Goal: Task Accomplishment & Management: Manage account settings

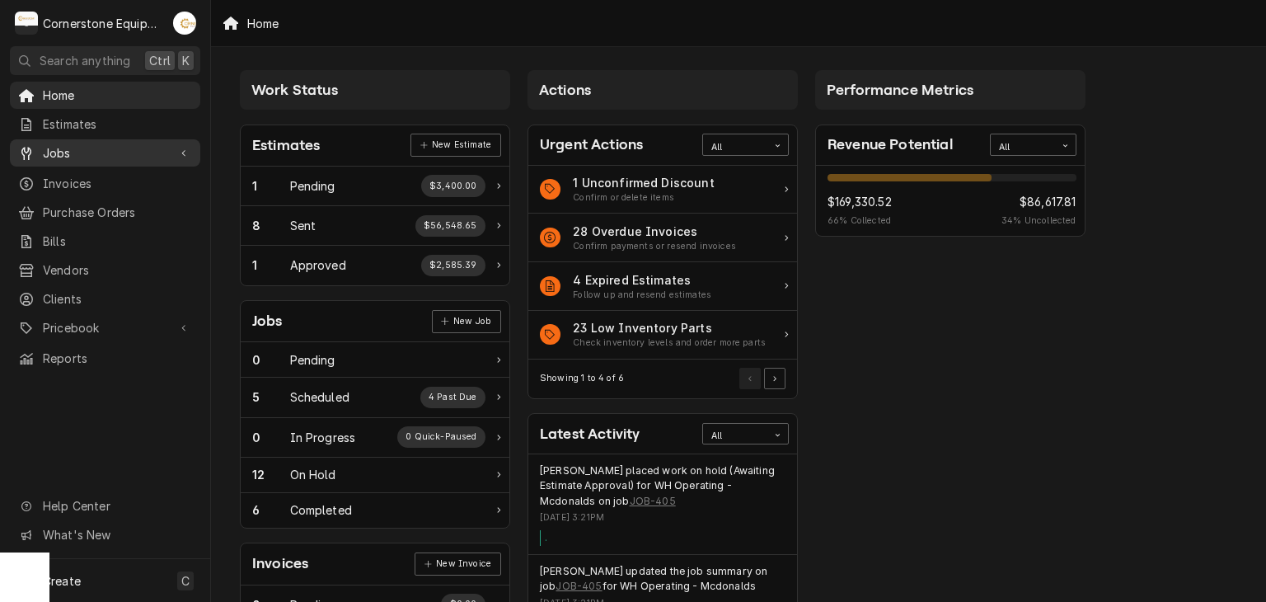
click at [163, 153] on span "Jobs" at bounding box center [105, 152] width 124 height 17
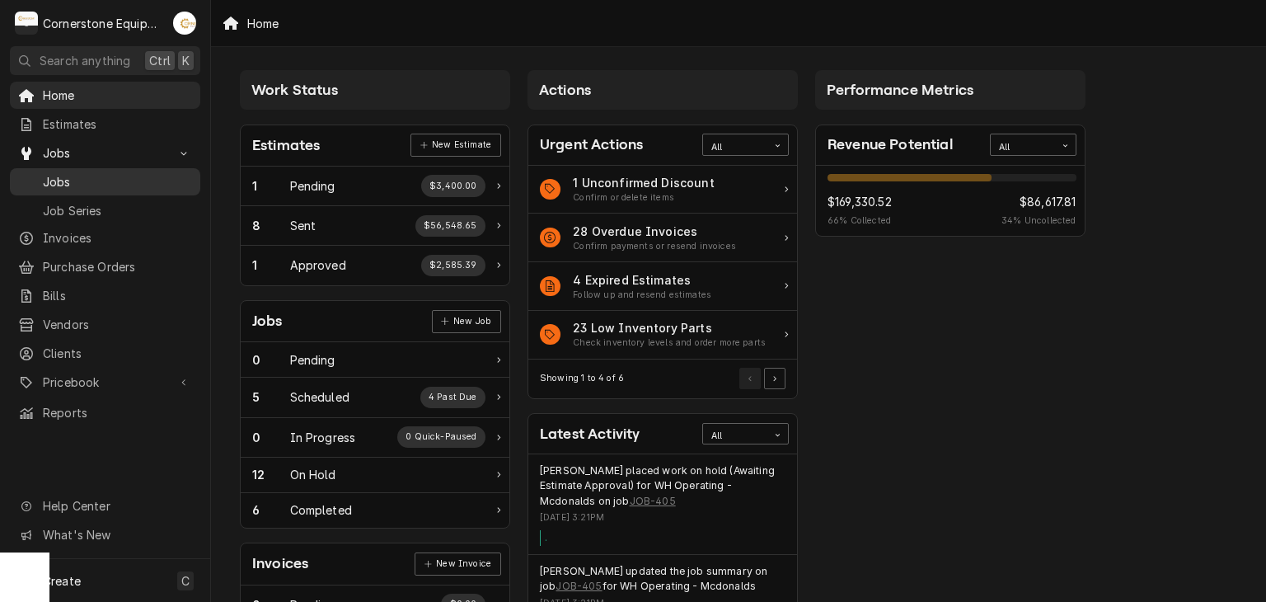
click at [152, 176] on span "Jobs" at bounding box center [117, 181] width 149 height 17
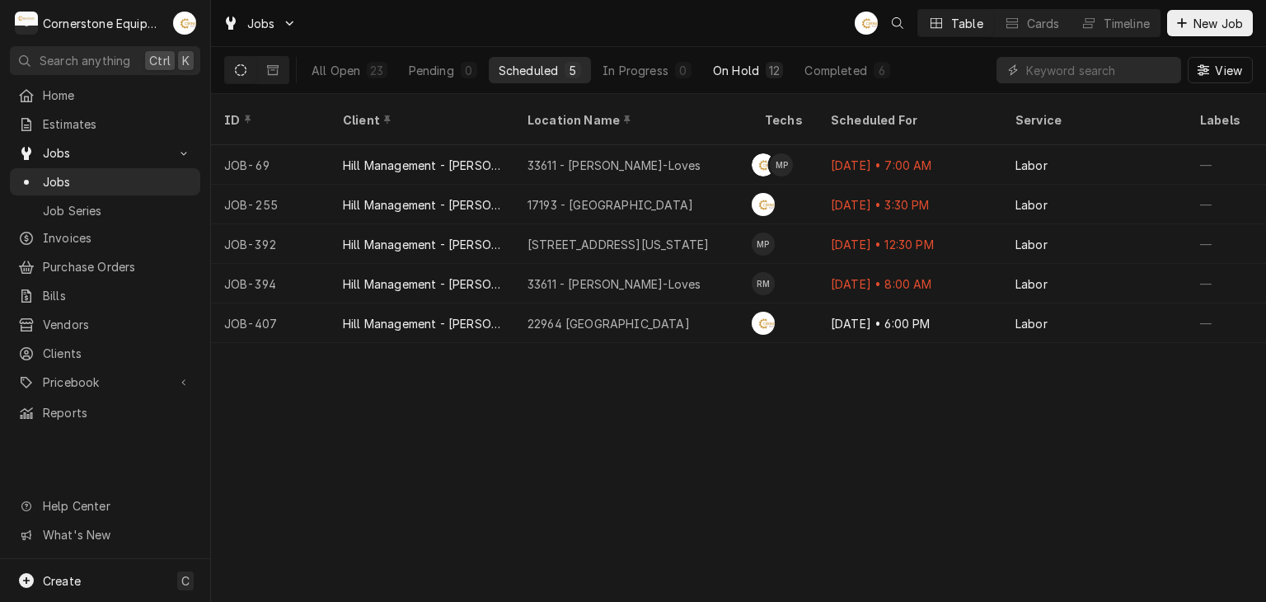
click at [765, 60] on button "On Hold 12" at bounding box center [748, 70] width 90 height 26
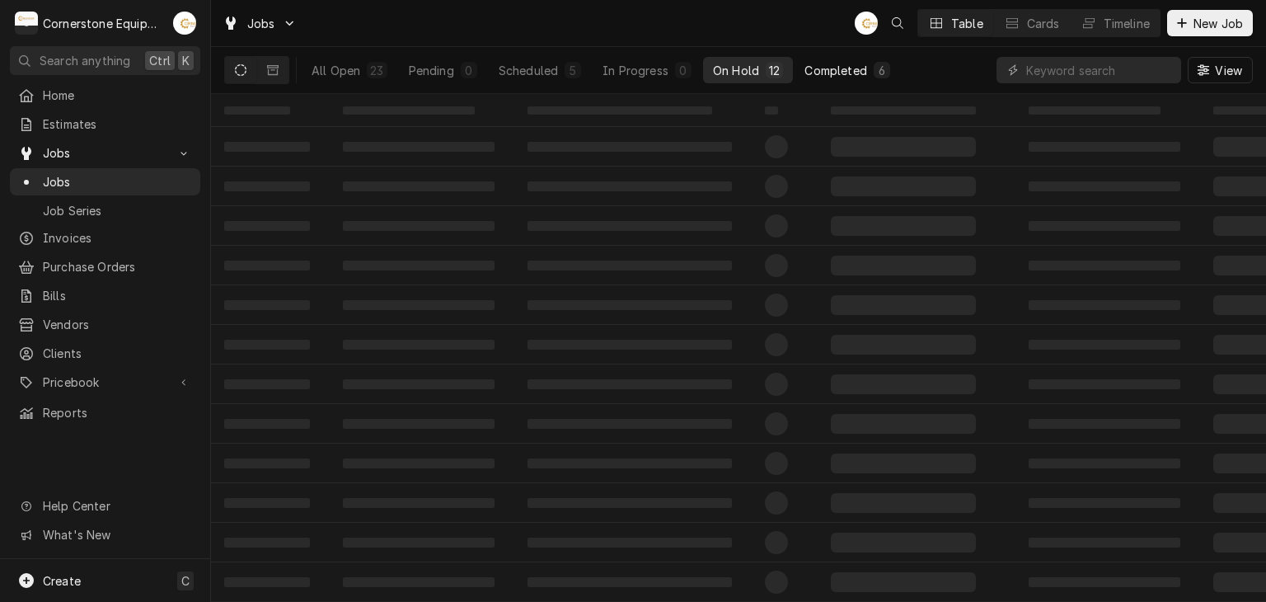
click at [830, 59] on button "Completed 6" at bounding box center [847, 70] width 105 height 26
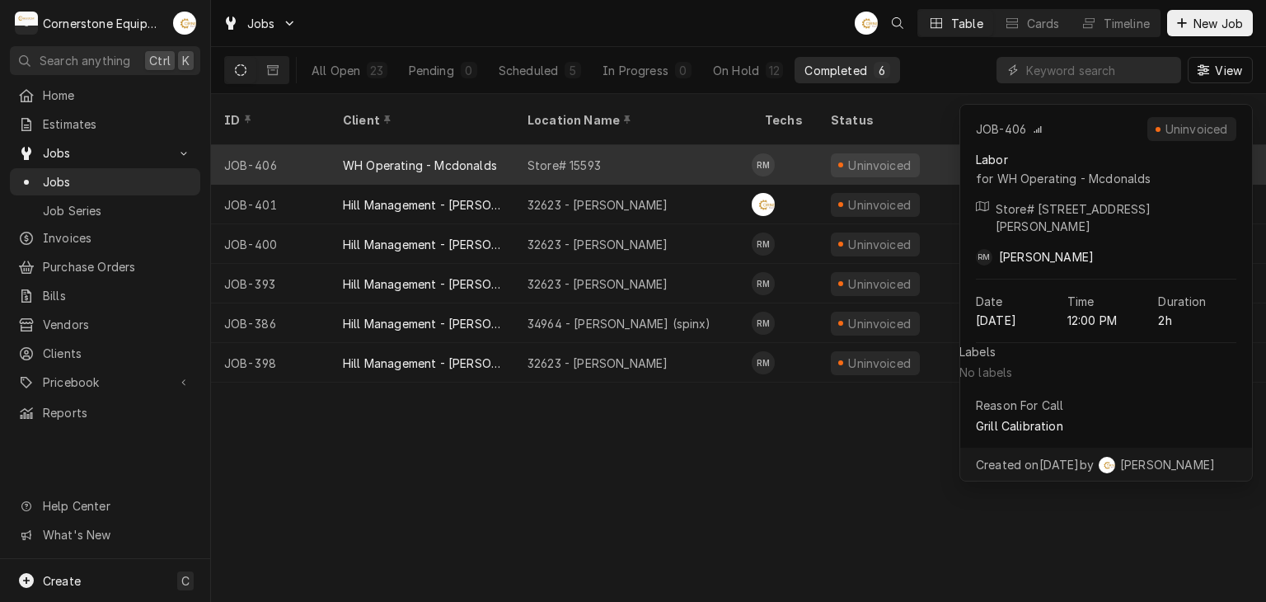
click at [653, 145] on div "Store# 15593" at bounding box center [632, 165] width 237 height 40
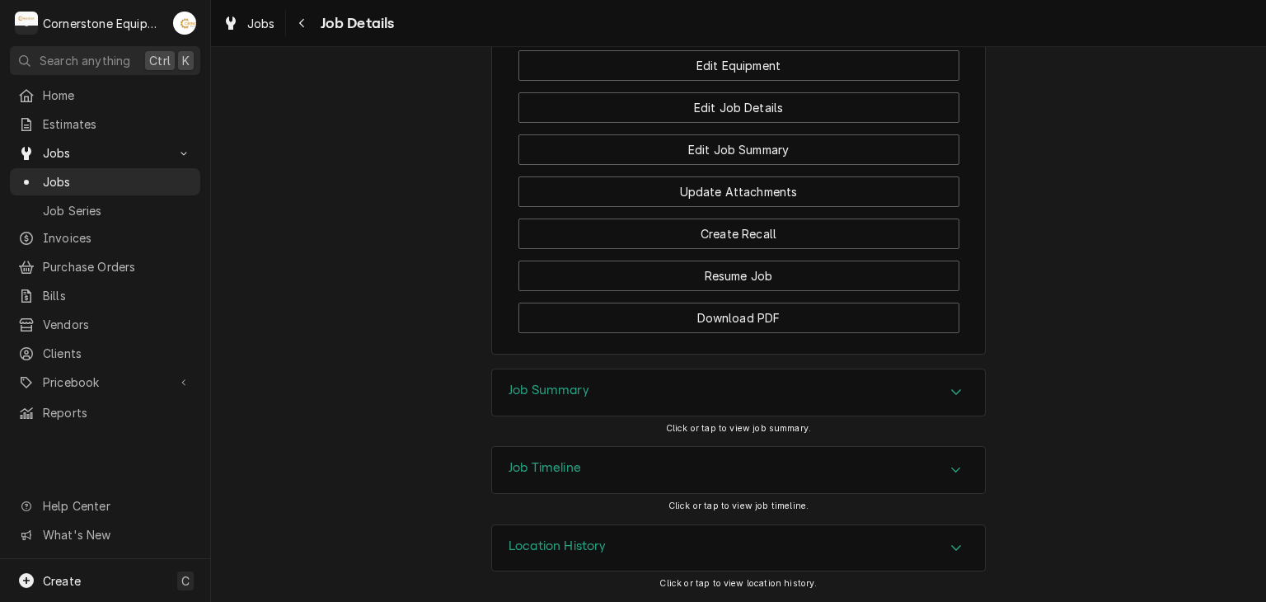
scroll to position [1247, 0]
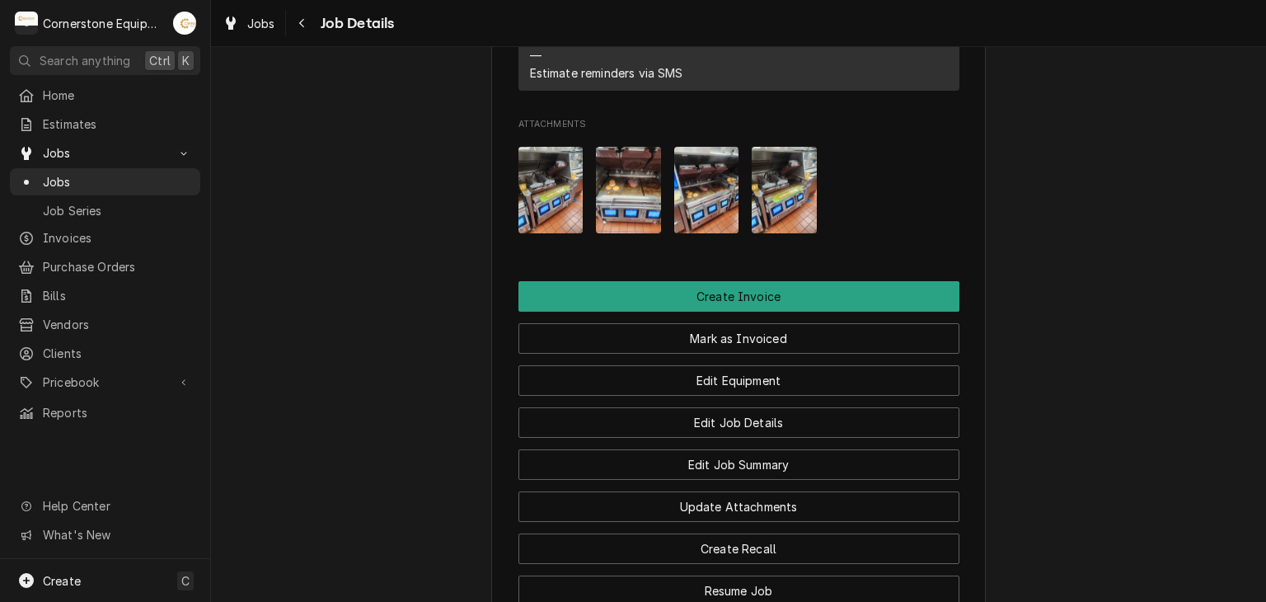
click at [722, 218] on img "Attachments" at bounding box center [706, 190] width 65 height 87
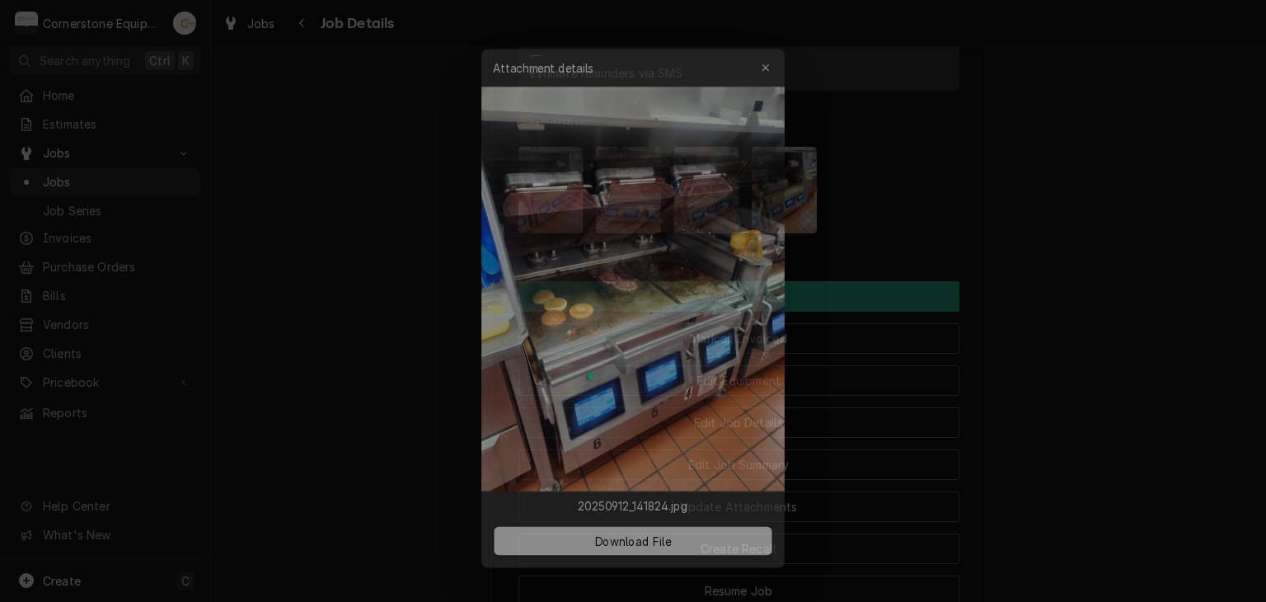
drag, startPoint x: 276, startPoint y: 298, endPoint x: 284, endPoint y: 294, distance: 8.5
click at [277, 298] on div at bounding box center [633, 301] width 1266 height 602
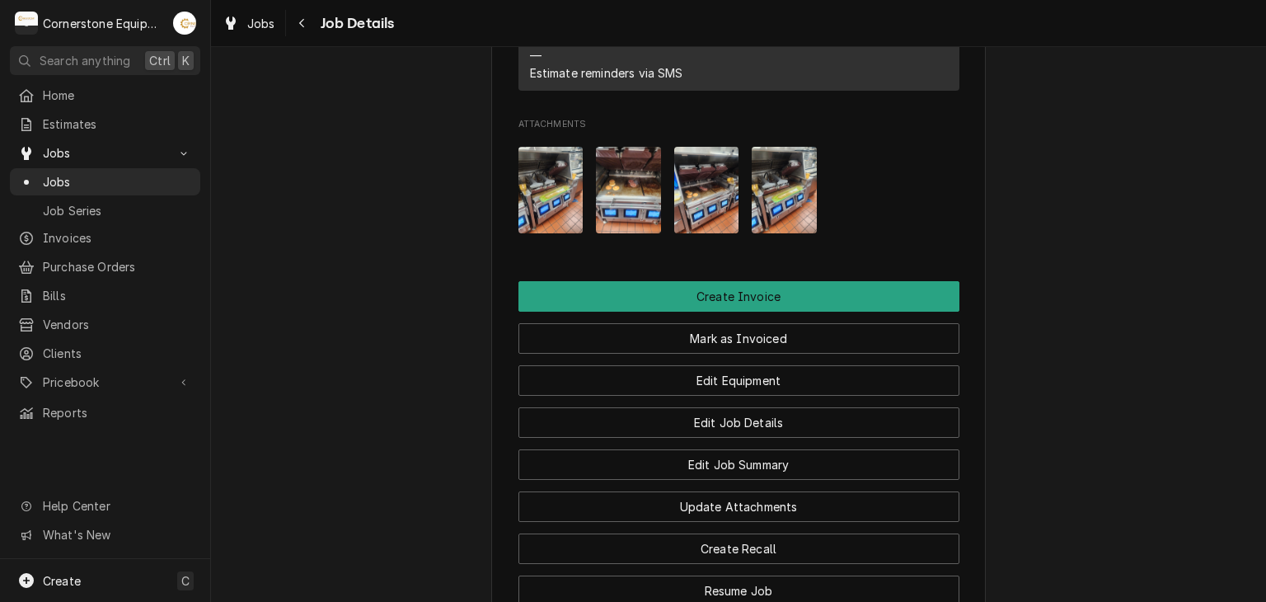
scroll to position [1577, 0]
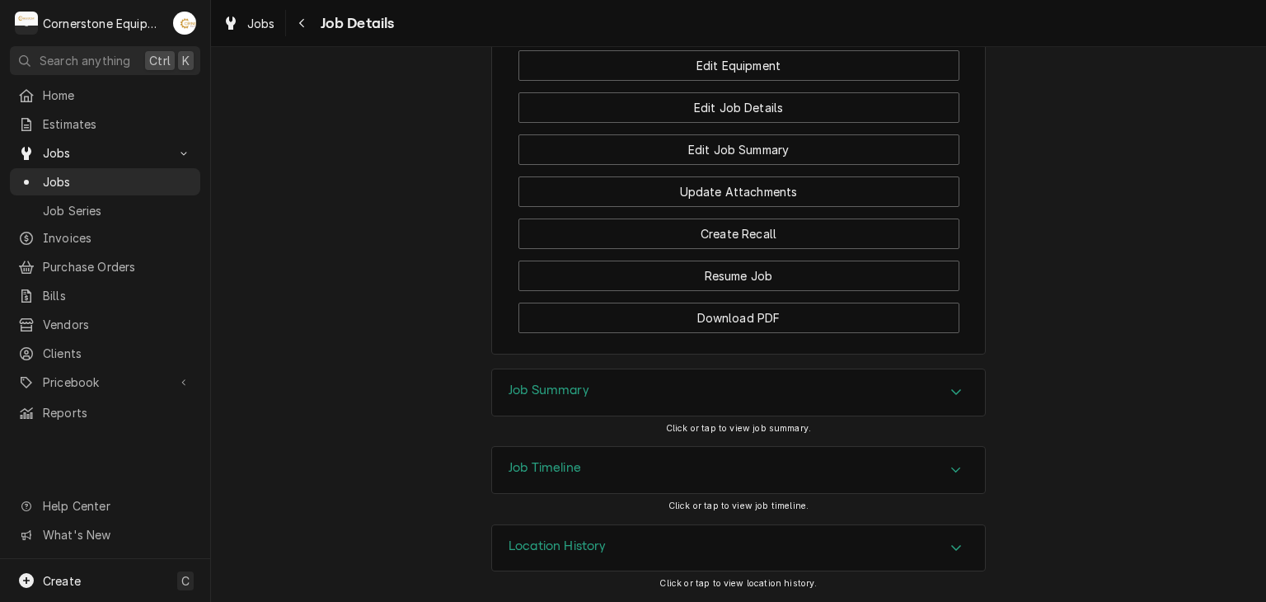
click at [728, 398] on div "Job Summary" at bounding box center [738, 392] width 493 height 46
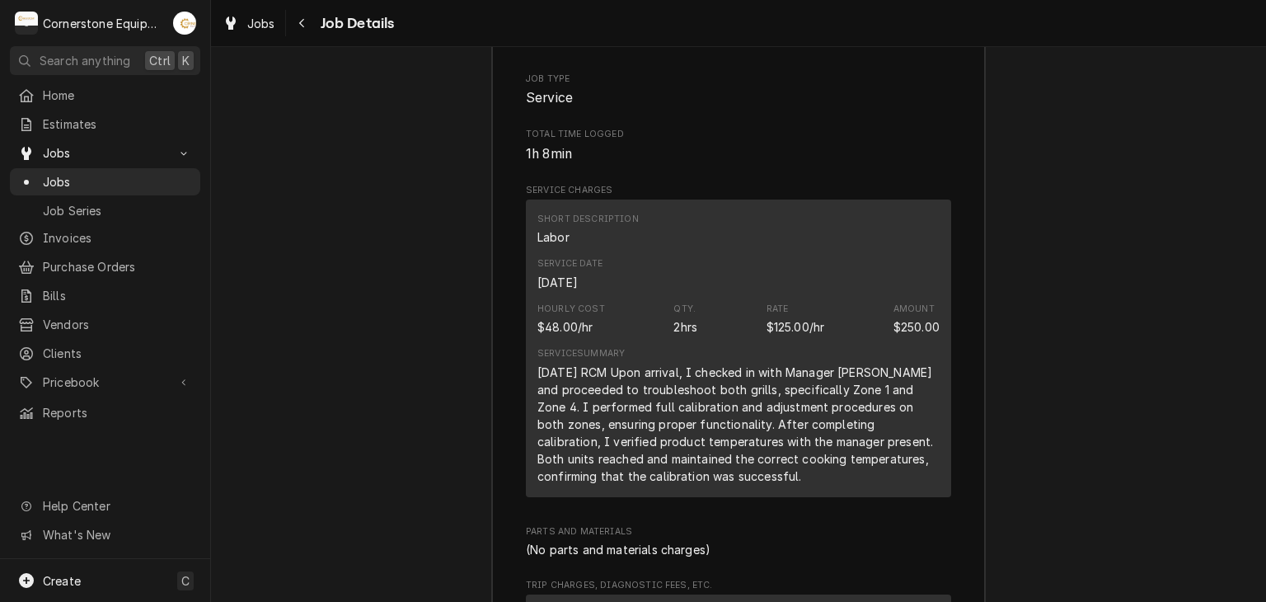
scroll to position [2365, 0]
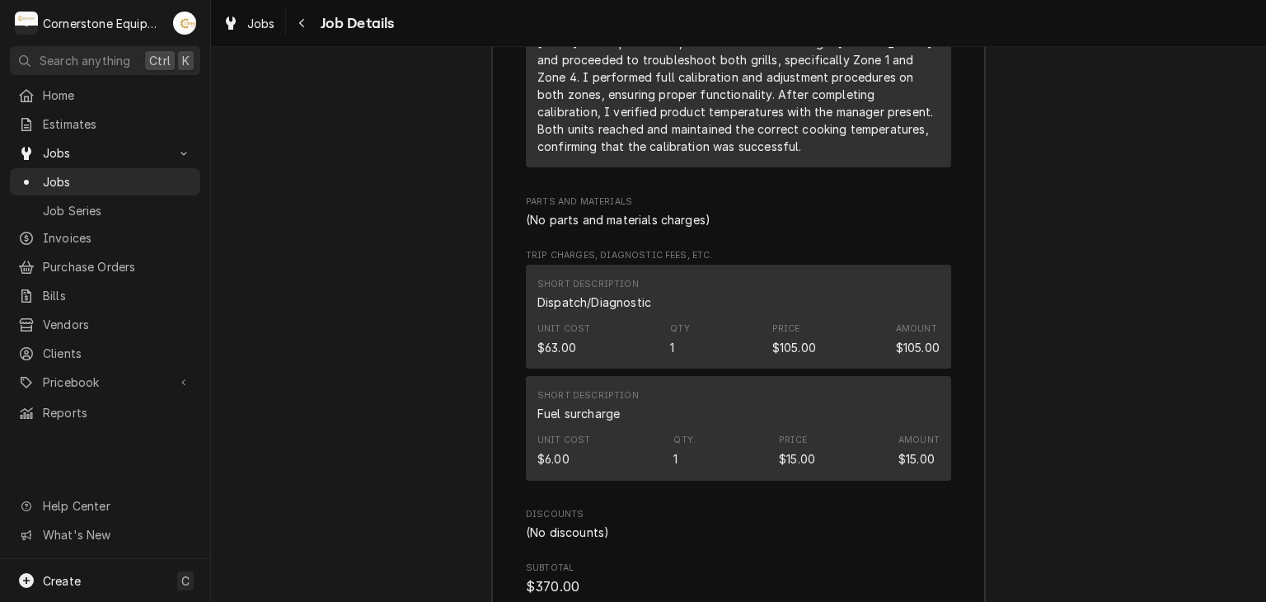
click at [557, 252] on div "Roopairs Job ID JOB-406 Service Type Labor Job Type Service Total Time Logged 1…" at bounding box center [738, 169] width 425 height 1077
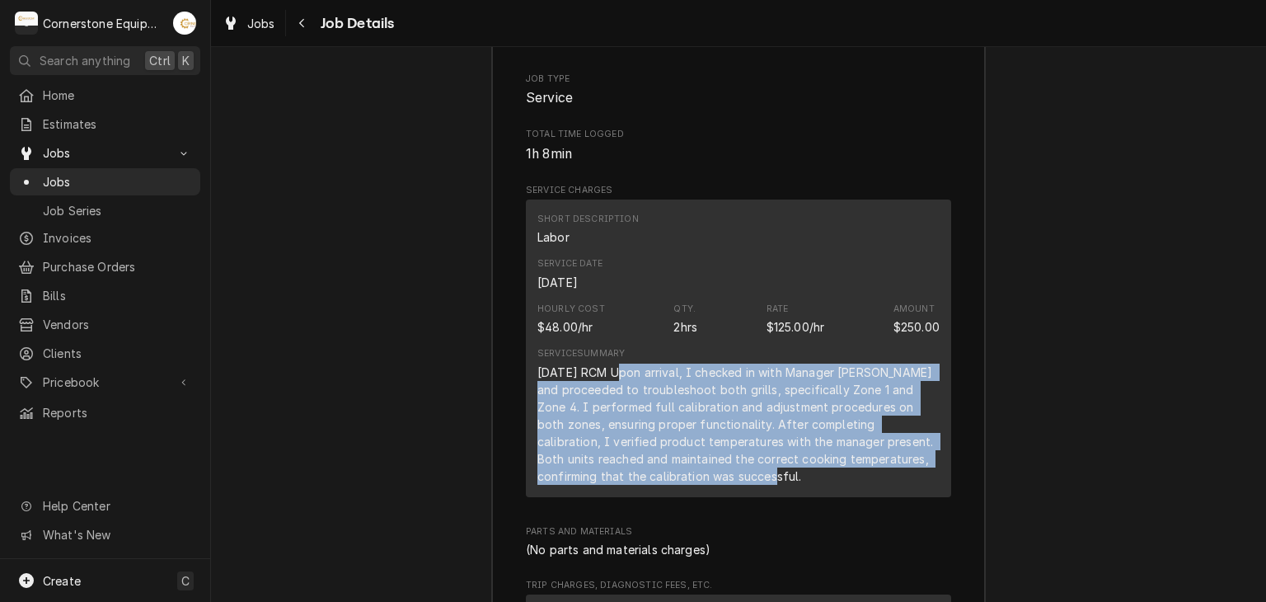
drag, startPoint x: 693, startPoint y: 492, endPoint x: 611, endPoint y: 389, distance: 132.0
click at [611, 389] on div "[DATE] RCM Upon arrival, I checked in with Manager [PERSON_NAME] and proceeded …" at bounding box center [739, 424] width 402 height 121
copy div "Upon arrival, I checked in with Manager Sherri and proceeded to troubleshoot bo…"
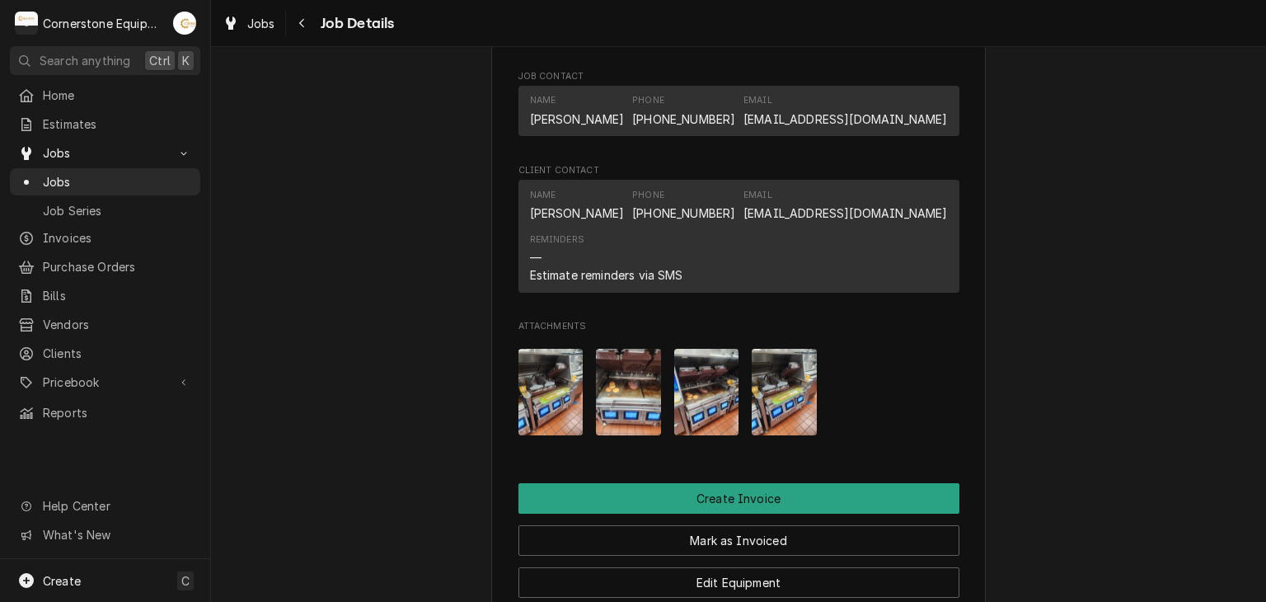
scroll to position [1375, 0]
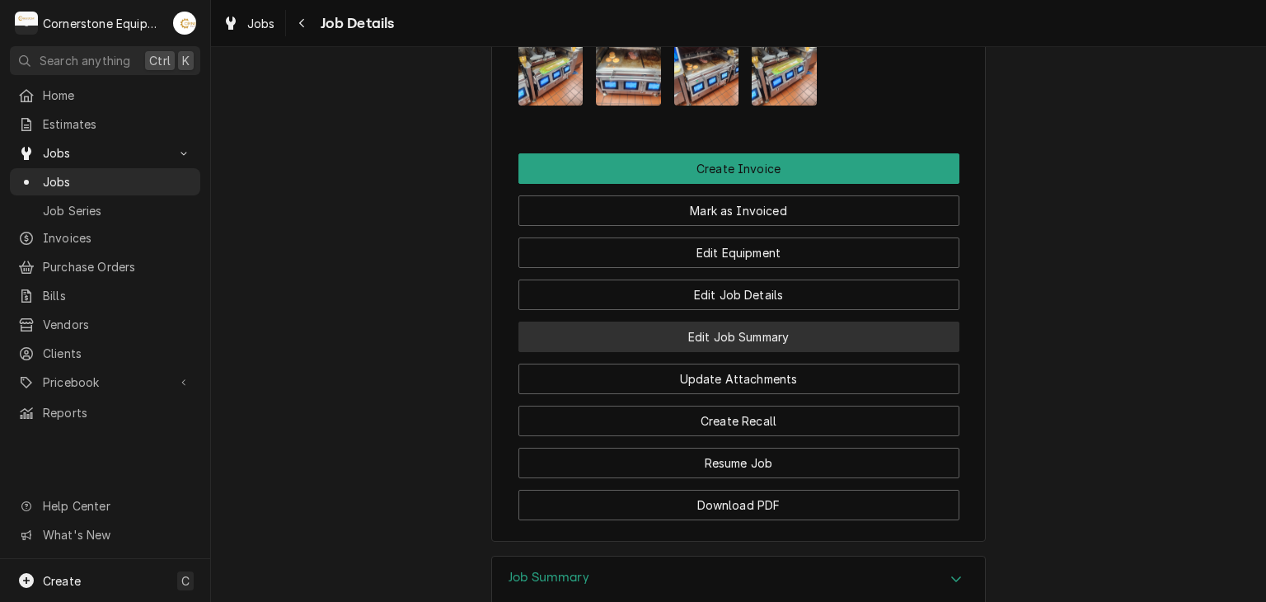
click at [624, 352] on button "Edit Job Summary" at bounding box center [739, 337] width 441 height 31
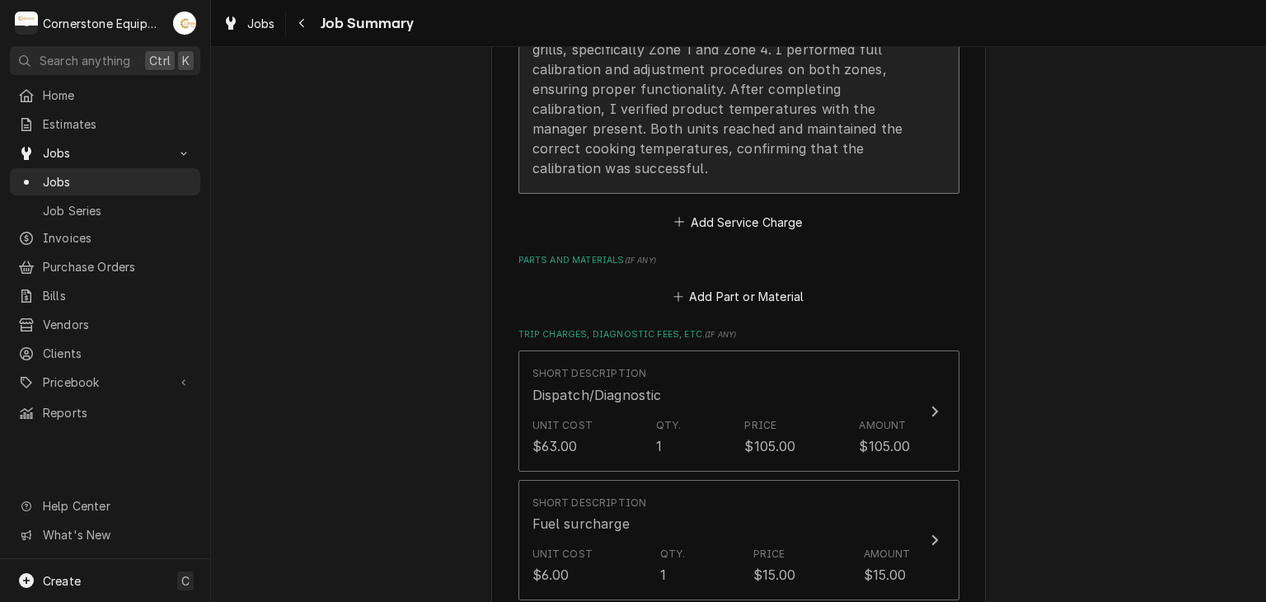
click at [638, 143] on div "09/12/25 RCM Upon arrival, I checked in with Manager Sherri and proceeded to tr…" at bounding box center [722, 89] width 378 height 178
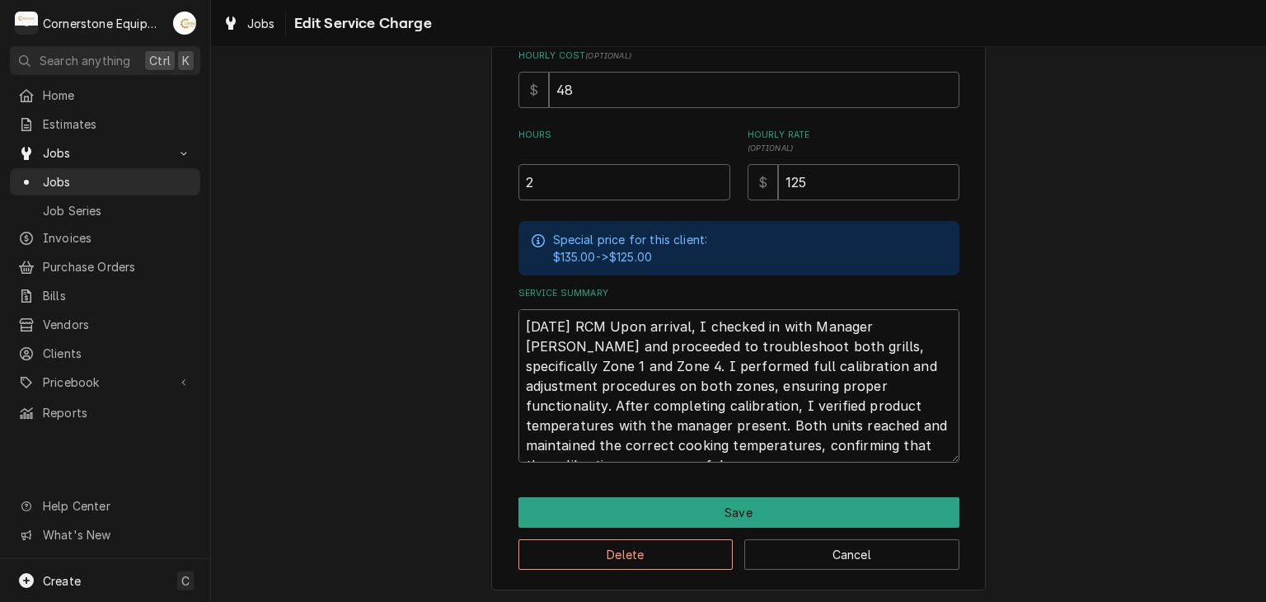
drag, startPoint x: 666, startPoint y: 444, endPoint x: 614, endPoint y: 314, distance: 140.2
click at [614, 314] on textarea "09/12/25 RCM Upon arrival, I checked in with Manager Sherri and proceeded to tr…" at bounding box center [739, 385] width 441 height 153
paste textarea "checked in with Manager Sherri and began troubleshooting both grills, focusing …"
type textarea "x"
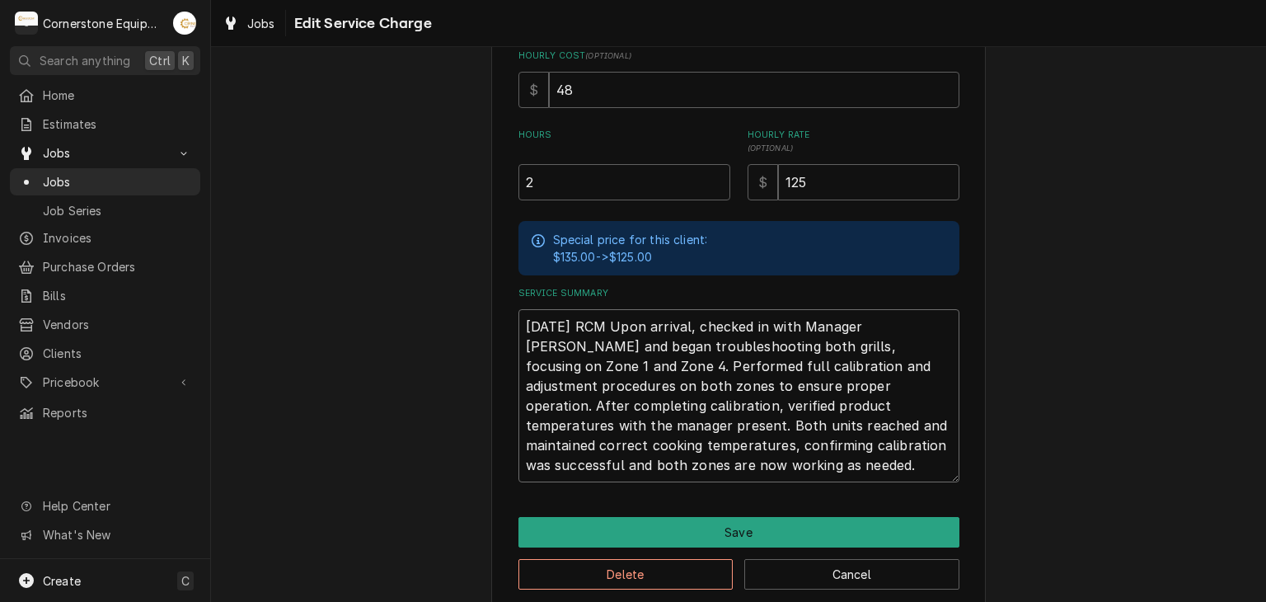
type textarea "09/12/25 RCM Upon arrival, checked in with Manager Sherri and began troubleshoo…"
click at [722, 509] on div "Use the fields below to edit this service charge Short Description Labor Edit P…" at bounding box center [738, 142] width 495 height 938
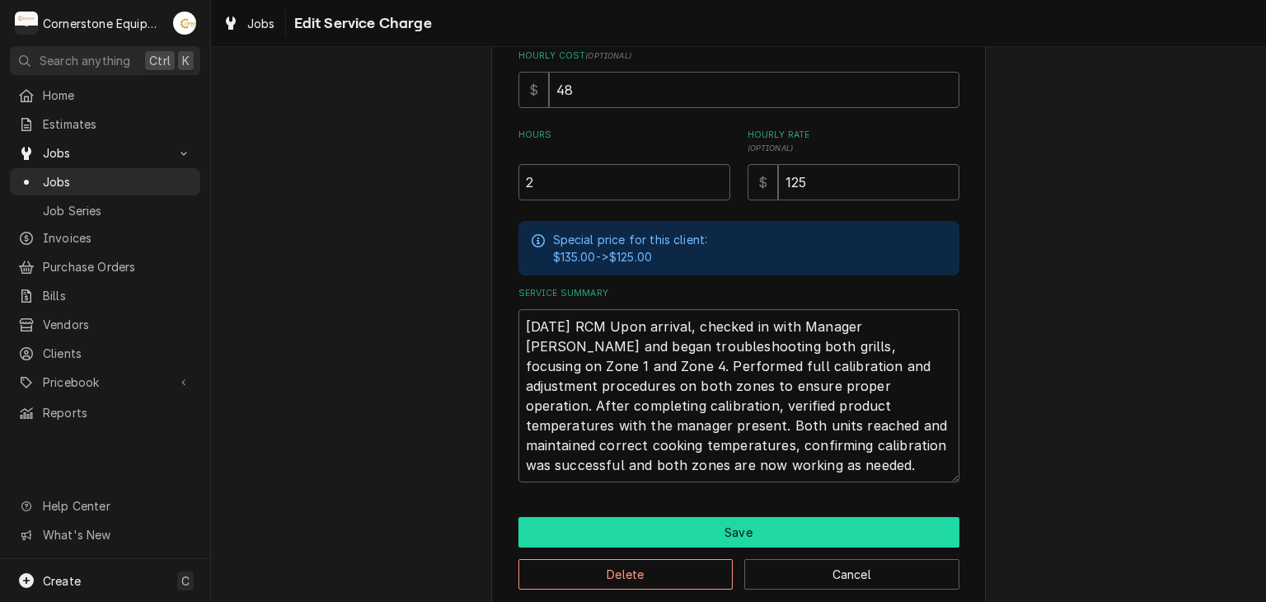
click at [724, 517] on button "Save" at bounding box center [739, 532] width 441 height 31
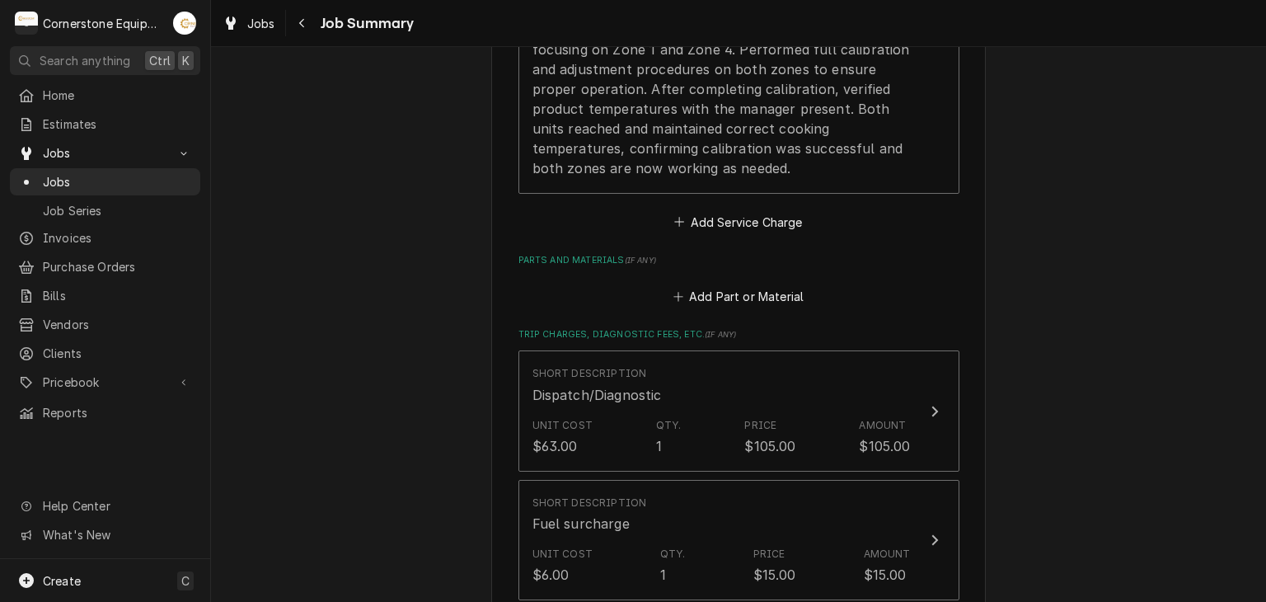
scroll to position [1296, 0]
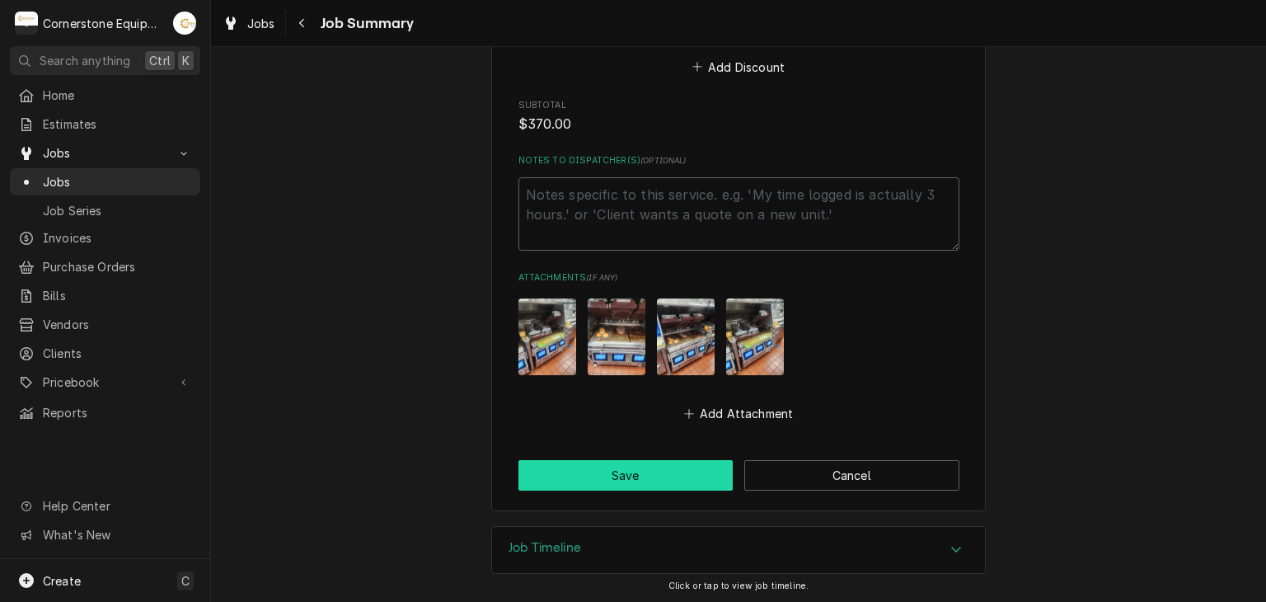
click at [571, 468] on button "Save" at bounding box center [626, 475] width 215 height 31
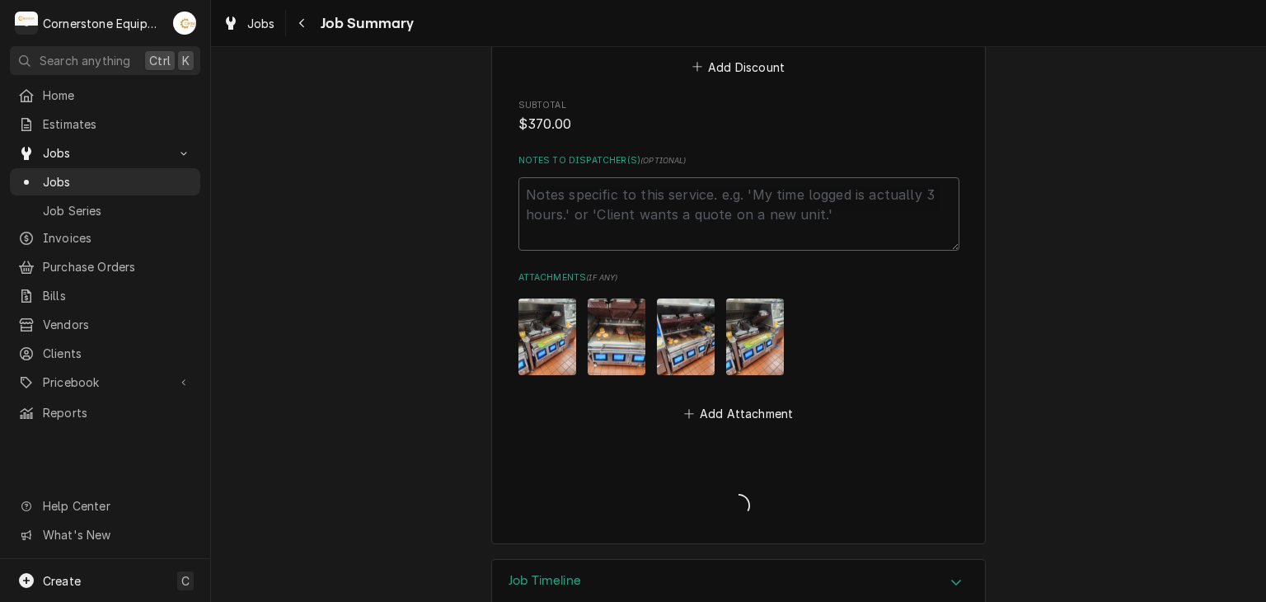
type textarea "x"
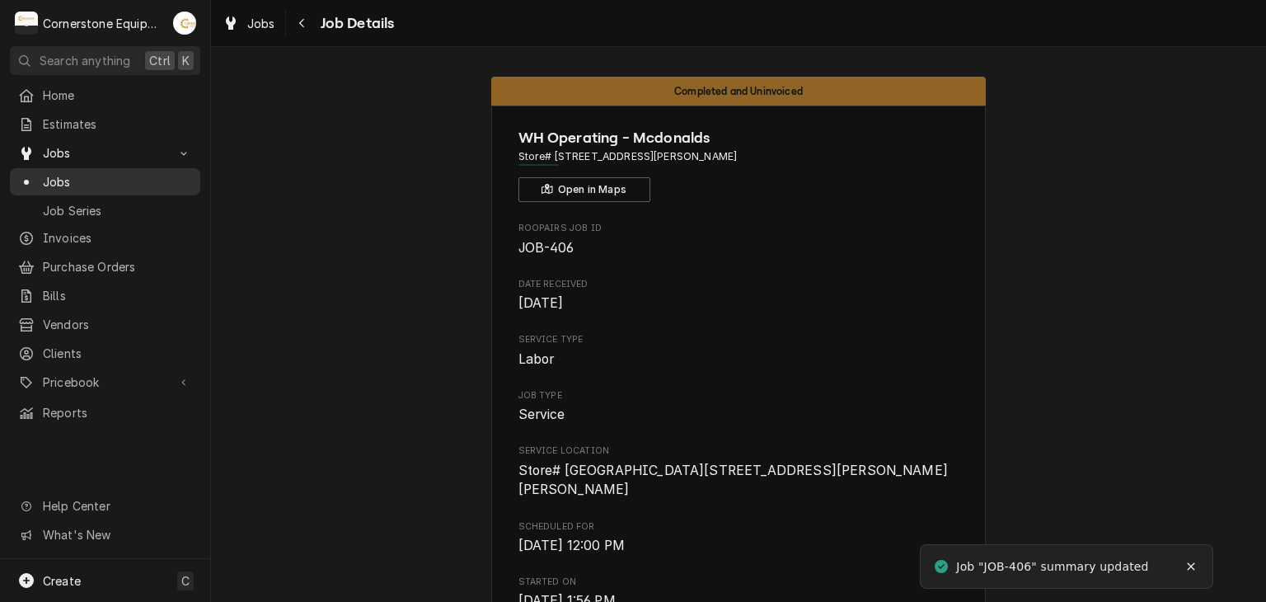
click at [124, 176] on span "Jobs" at bounding box center [117, 181] width 149 height 17
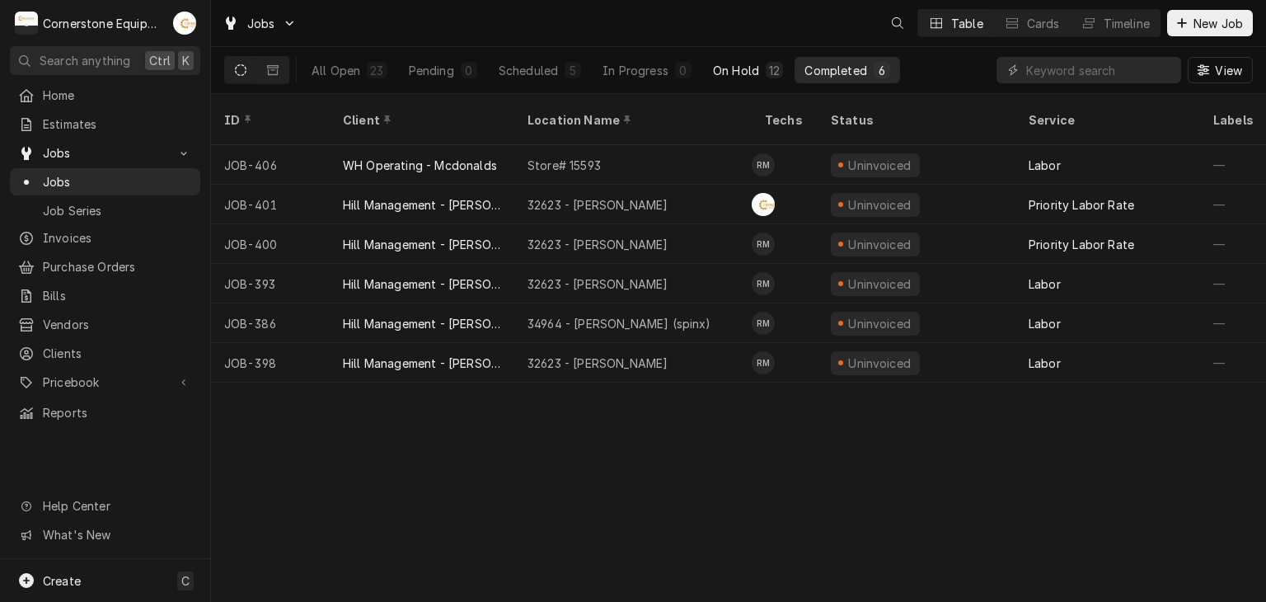
click at [743, 73] on div "On Hold" at bounding box center [736, 70] width 46 height 17
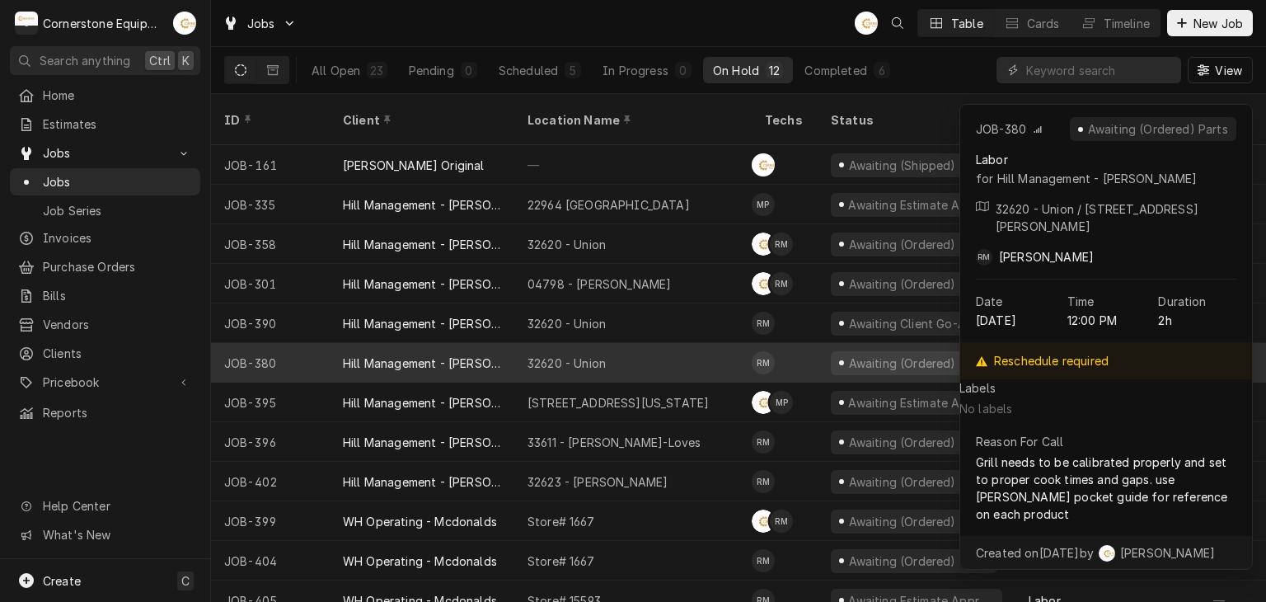
scroll to position [11, 0]
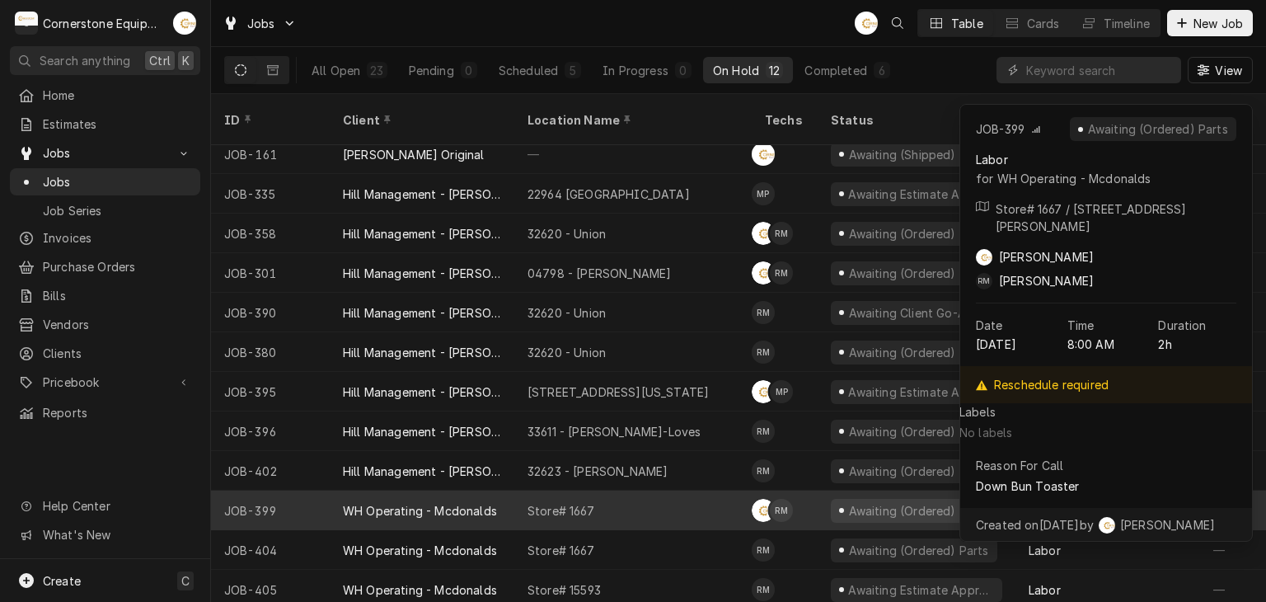
click at [577, 502] on div "Store# 1667" at bounding box center [561, 510] width 67 height 17
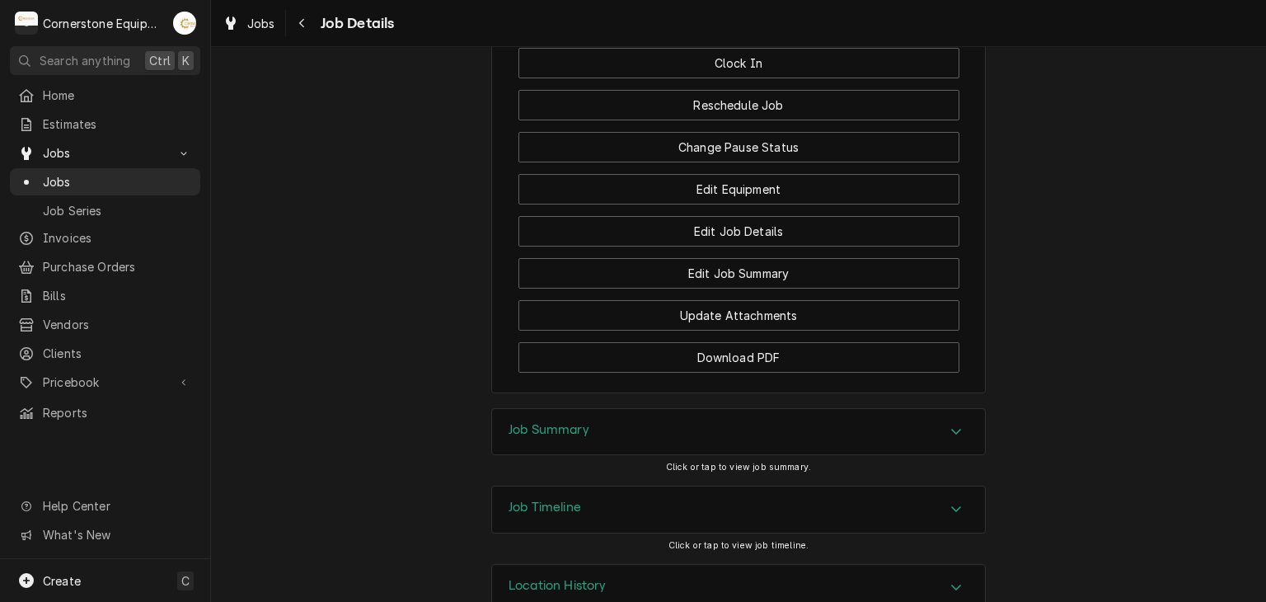
scroll to position [1319, 0]
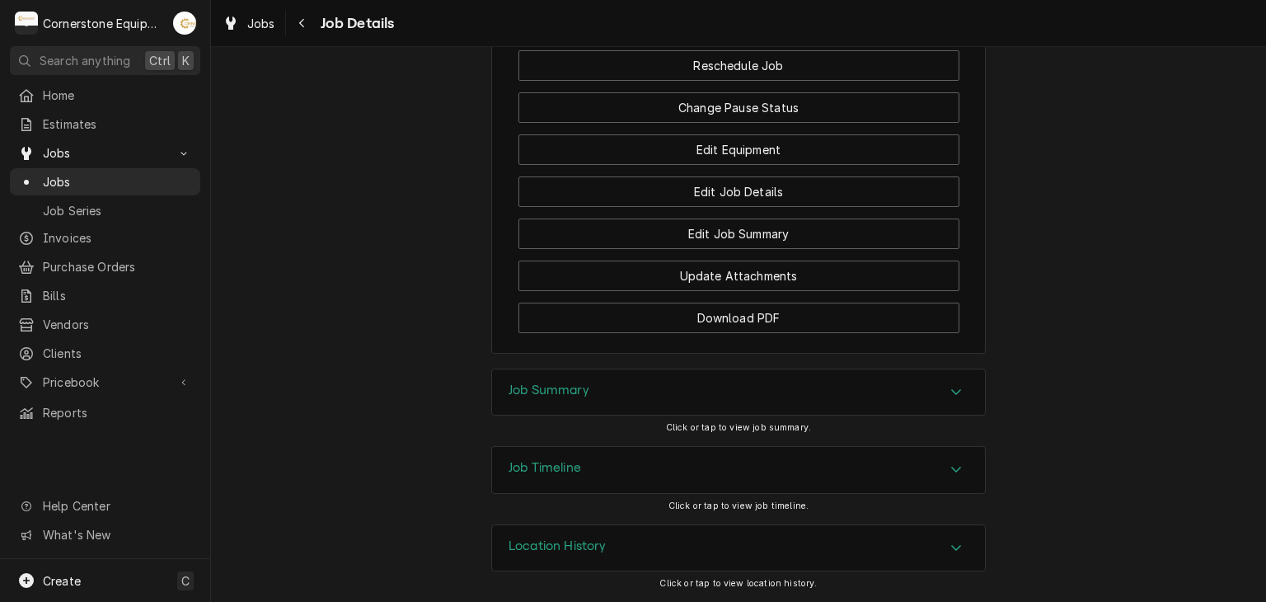
click at [577, 383] on h3 "Job Summary" at bounding box center [549, 391] width 81 height 16
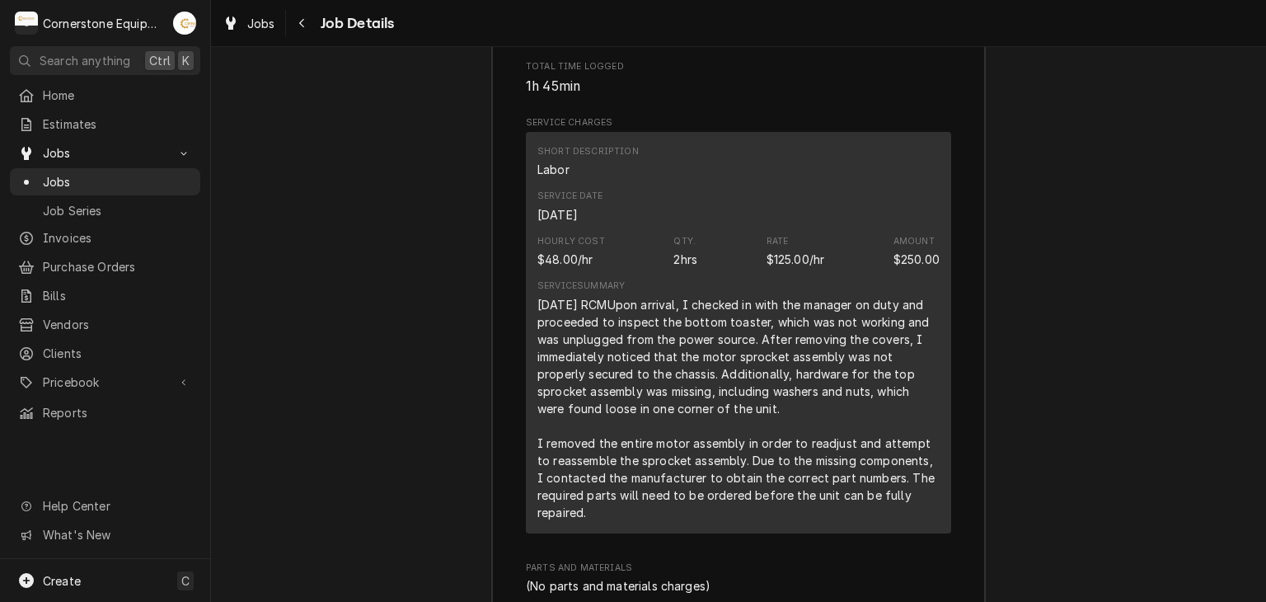
scroll to position [2888, 0]
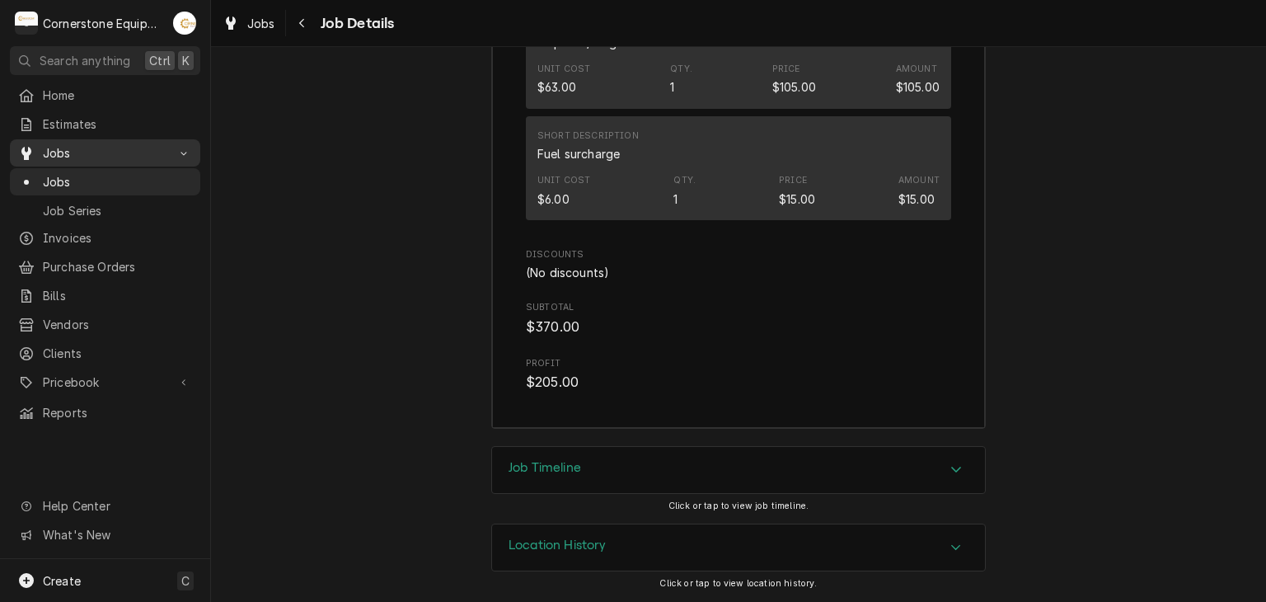
click at [141, 149] on span "Jobs" at bounding box center [105, 152] width 124 height 17
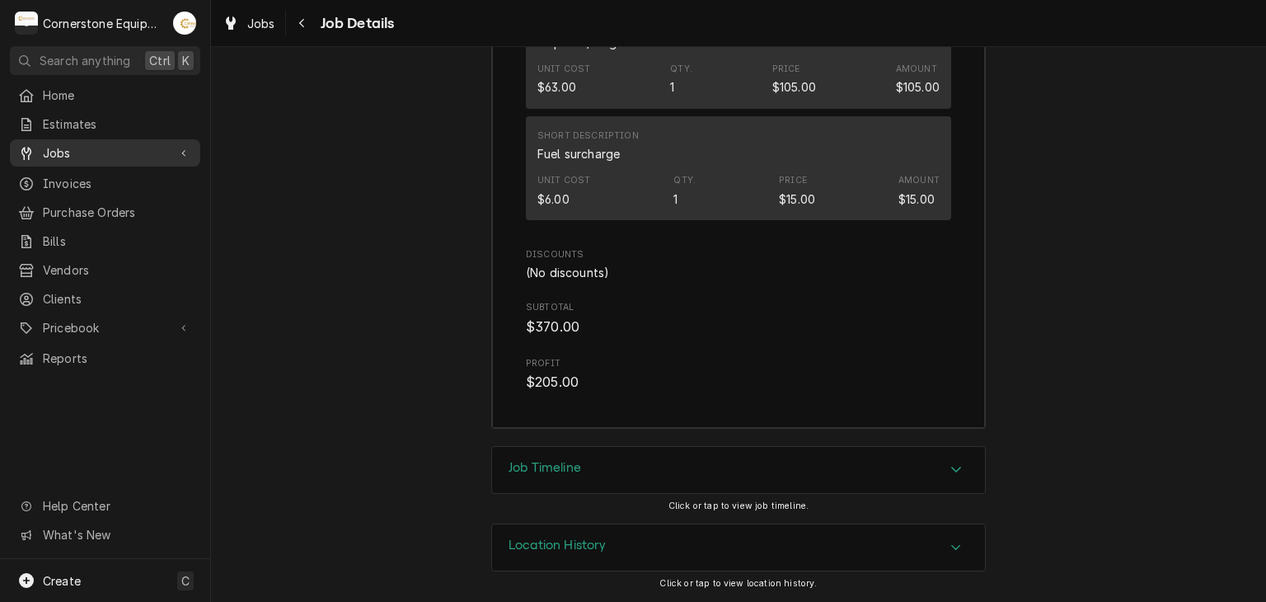
click at [141, 149] on span "Jobs" at bounding box center [105, 152] width 124 height 17
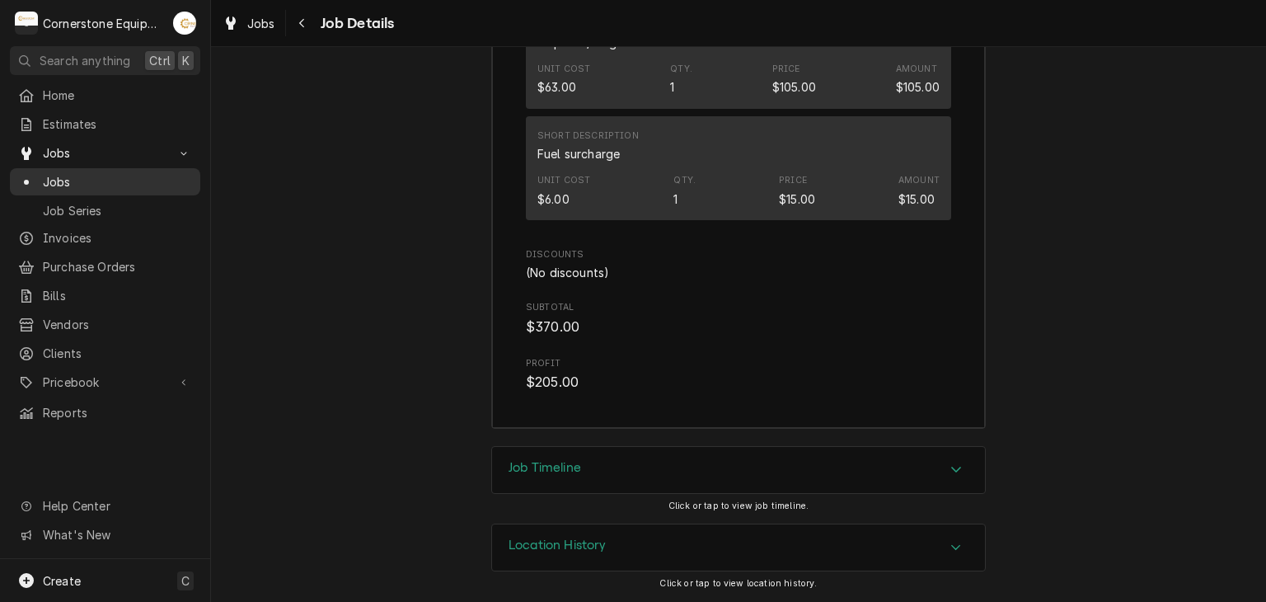
click at [136, 173] on span "Jobs" at bounding box center [117, 181] width 149 height 17
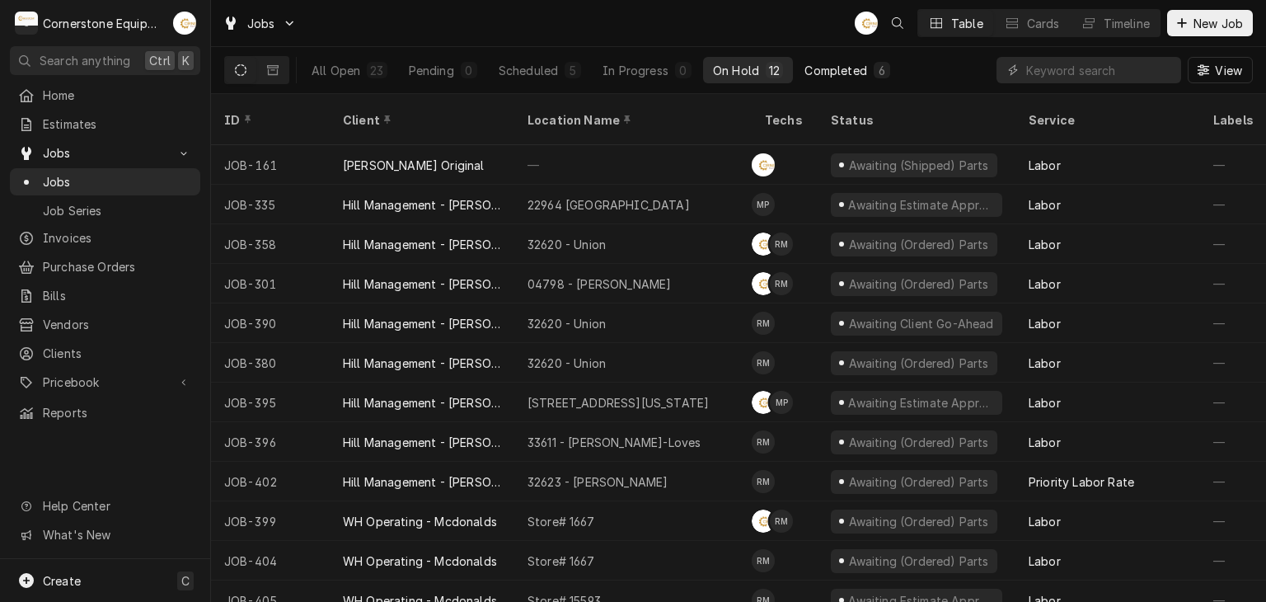
click at [827, 77] on div "Completed" at bounding box center [836, 70] width 62 height 17
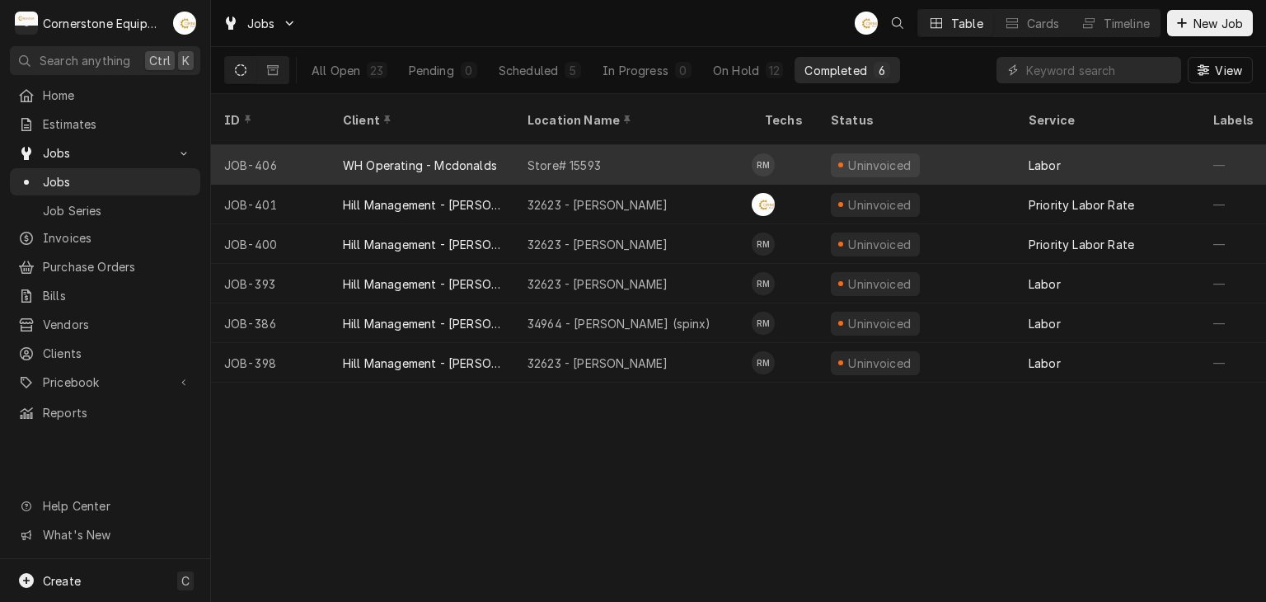
click at [645, 153] on div "Store# 15593" at bounding box center [632, 165] width 237 height 40
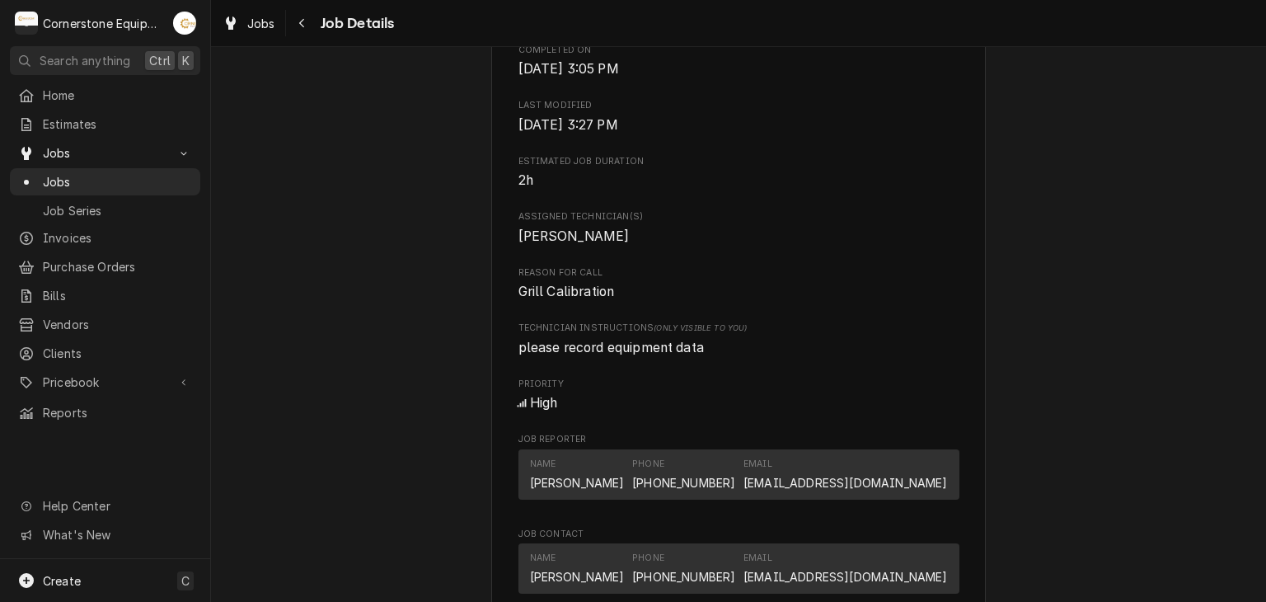
scroll to position [1577, 0]
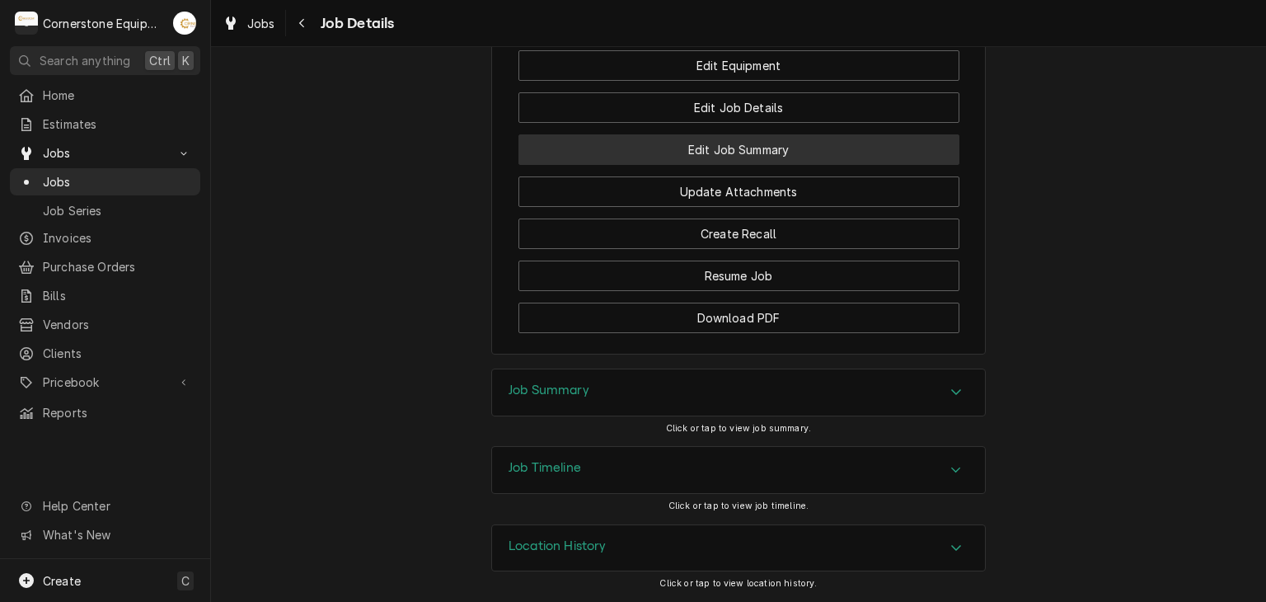
click at [742, 157] on button "Edit Job Summary" at bounding box center [739, 149] width 441 height 31
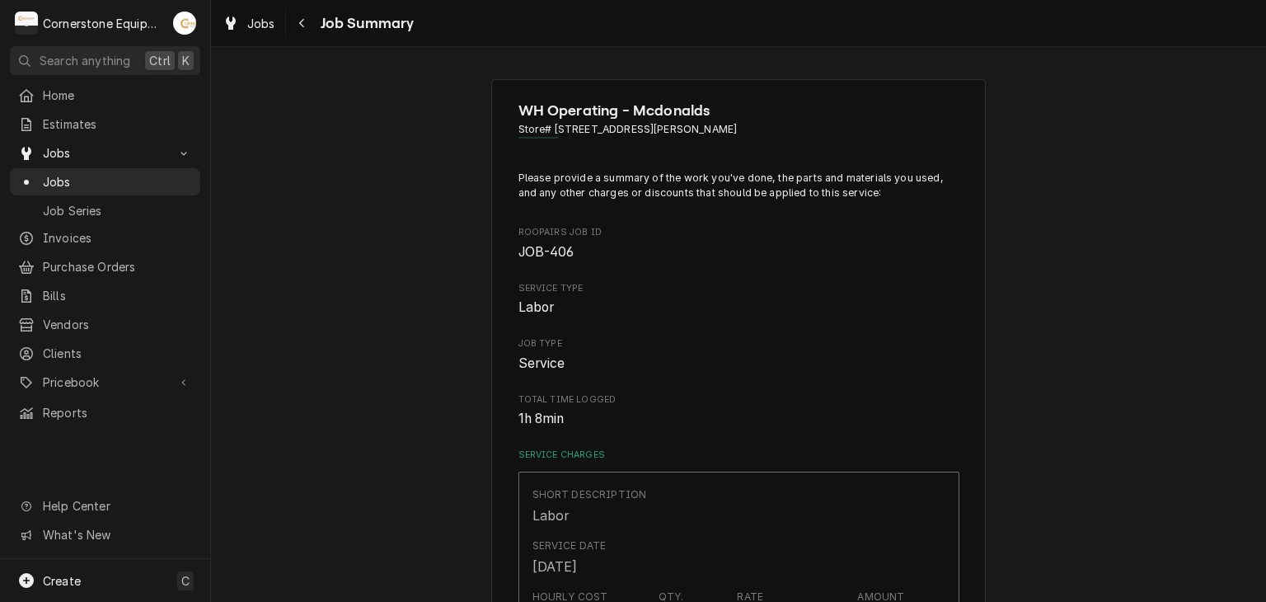
scroll to position [660, 0]
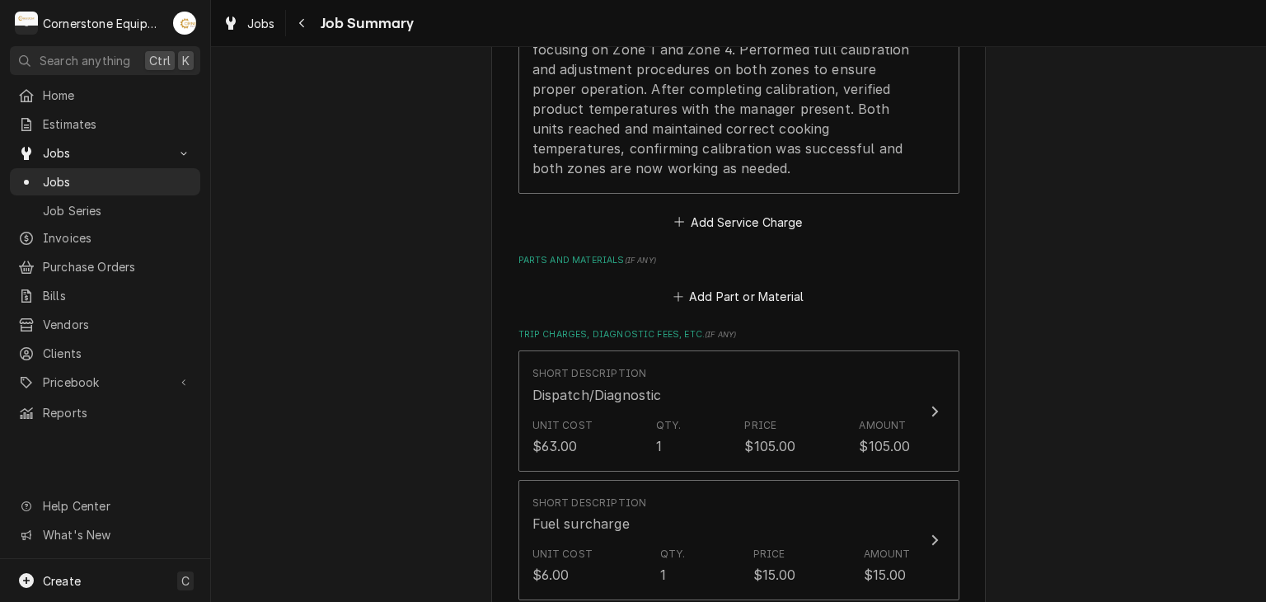
click at [722, 280] on div "Add Part or Material" at bounding box center [739, 292] width 441 height 32
click at [722, 289] on button "Add Part or Material" at bounding box center [738, 296] width 136 height 23
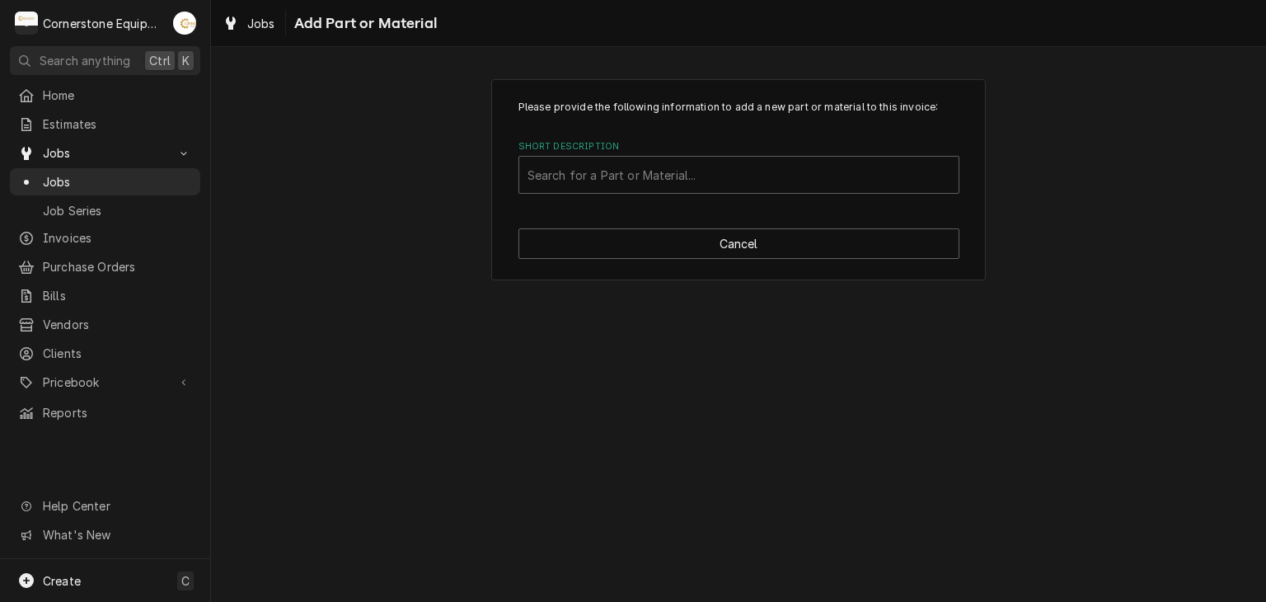
click at [722, 153] on div "Short Description Search for a Part or Material..." at bounding box center [739, 167] width 441 height 54
click at [716, 175] on div "Short Description" at bounding box center [739, 175] width 423 height 30
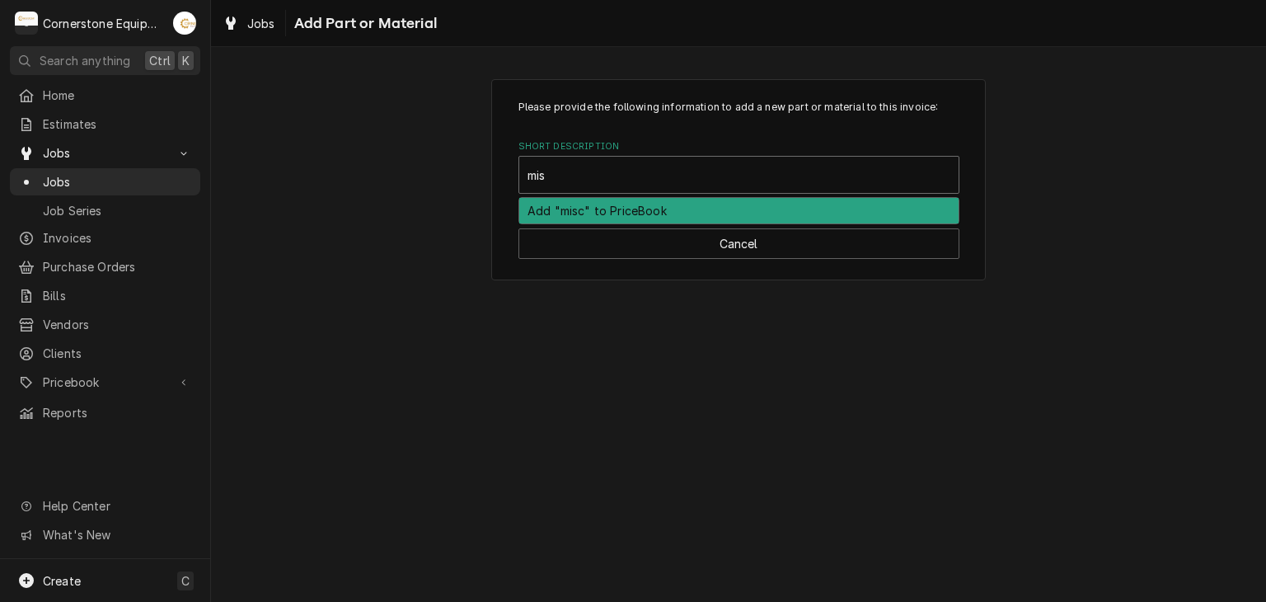
type input "misc"
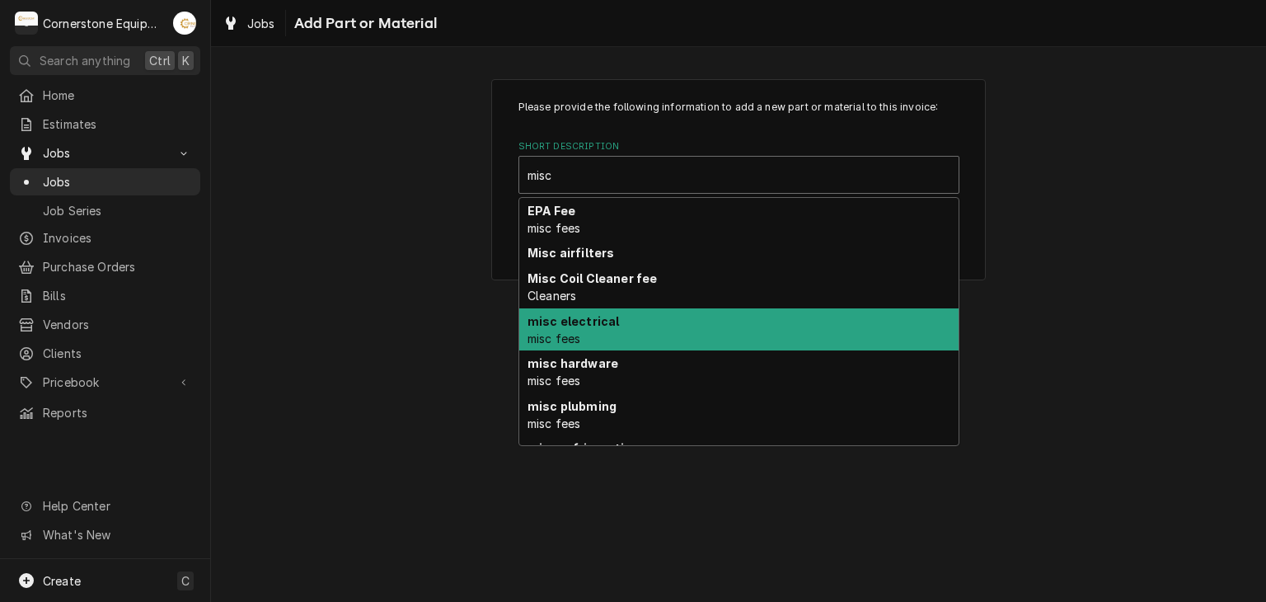
click at [647, 345] on div "misc electrical misc fees" at bounding box center [738, 329] width 439 height 43
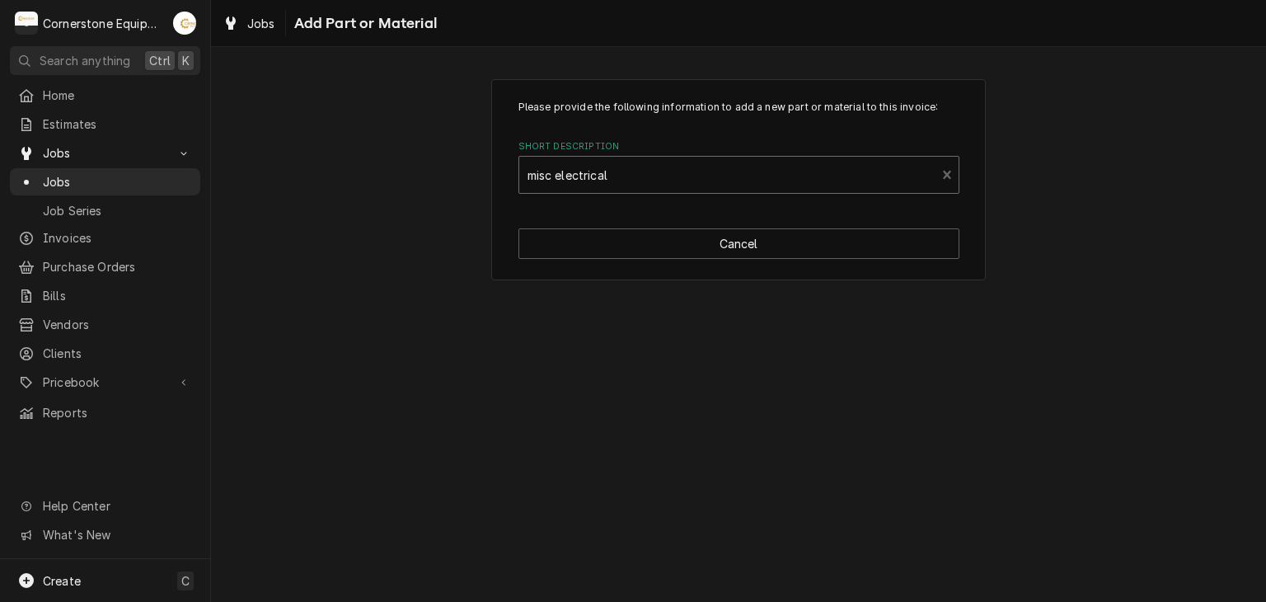
type textarea "x"
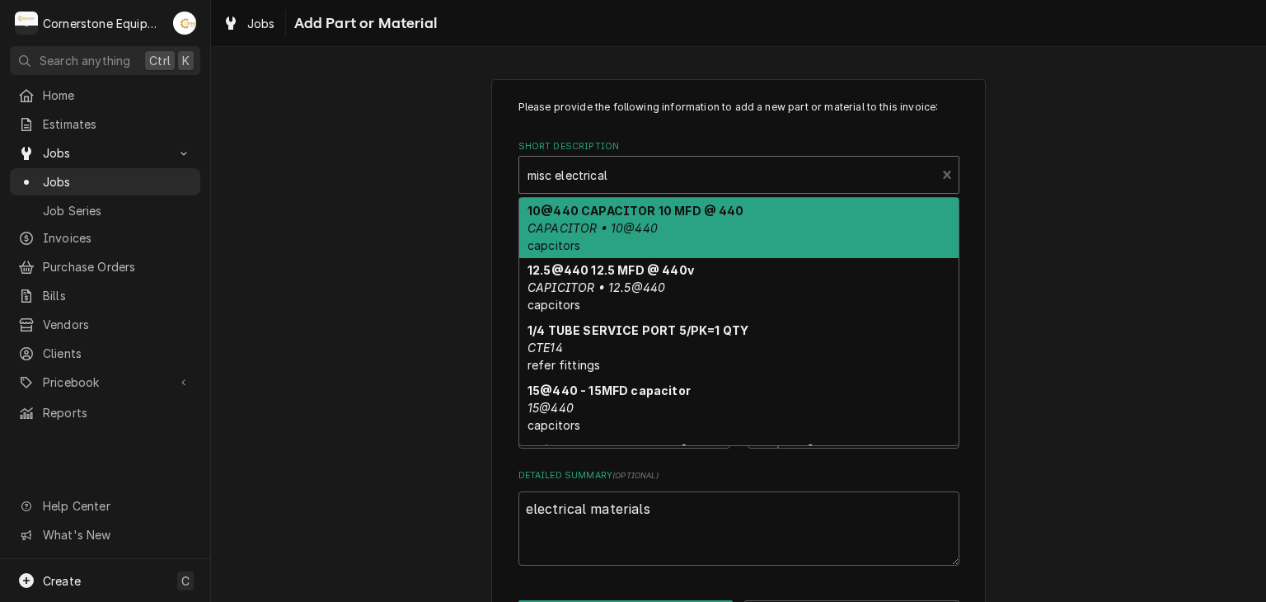
click at [648, 192] on div "misc electrical misc fees" at bounding box center [727, 175] width 417 height 36
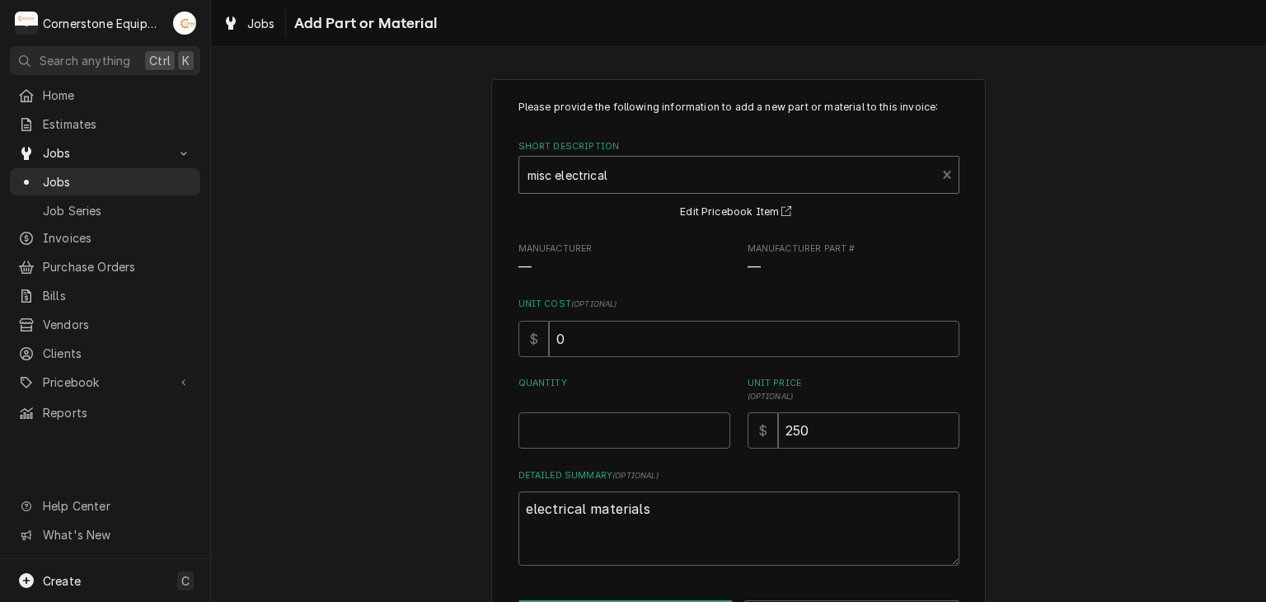
drag, startPoint x: 919, startPoint y: 167, endPoint x: 928, endPoint y: 169, distance: 8.4
click at [923, 168] on div "misc electrical misc fees" at bounding box center [727, 175] width 417 height 36
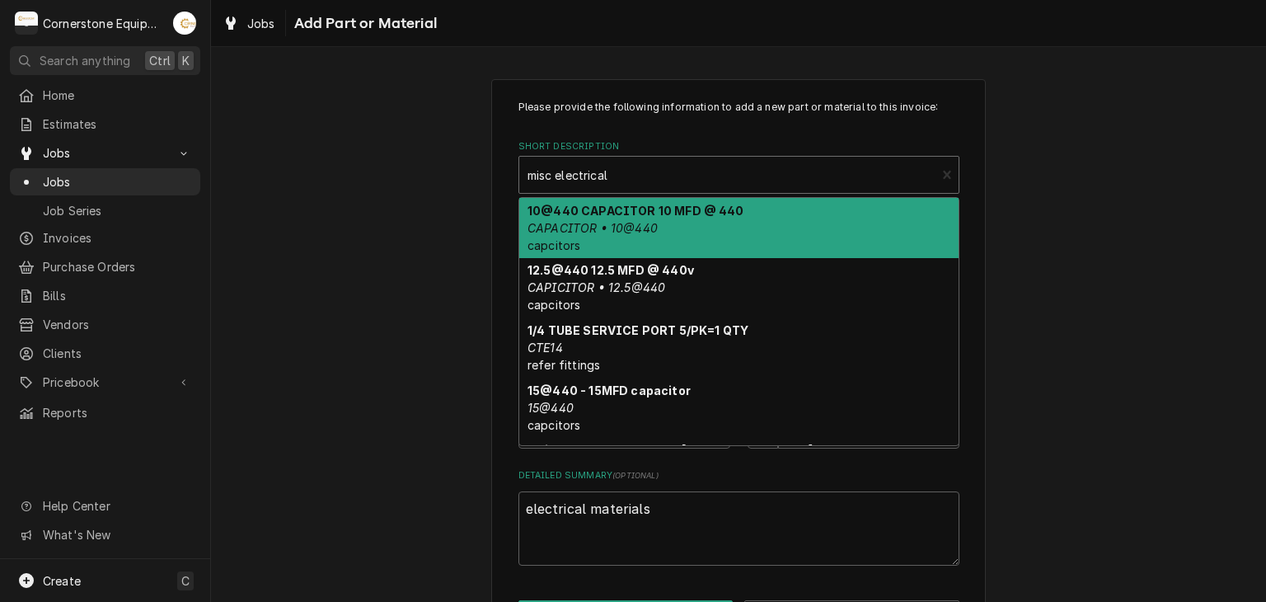
drag, startPoint x: 928, startPoint y: 169, endPoint x: 937, endPoint y: 169, distance: 9.1
click at [932, 169] on div "misc electrical misc fees" at bounding box center [739, 175] width 441 height 38
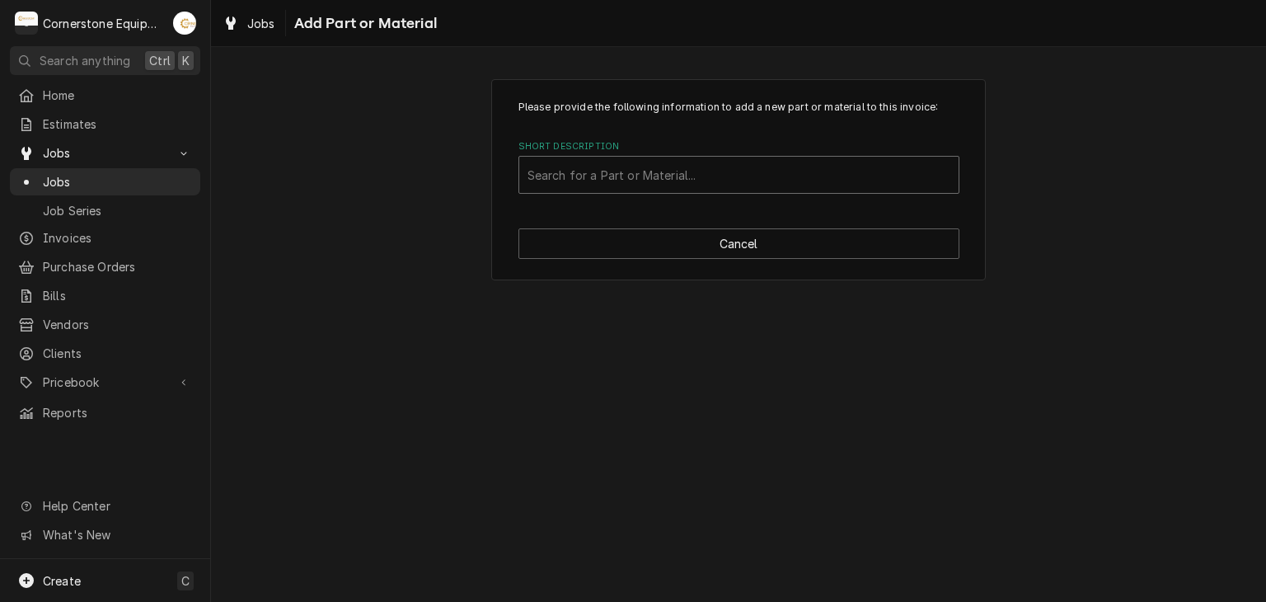
click at [679, 172] on div "Short Description" at bounding box center [739, 175] width 423 height 30
type input "misc"
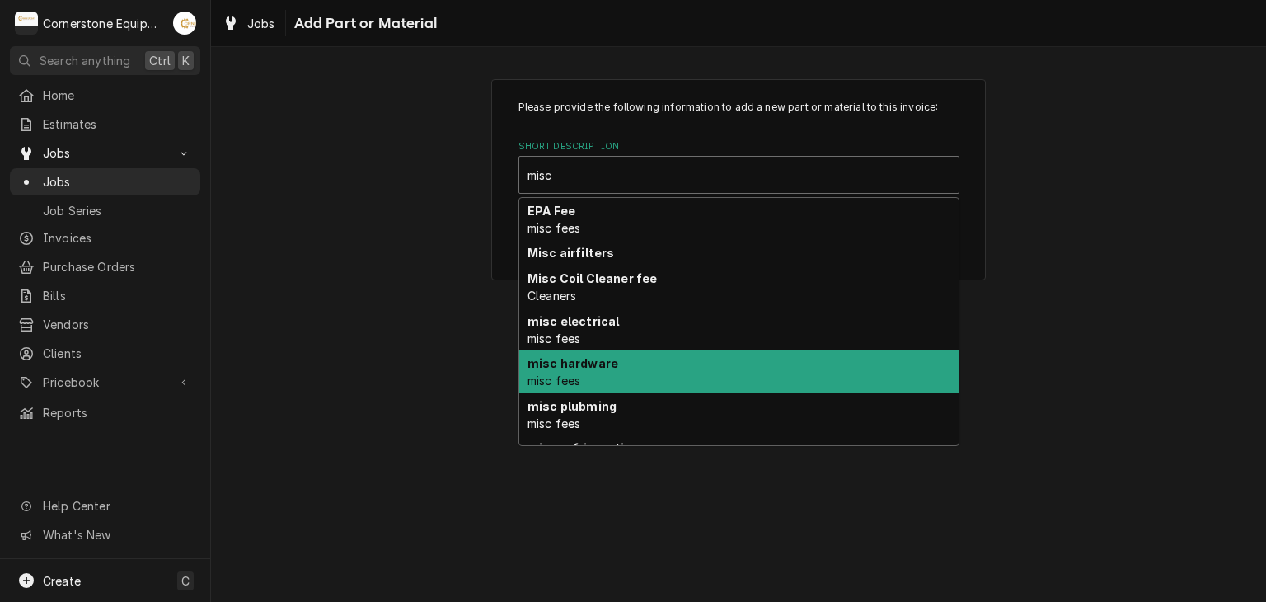
click at [622, 374] on div "misc hardware misc fees" at bounding box center [738, 371] width 439 height 43
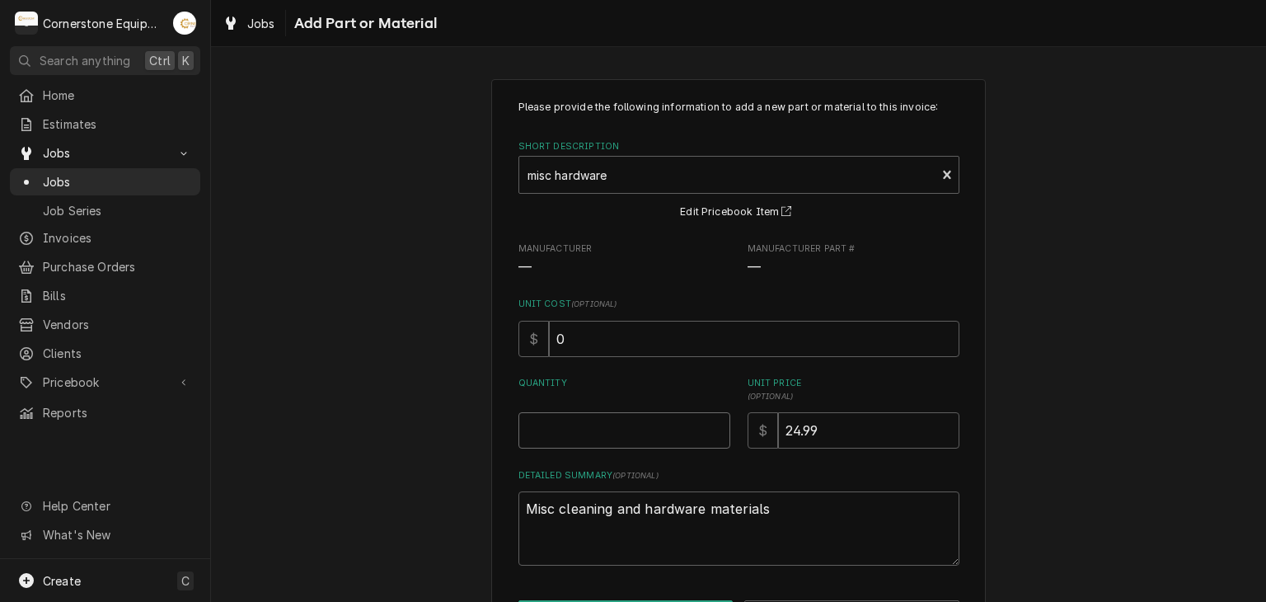
click at [655, 435] on input "Quantity" at bounding box center [625, 430] width 212 height 36
type textarea "x"
type input "1"
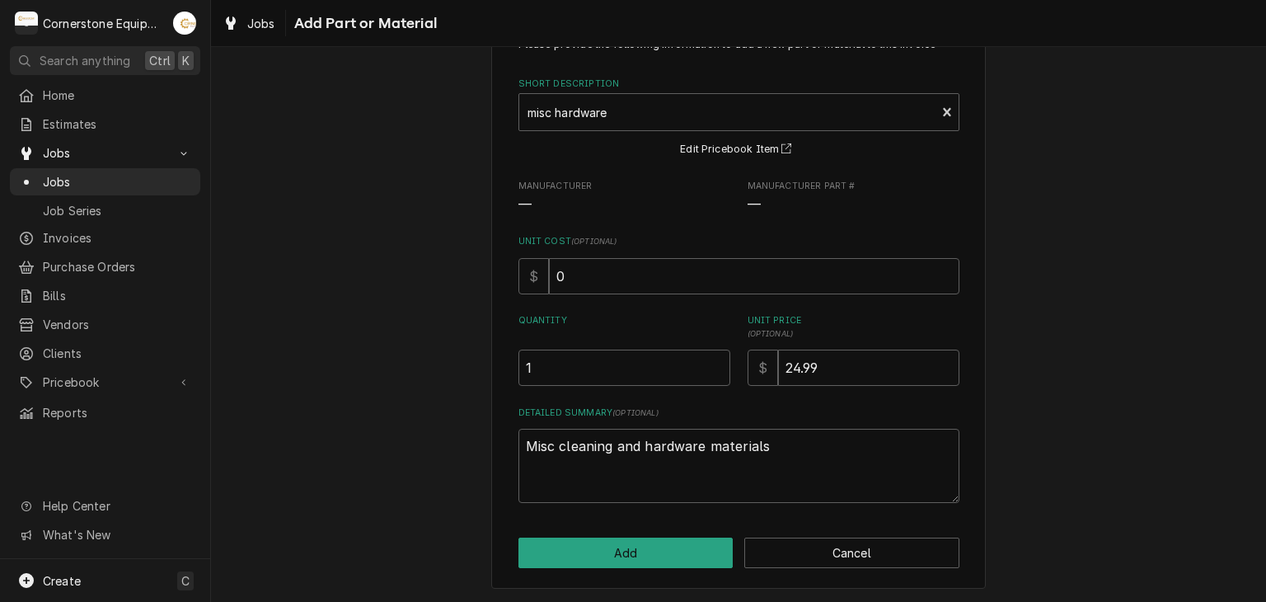
click at [659, 579] on div "Please provide the following information to add a new part or material to this …" at bounding box center [738, 302] width 495 height 573
click at [659, 562] on button "Add" at bounding box center [626, 553] width 215 height 31
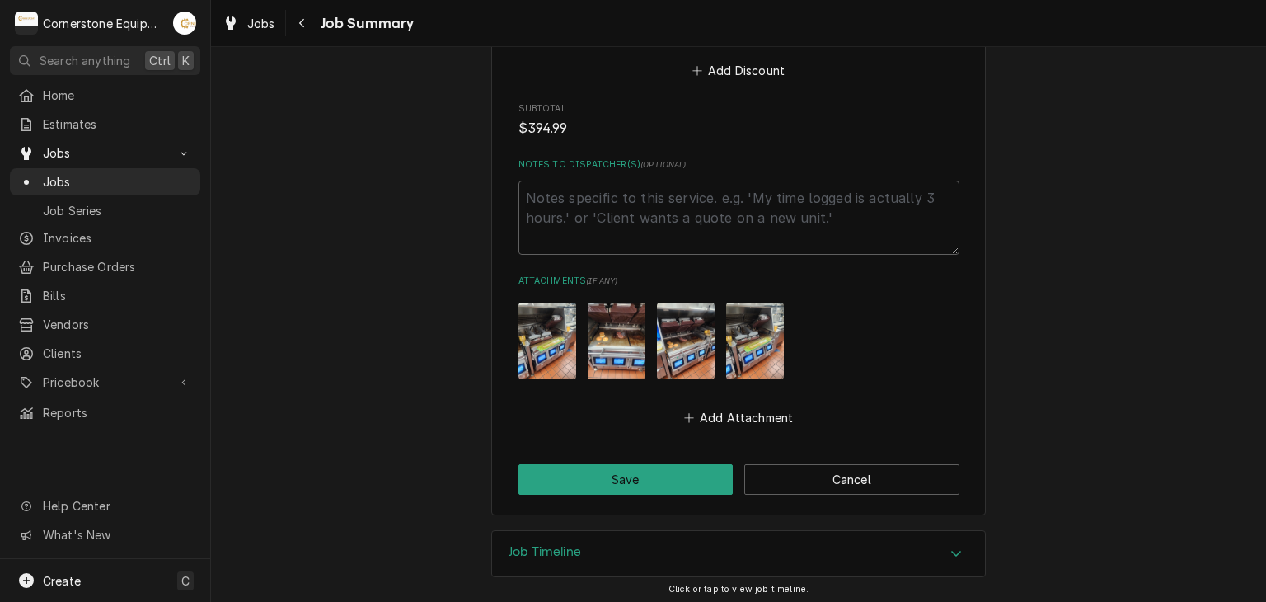
scroll to position [1527, 0]
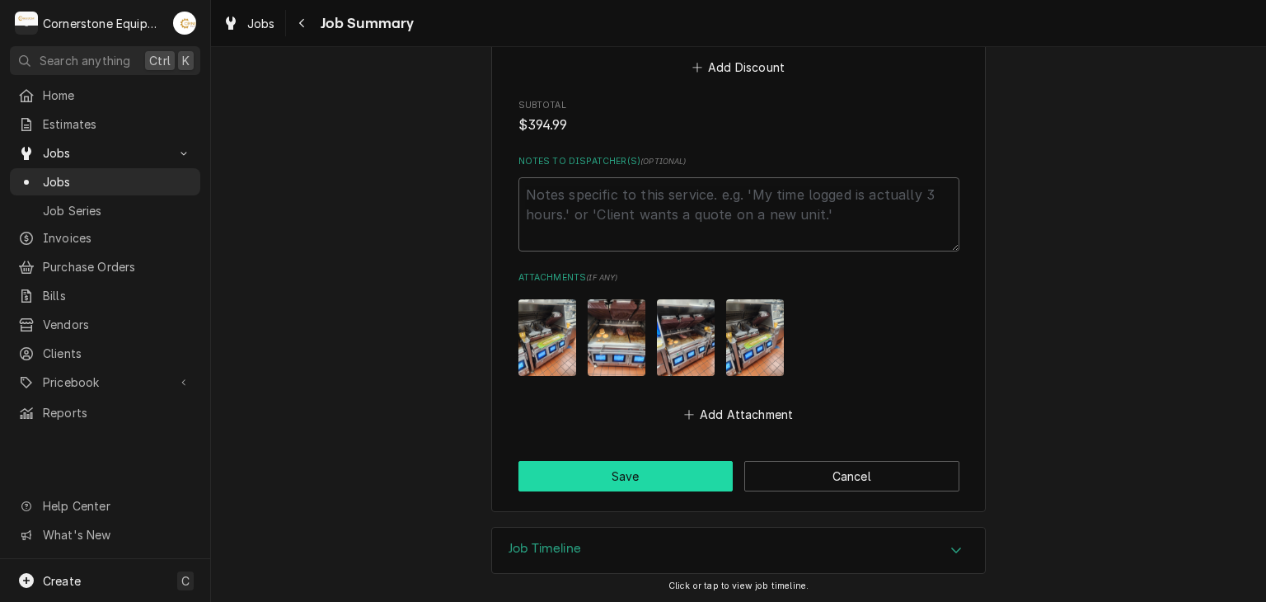
click at [650, 467] on button "Save" at bounding box center [626, 476] width 215 height 31
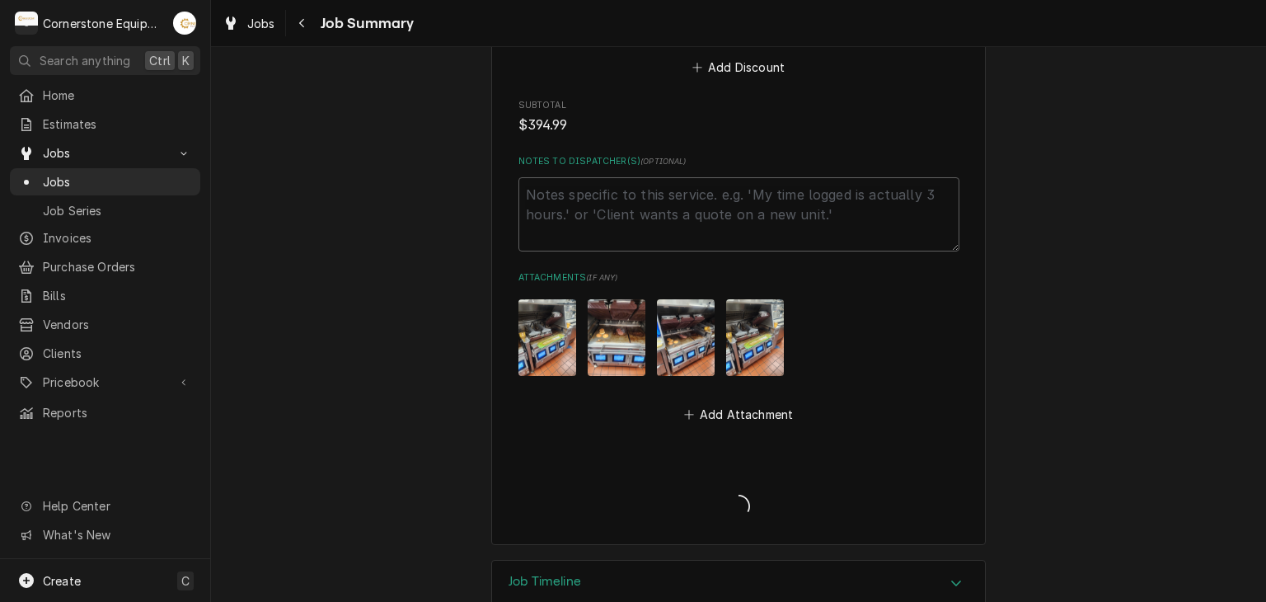
type textarea "x"
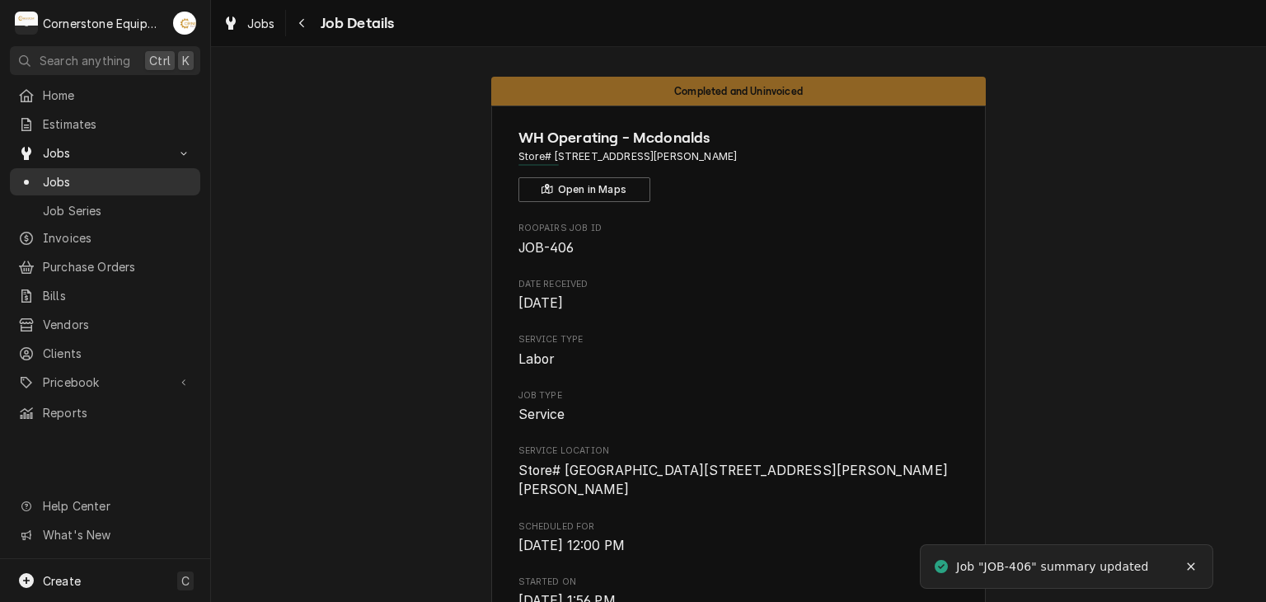
click at [165, 179] on span "Jobs" at bounding box center [117, 181] width 149 height 17
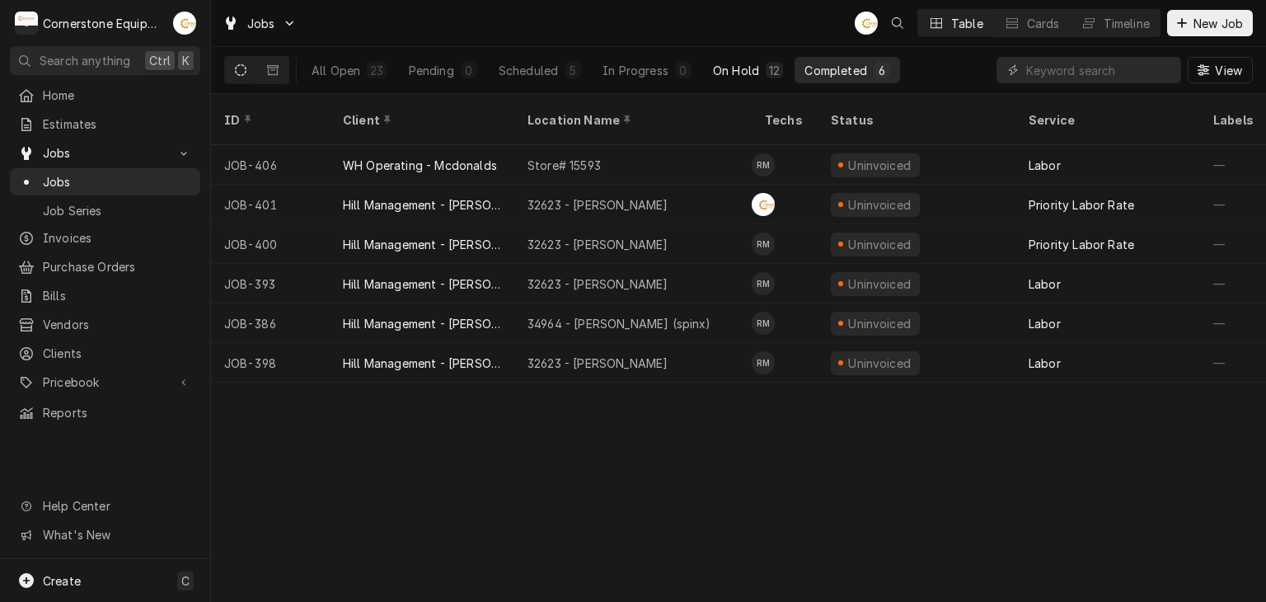
click at [751, 77] on div "On Hold" at bounding box center [736, 70] width 46 height 17
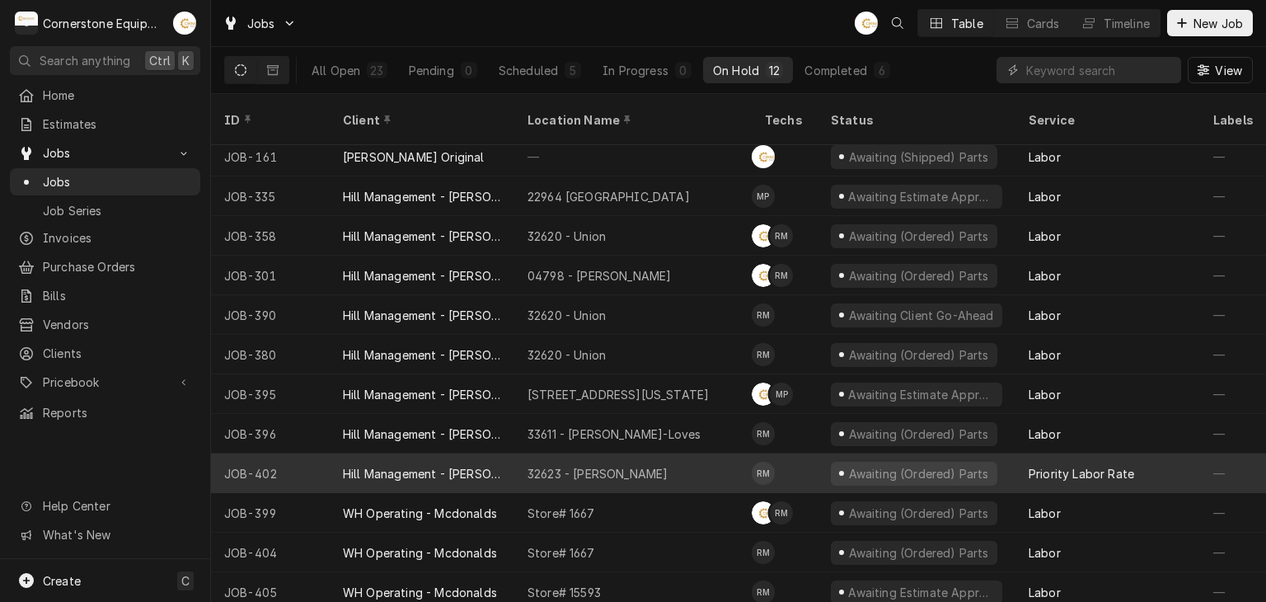
scroll to position [11, 0]
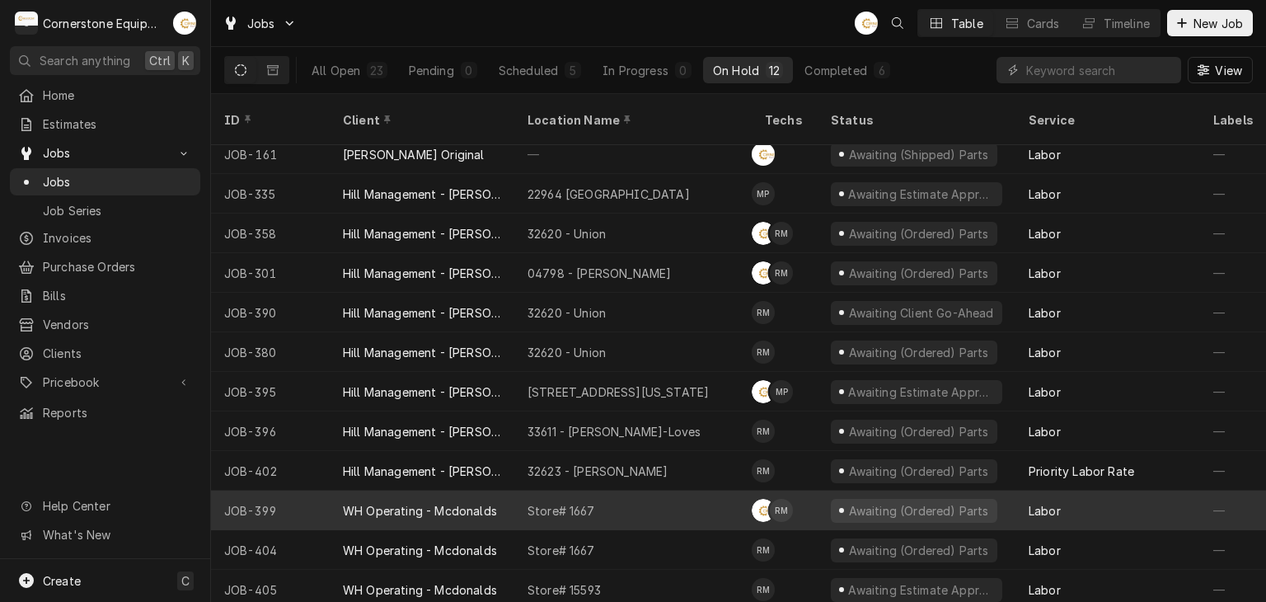
click at [622, 505] on div "Store# 1667" at bounding box center [632, 511] width 237 height 40
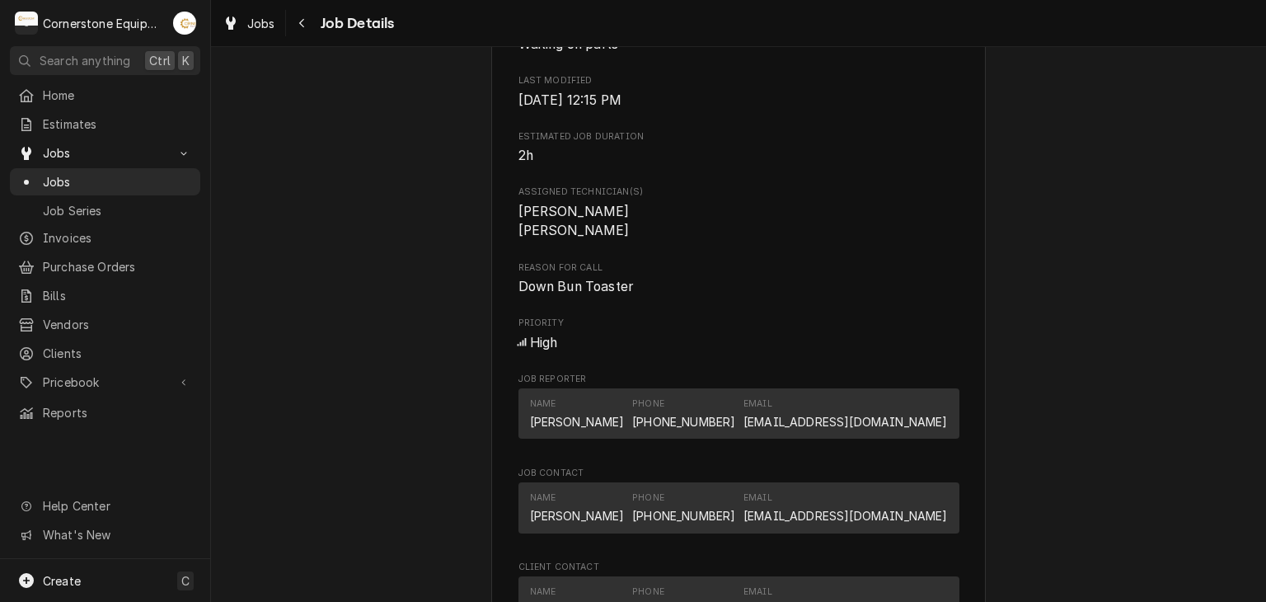
scroll to position [733, 0]
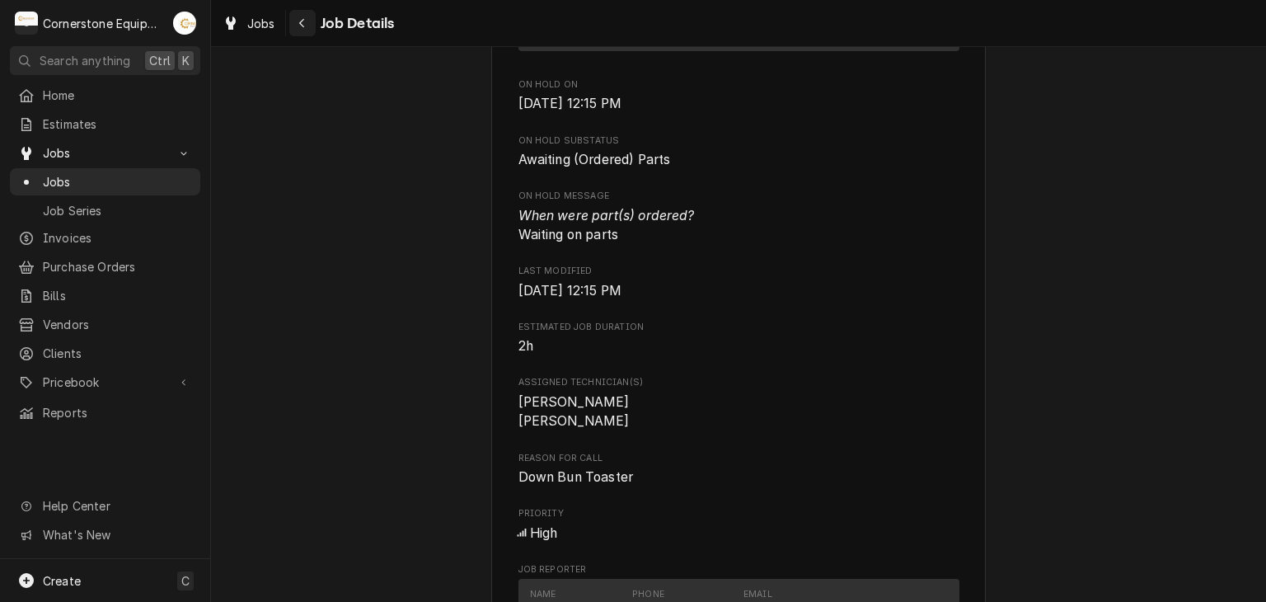
click at [298, 16] on div "Navigate back" at bounding box center [302, 23] width 16 height 16
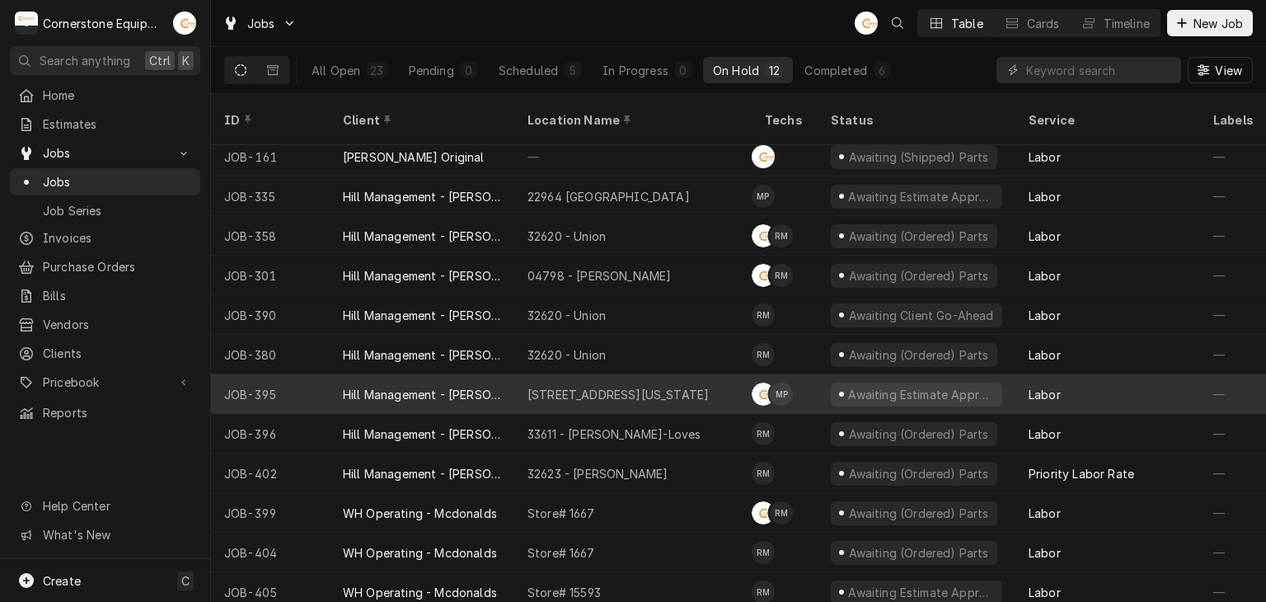
scroll to position [11, 0]
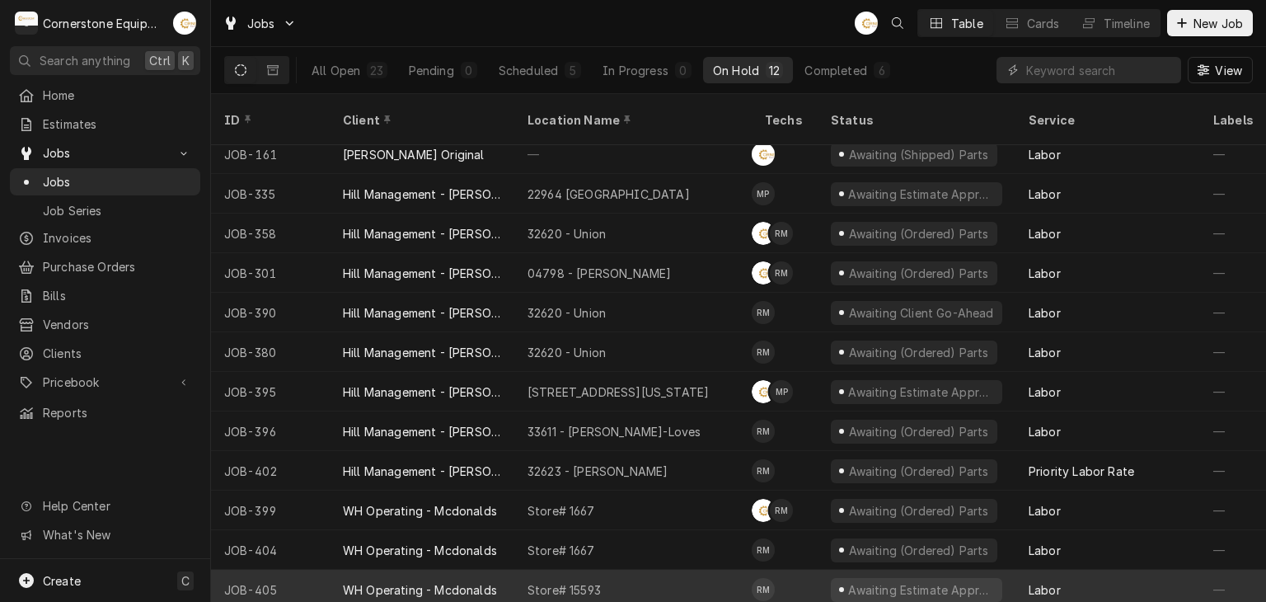
click at [655, 570] on div "Store# 15593" at bounding box center [632, 590] width 237 height 40
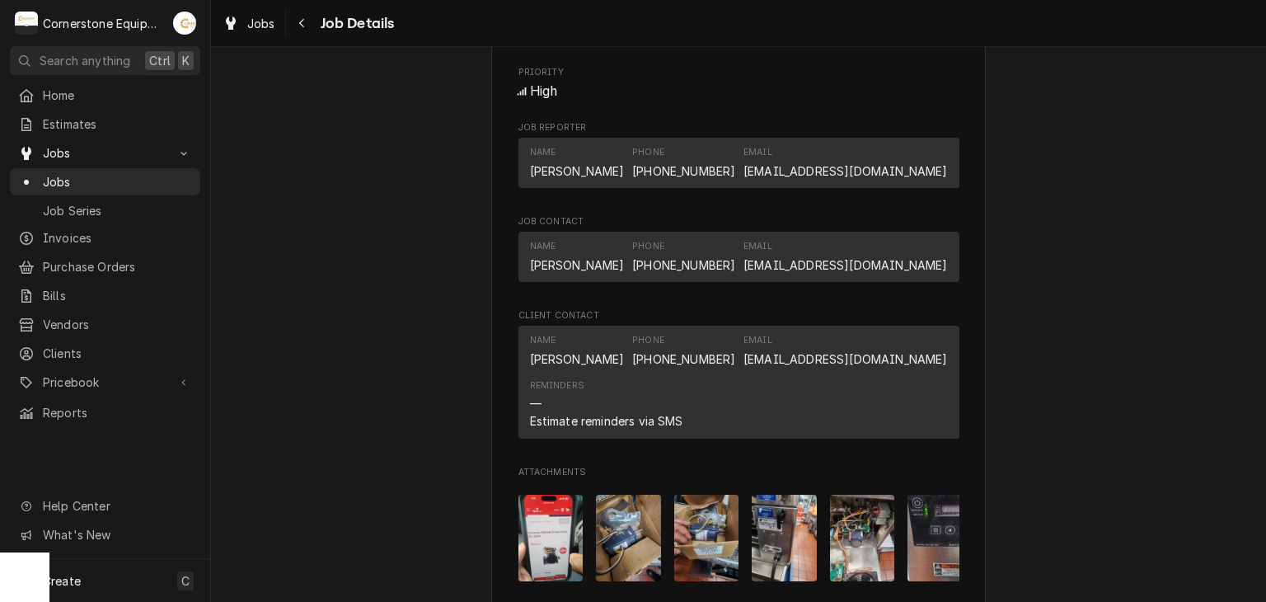
scroll to position [1560, 0]
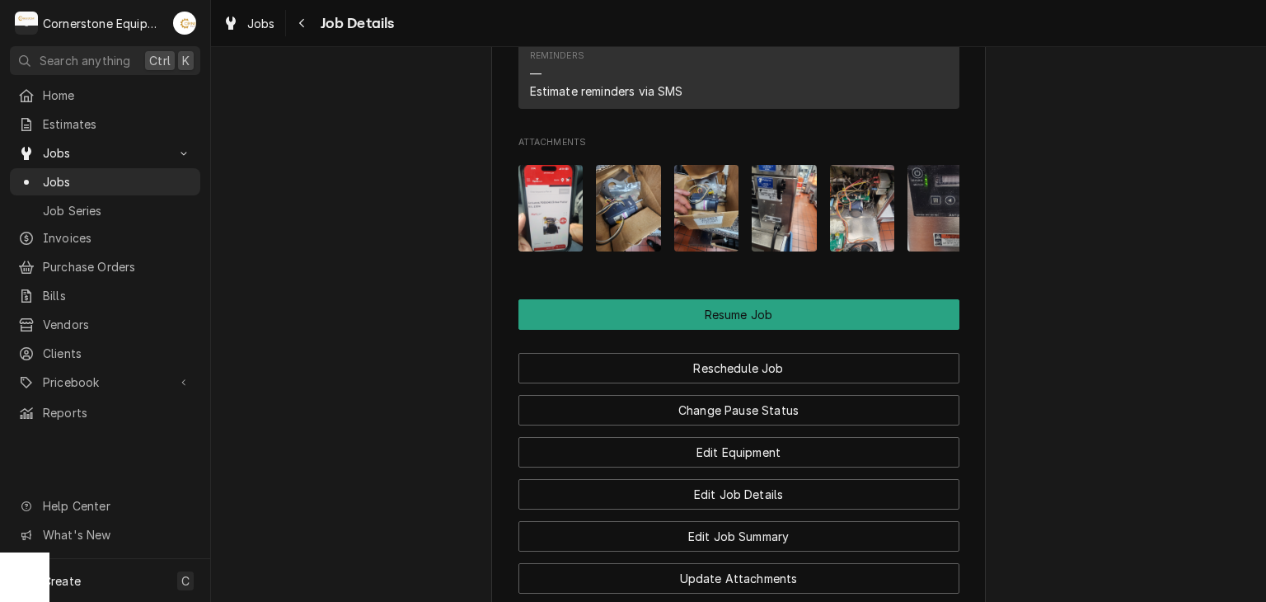
click at [674, 215] on img "Attachments" at bounding box center [706, 208] width 65 height 87
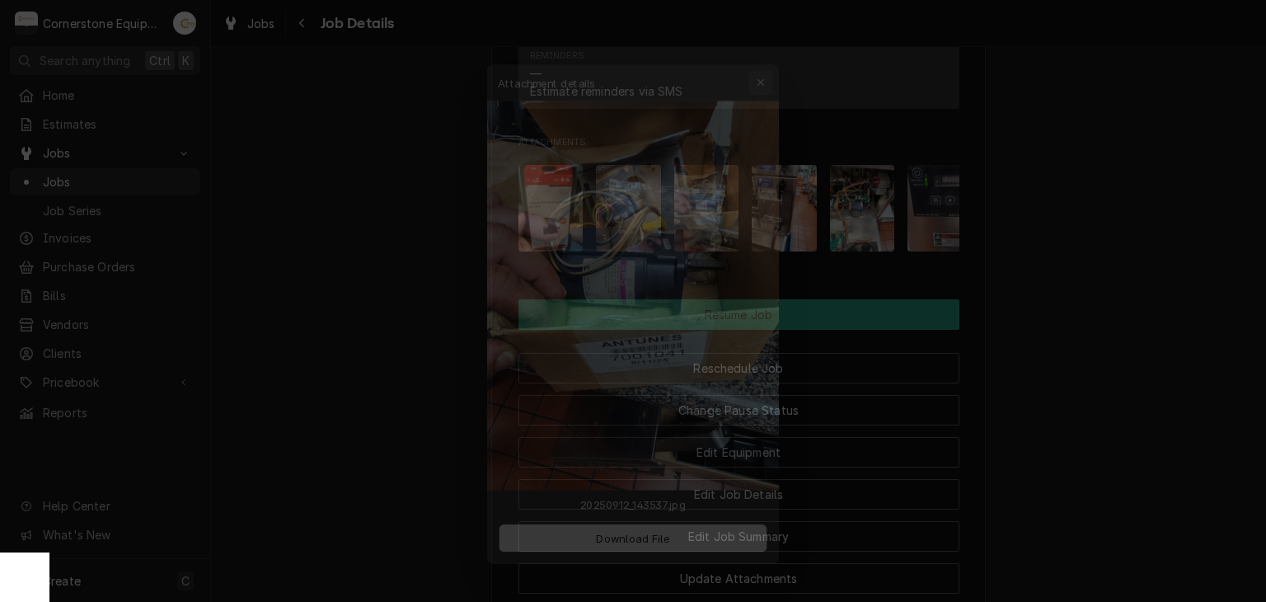
click at [768, 45] on icon "button" at bounding box center [772, 51] width 9 height 12
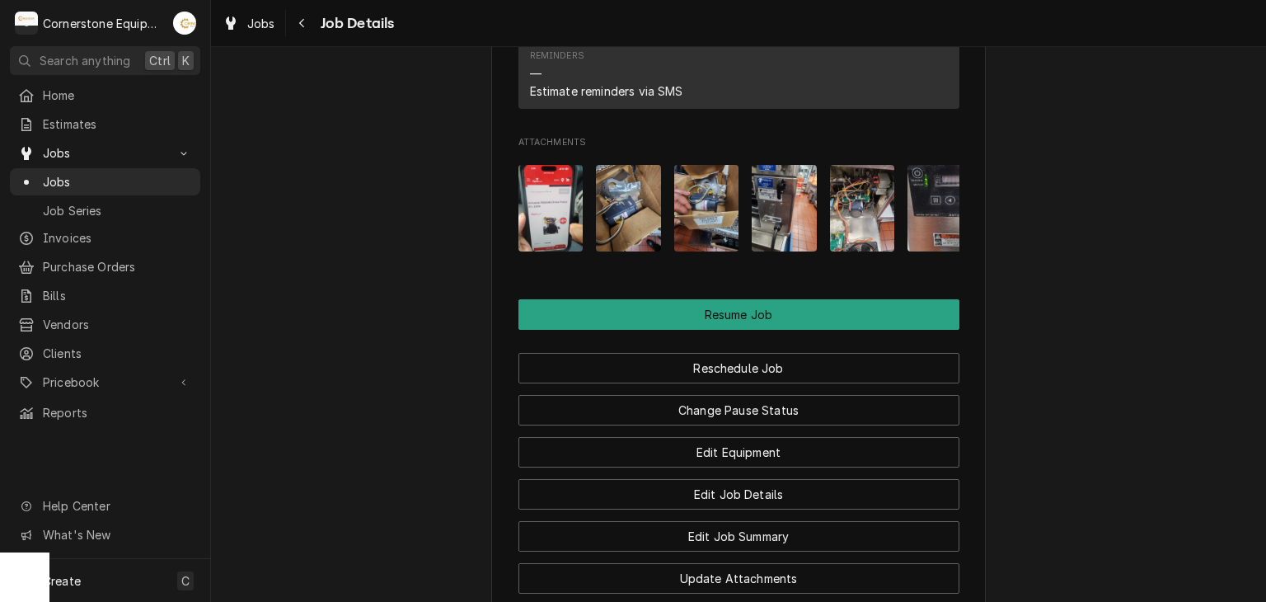
click at [861, 251] on img "Attachments" at bounding box center [862, 208] width 65 height 87
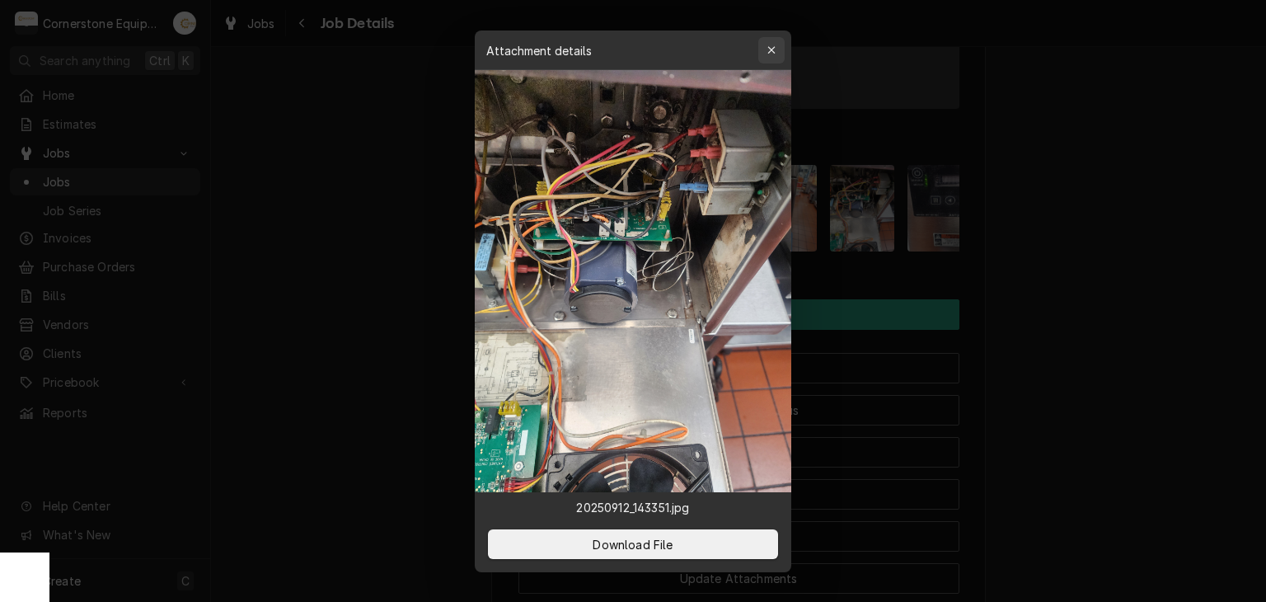
click at [768, 47] on icon "button" at bounding box center [772, 51] width 9 height 12
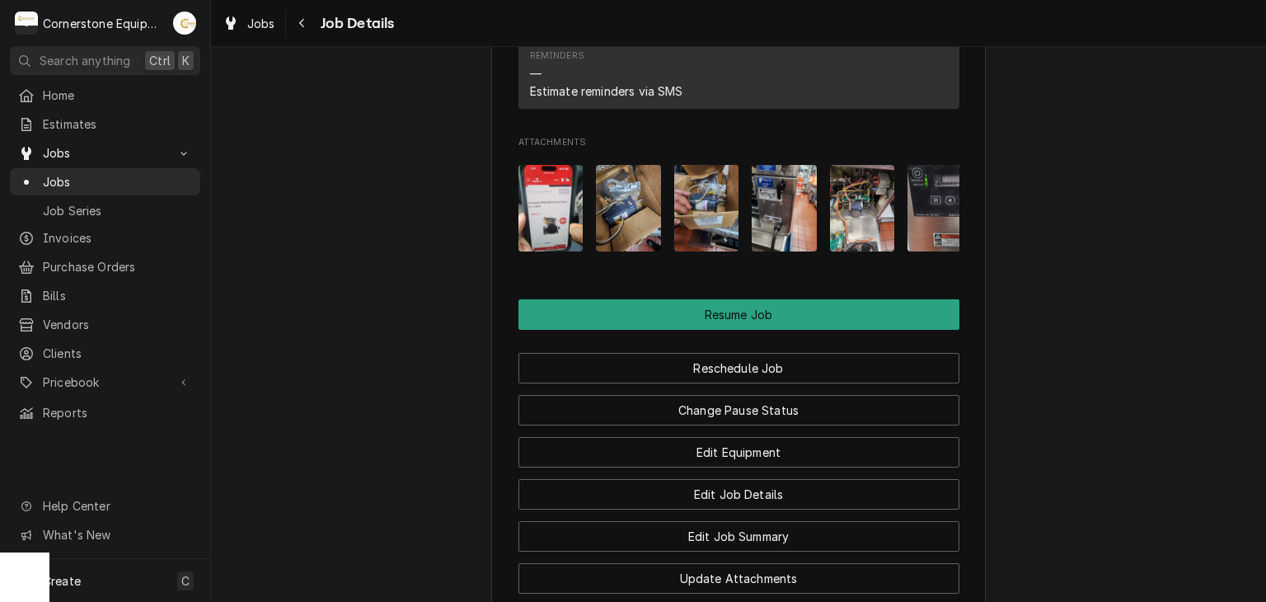
click at [922, 248] on img "Attachments" at bounding box center [940, 208] width 65 height 87
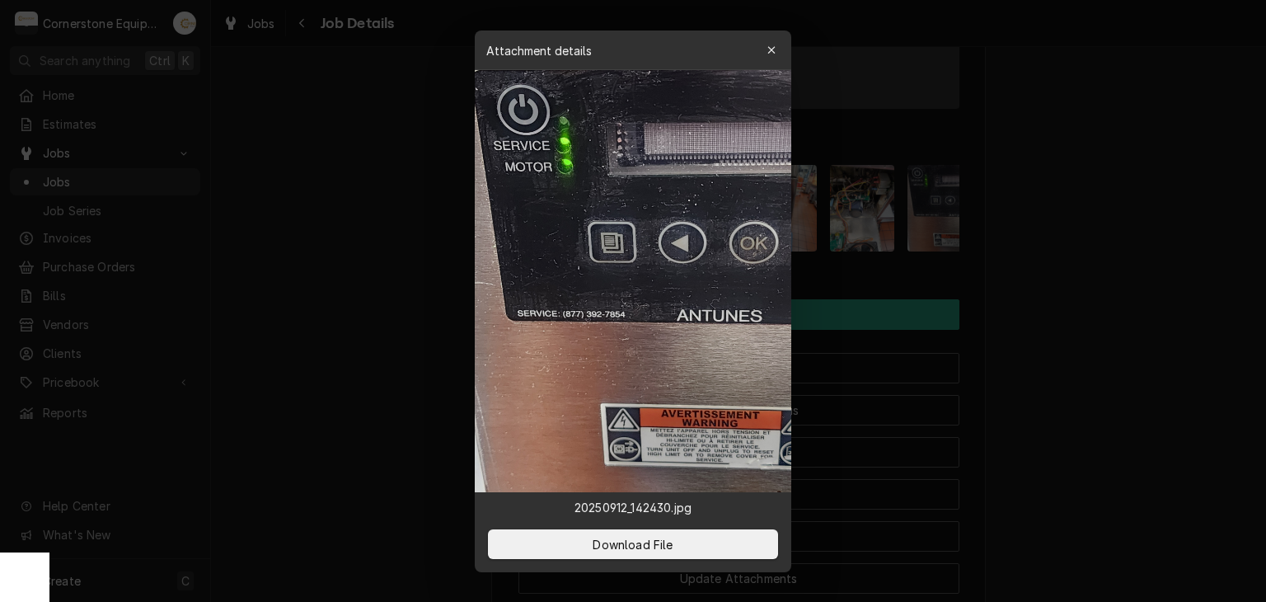
click at [409, 245] on div at bounding box center [633, 301] width 1266 height 602
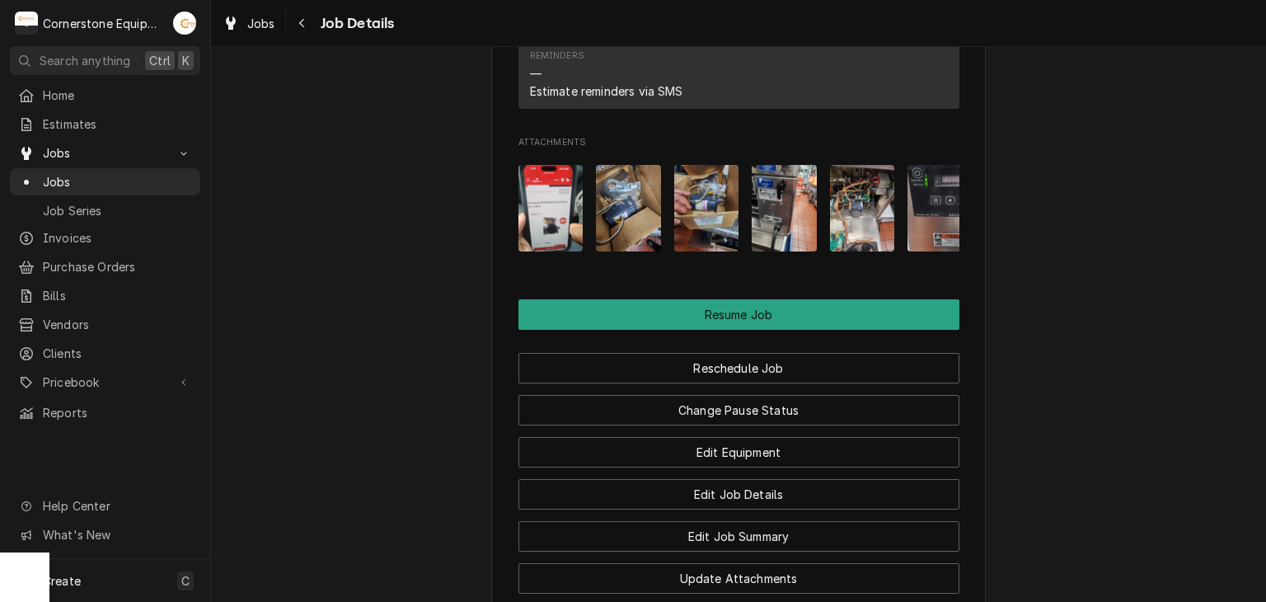
click at [597, 219] on img "Attachments" at bounding box center [628, 208] width 65 height 87
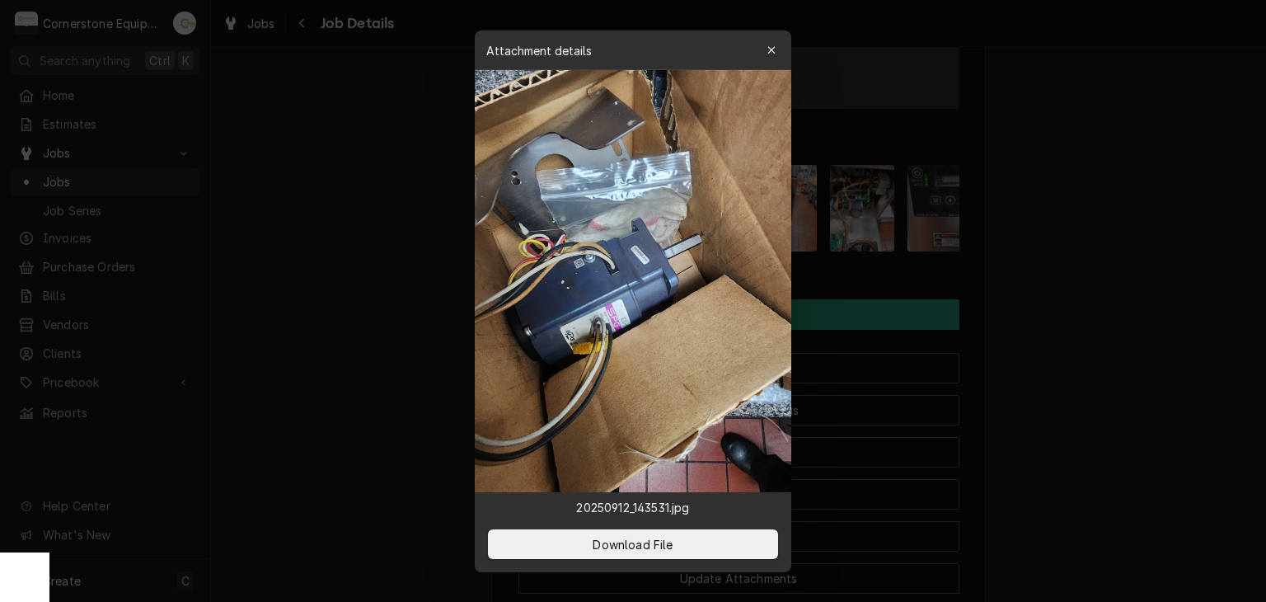
click at [556, 235] on img at bounding box center [633, 281] width 317 height 422
drag, startPoint x: 429, startPoint y: 238, endPoint x: 452, endPoint y: 238, distance: 23.1
click at [429, 239] on div at bounding box center [633, 301] width 1266 height 602
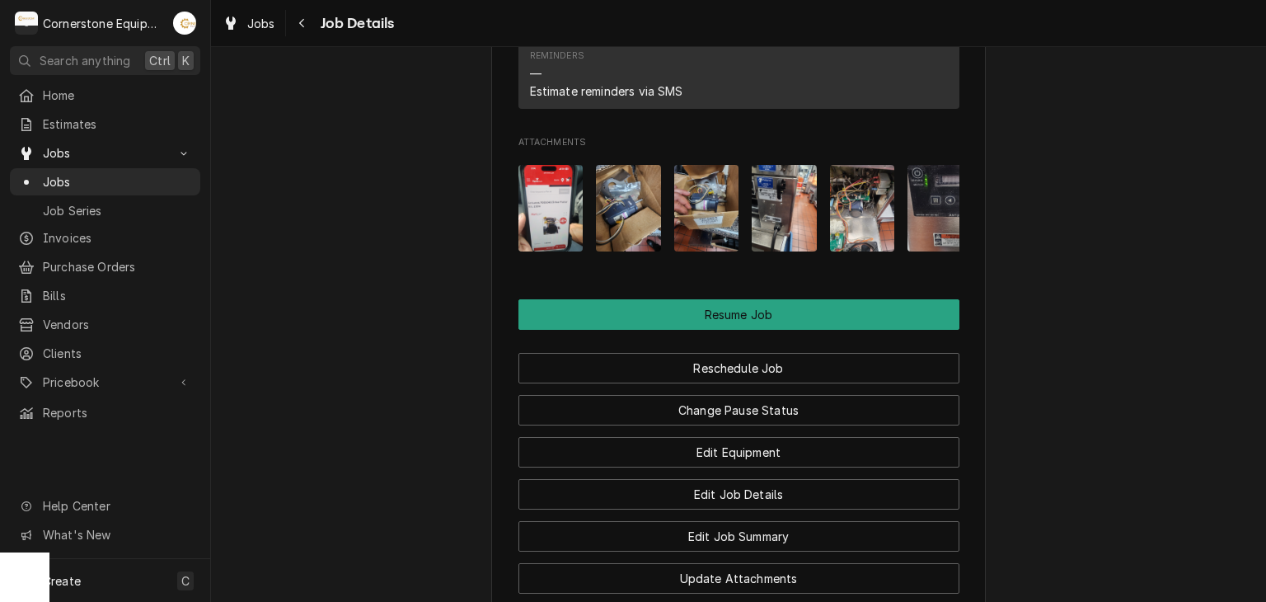
click at [532, 241] on img "Attachments" at bounding box center [551, 208] width 65 height 87
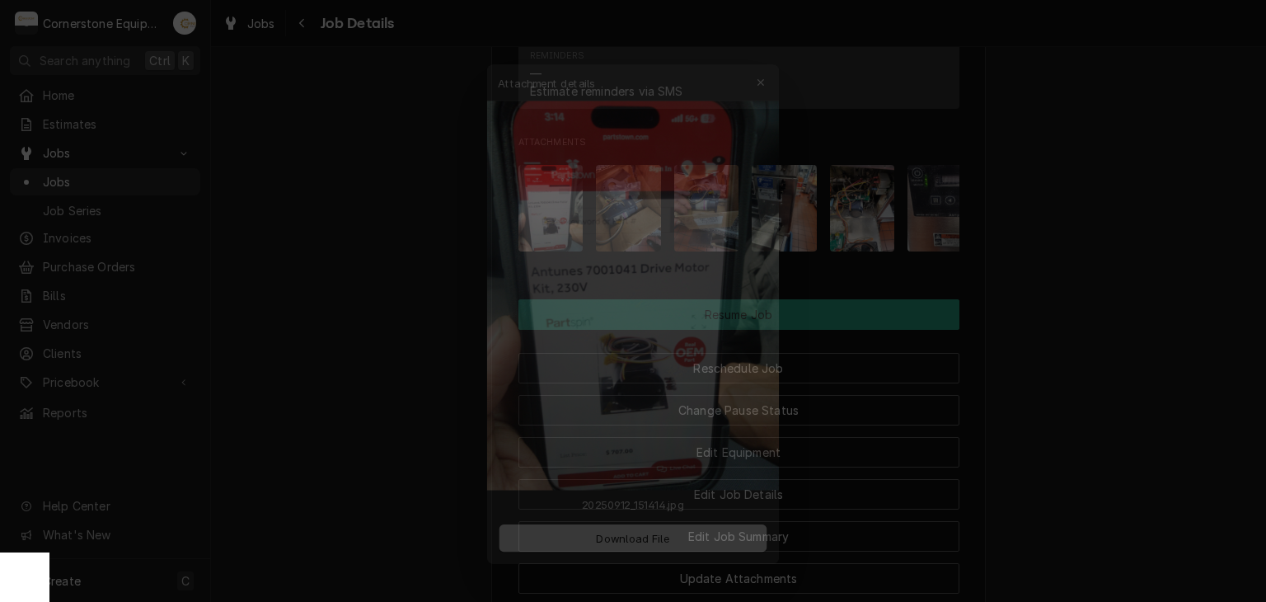
click at [336, 288] on div at bounding box center [633, 301] width 1266 height 602
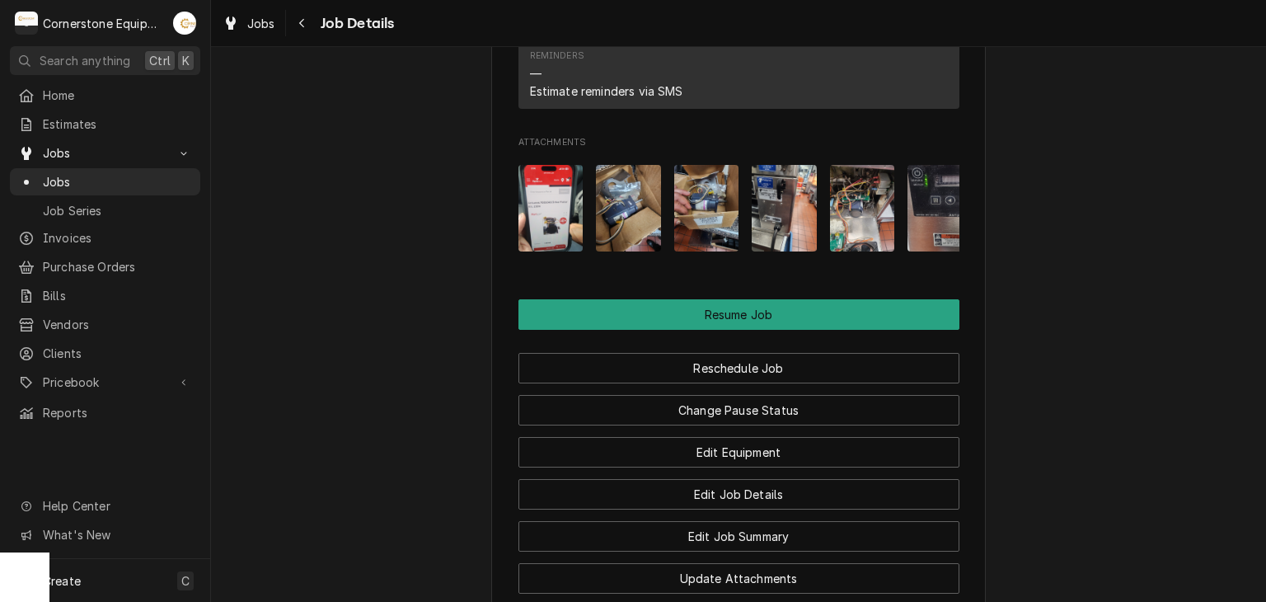
scroll to position [1890, 0]
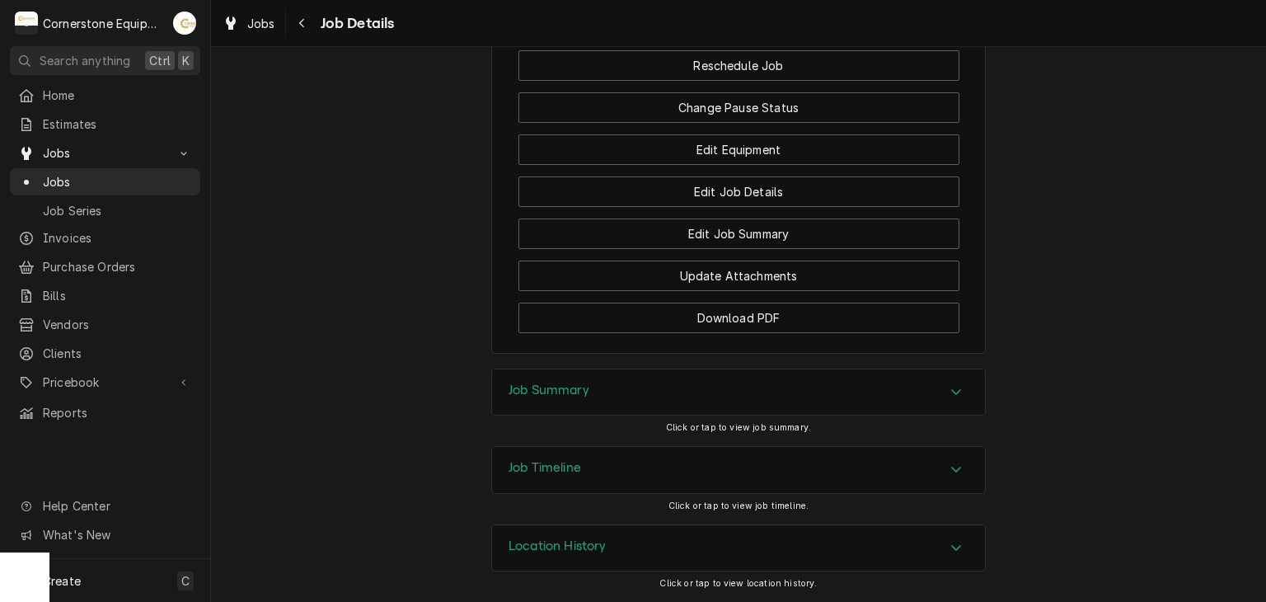
click at [559, 378] on div "Job Summary" at bounding box center [738, 392] width 493 height 46
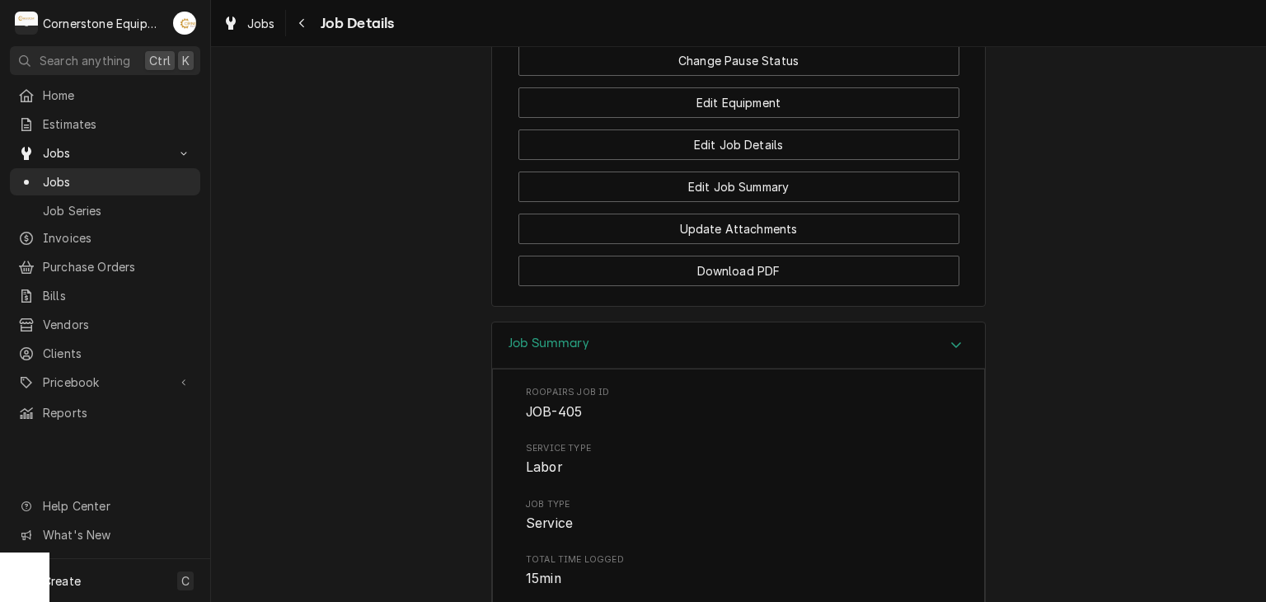
scroll to position [1580, 0]
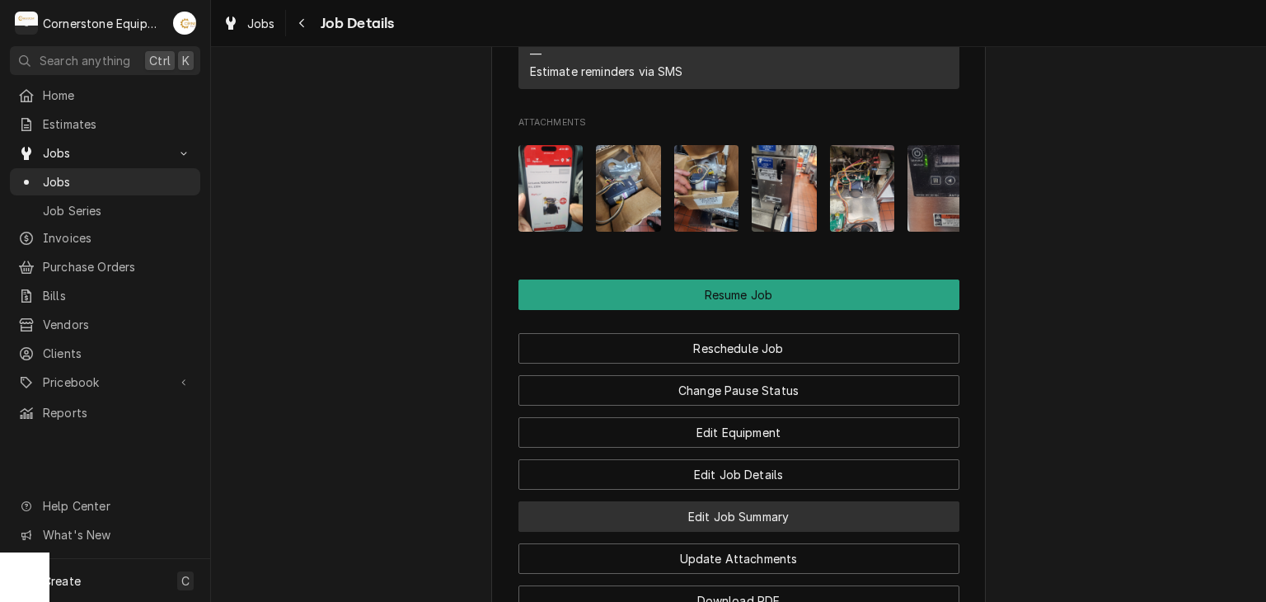
click at [755, 532] on button "Edit Job Summary" at bounding box center [739, 516] width 441 height 31
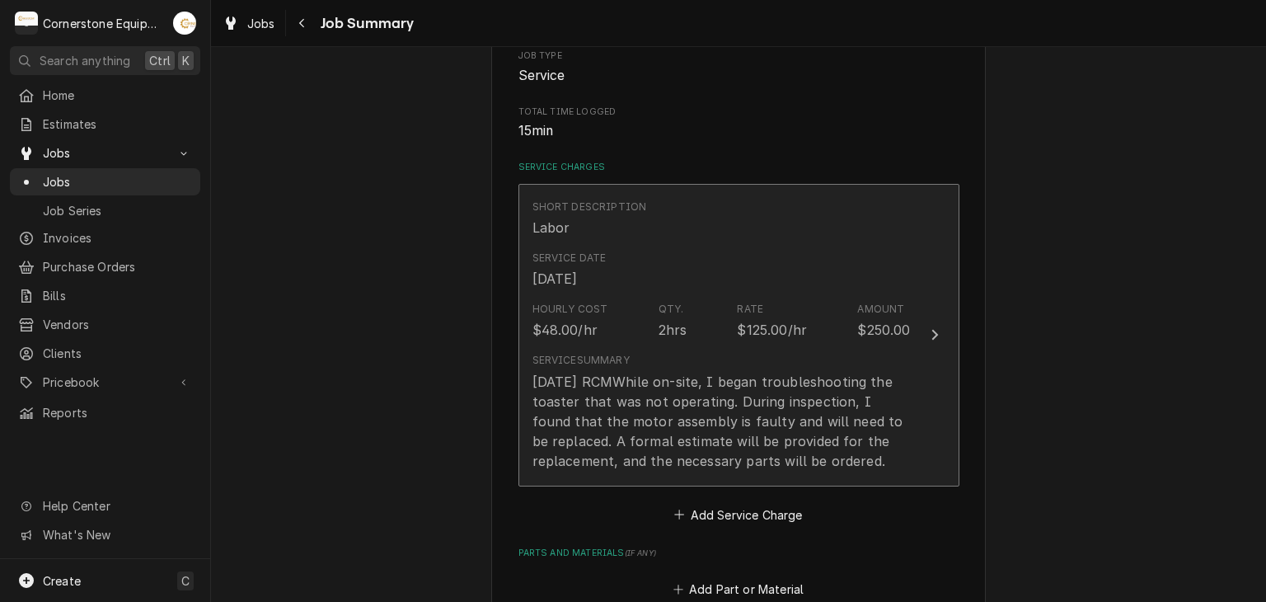
scroll to position [660, 0]
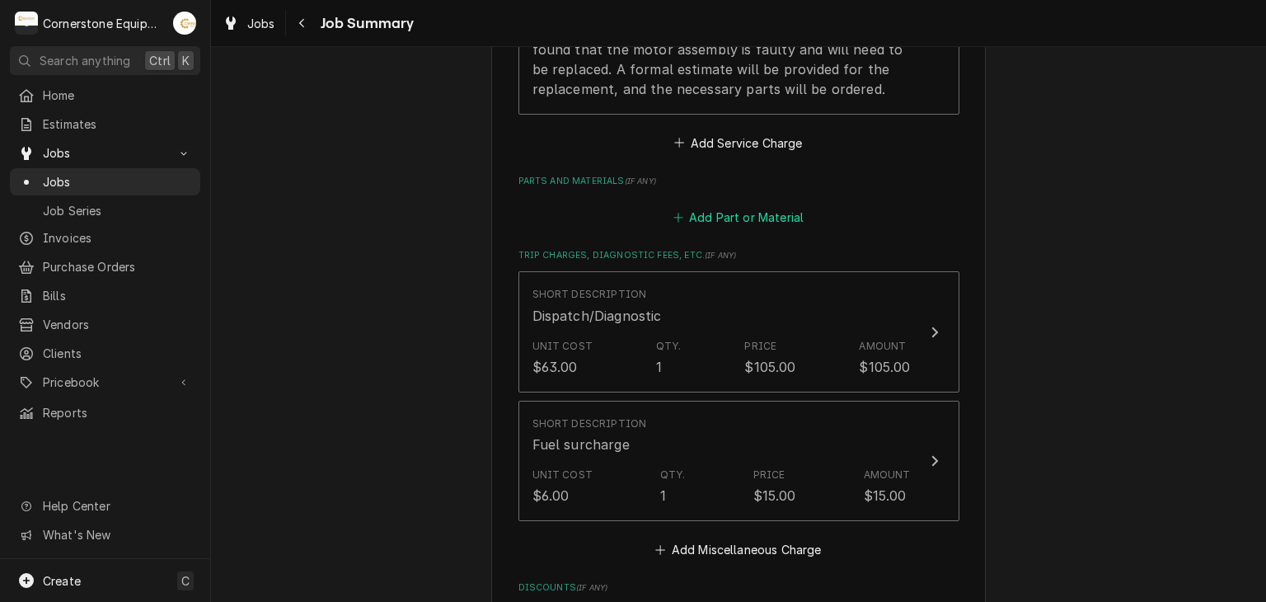
click at [746, 216] on button "Add Part or Material" at bounding box center [738, 217] width 136 height 23
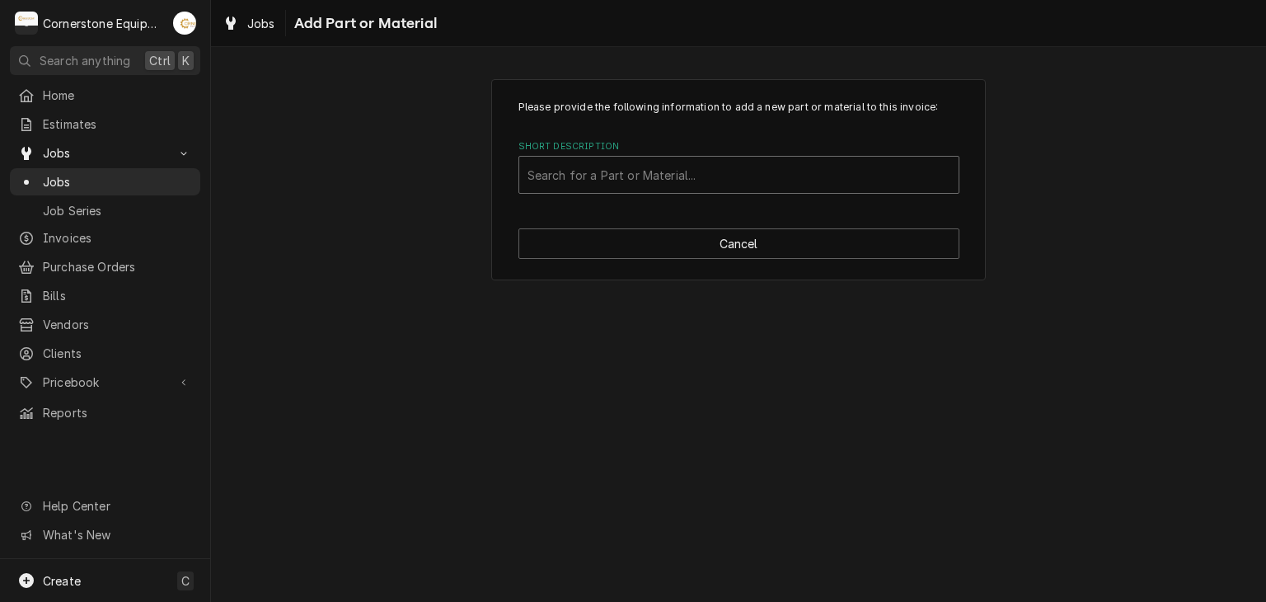
click at [660, 157] on div "Short Description Search for a Part or Material..." at bounding box center [739, 167] width 441 height 54
click at [646, 181] on div "Short Description" at bounding box center [739, 175] width 423 height 30
type input "misc"
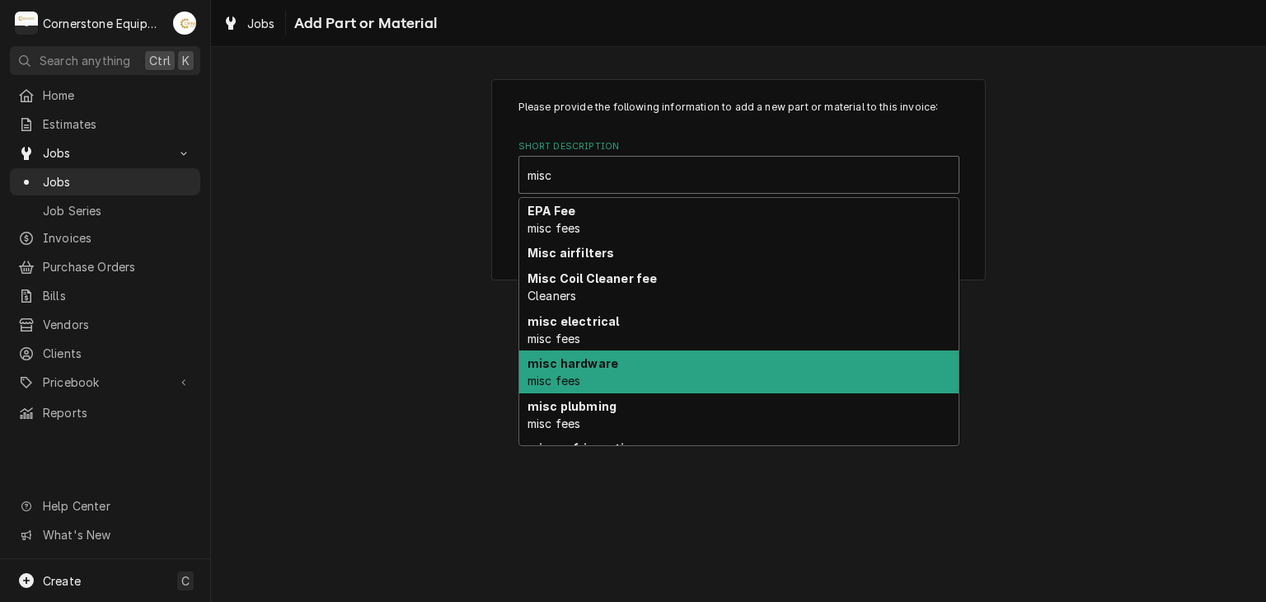
click at [654, 377] on div "misc hardware misc fees" at bounding box center [738, 371] width 439 height 43
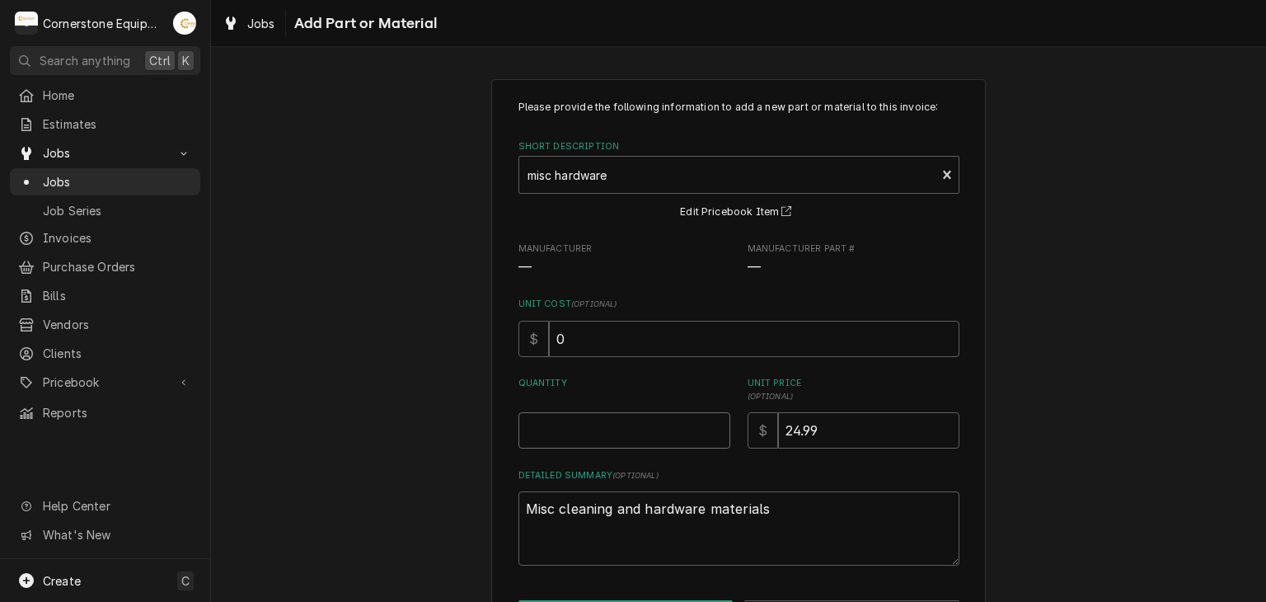
click at [626, 443] on input "Quantity" at bounding box center [625, 430] width 212 height 36
type textarea "x"
type input "1"
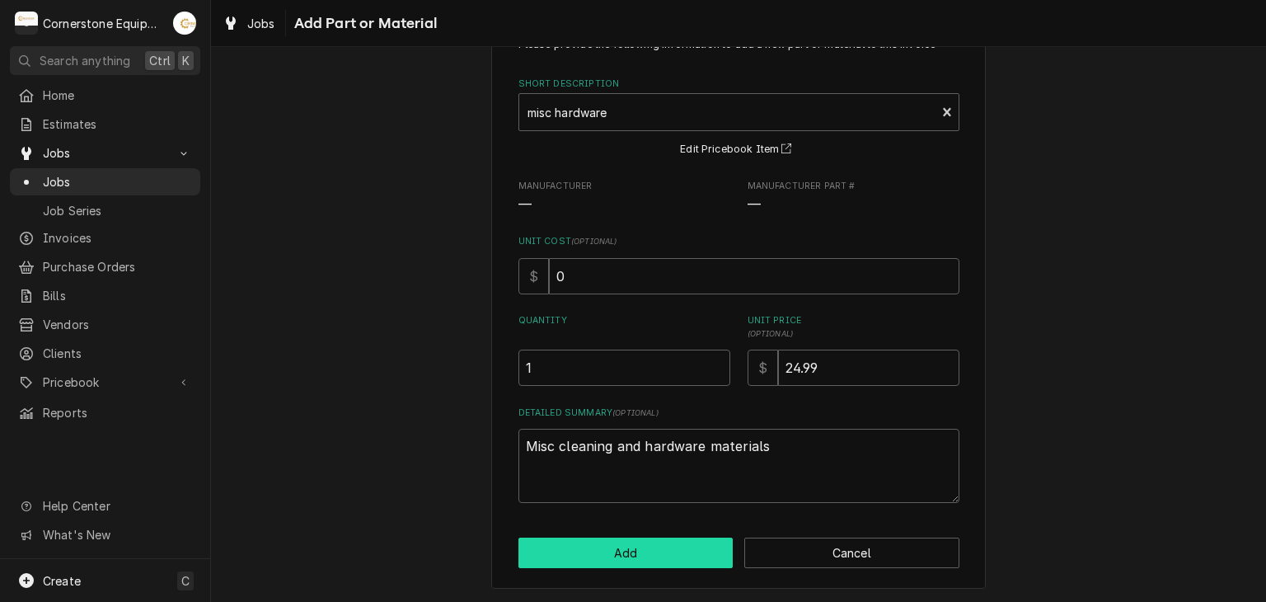
click at [615, 547] on button "Add" at bounding box center [626, 553] width 215 height 31
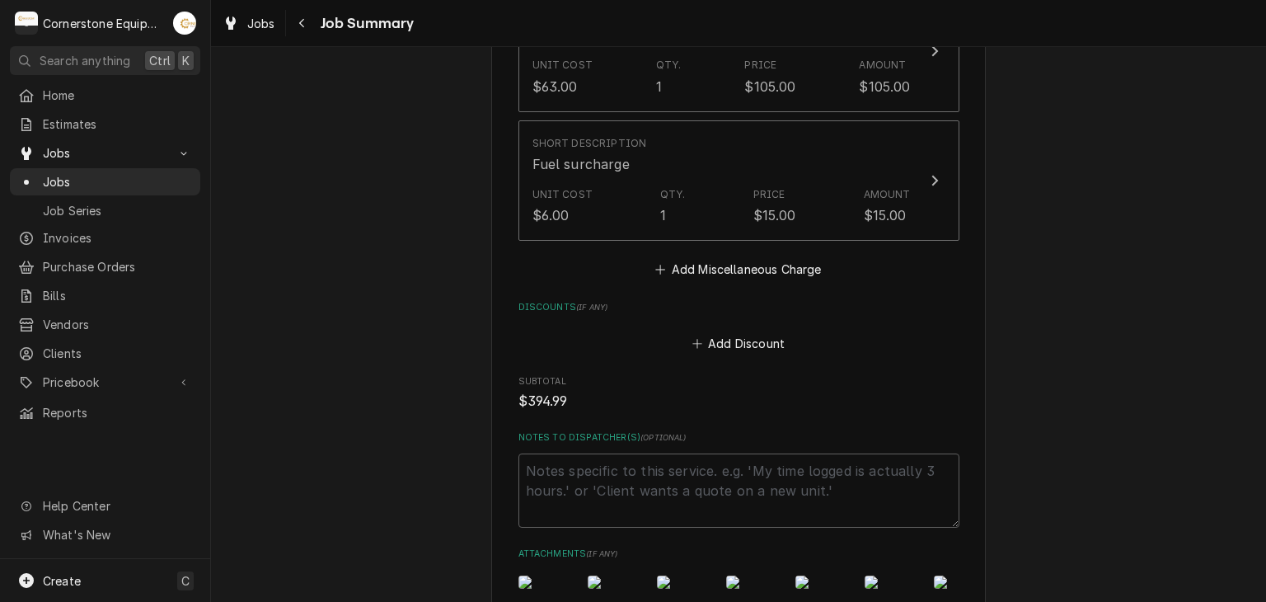
scroll to position [1461, 0]
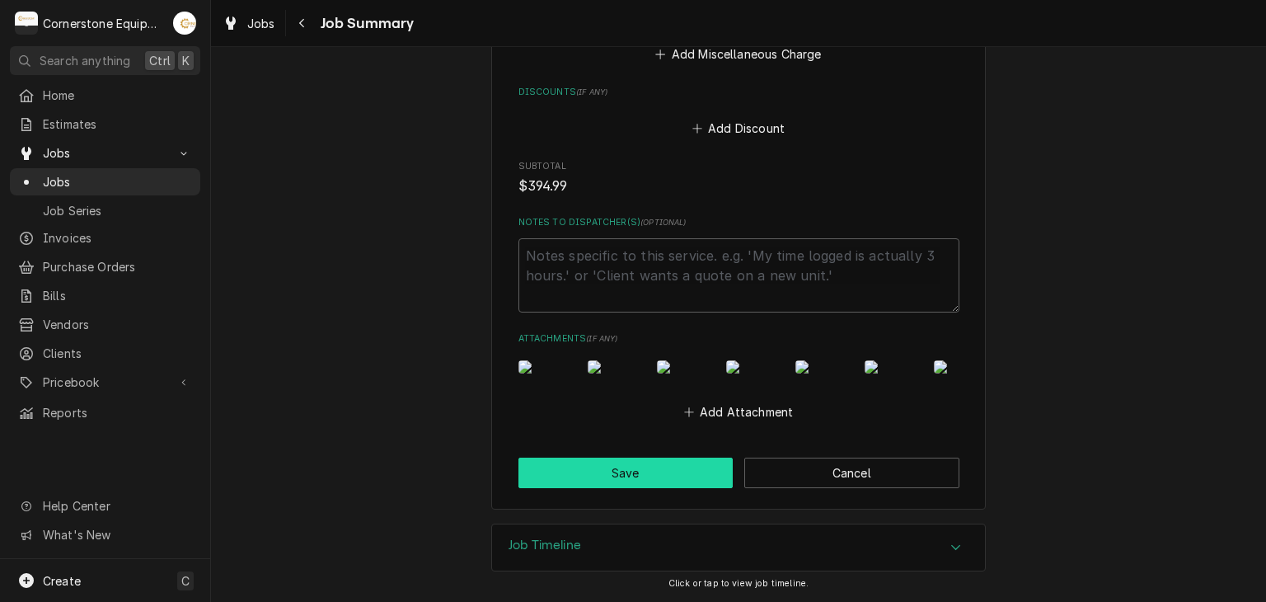
click at [622, 471] on button "Save" at bounding box center [626, 473] width 215 height 31
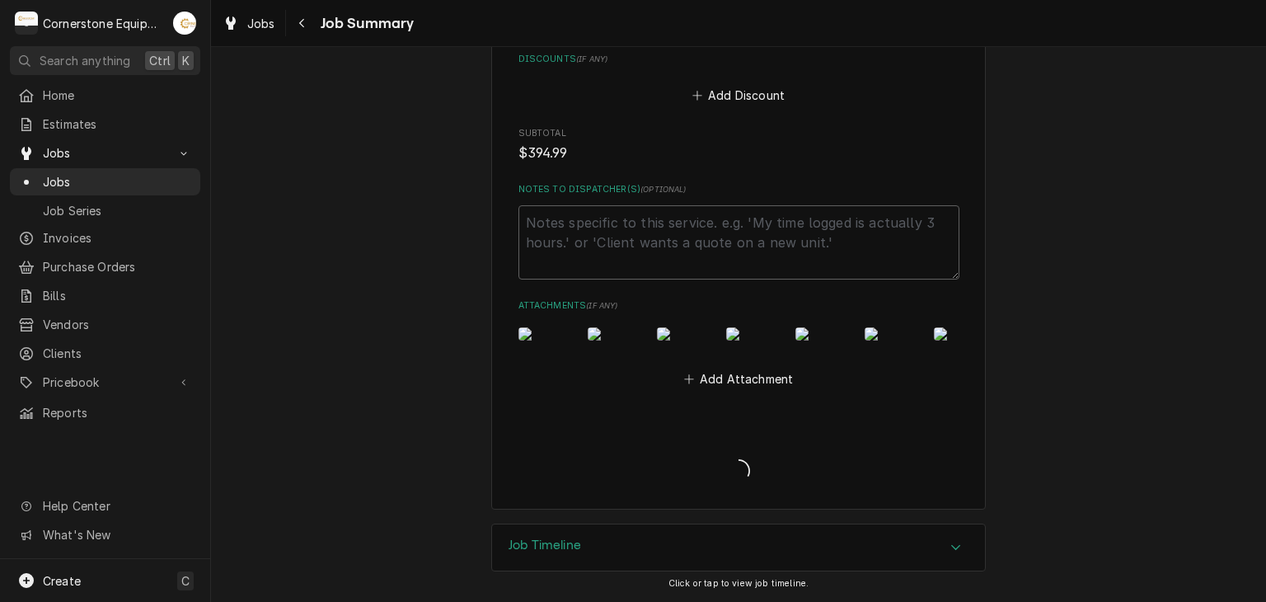
type textarea "x"
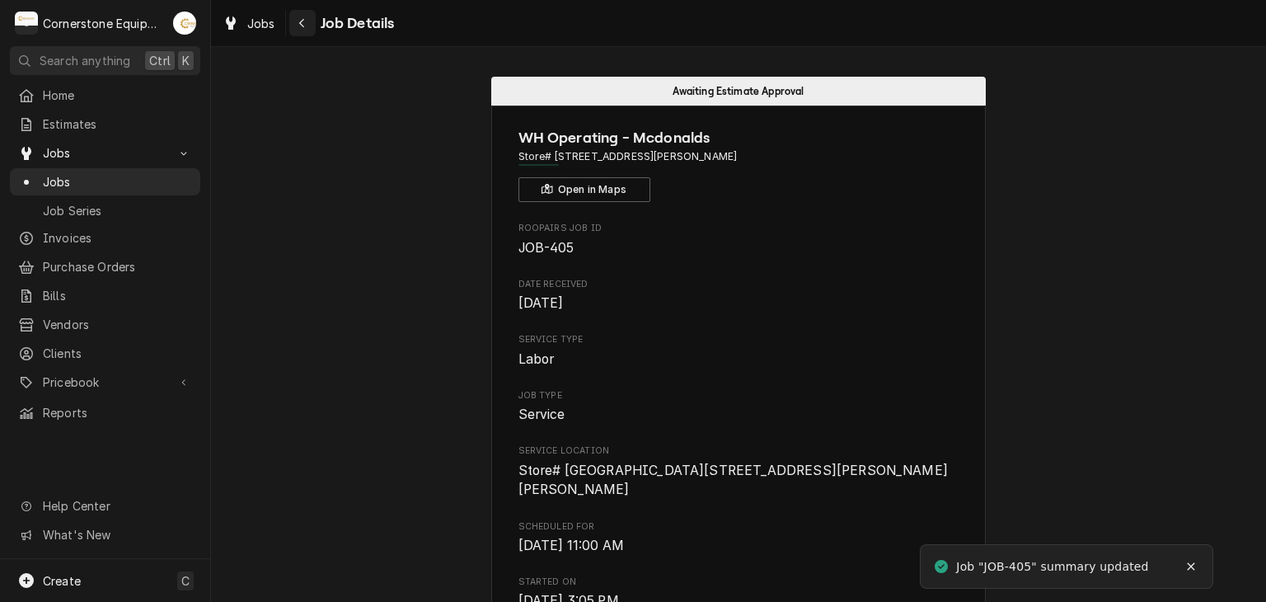
click at [305, 26] on icon "Navigate back" at bounding box center [301, 23] width 7 height 12
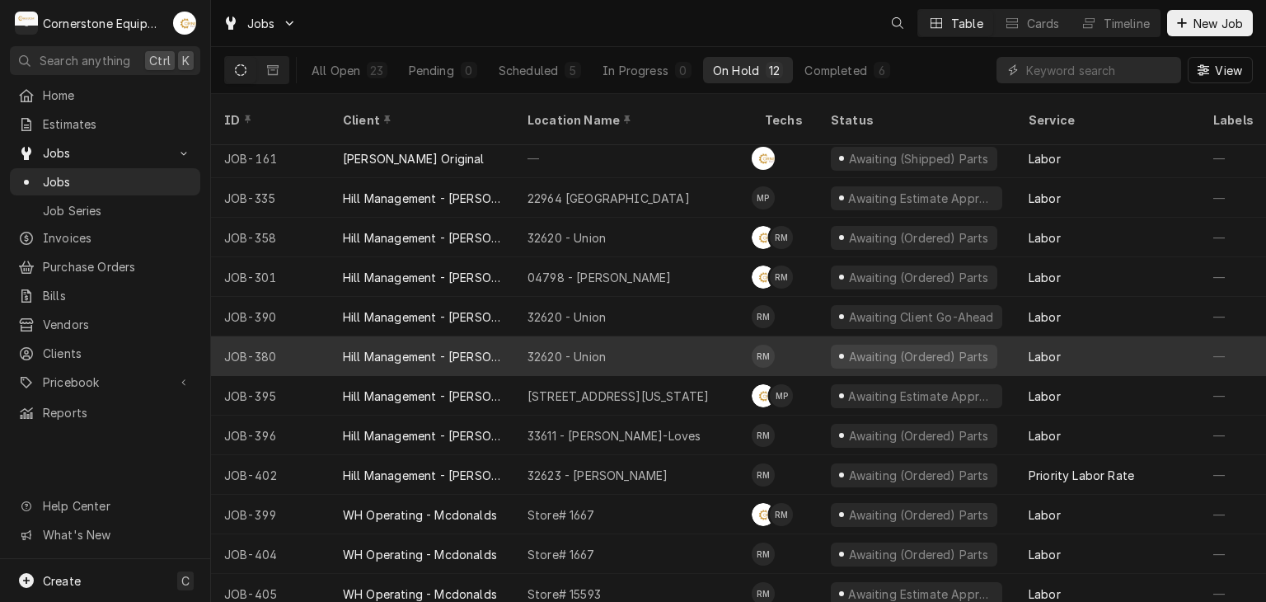
scroll to position [11, 0]
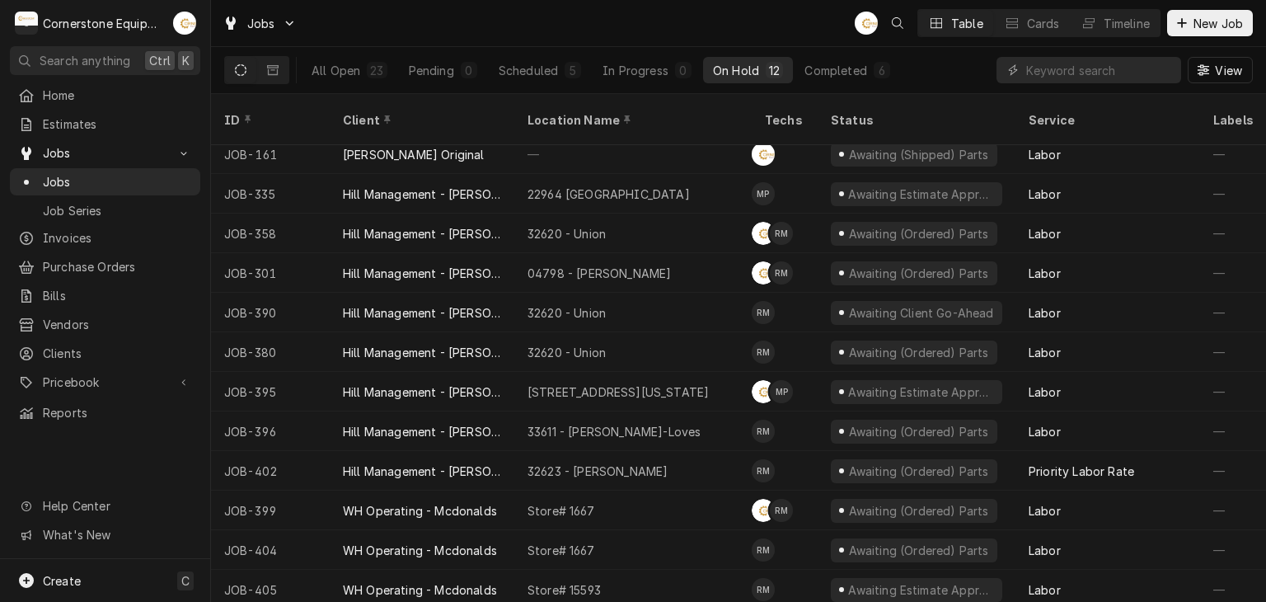
click at [822, 47] on div "All Open 23 Pending 0 Scheduled 5 In Progress 0 On Hold 12 Completed 6" at bounding box center [601, 70] width 599 height 46
click at [824, 69] on div "Completed" at bounding box center [836, 70] width 62 height 17
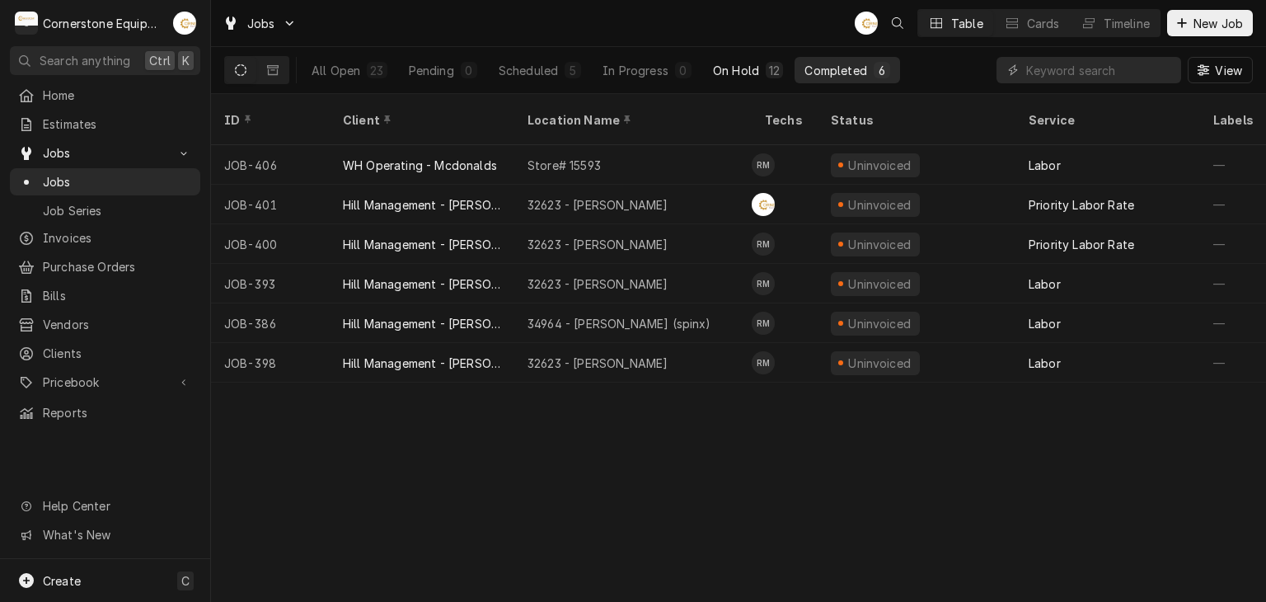
click at [735, 63] on div "On Hold" at bounding box center [736, 70] width 46 height 17
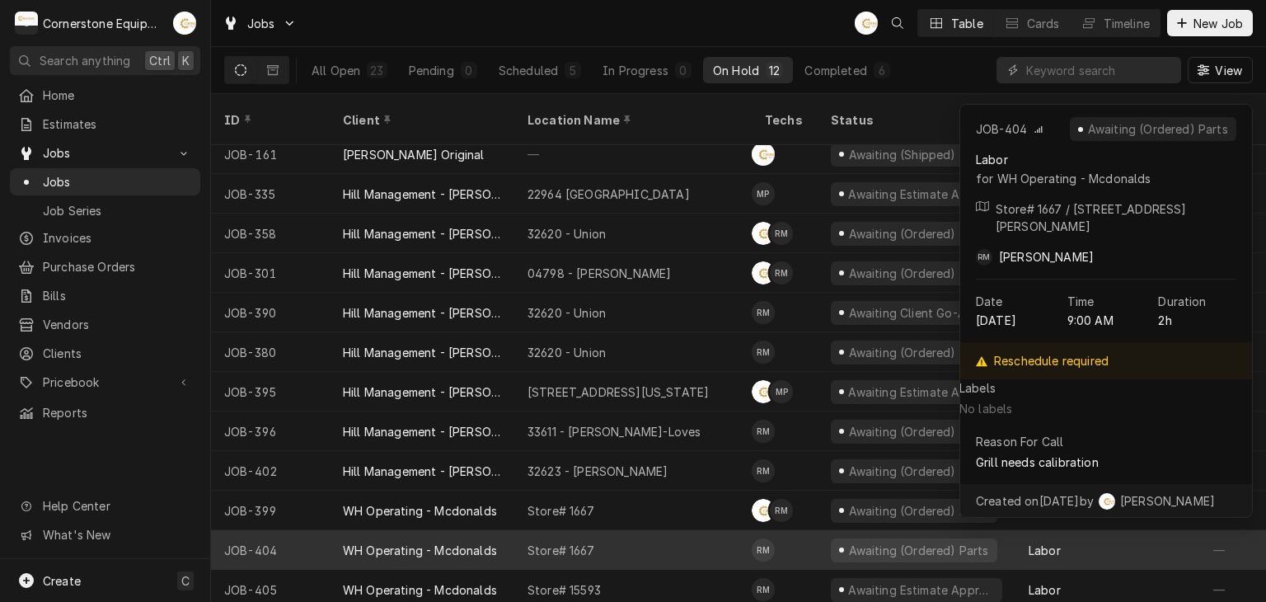
click at [714, 535] on div "Store# 1667" at bounding box center [632, 550] width 237 height 40
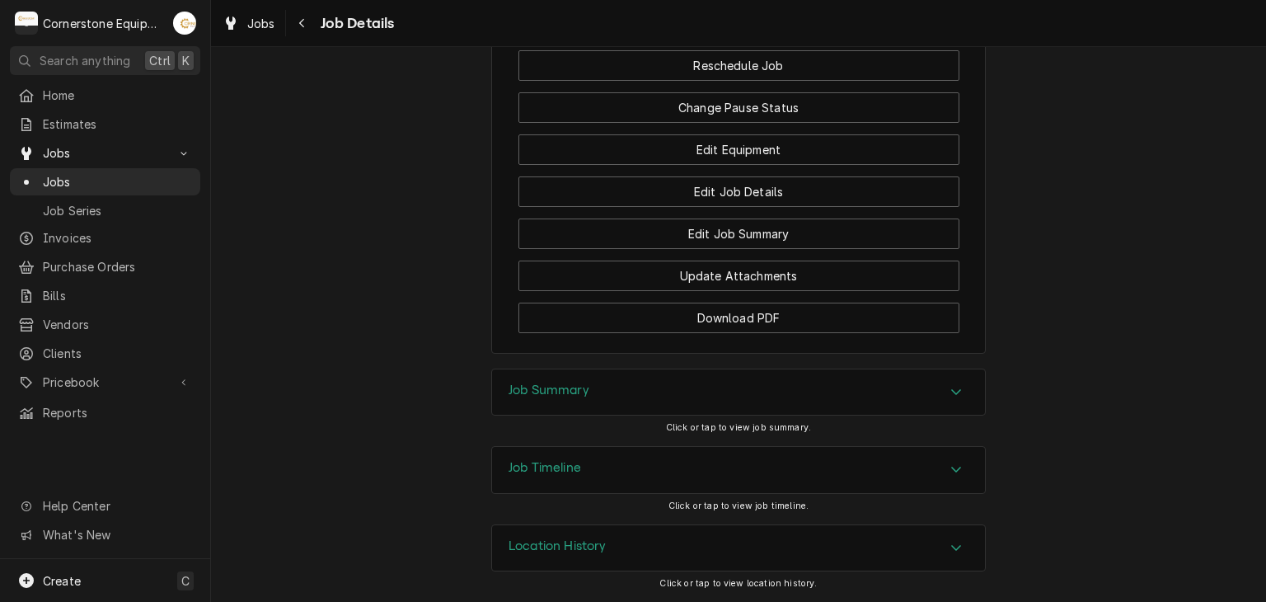
scroll to position [1568, 0]
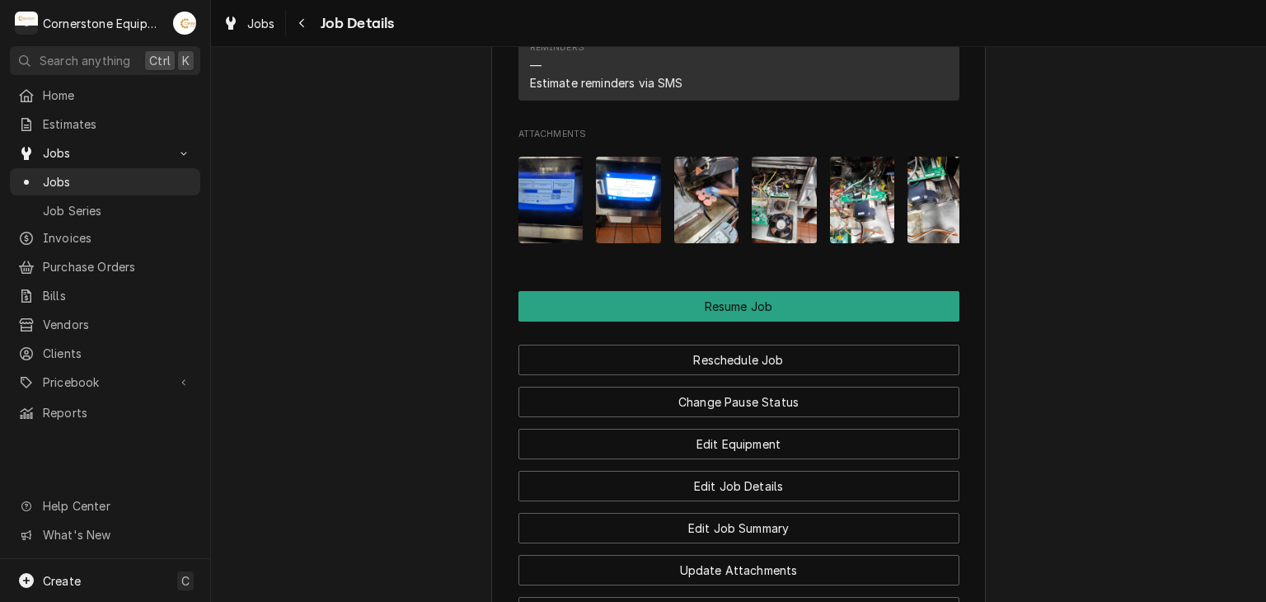
click at [857, 243] on img "Attachments" at bounding box center [862, 200] width 65 height 87
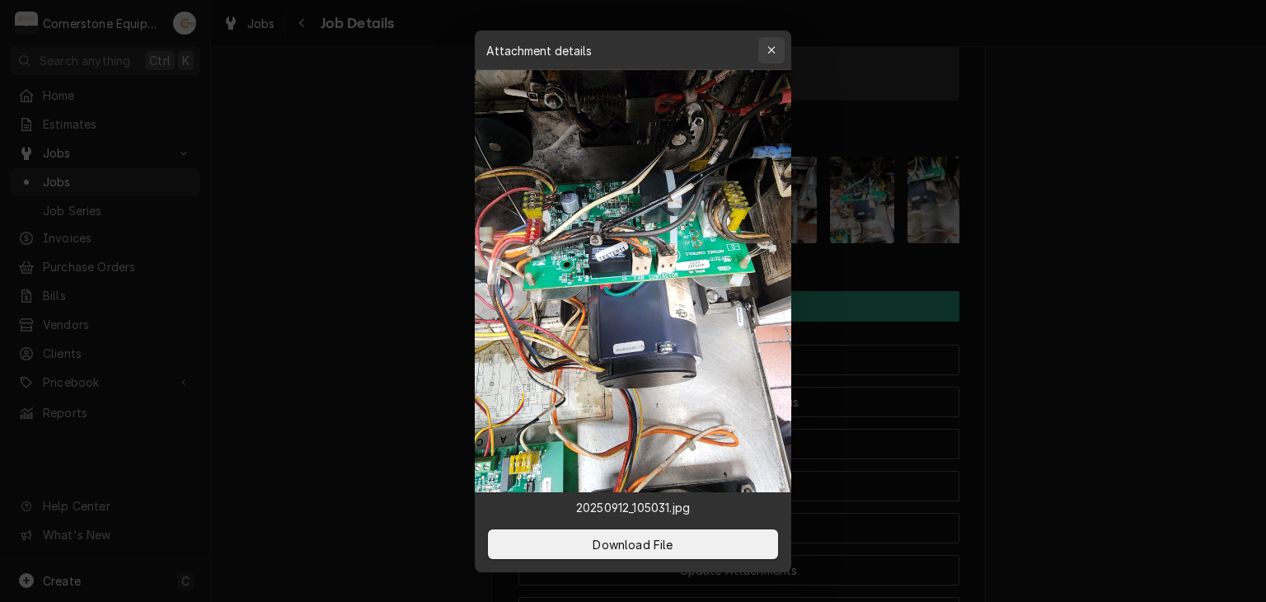
click at [776, 48] on div "button" at bounding box center [771, 50] width 16 height 16
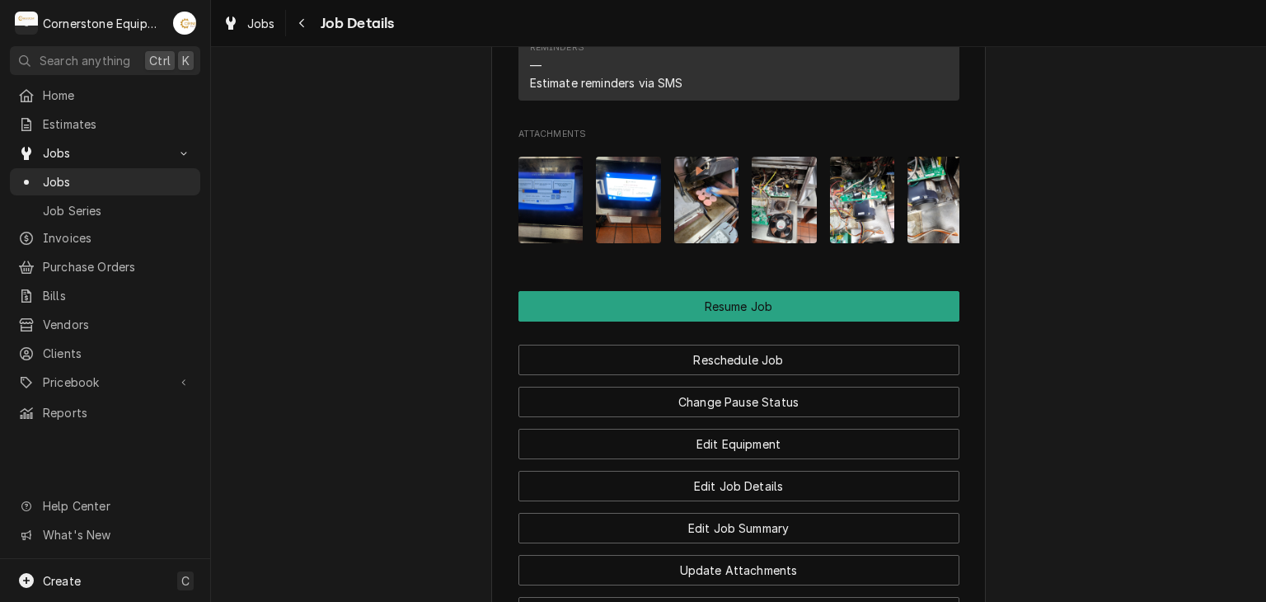
click at [719, 238] on img "Attachments" at bounding box center [706, 200] width 65 height 87
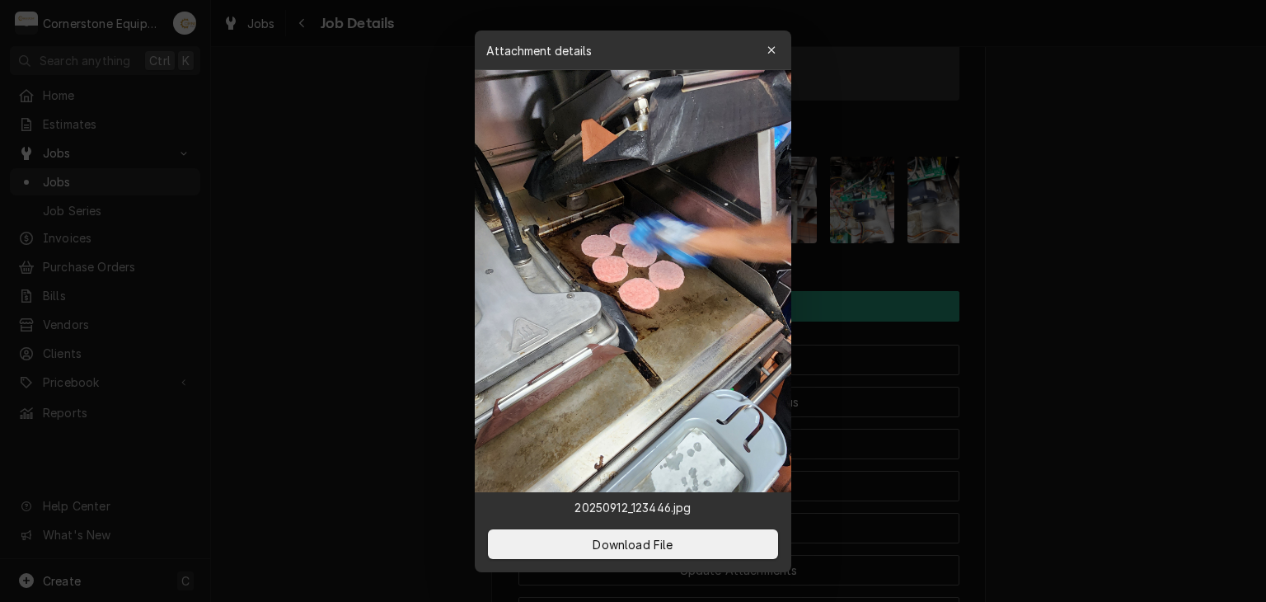
click at [358, 145] on div at bounding box center [633, 301] width 1266 height 602
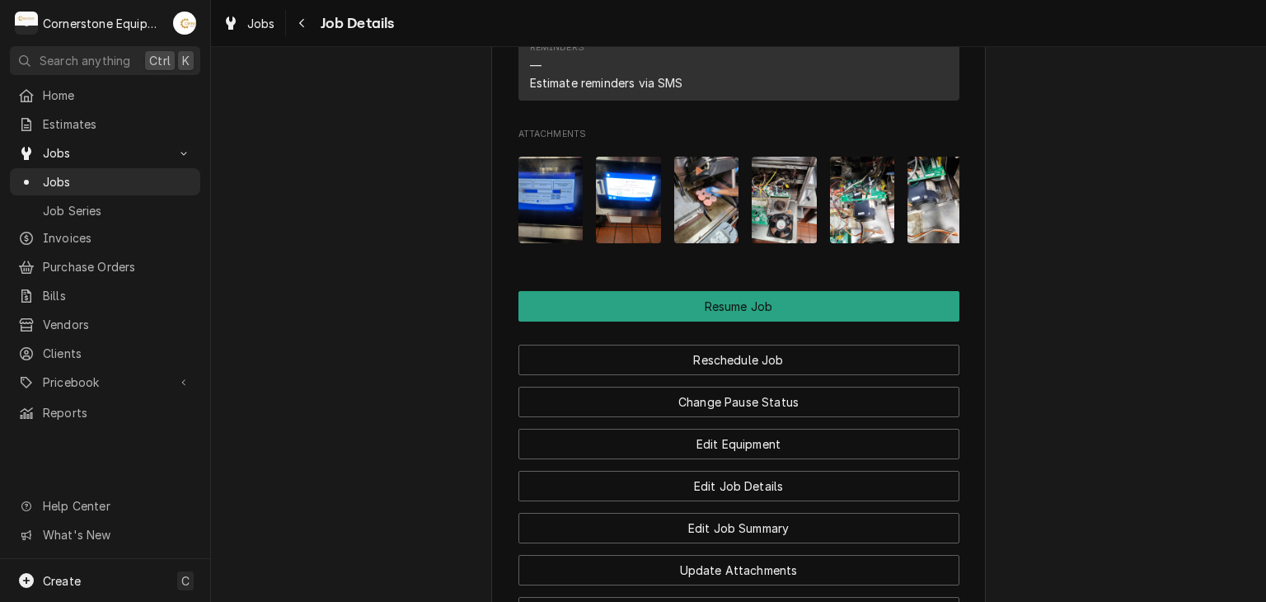
click at [597, 225] on img "Attachments" at bounding box center [628, 200] width 65 height 87
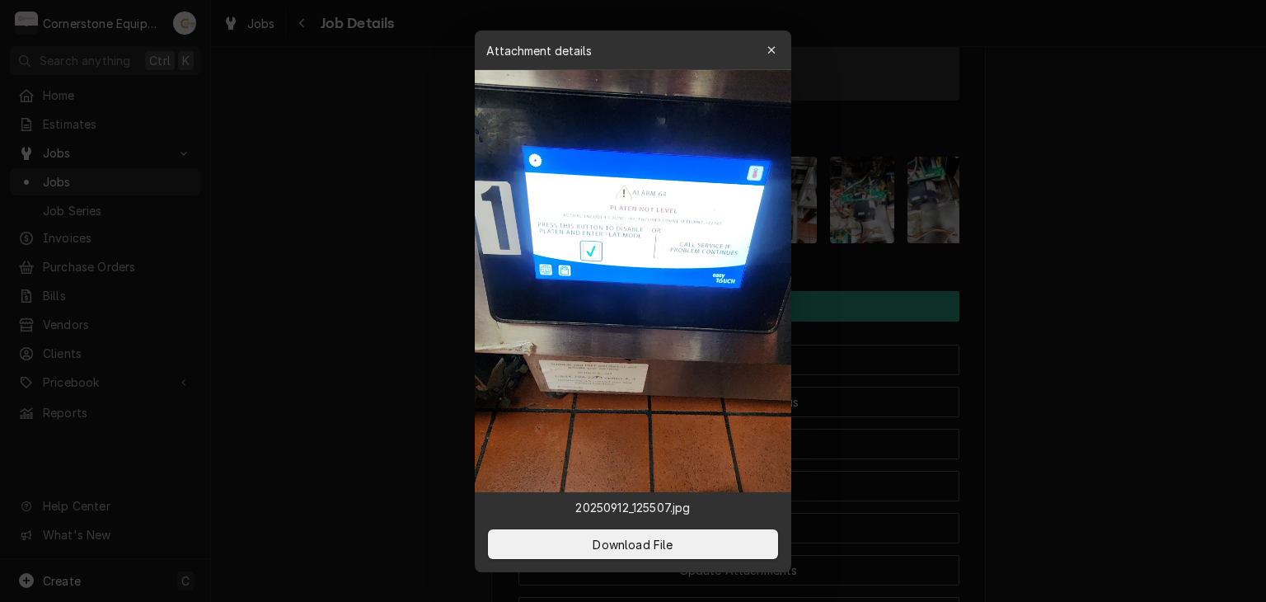
click at [397, 249] on div at bounding box center [633, 301] width 1266 height 602
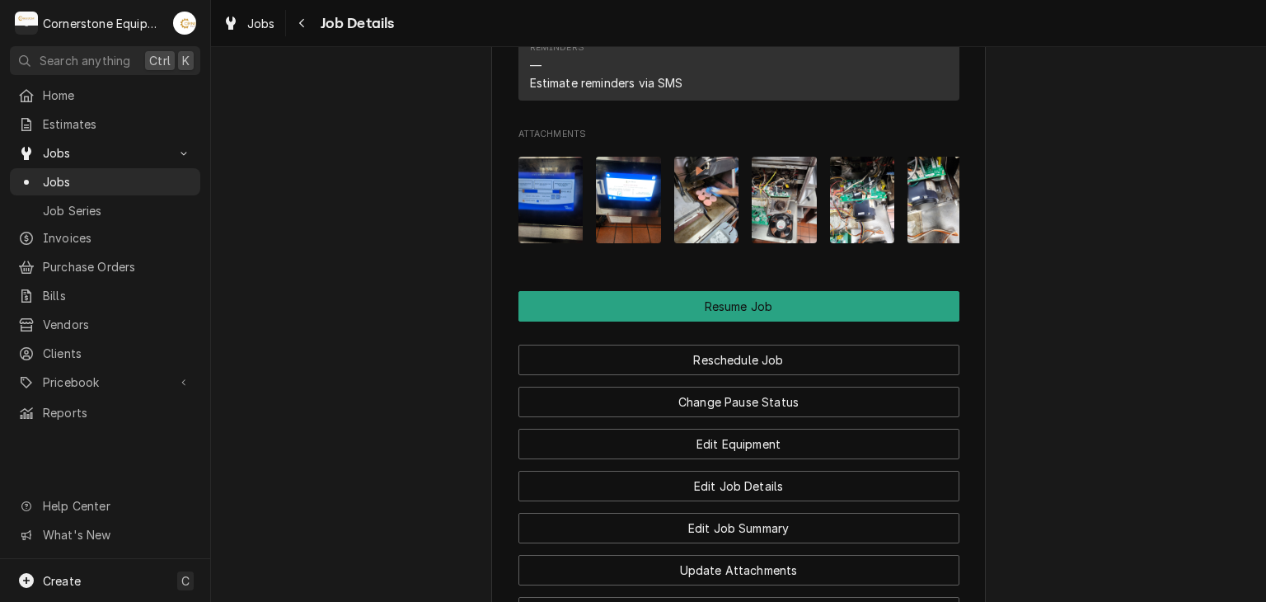
click at [539, 243] on img "Attachments" at bounding box center [551, 200] width 65 height 87
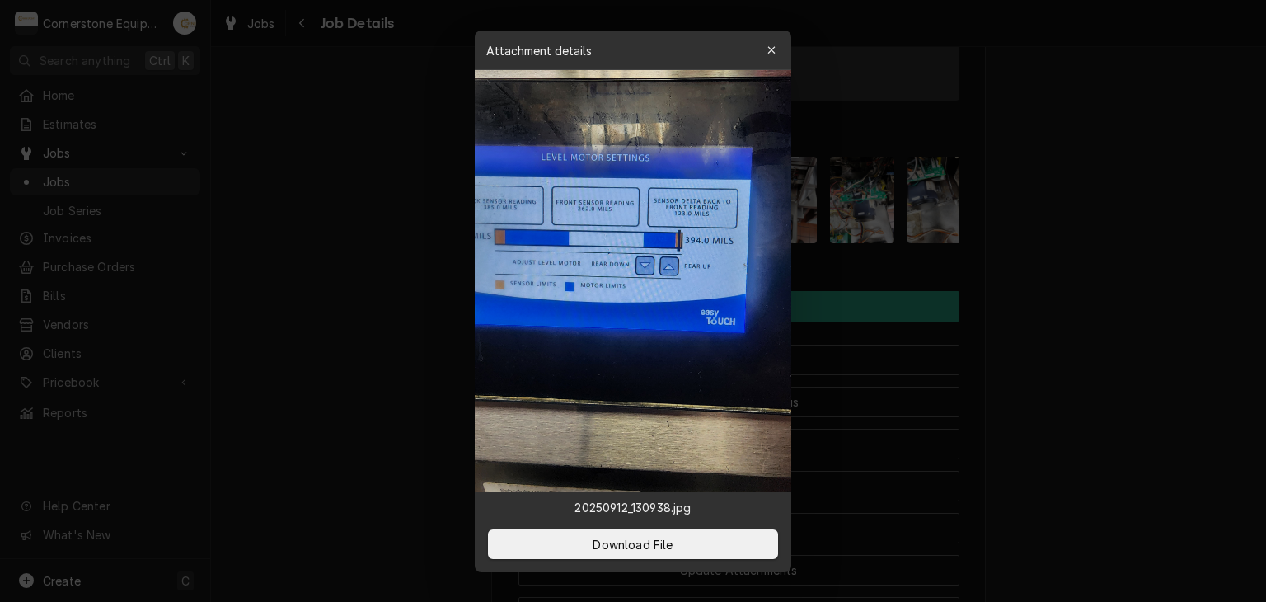
click at [343, 247] on div at bounding box center [633, 301] width 1266 height 602
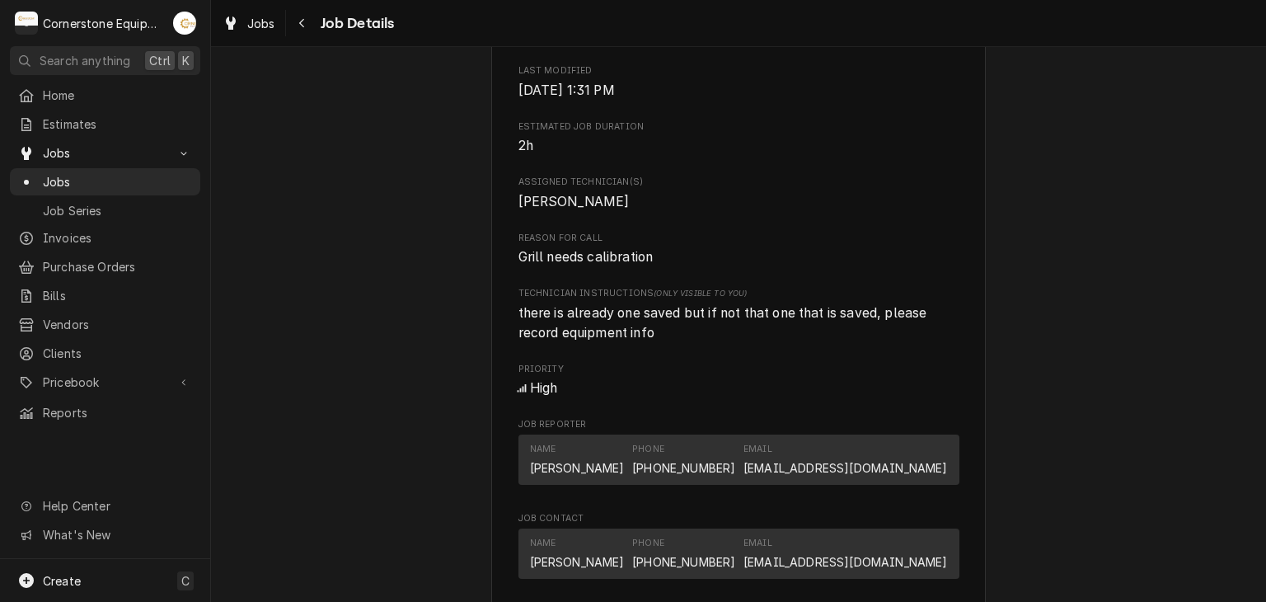
scroll to position [590, 0]
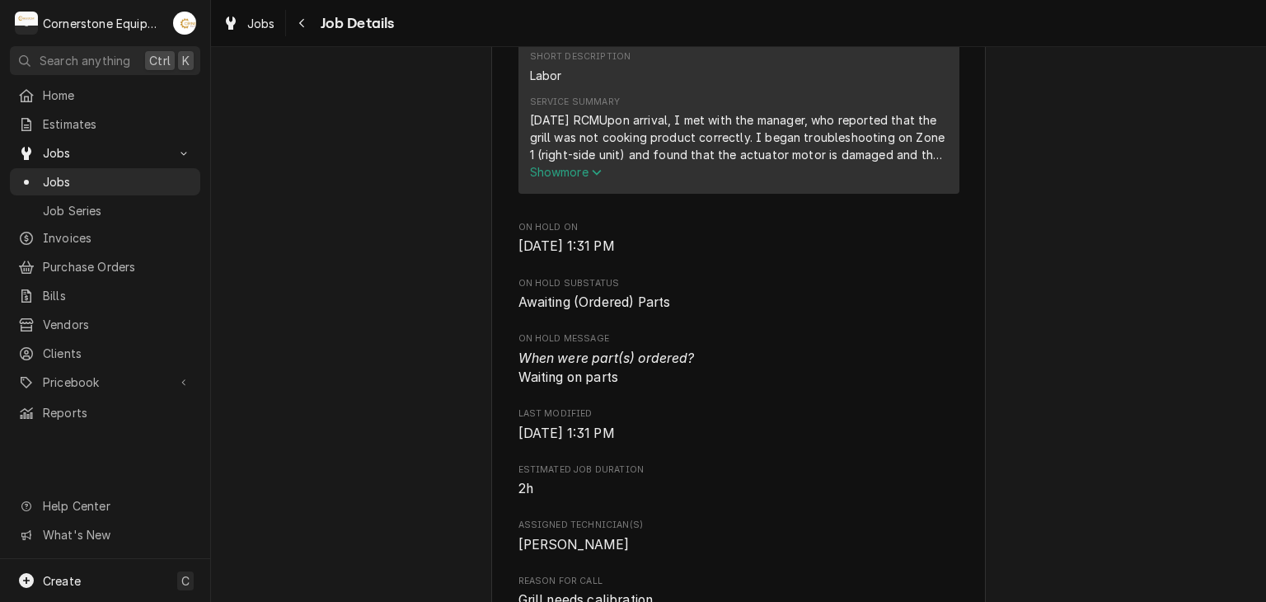
click at [587, 179] on span "Show more" at bounding box center [566, 172] width 73 height 14
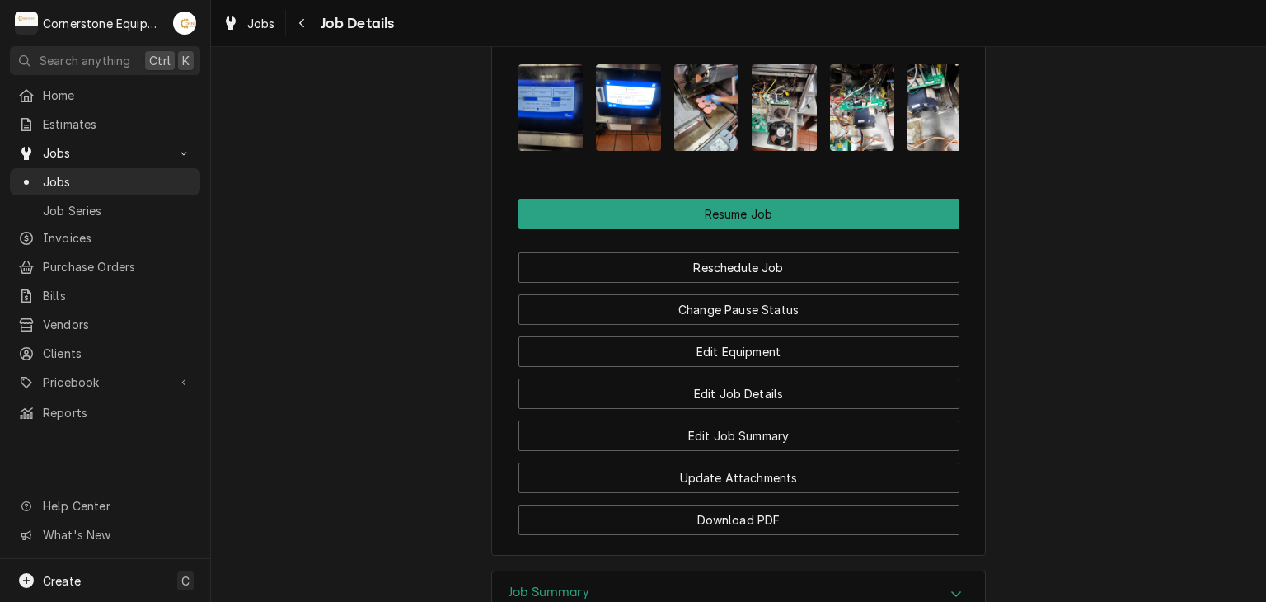
scroll to position [1961, 0]
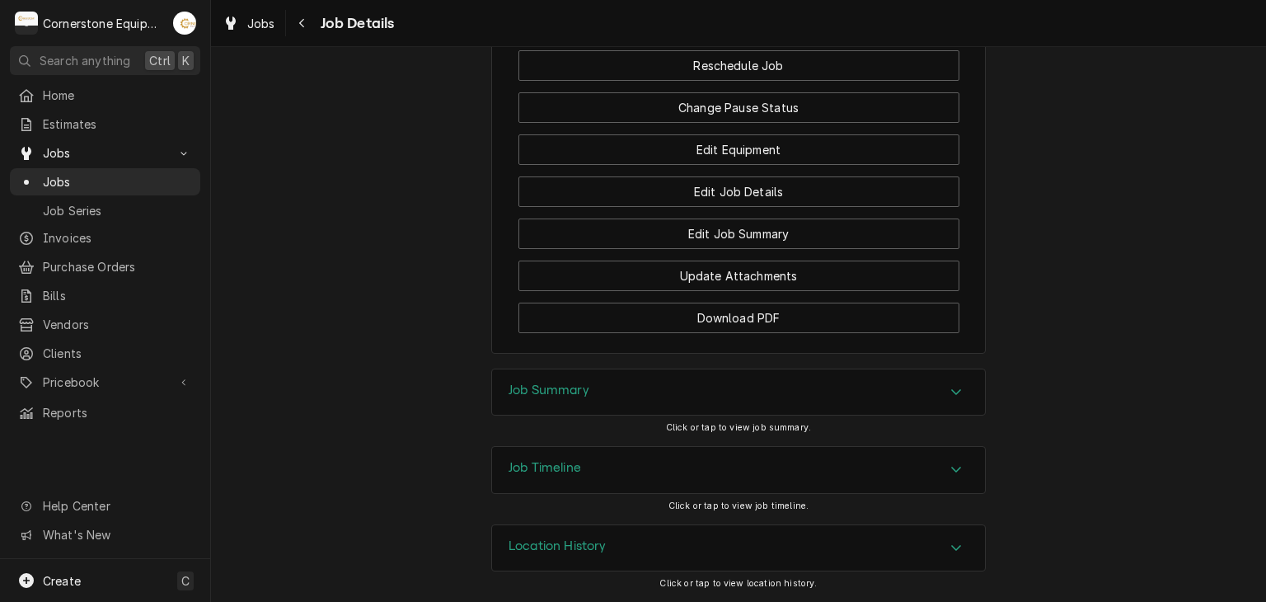
click at [768, 406] on div "Job Summary" at bounding box center [738, 392] width 493 height 46
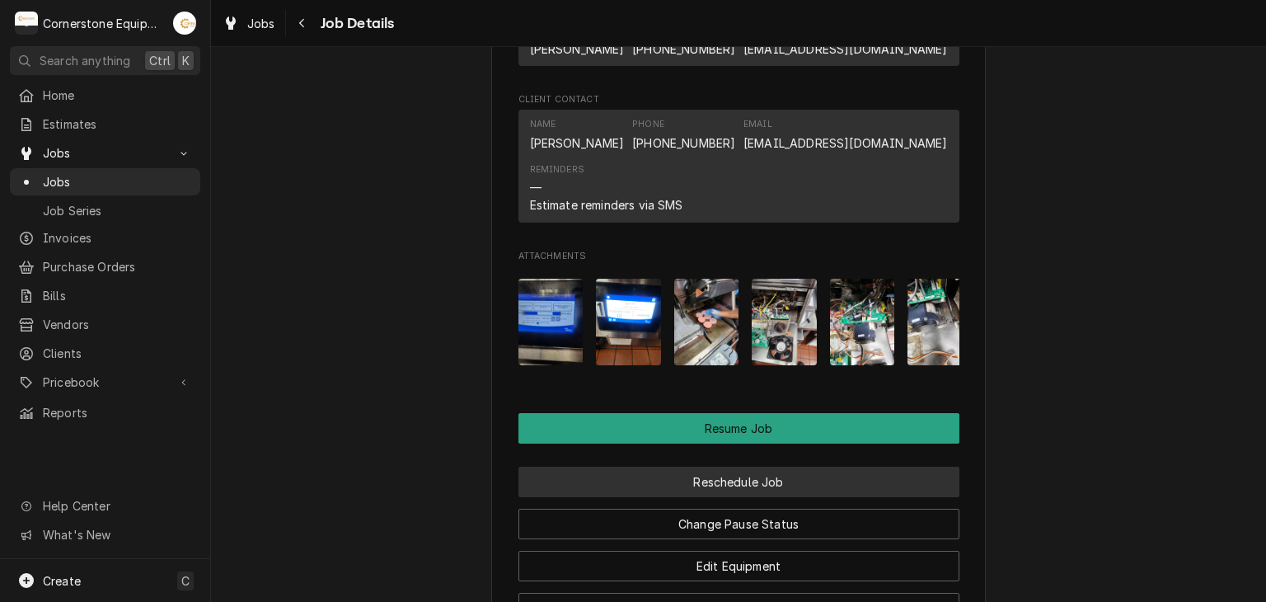
scroll to position [1828, 0]
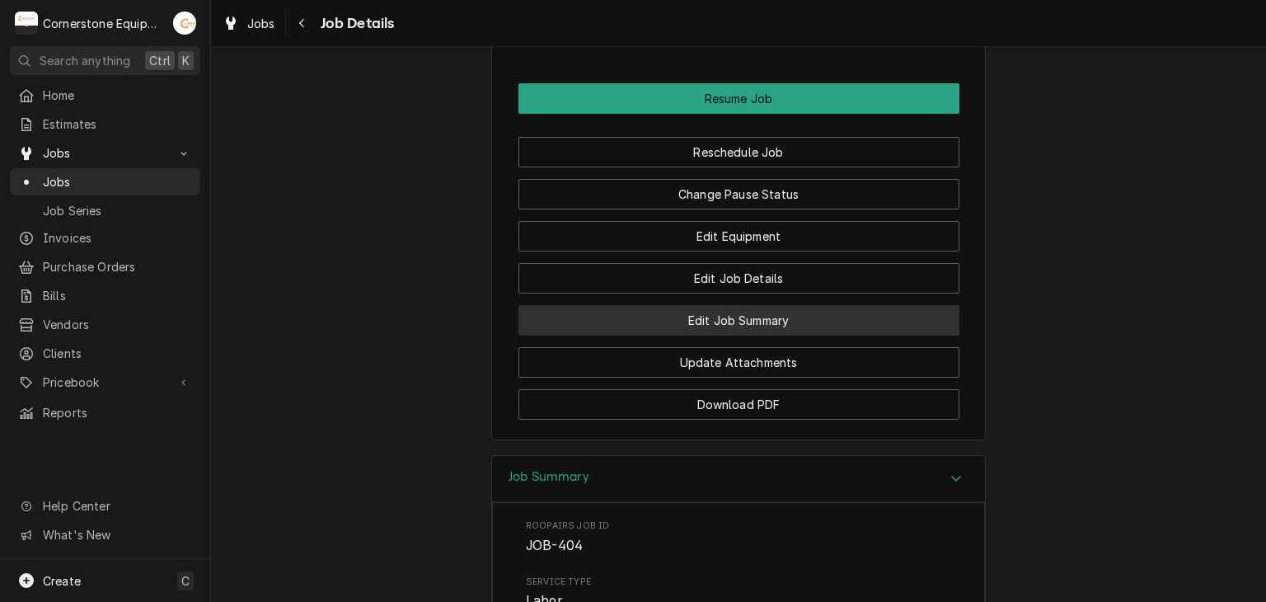
click at [785, 336] on button "Edit Job Summary" at bounding box center [739, 320] width 441 height 31
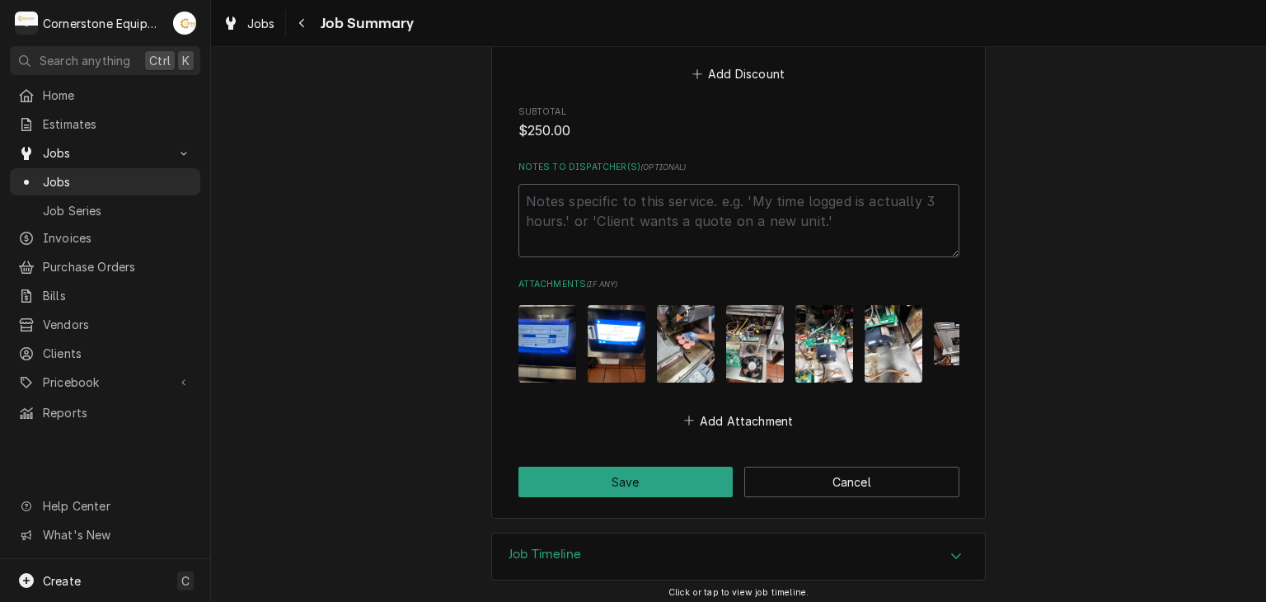
scroll to position [702, 0]
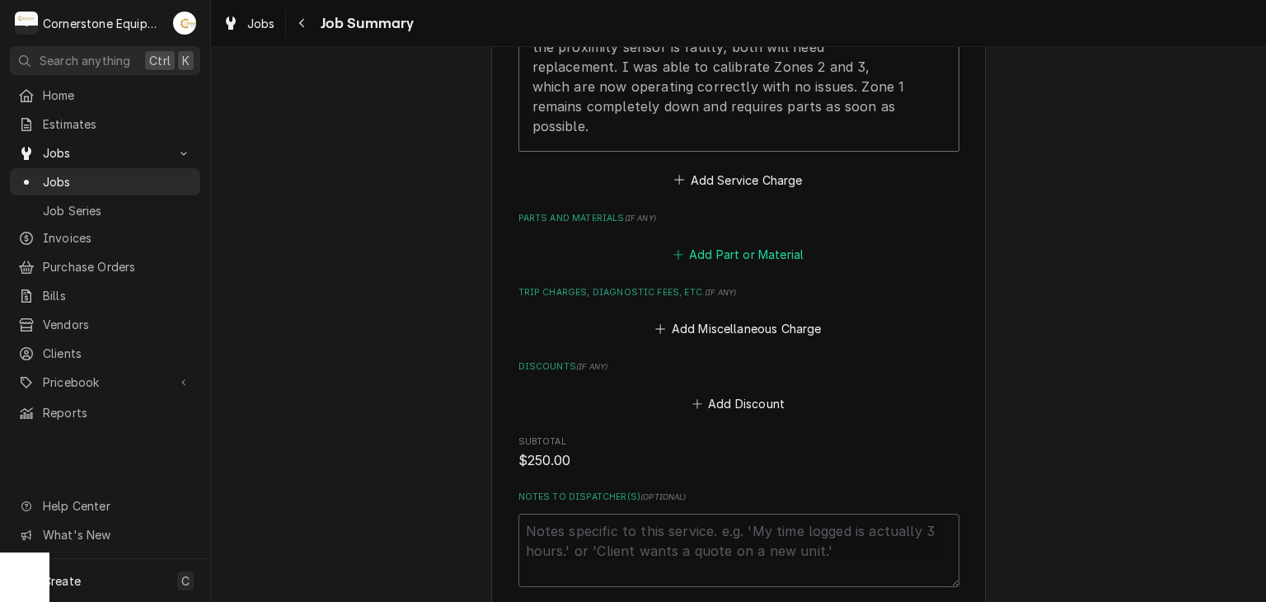
click at [784, 245] on button "Add Part or Material" at bounding box center [738, 254] width 136 height 23
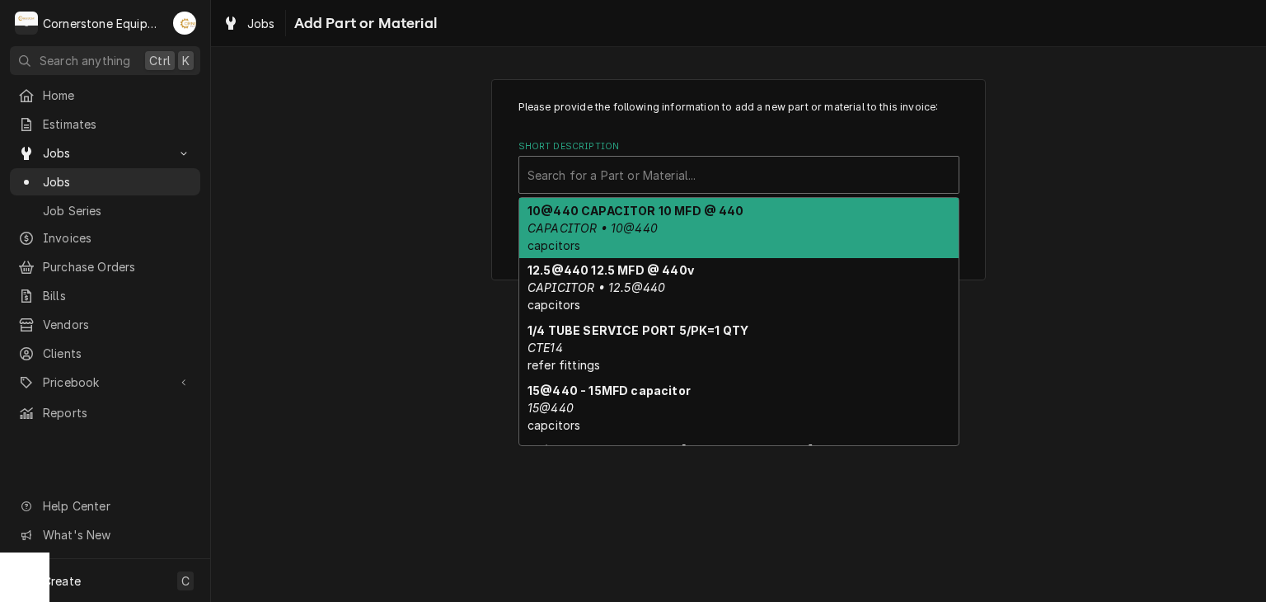
click at [688, 176] on div "Short Description" at bounding box center [739, 175] width 423 height 30
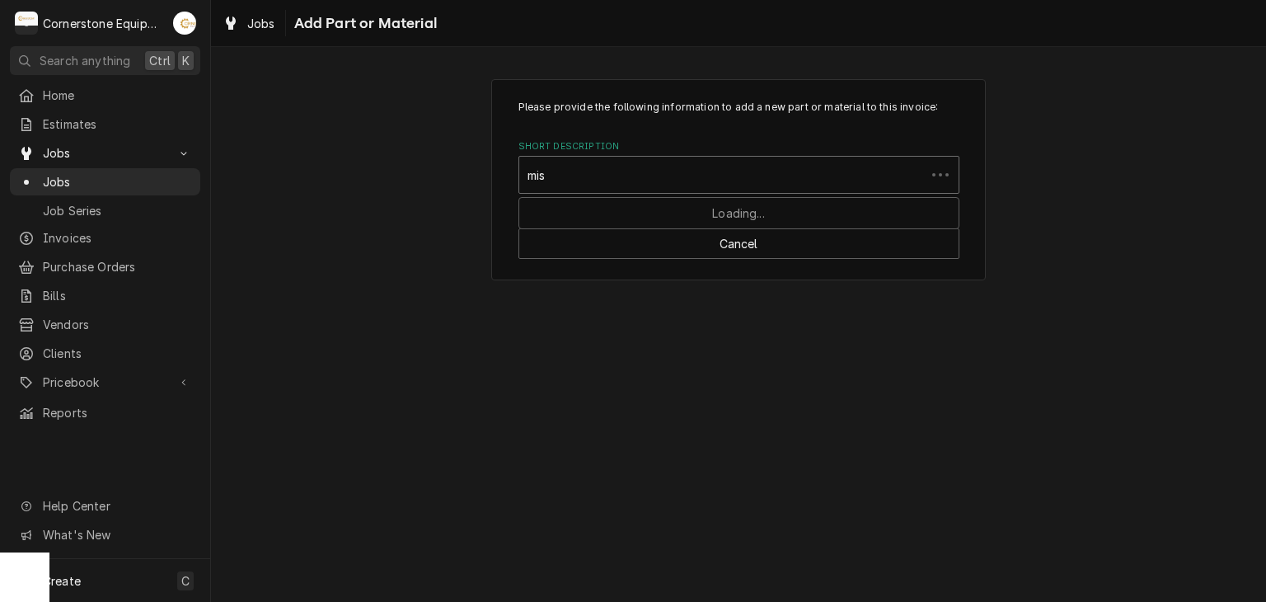
type input "misc"
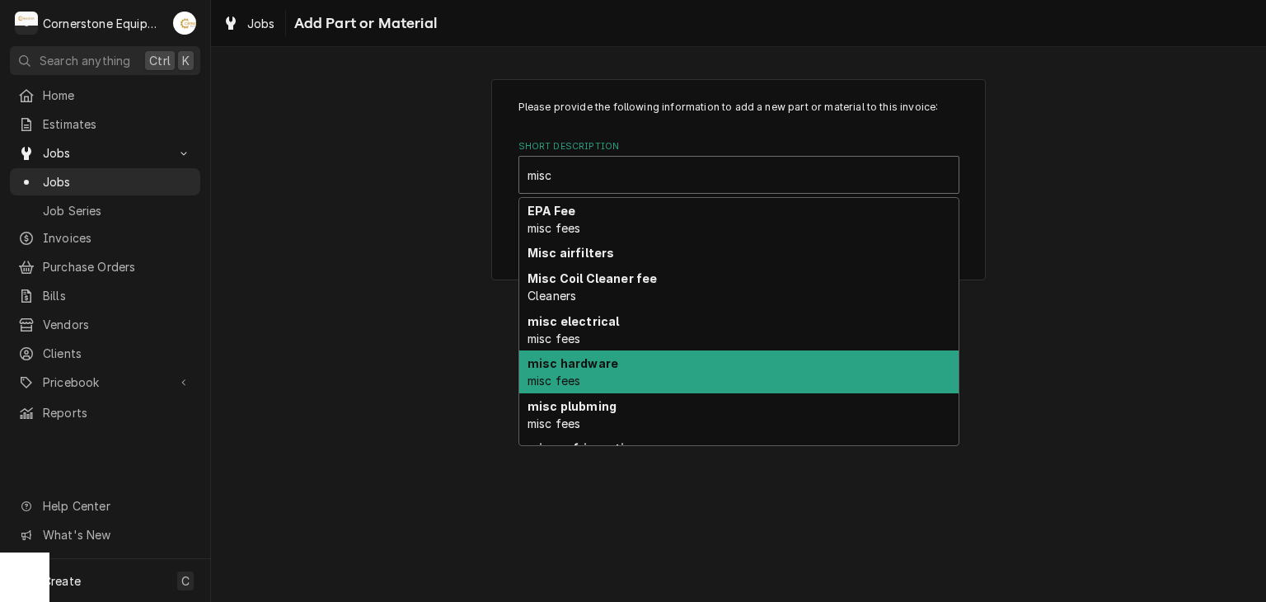
click at [625, 350] on div "misc hardware misc fees" at bounding box center [738, 371] width 439 height 43
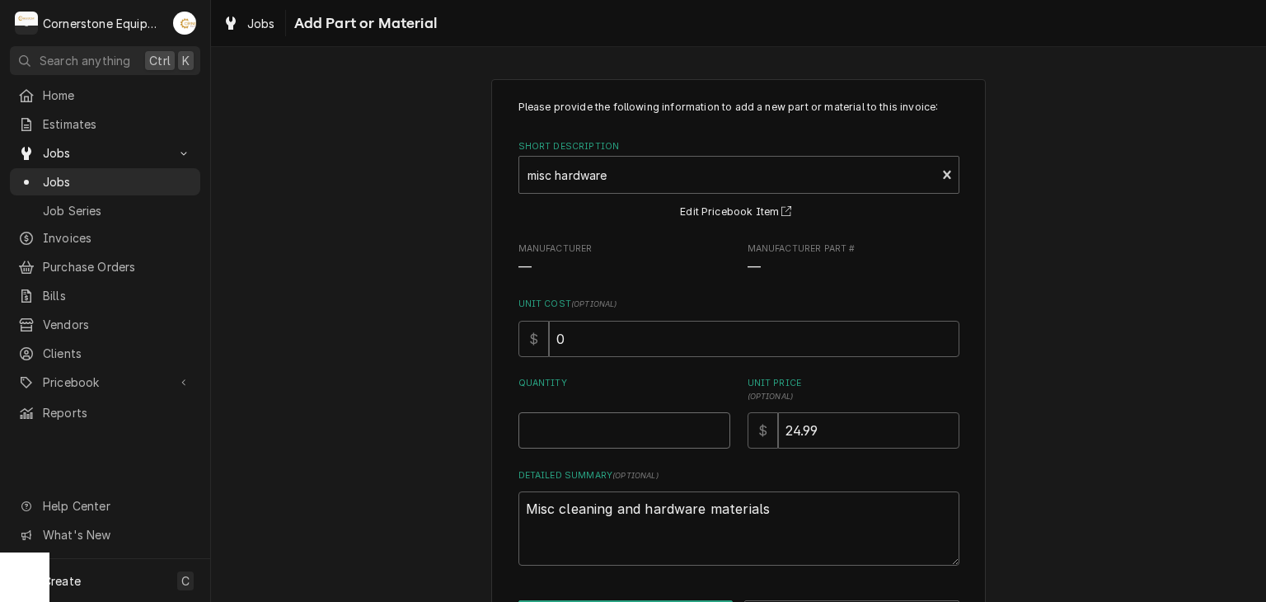
click at [600, 443] on input "Quantity" at bounding box center [625, 430] width 212 height 36
type textarea "x"
type input "1"
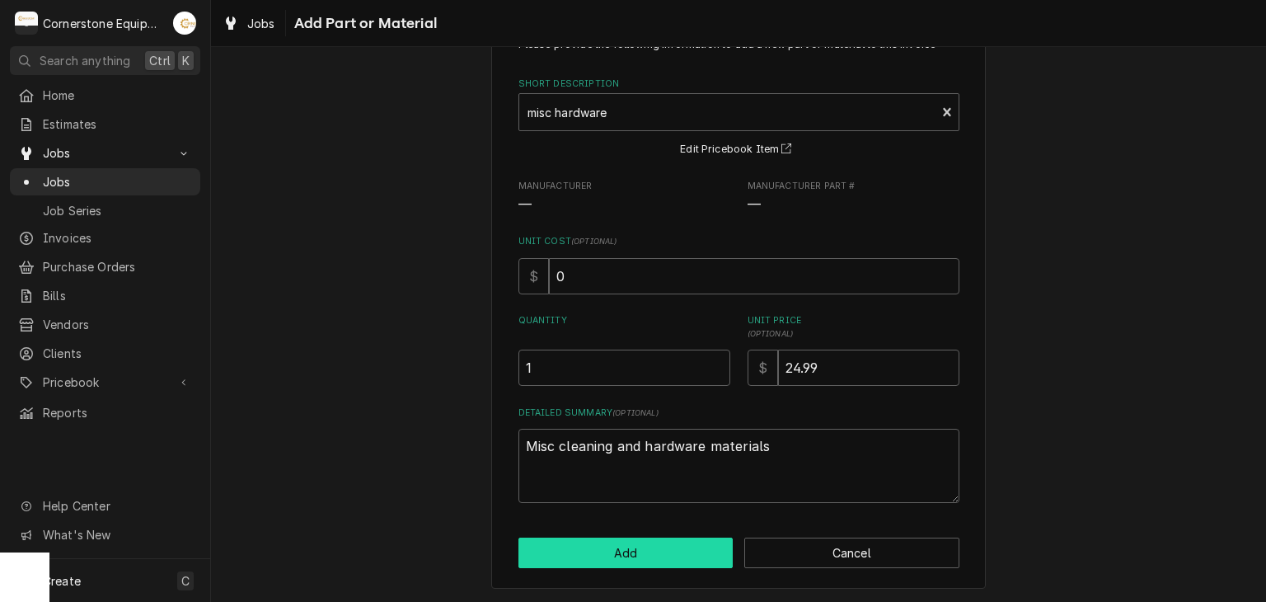
click at [603, 552] on button "Add" at bounding box center [626, 553] width 215 height 31
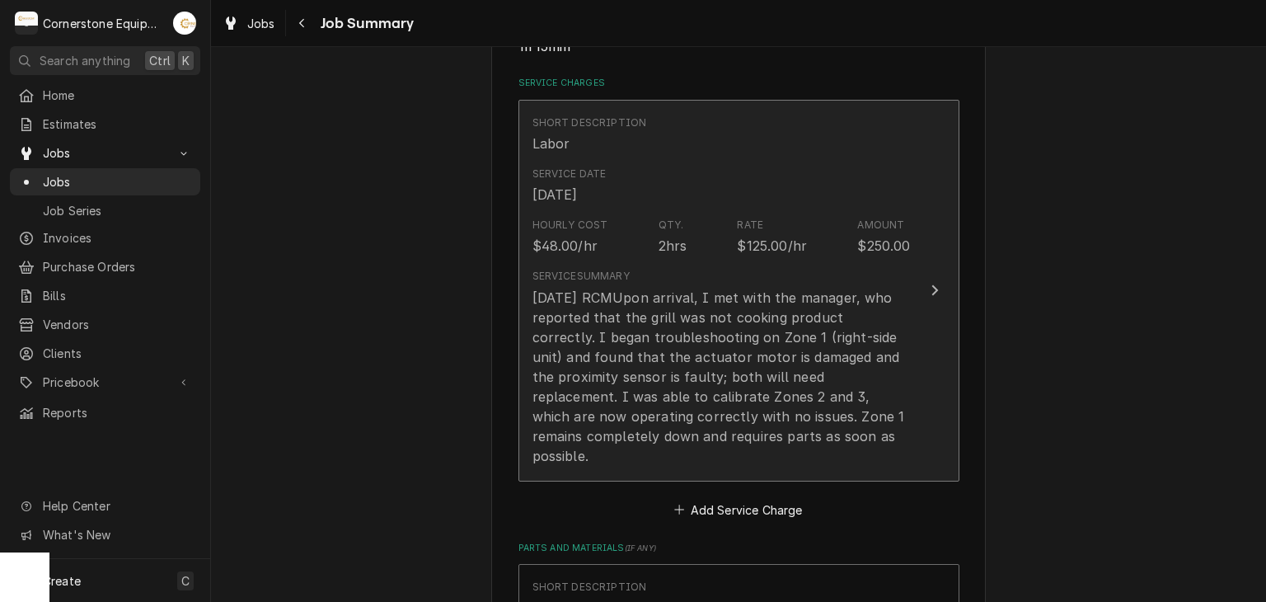
click at [676, 334] on div "09/12/25 RCMUpon arrival, I met with the manager, who reported that the grill w…" at bounding box center [722, 377] width 378 height 178
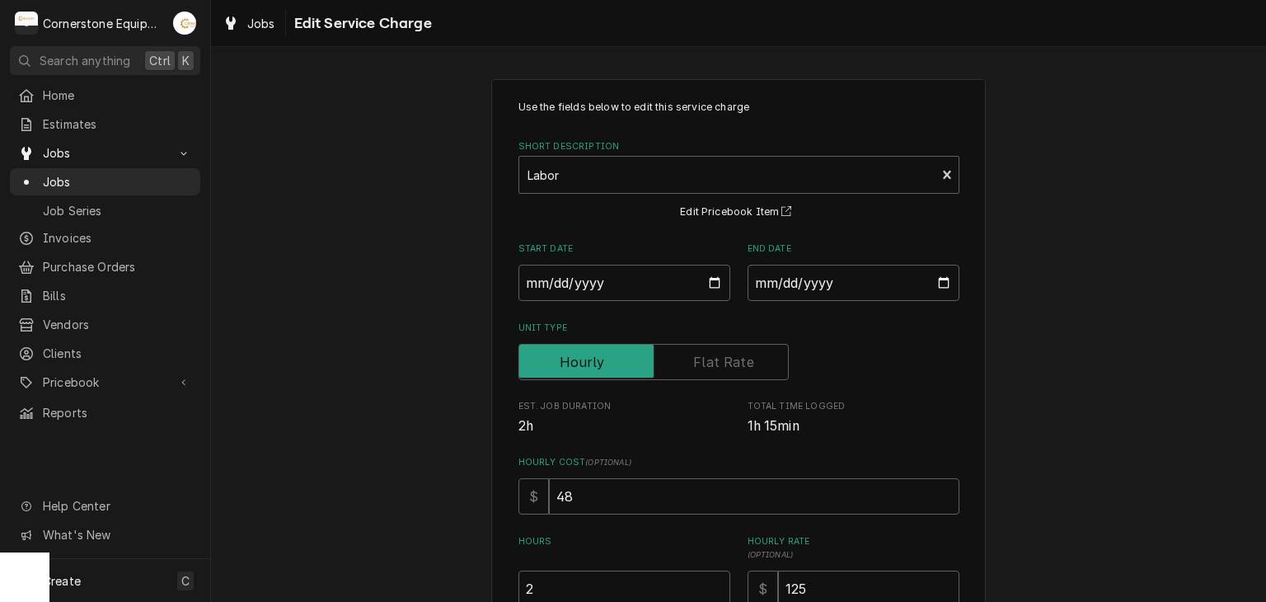
scroll to position [330, 0]
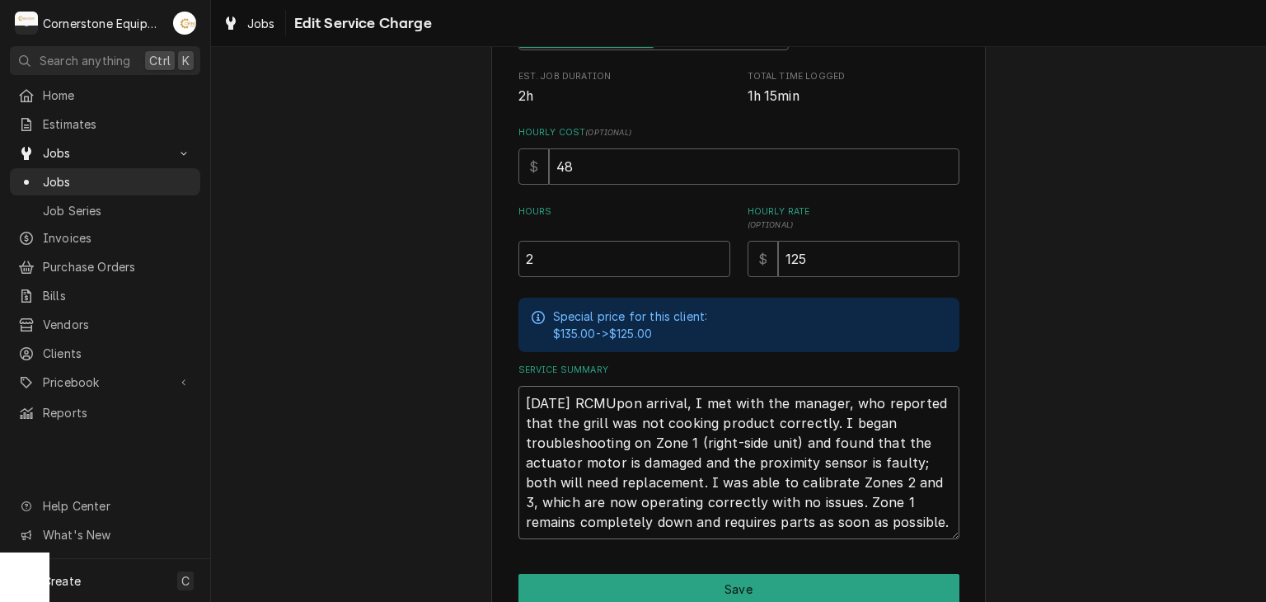
drag, startPoint x: 688, startPoint y: 401, endPoint x: 613, endPoint y: 397, distance: 75.1
click at [613, 397] on textarea "09/12/25 RCMUpon arrival, I met with the manager, who reported that the grill w…" at bounding box center [739, 462] width 441 height 153
type textarea "x"
type textarea "09/12/25 RCM , I met with the manager, who reported that the grill was not cook…"
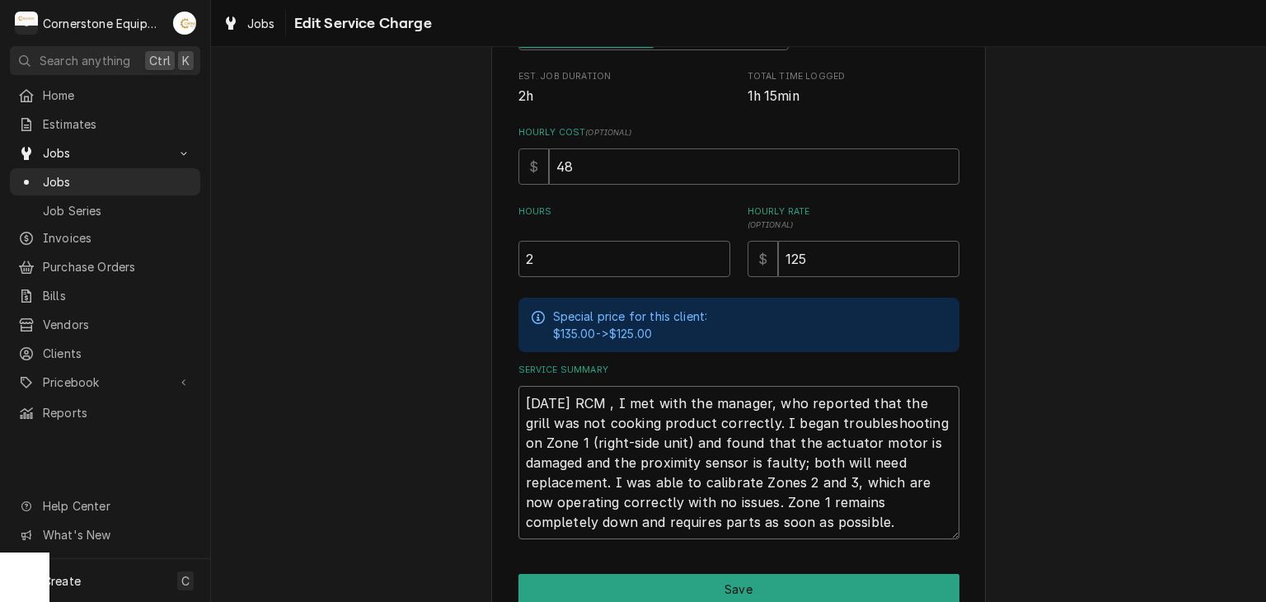
type textarea "x"
type textarea "09/12/25 RCM -, I met with the manager, who reported that the grill was not coo…"
type textarea "x"
type textarea "09/12/25 RCM - , I met with the manager, who reported that the grill was not co…"
type textarea "x"
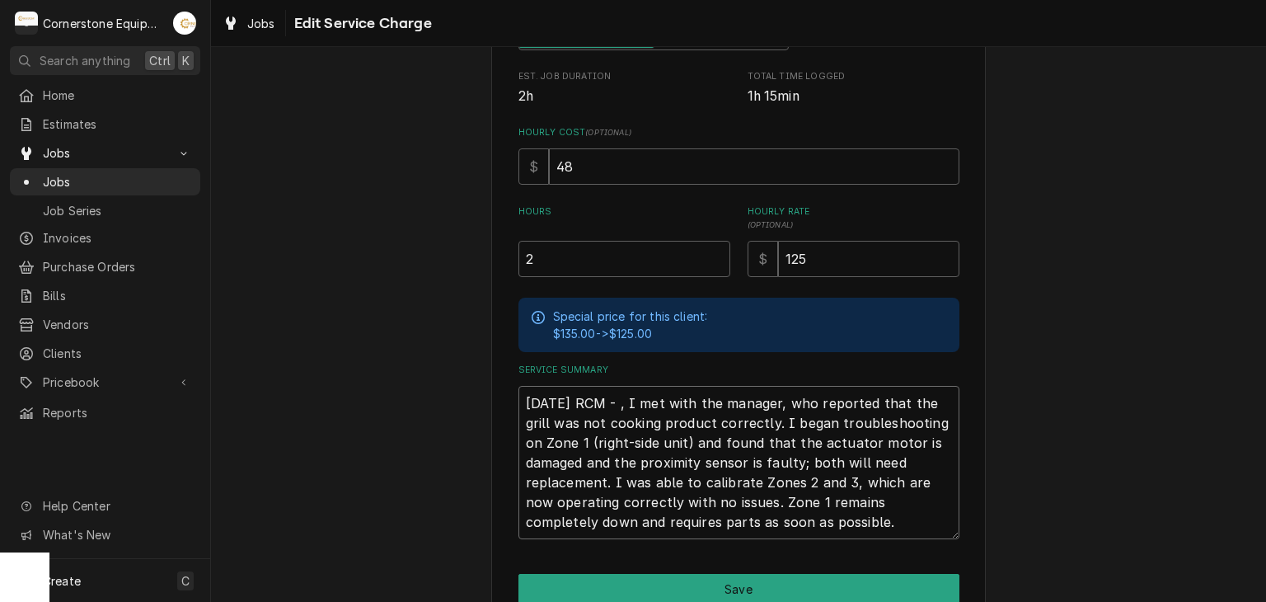
type textarea "09/12/25 RCM - W, I met with the manager, who reported that the grill was not c…"
type textarea "x"
type textarea "09/12/25 RCM - Wh, I met with the manager, who reported that the grill was not …"
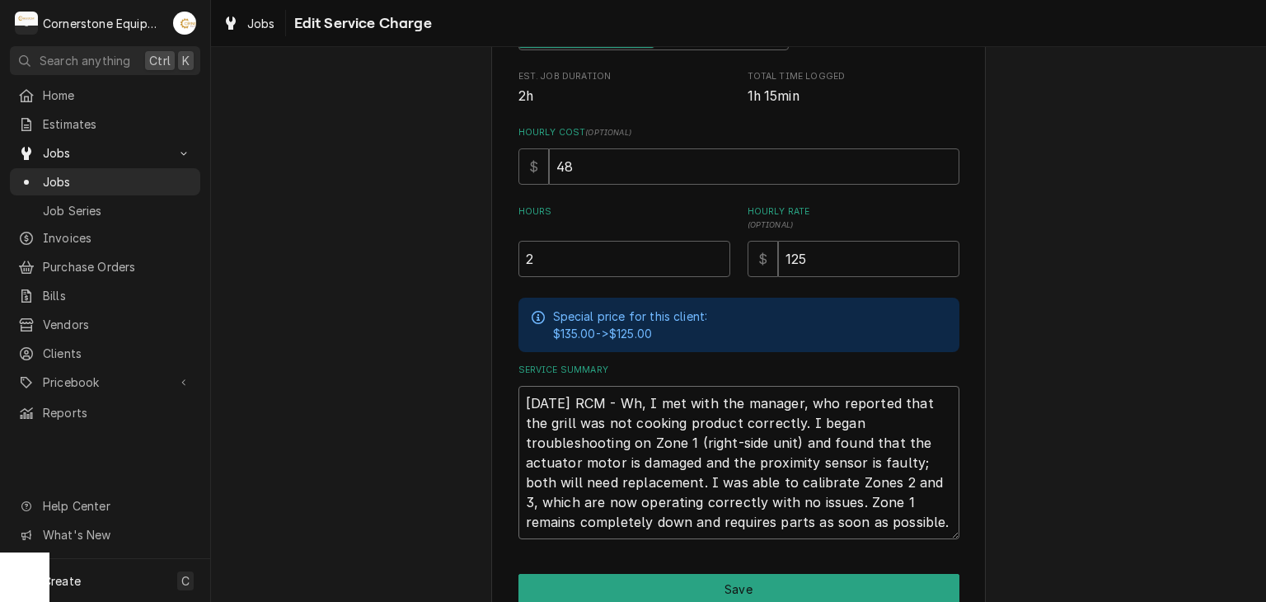
type textarea "x"
type textarea "09/12/25 RCM - Whi, I met with the manager, who reported that the grill was not…"
type textarea "x"
type textarea "09/12/25 RCM - Whil, I met with the manager, who reported that the grill was no…"
type textarea "x"
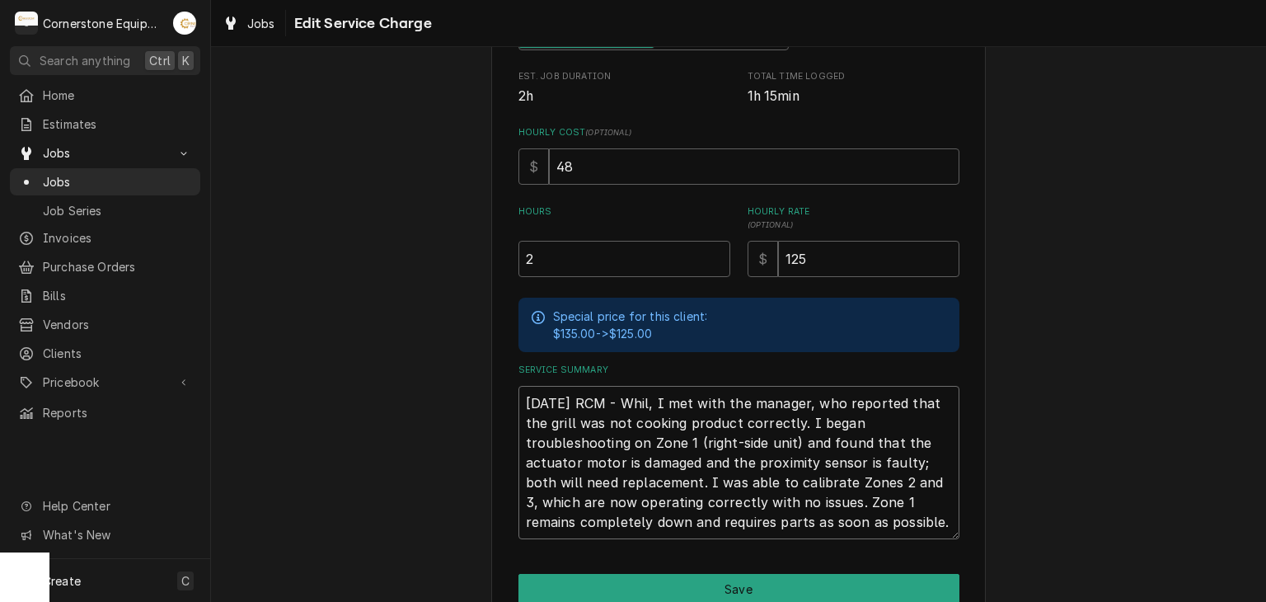
type textarea "09/12/25 RCM - While, I met with the manager, who reported that the grill was n…"
type textarea "x"
type textarea "09/12/25 RCM - While , I met with the manager, who reported that the grill was …"
type textarea "x"
type textarea "09/12/25 RCM - While o, I met with the manager, who reported that the grill was…"
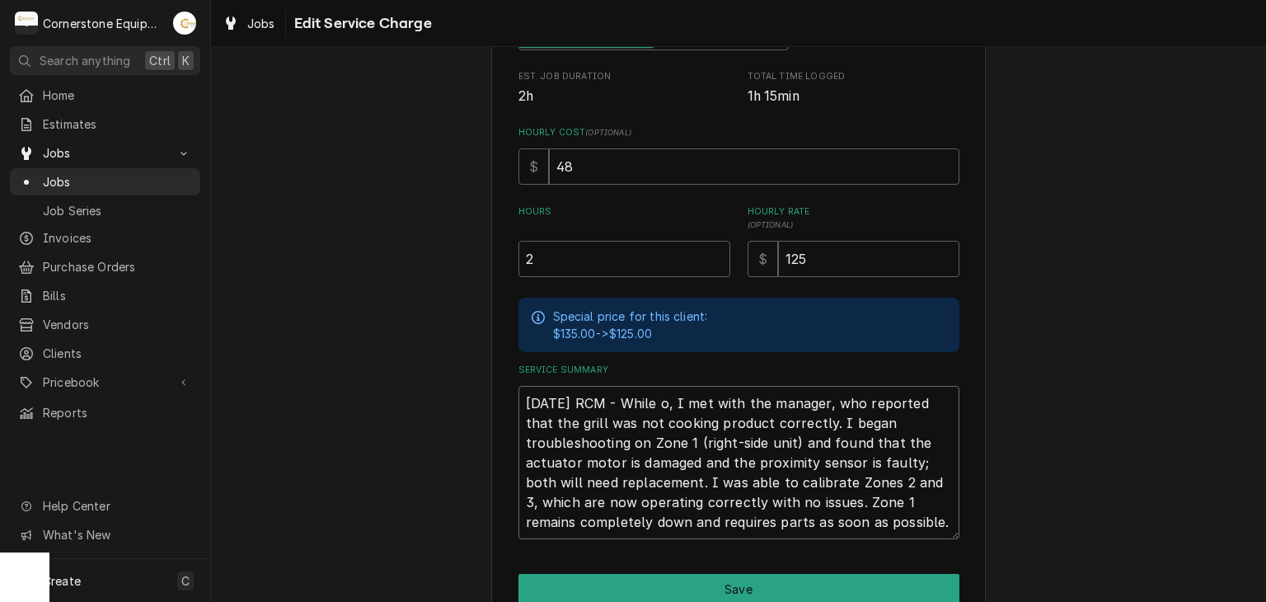
type textarea "x"
type textarea "09/12/25 RCM - While on, I met with the manager, who reported that the grill wa…"
type textarea "x"
type textarea "09/12/25 RCM - While ons, I met with the manager, who reported that the grill w…"
type textarea "x"
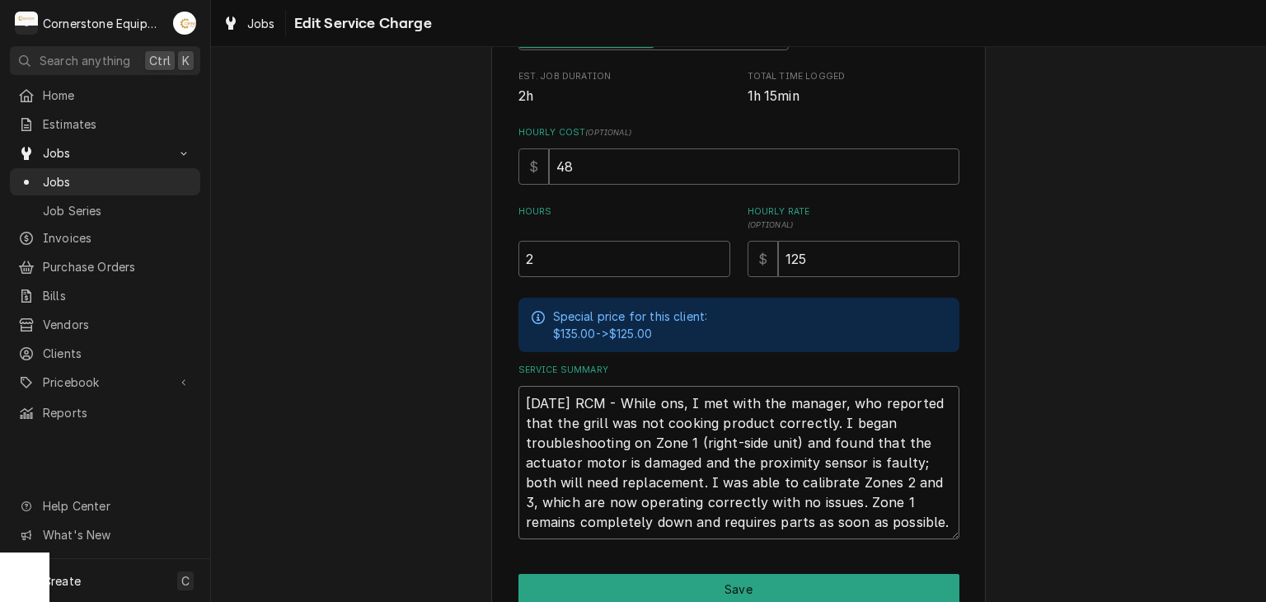
type textarea "09/12/25 RCM - While on, I met with the manager, who reported that the grill wa…"
type textarea "x"
type textarea "09/12/25 RCM - While on-, I met with the manager, who reported that the grill w…"
type textarea "x"
type textarea "09/12/25 RCM - While on-s, I met with the manager, who reported that the grill …"
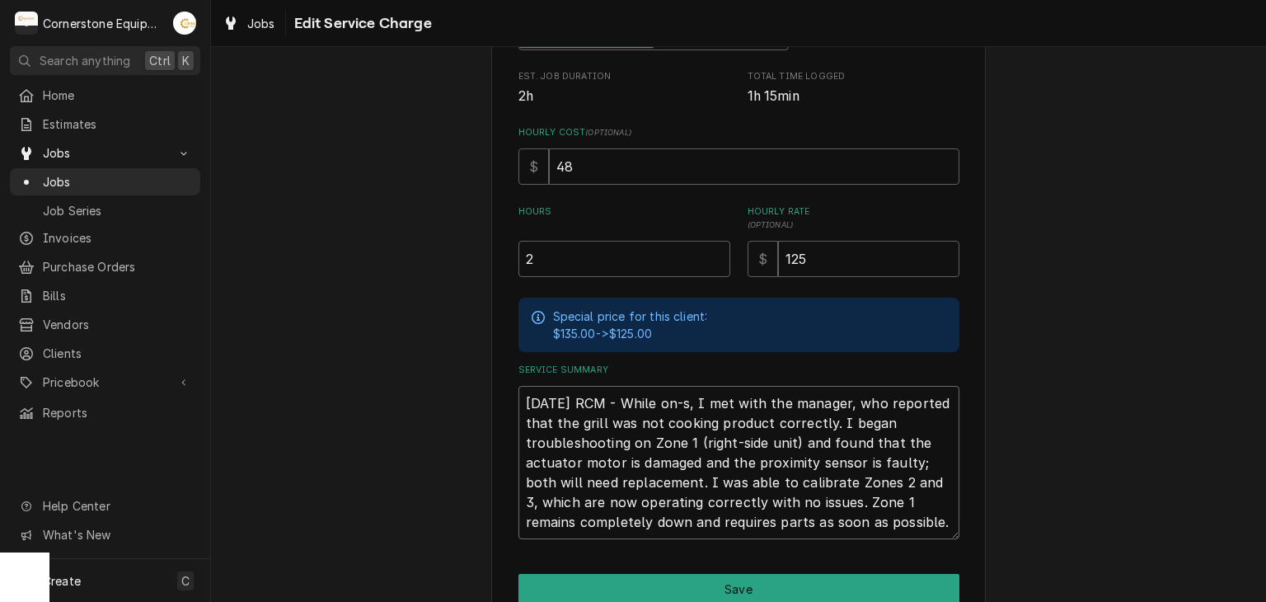
type textarea "x"
type textarea "09/12/25 RCM - While on-si, I met with the manager, who reported that the grill…"
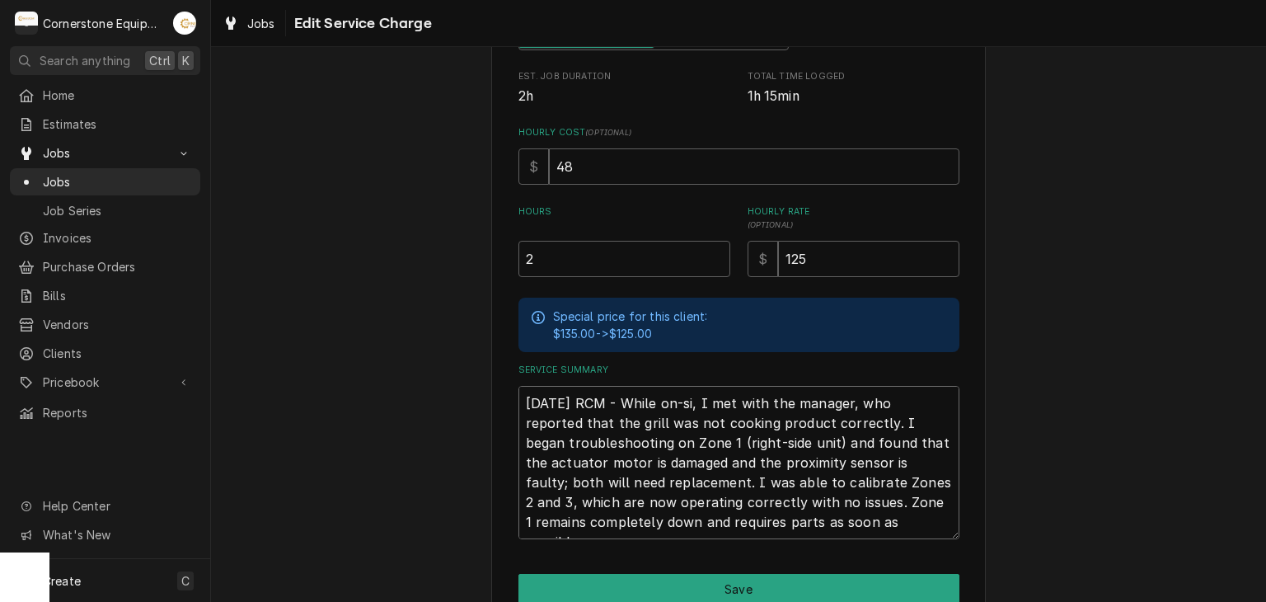
type textarea "x"
type textarea "09/12/25 RCM - While on-sit, I met with the manager, who reported that the gril…"
type textarea "x"
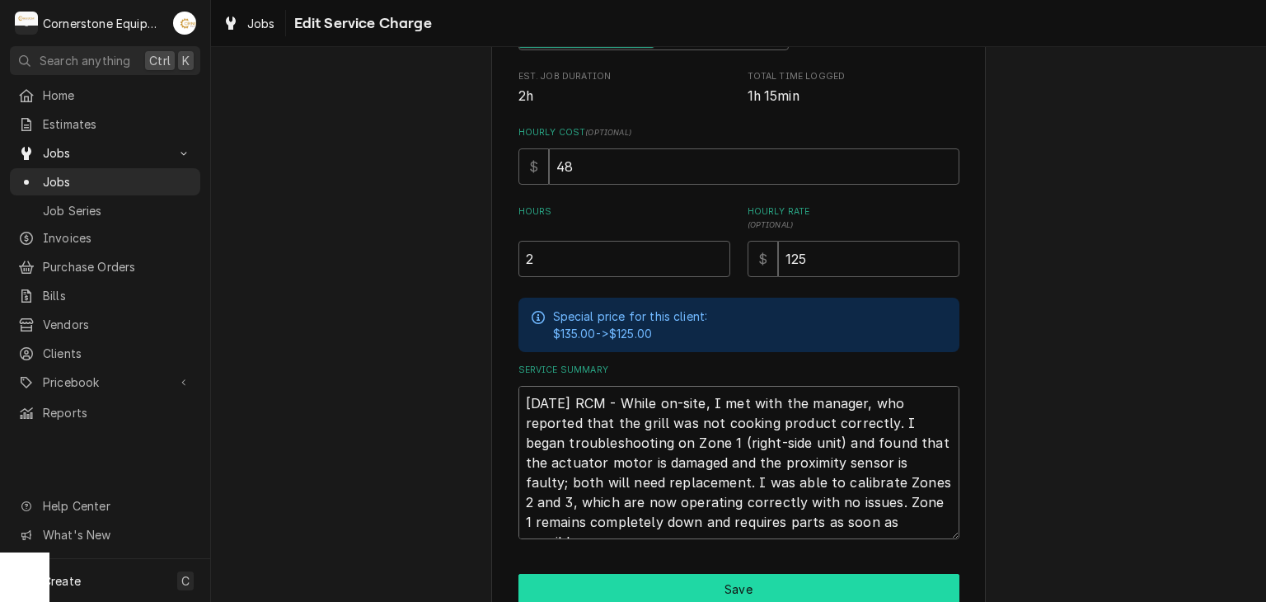
type textarea "09/12/25 RCM - While on-site, I met with the manager, who reported that the gri…"
click at [753, 599] on button "Save" at bounding box center [739, 589] width 441 height 31
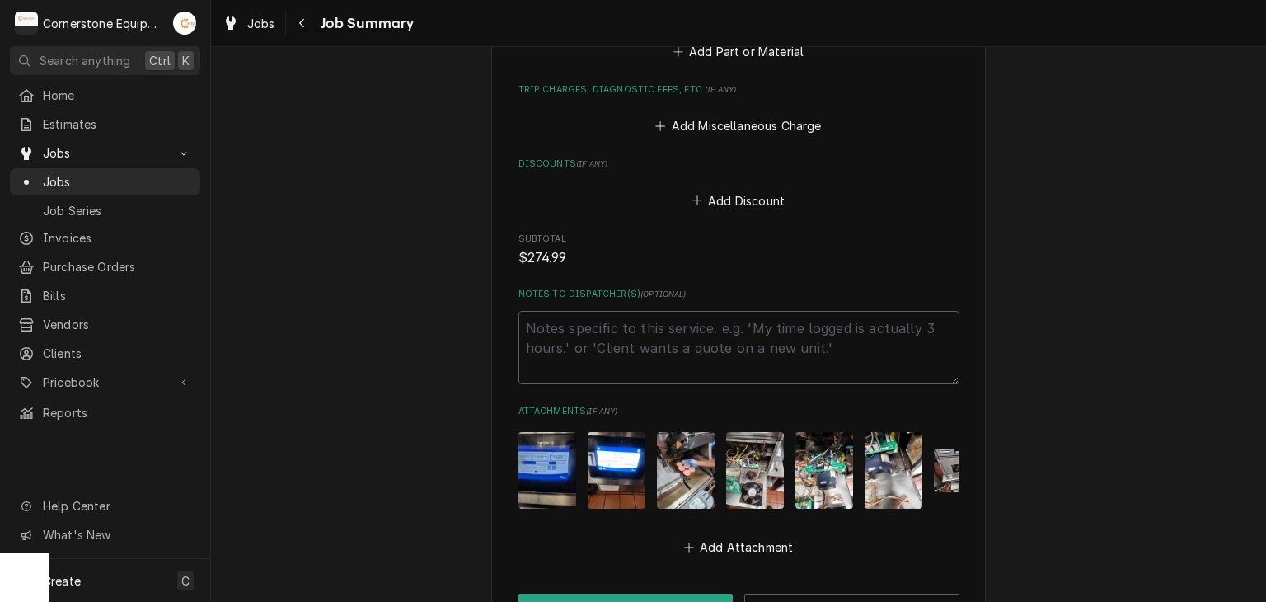
scroll to position [1263, 0]
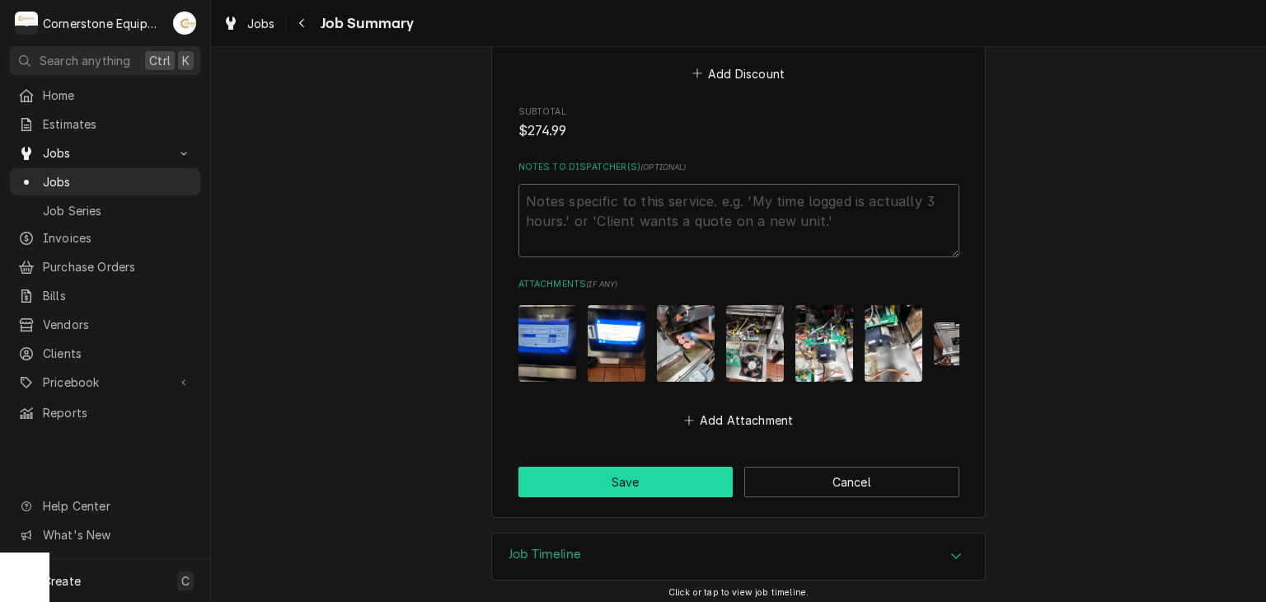
click at [634, 471] on button "Save" at bounding box center [626, 482] width 215 height 31
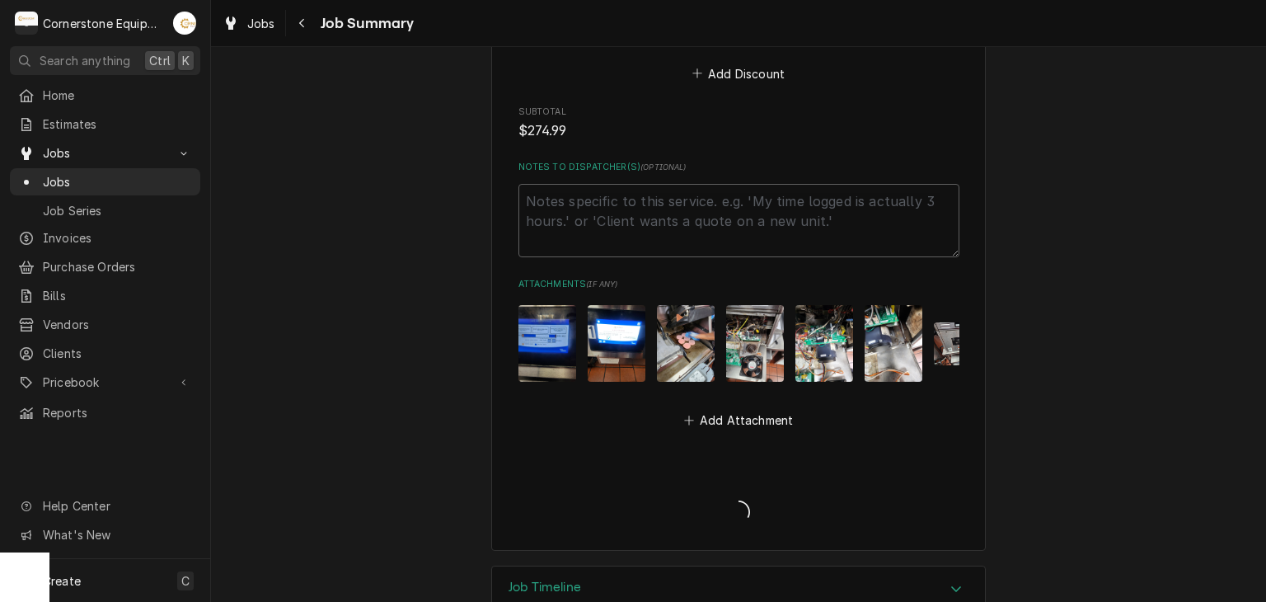
type textarea "x"
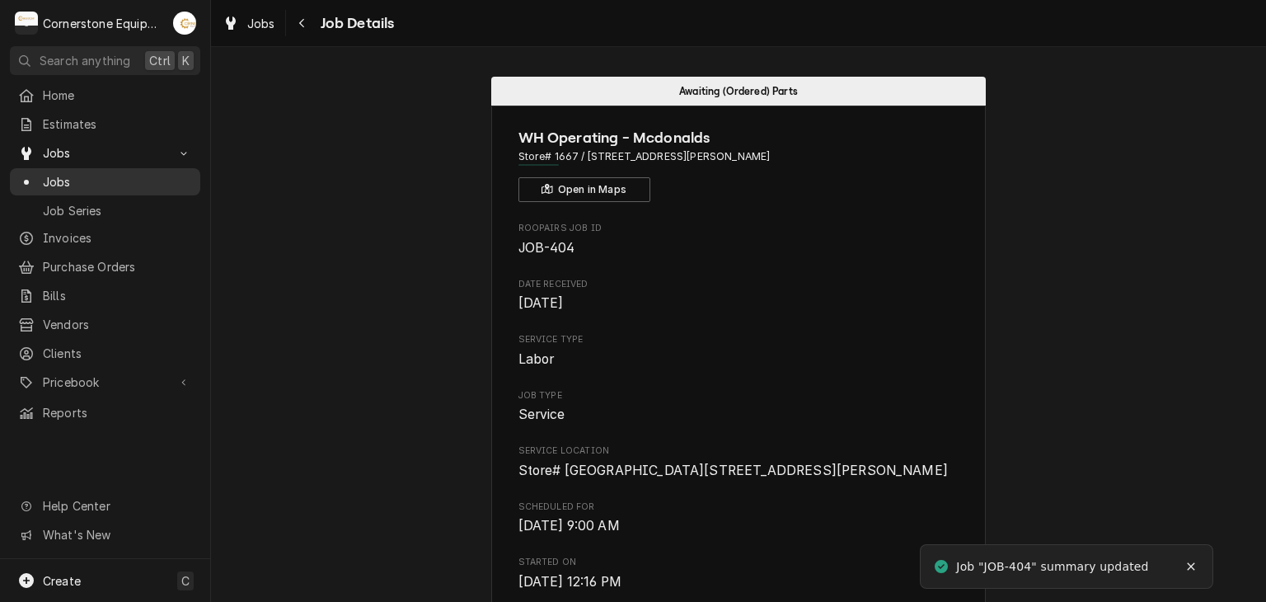
click at [110, 183] on span "Jobs" at bounding box center [117, 181] width 149 height 17
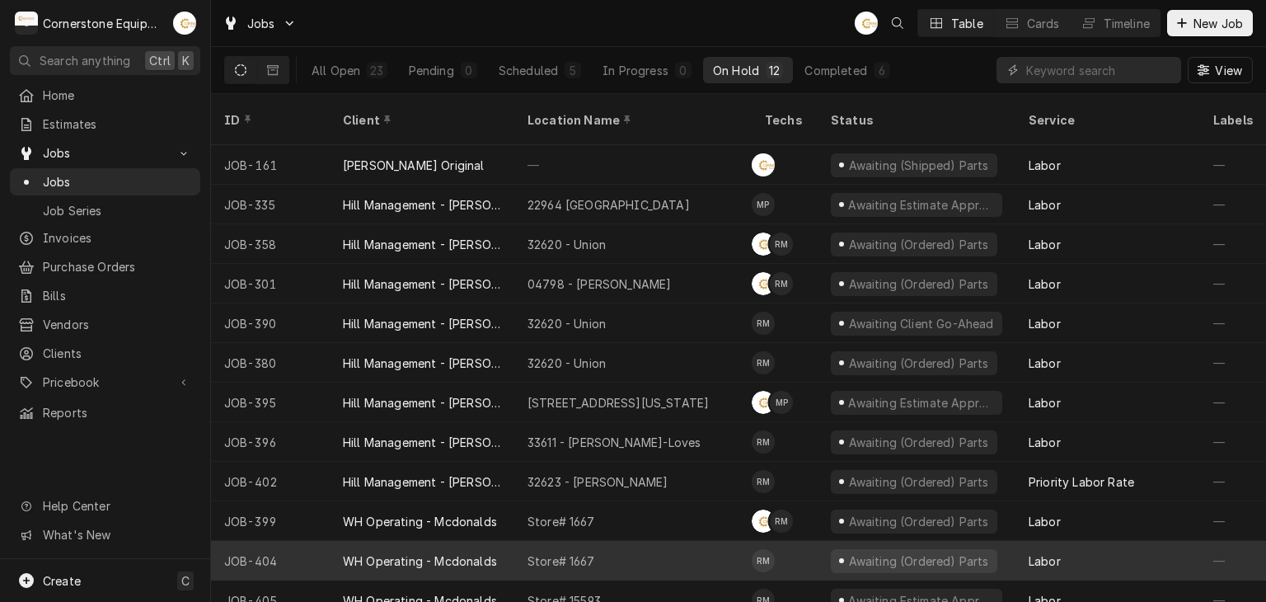
scroll to position [11, 0]
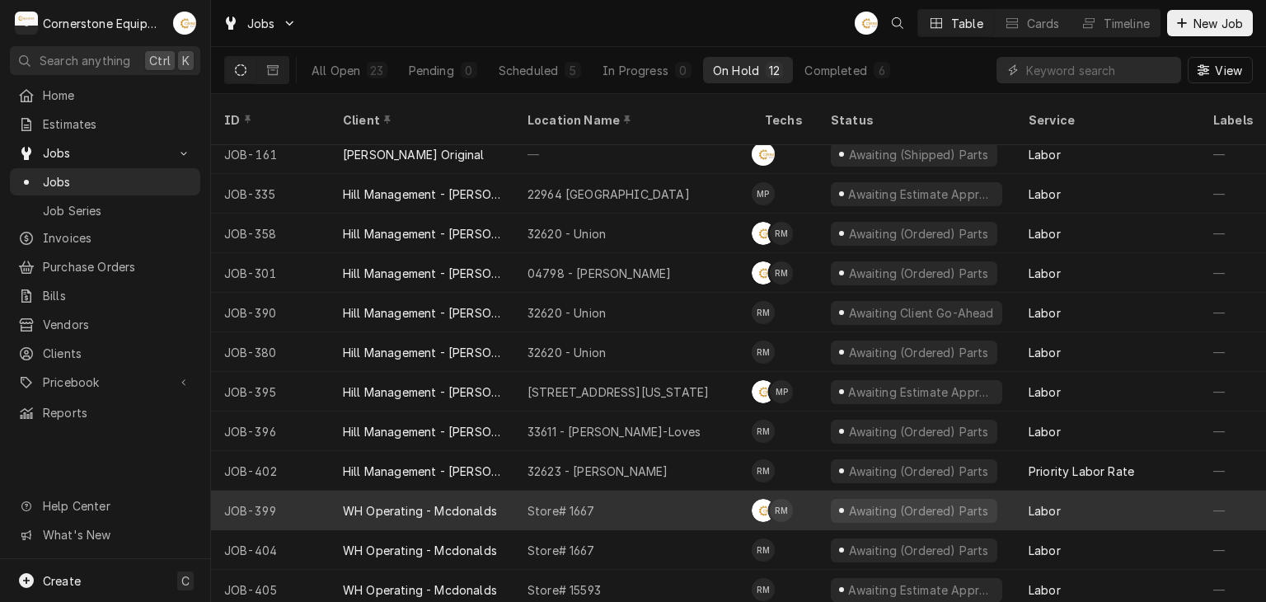
click at [613, 491] on div "Store# 1667" at bounding box center [632, 511] width 237 height 40
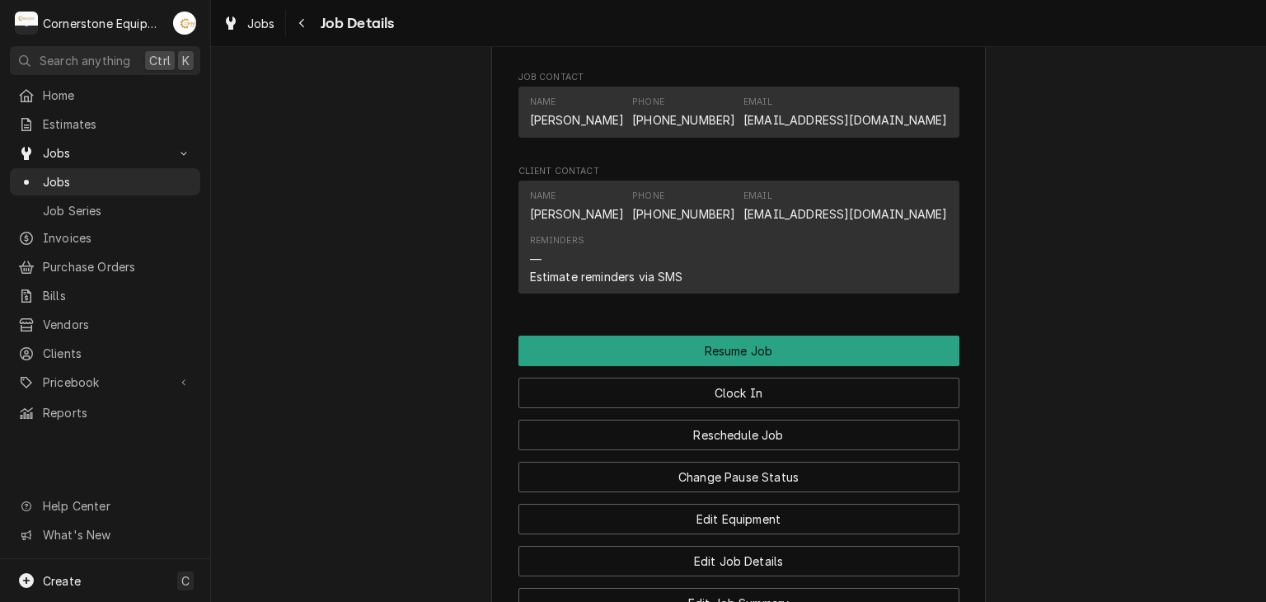
scroll to position [1722, 0]
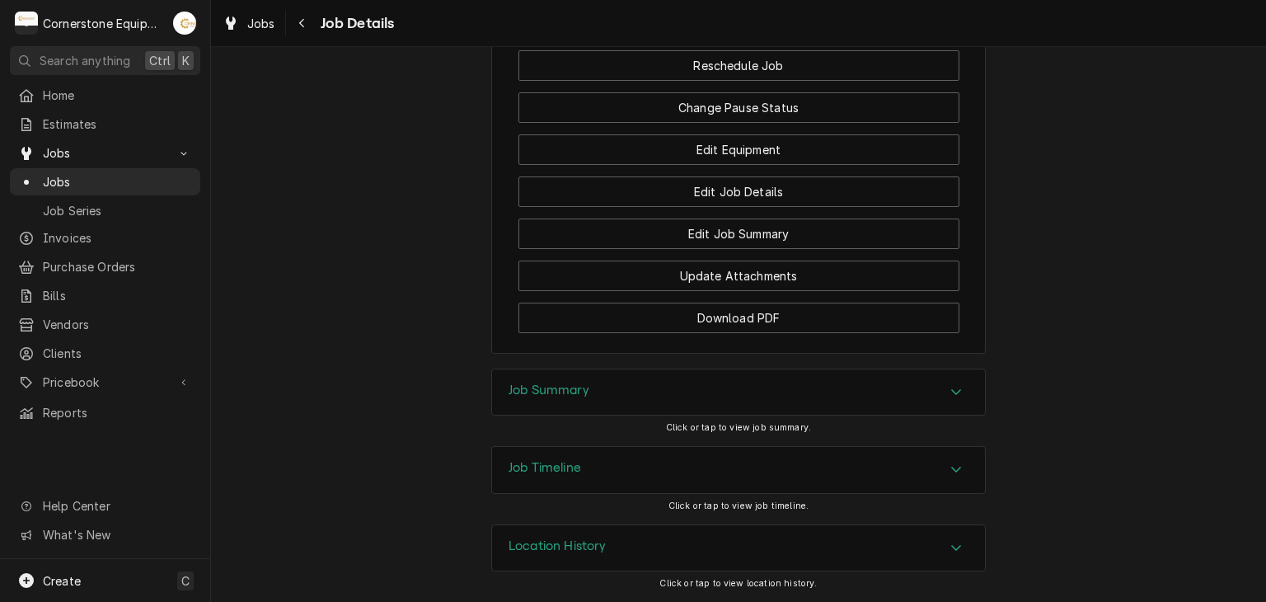
click at [649, 387] on div "Job Summary" at bounding box center [738, 392] width 493 height 46
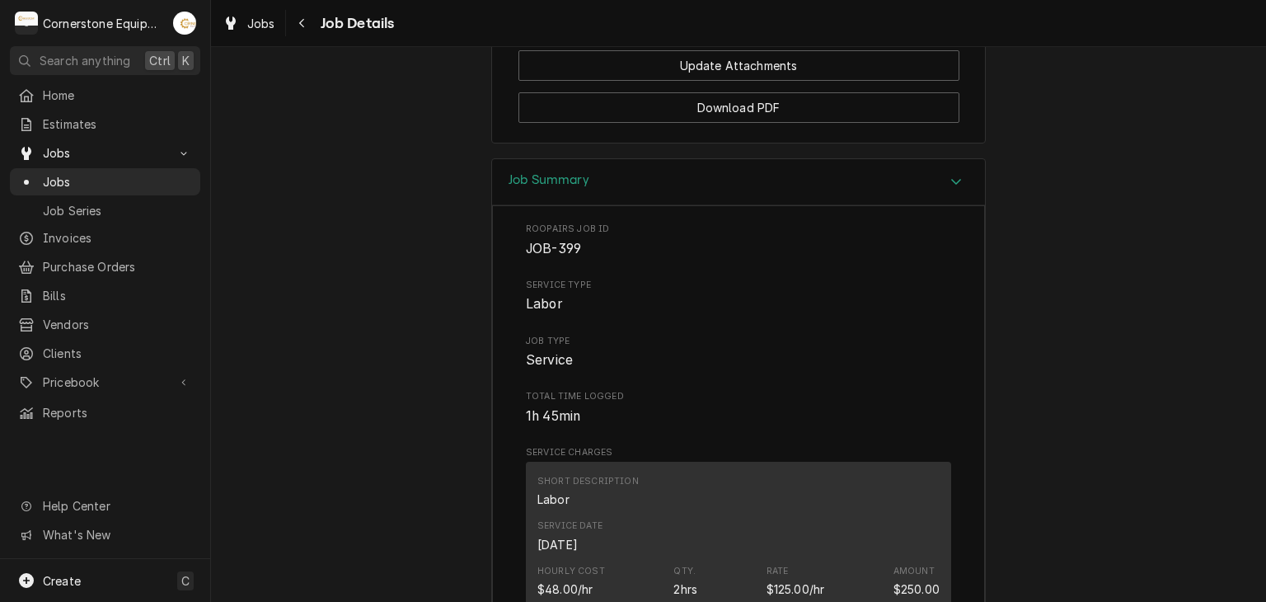
scroll to position [1569, 0]
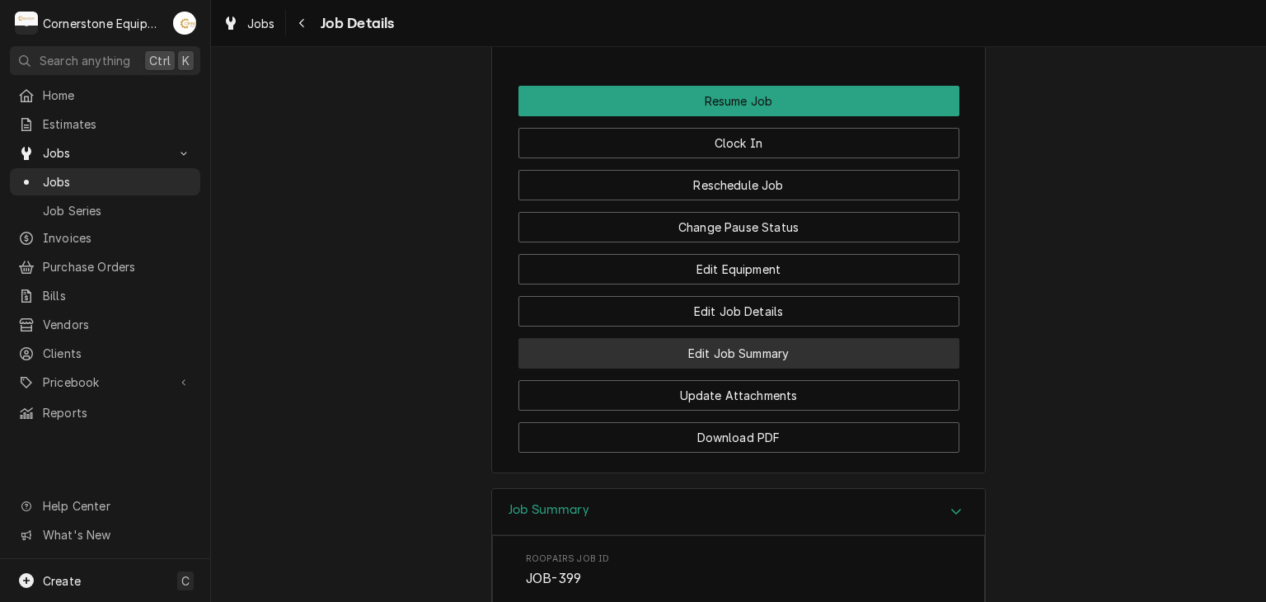
click at [698, 369] on button "Edit Job Summary" at bounding box center [739, 353] width 441 height 31
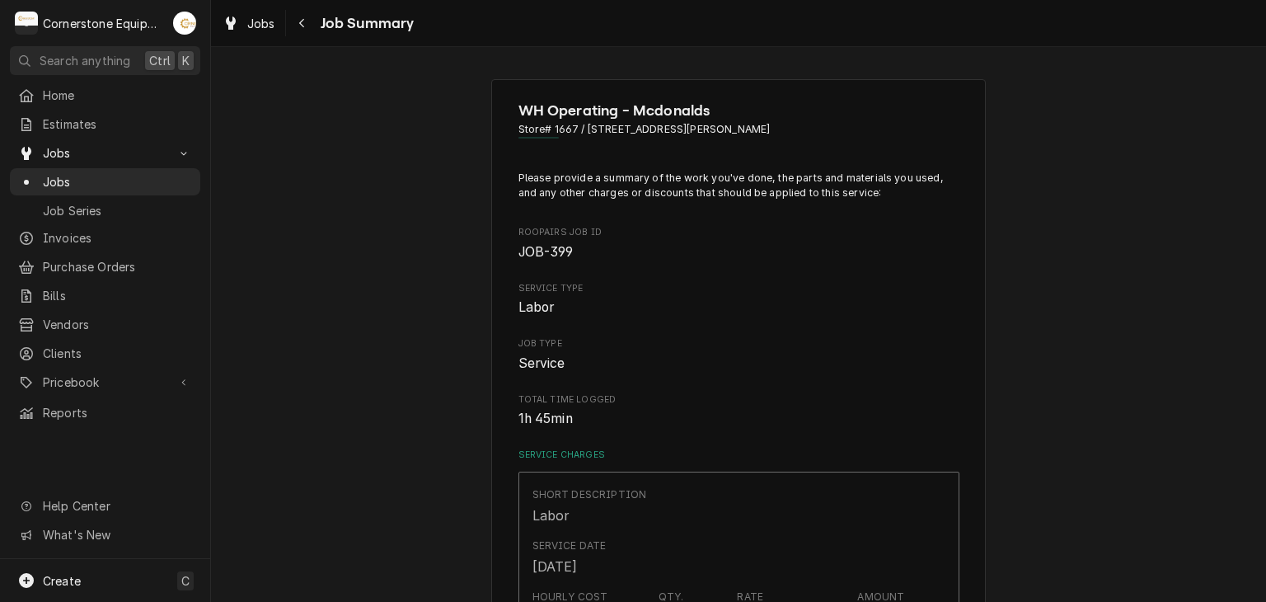
scroll to position [330, 0]
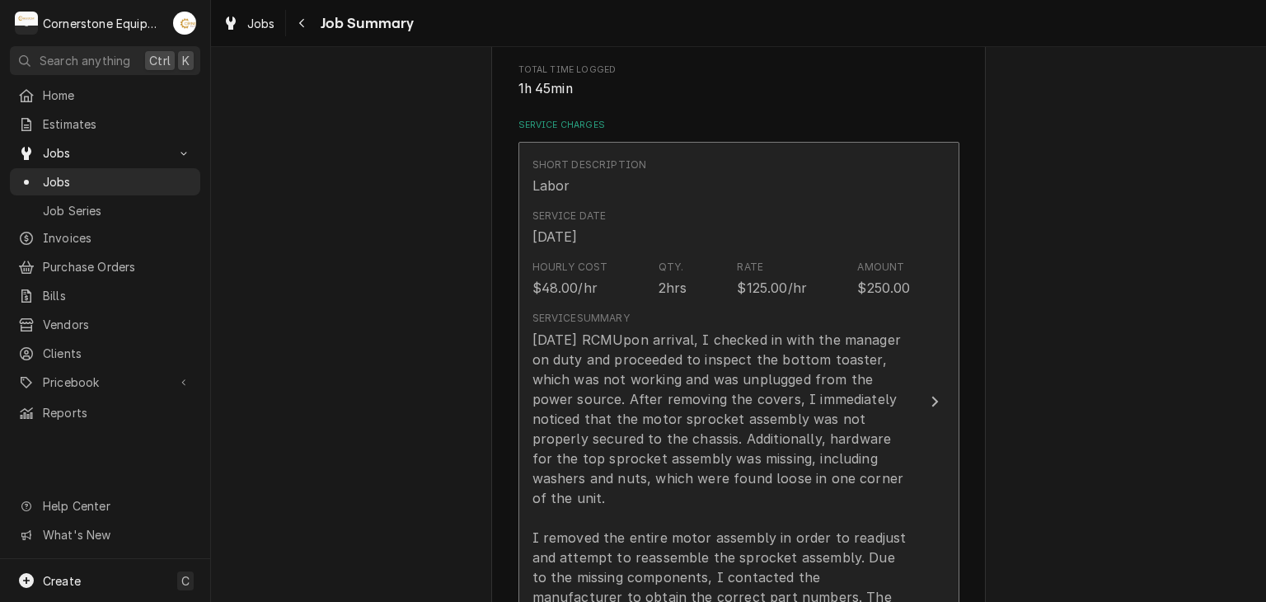
click at [699, 392] on div "[DATE] RCMUpon arrival, I checked in with the manager on duty and proceeded to …" at bounding box center [722, 488] width 378 height 317
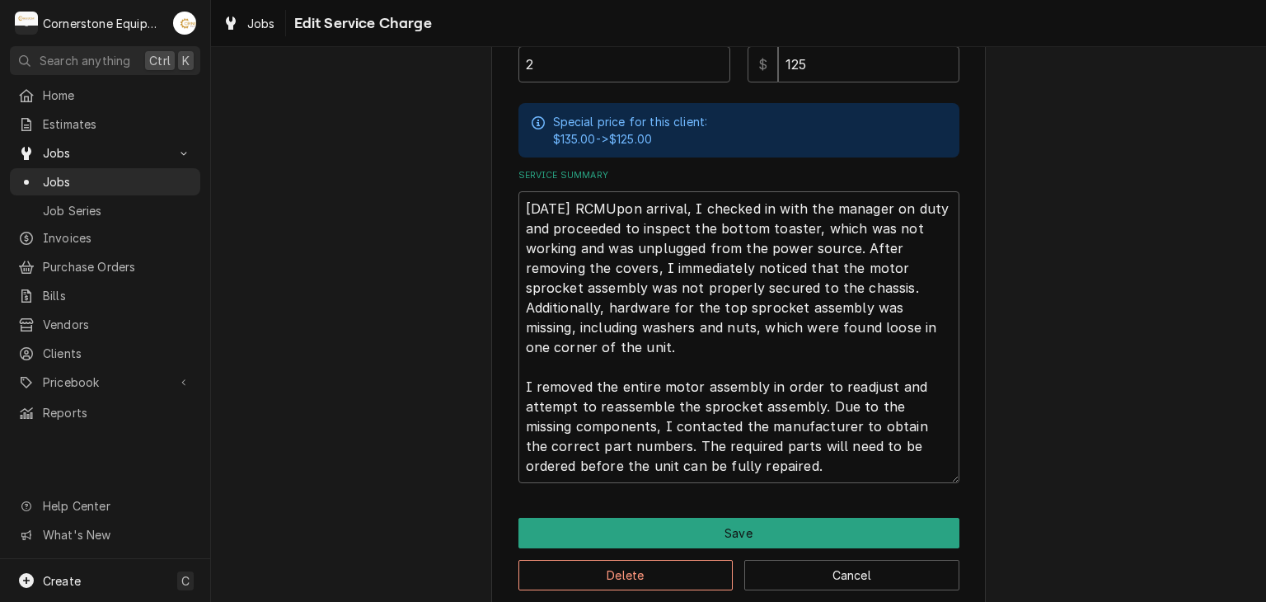
scroll to position [545, 0]
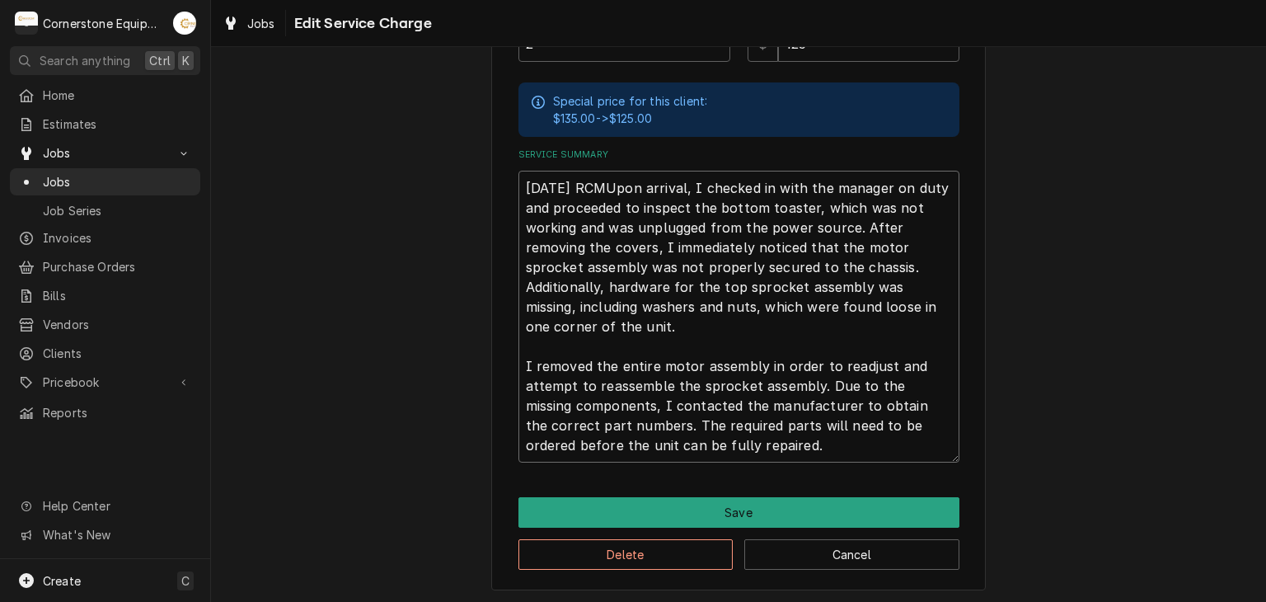
click at [613, 171] on textarea "[DATE] RCMUpon arrival, I checked in with the manager on duty and proceeded to …" at bounding box center [739, 317] width 441 height 292
type textarea "x"
type textarea "[DATE] RCM Upon arrival, I checked in with the manager on duty and proceeded to…"
type textarea "x"
type textarea "[DATE] RCM -Upon arrival, I checked in with the manager on duty and proceeded t…"
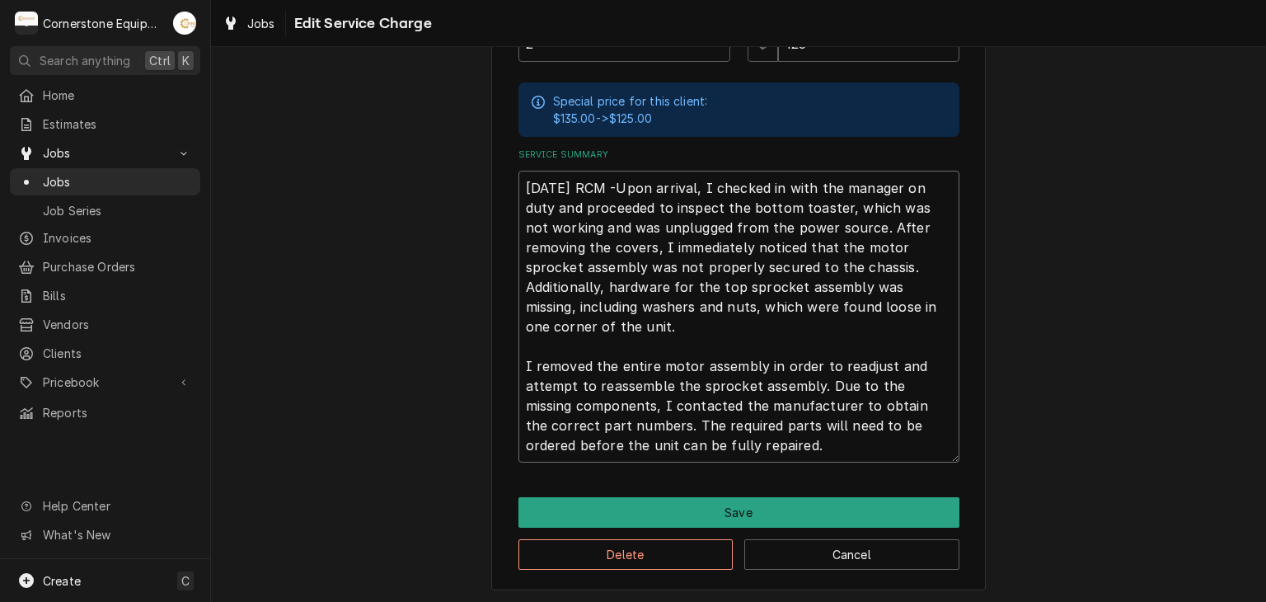
type textarea "x"
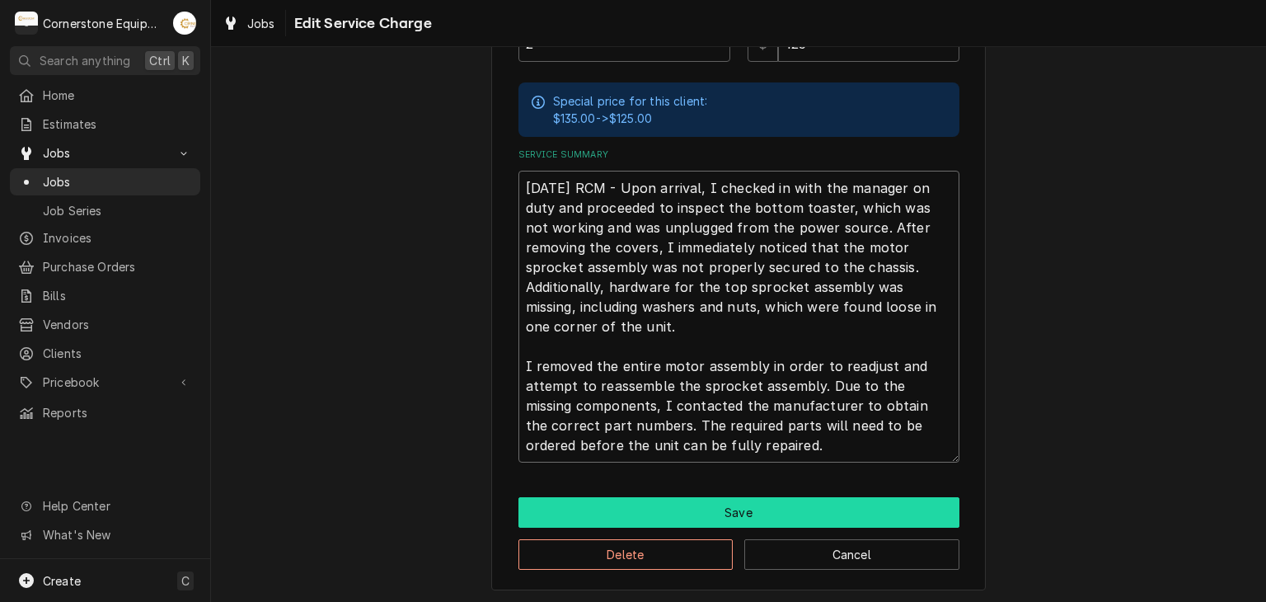
type textarea "[DATE] RCM - Upon arrival, I checked in with the manager on duty and proceeded …"
click at [701, 511] on button "Save" at bounding box center [739, 512] width 441 height 31
type textarea "x"
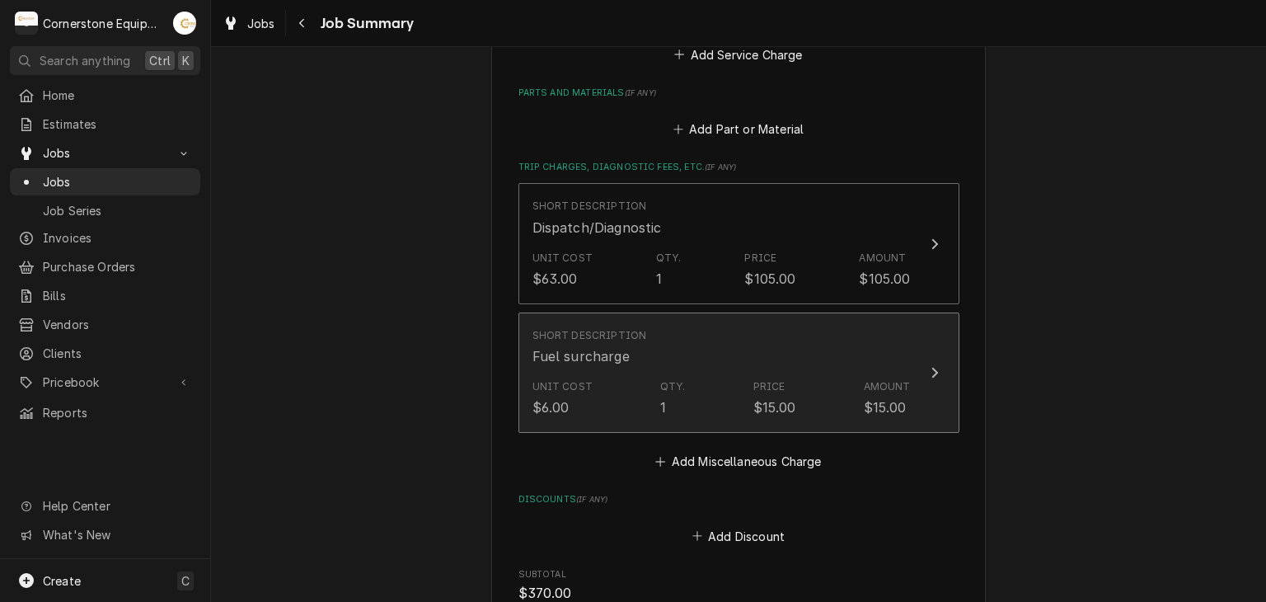
scroll to position [636, 0]
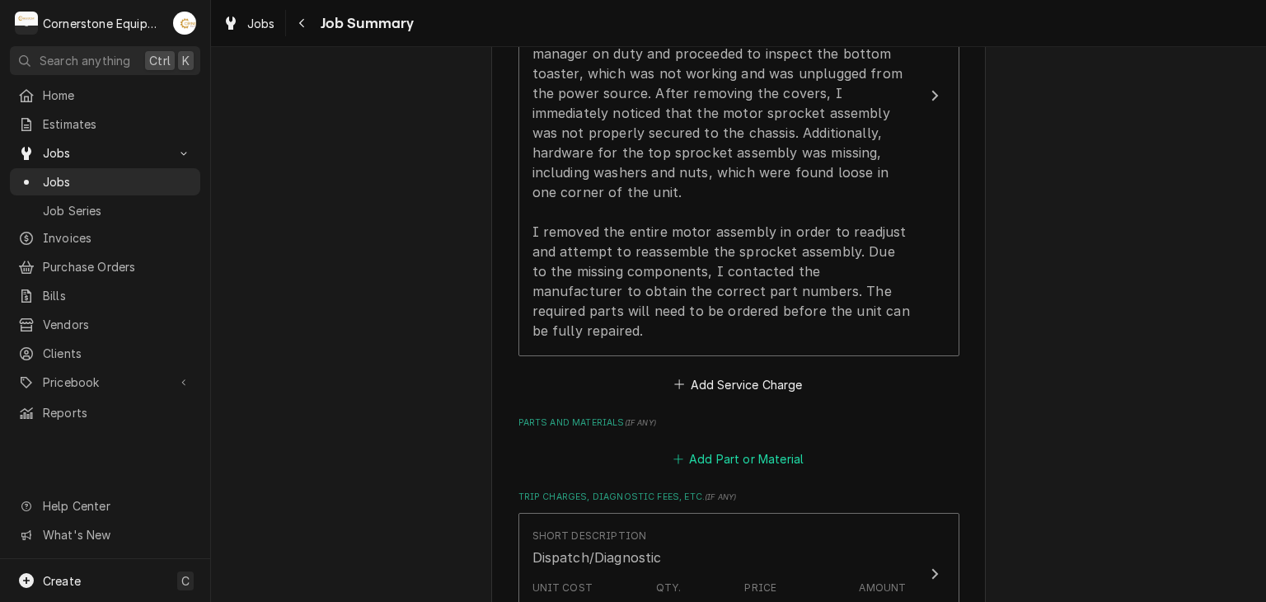
click at [749, 448] on button "Add Part or Material" at bounding box center [738, 459] width 136 height 23
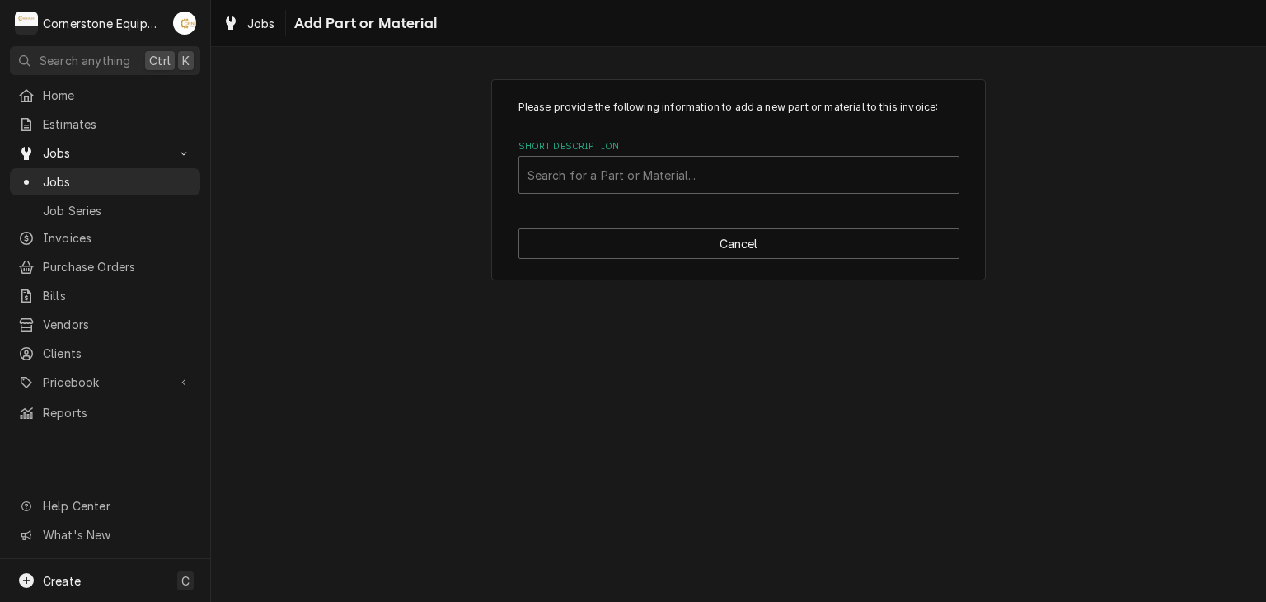
click at [571, 143] on label "Short Description" at bounding box center [739, 146] width 441 height 13
click at [573, 166] on div "Short Description" at bounding box center [739, 175] width 423 height 30
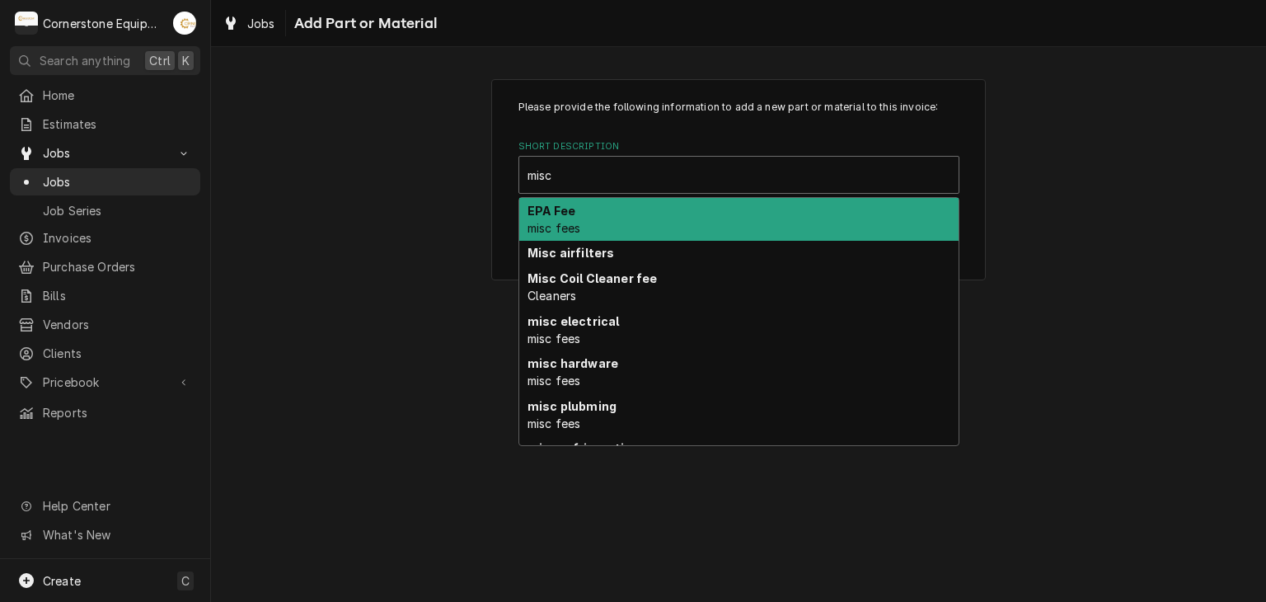
type input "misc"
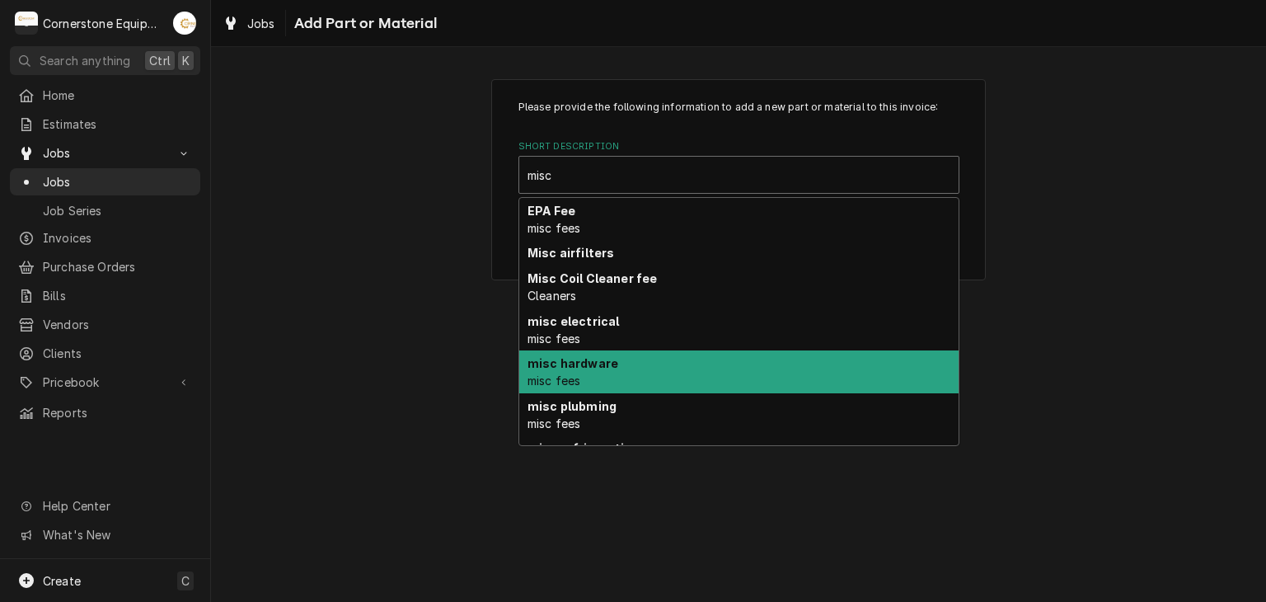
click at [593, 365] on strong "misc hardware" at bounding box center [573, 363] width 91 height 14
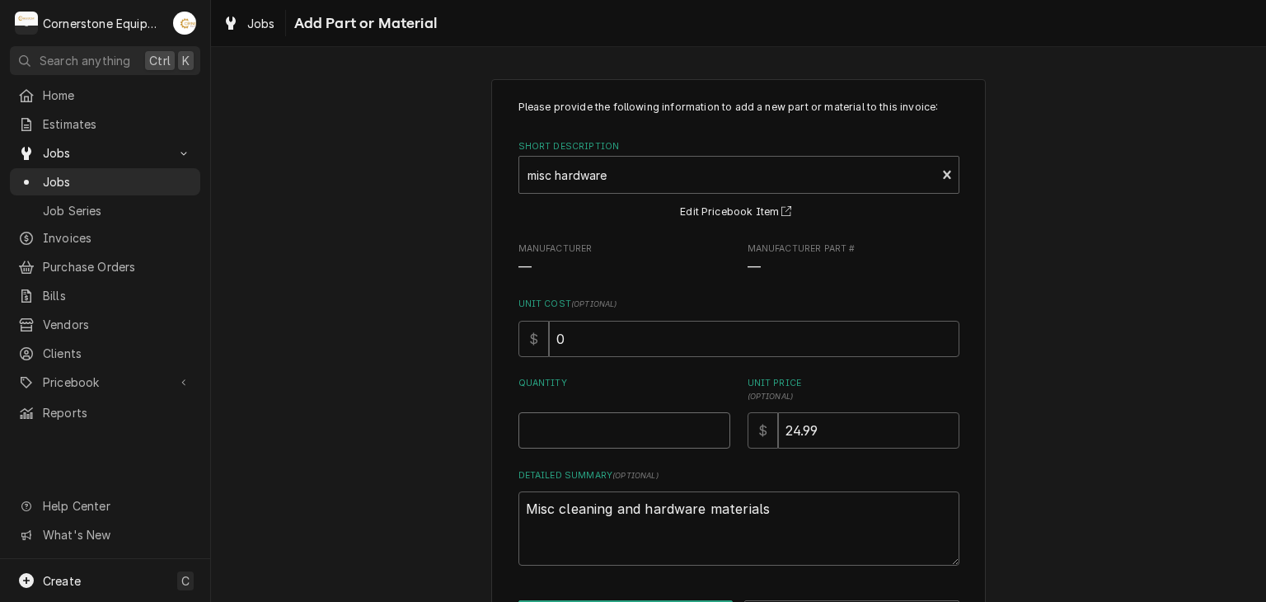
click at [580, 427] on input "Quantity" at bounding box center [625, 430] width 212 height 36
type textarea "x"
type input "1"
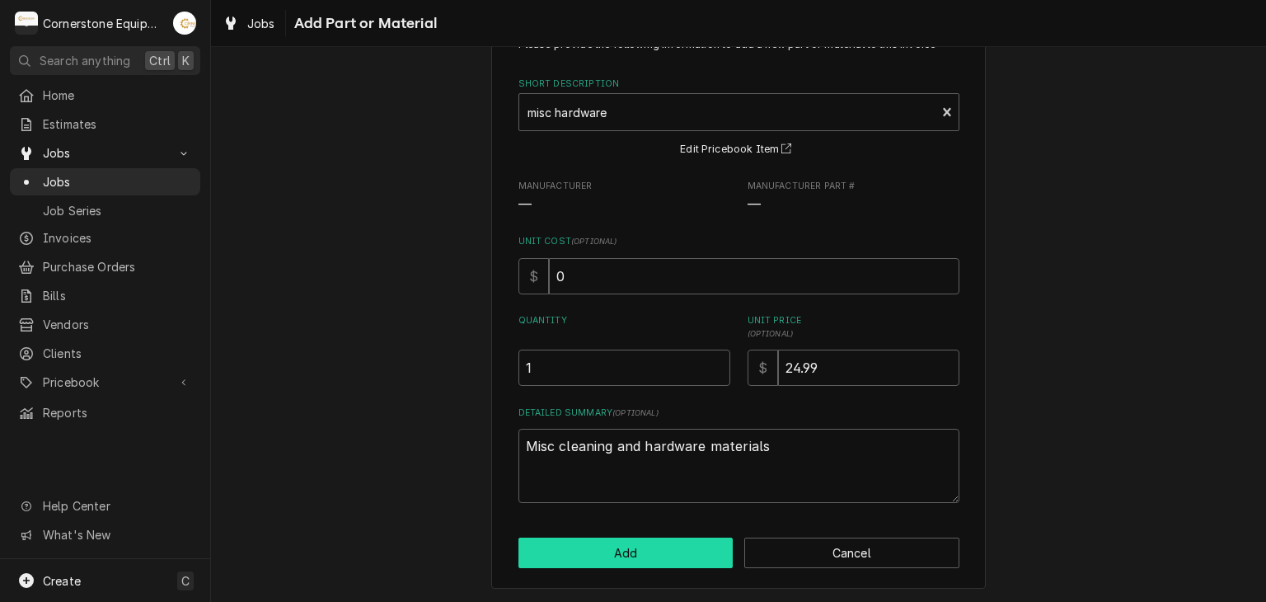
click at [610, 538] on button "Add" at bounding box center [626, 553] width 215 height 31
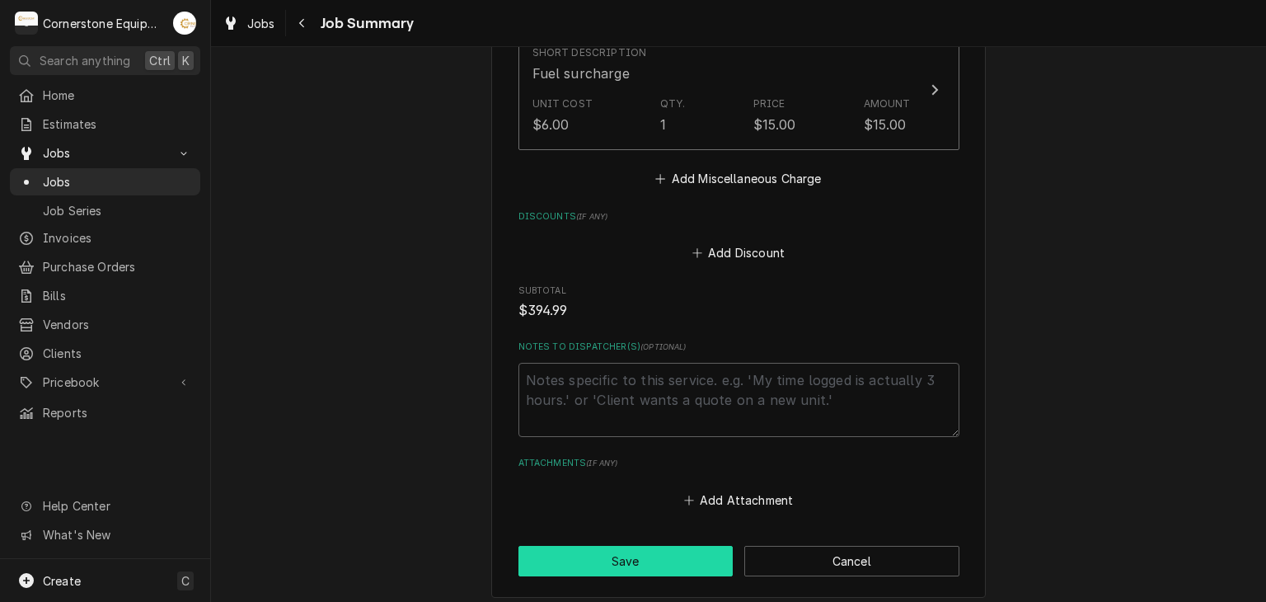
scroll to position [1526, 0]
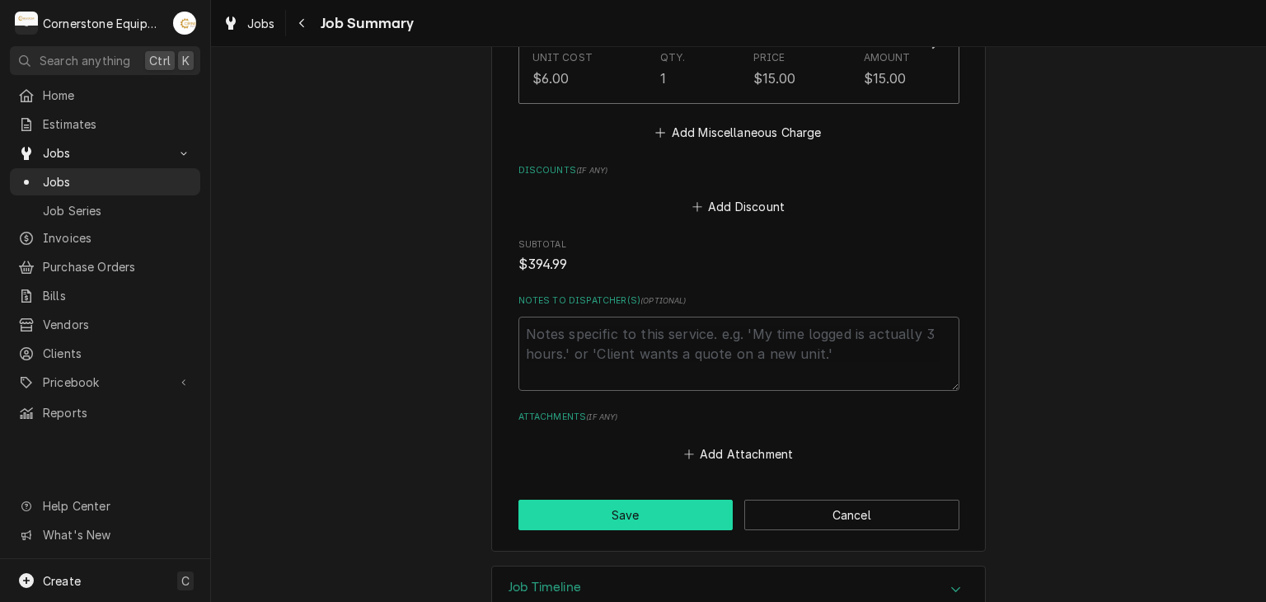
click at [610, 500] on button "Save" at bounding box center [626, 515] width 215 height 31
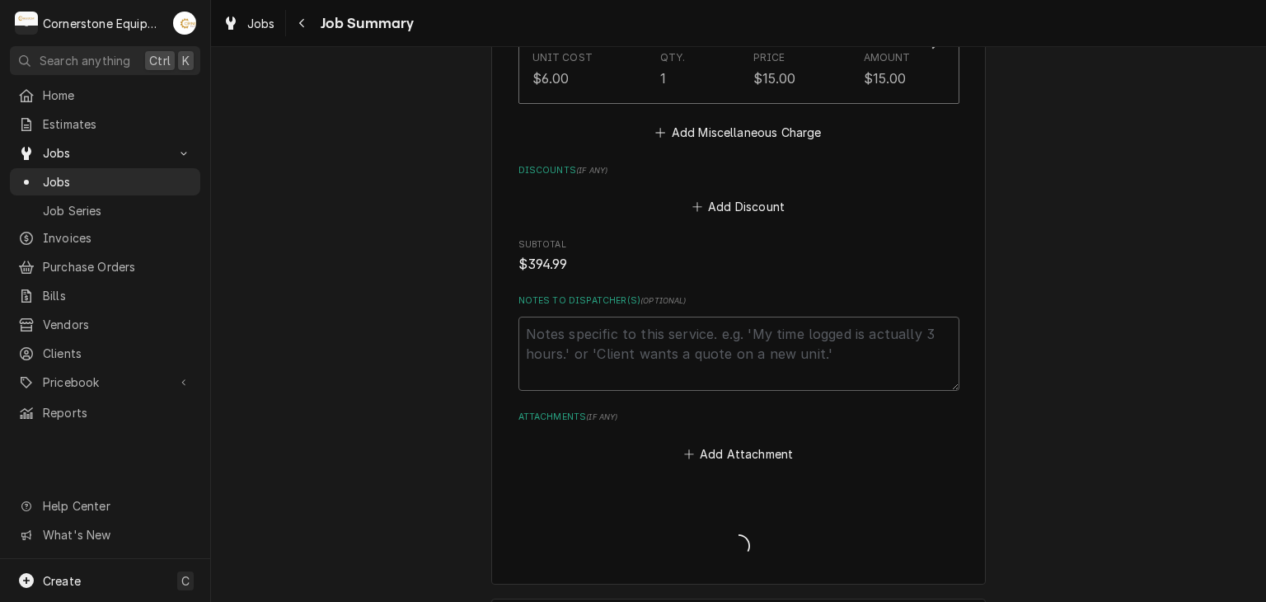
type textarea "x"
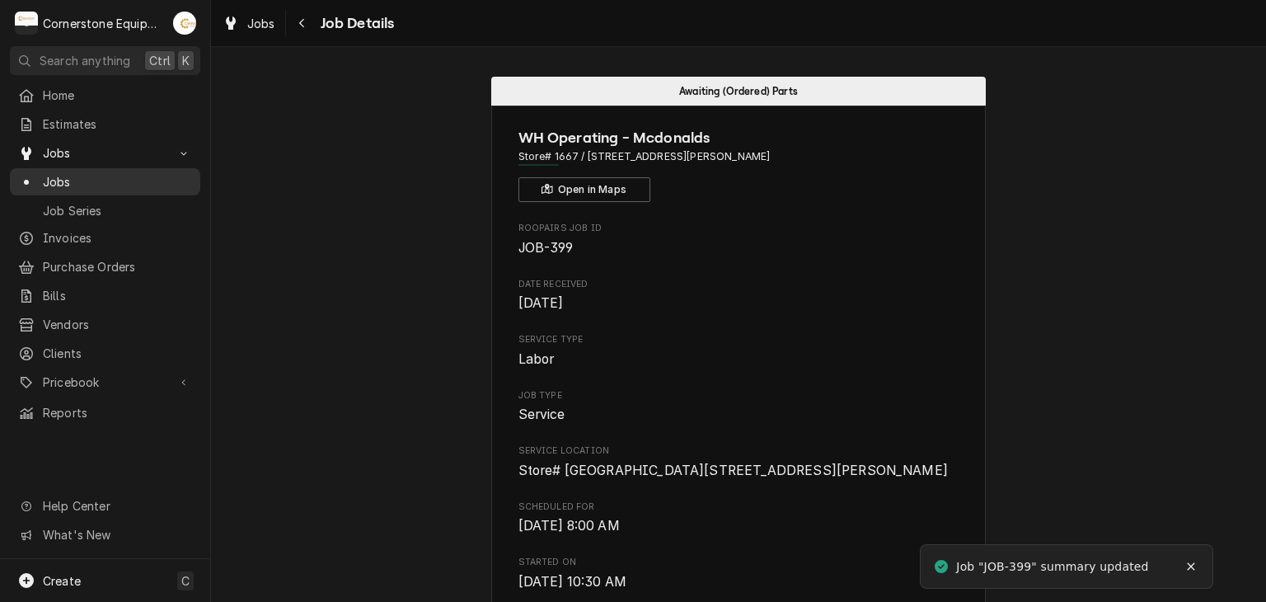
click at [170, 176] on span "Jobs" at bounding box center [117, 181] width 149 height 17
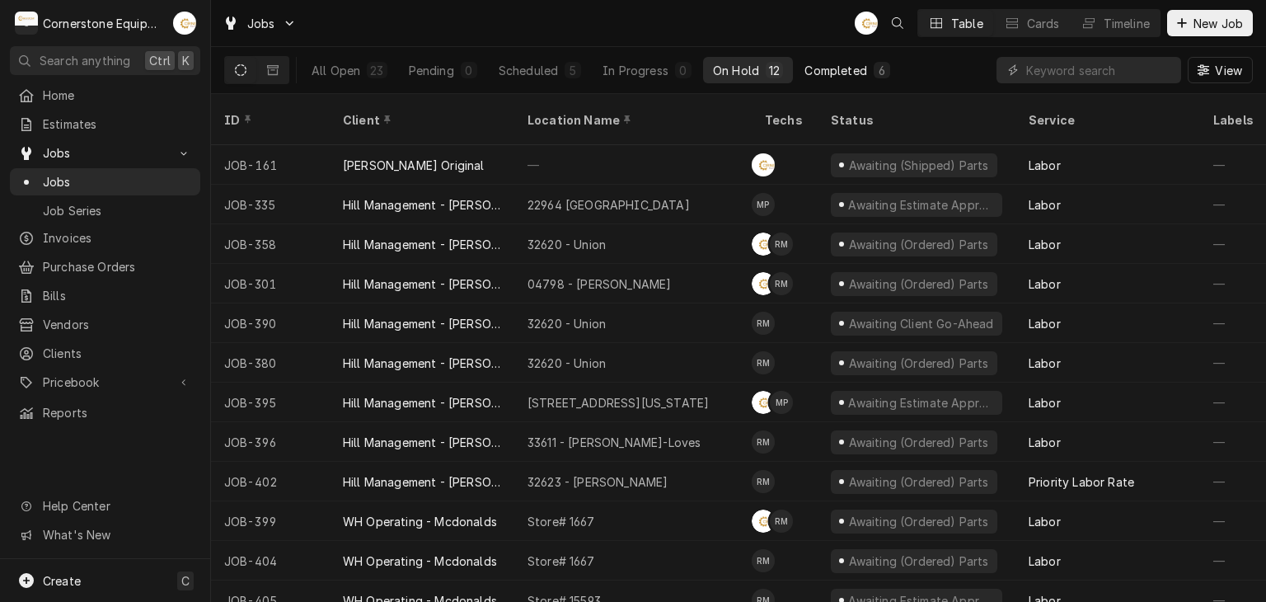
click at [861, 78] on button "Completed 6" at bounding box center [847, 70] width 105 height 26
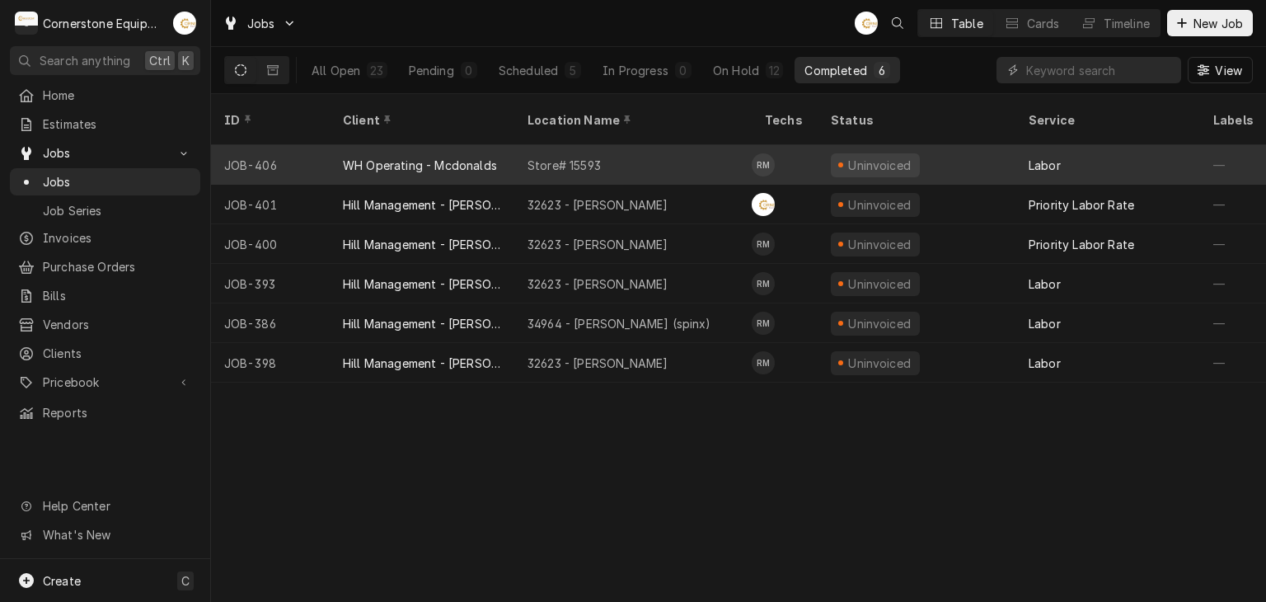
click at [625, 145] on div "Store# 15593" at bounding box center [632, 165] width 237 height 40
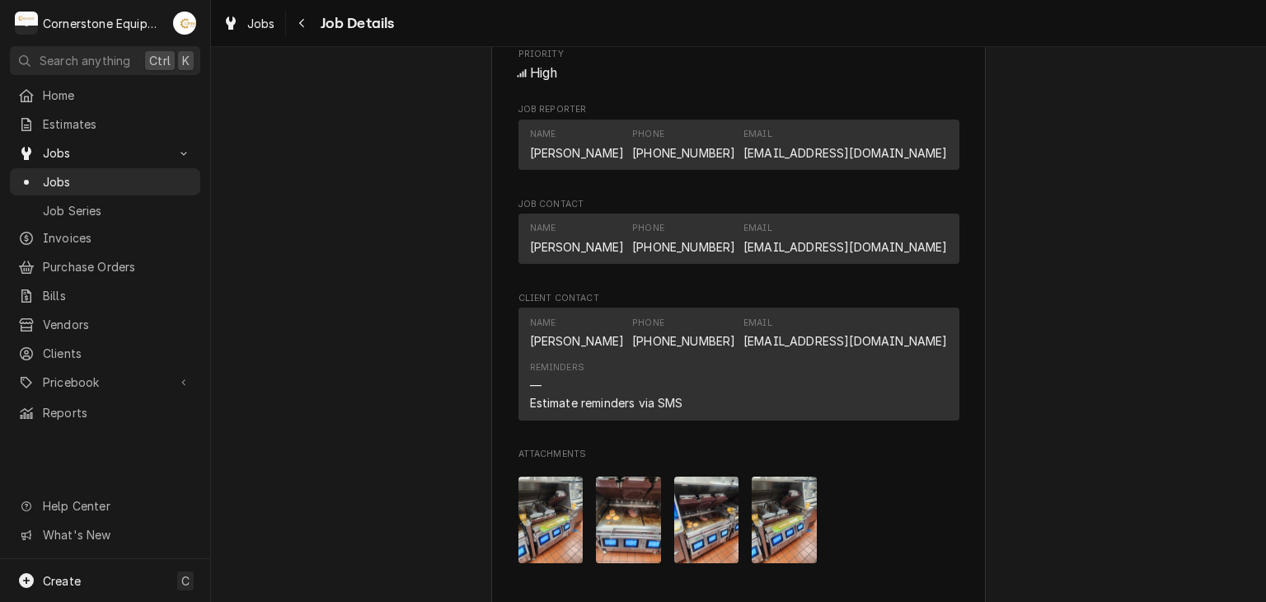
scroll to position [1577, 0]
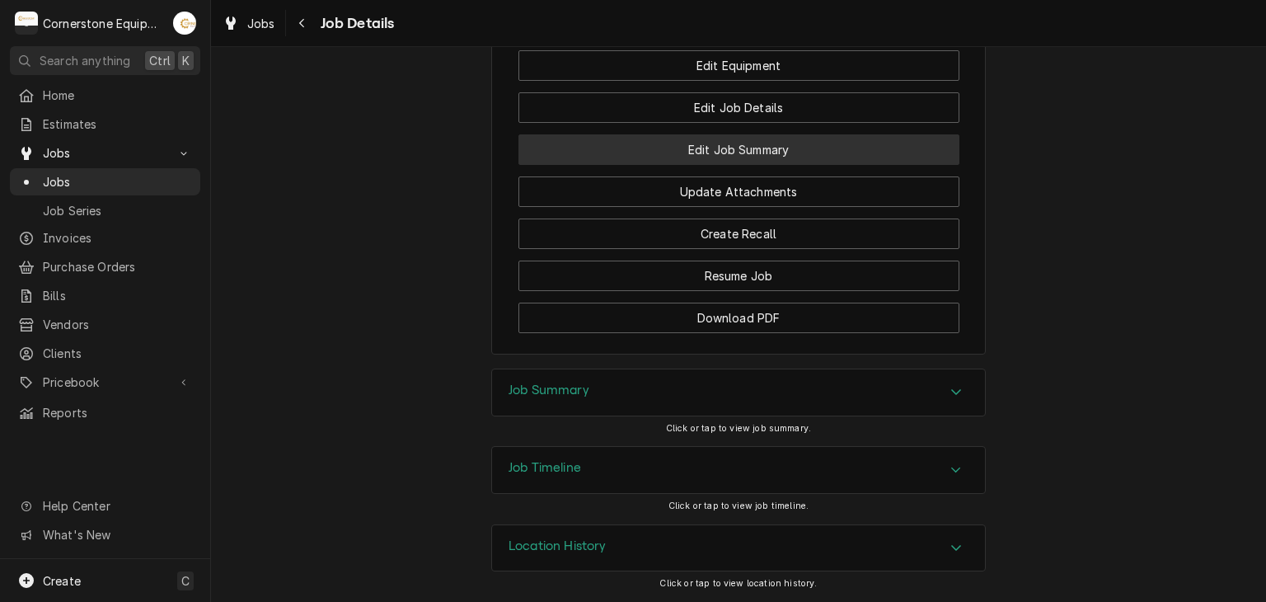
click at [712, 162] on button "Edit Job Summary" at bounding box center [739, 149] width 441 height 31
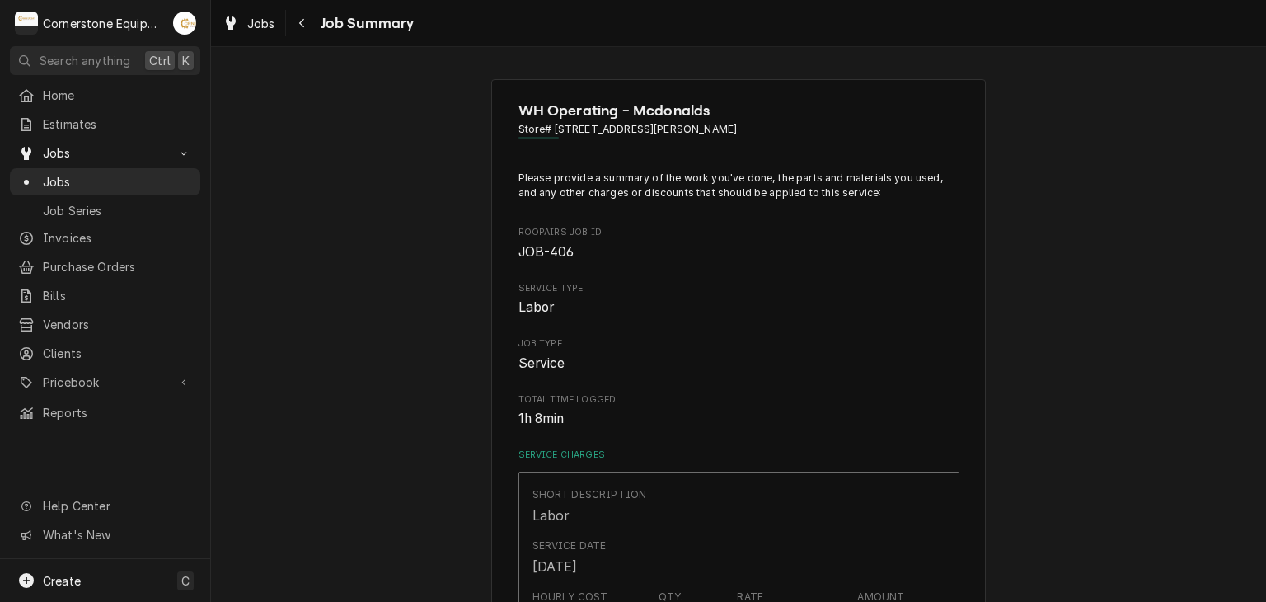
scroll to position [330, 0]
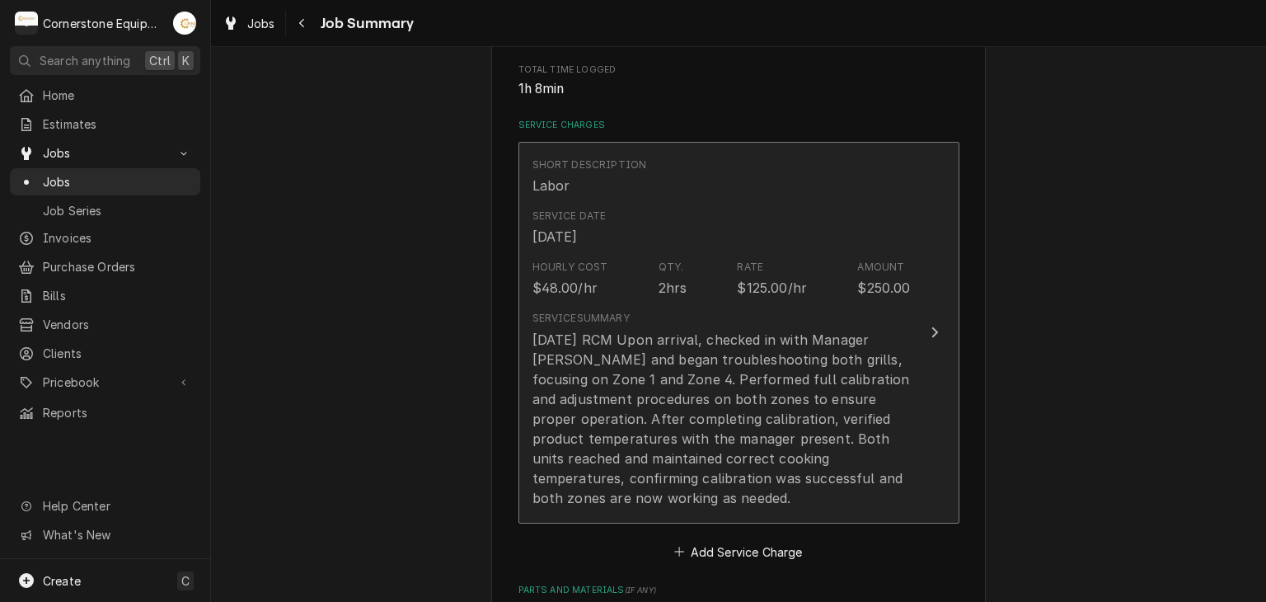
click at [772, 430] on div "[DATE] RCM Upon arrival, checked in with Manager [PERSON_NAME] and began troubl…" at bounding box center [722, 419] width 378 height 178
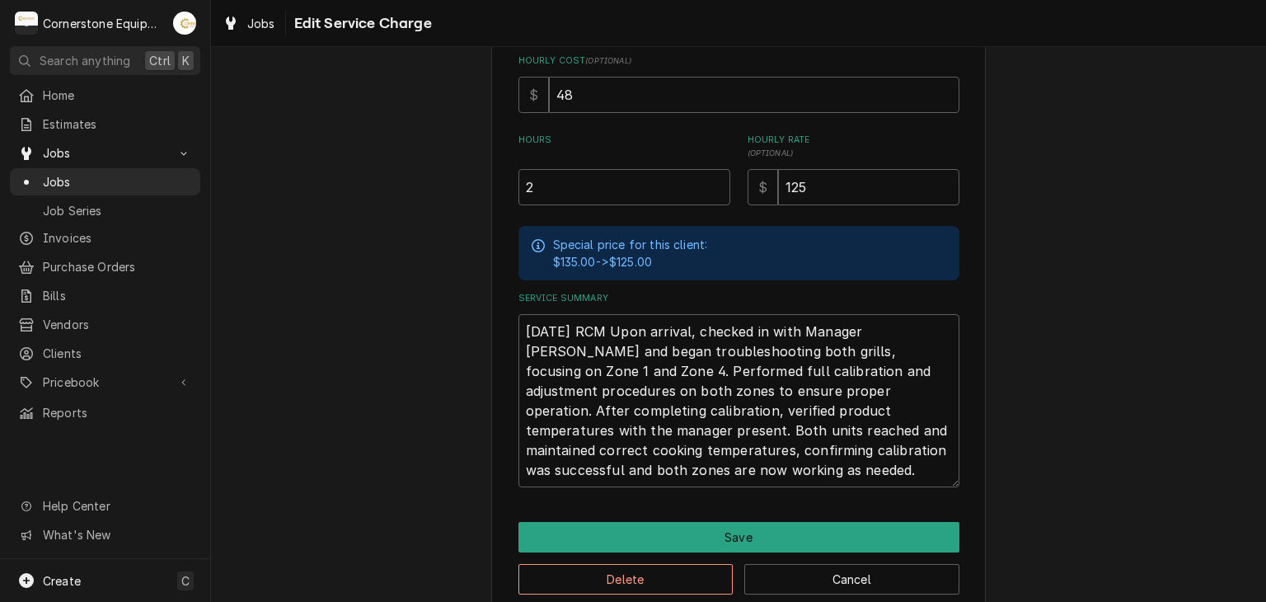
scroll to position [426, 0]
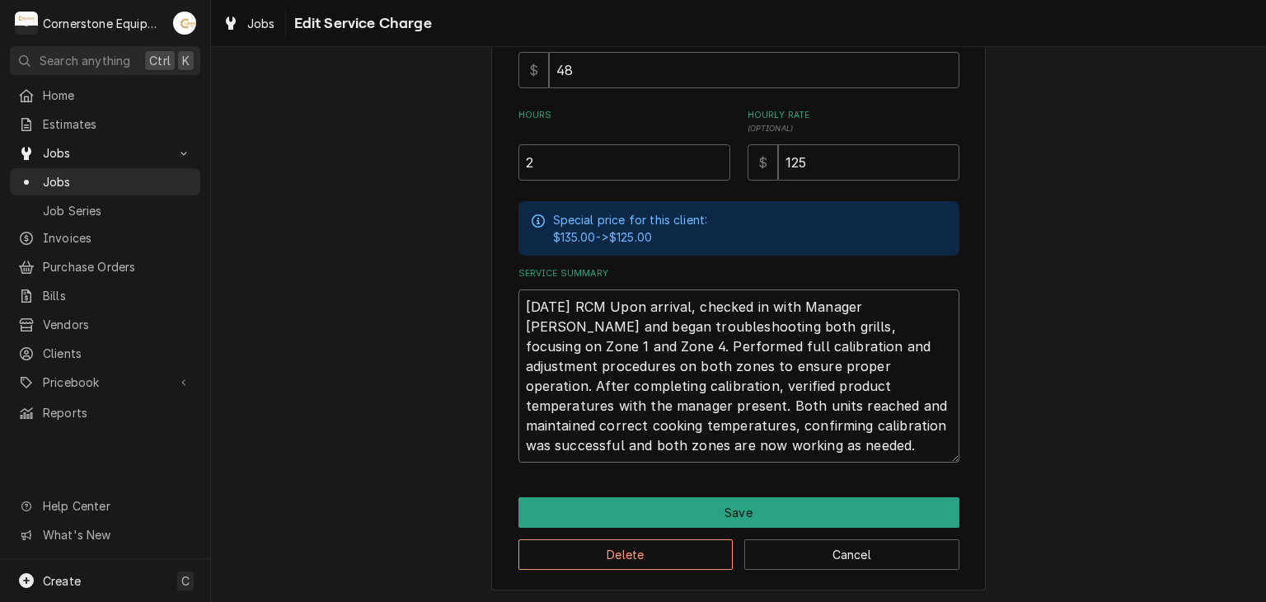
click at [689, 298] on textarea "[DATE] RCM Upon arrival, checked in with Manager [PERSON_NAME] and began troubl…" at bounding box center [739, 375] width 441 height 173
type textarea "x"
type textarea "[DATE] RCM Upon arriva, checked in with Manager [PERSON_NAME] and began trouble…"
type textarea "x"
type textarea "[DATE] RCM Upon arriv, checked in with Manager [PERSON_NAME] and began troubles…"
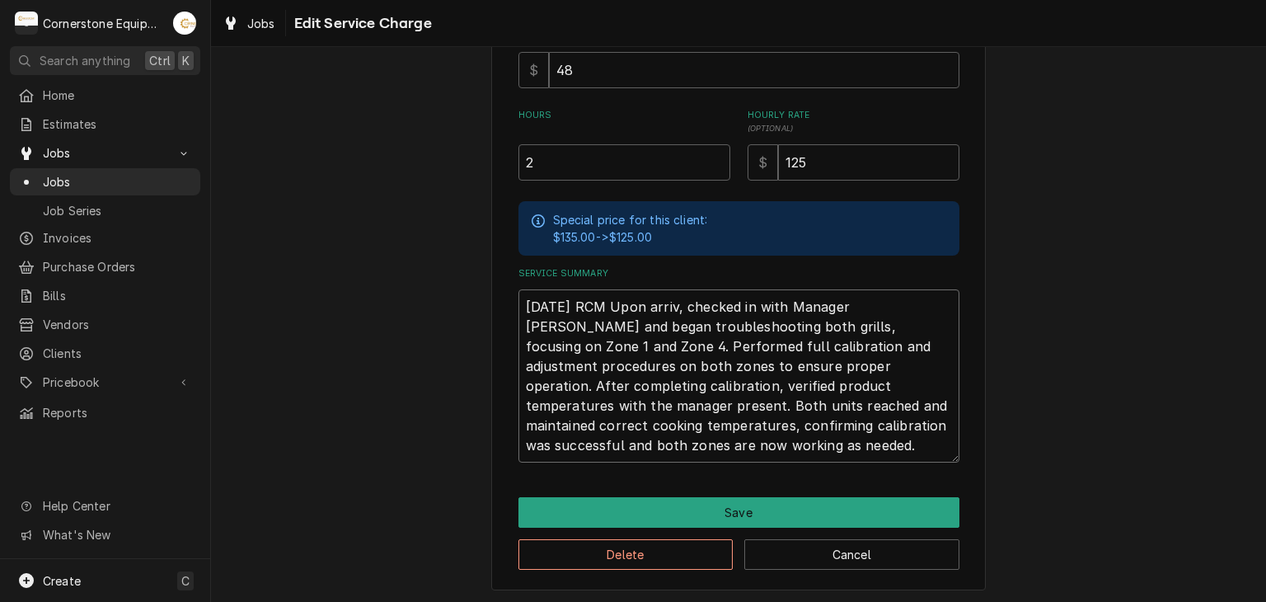
type textarea "x"
type textarea "[DATE] RCM Upon arri, checked in with Manager [PERSON_NAME] and began troublesh…"
type textarea "x"
type textarea "[DATE] RCM Upon arr, checked in with Manager [PERSON_NAME] and began troublesho…"
type textarea "x"
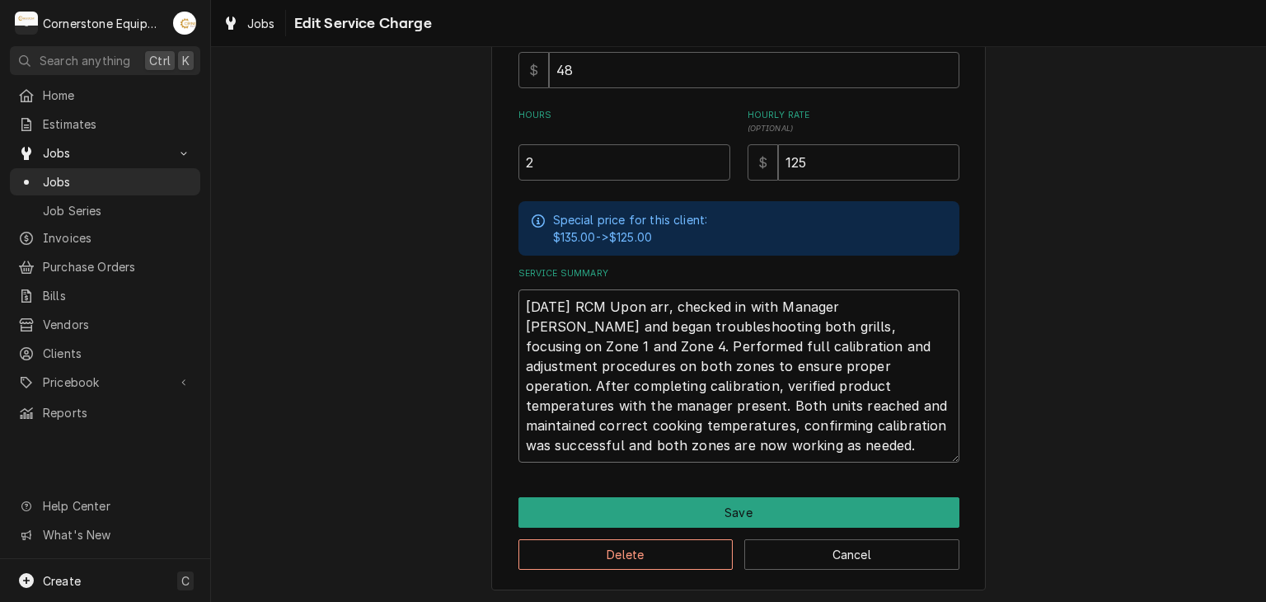
type textarea "[DATE] RCM Upon ar, checked in with Manager [PERSON_NAME] and began troubleshoo…"
type textarea "x"
type textarea "[DATE] RCM Upon a, checked in with Manager [PERSON_NAME] and began troubleshoot…"
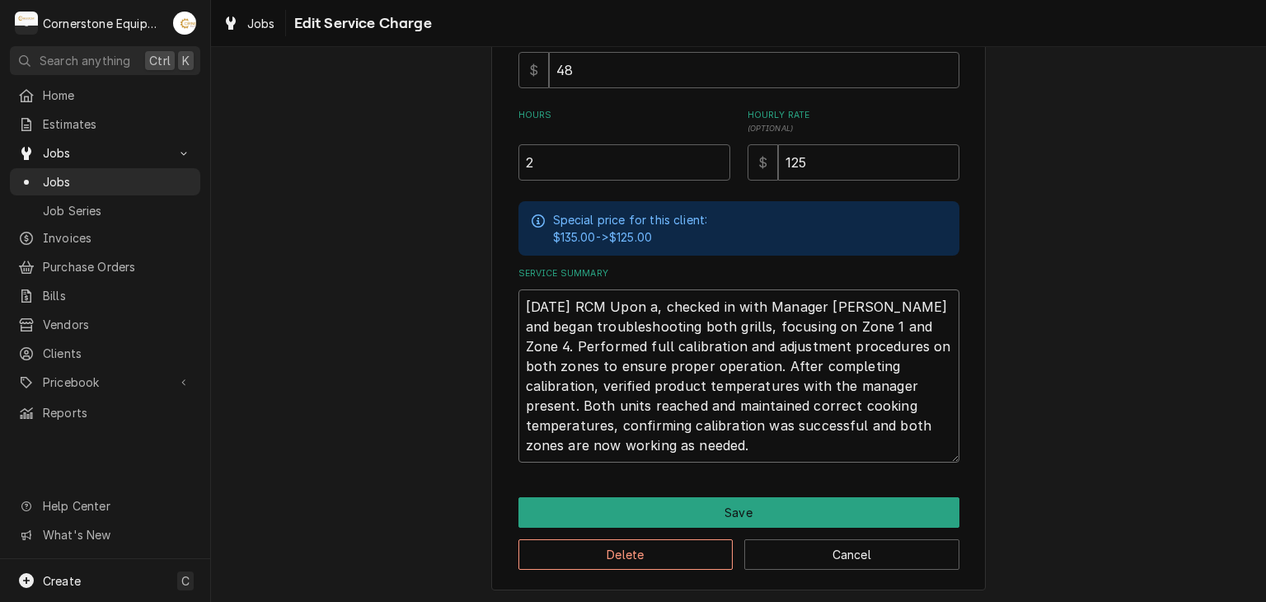
type textarea "x"
type textarea "[DATE] RCM Upon , checked in with Manager [PERSON_NAME] and began troubleshooti…"
type textarea "x"
type textarea "[DATE] RCM Upon, checked in with Manager [PERSON_NAME] and began troubleshootin…"
type textarea "x"
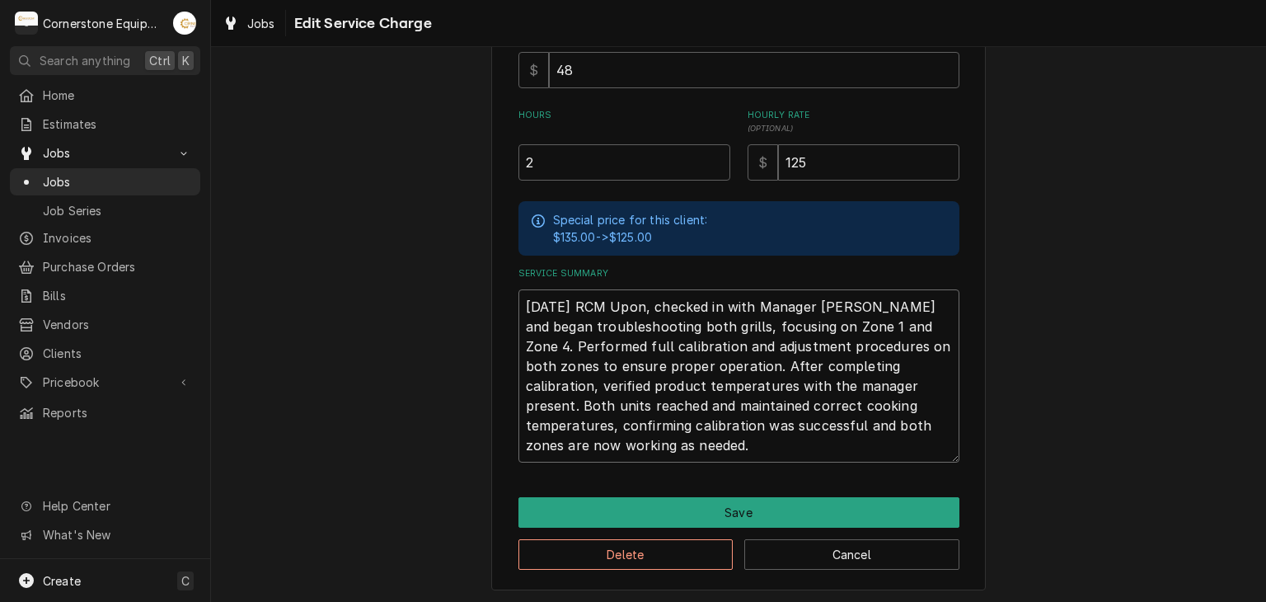
type textarea "[DATE] RCM Upo, checked in with Manager [PERSON_NAME] and began troubleshooting…"
type textarea "x"
type textarea "[DATE] RCM Up, checked in with Manager [PERSON_NAME] and began troubleshooting …"
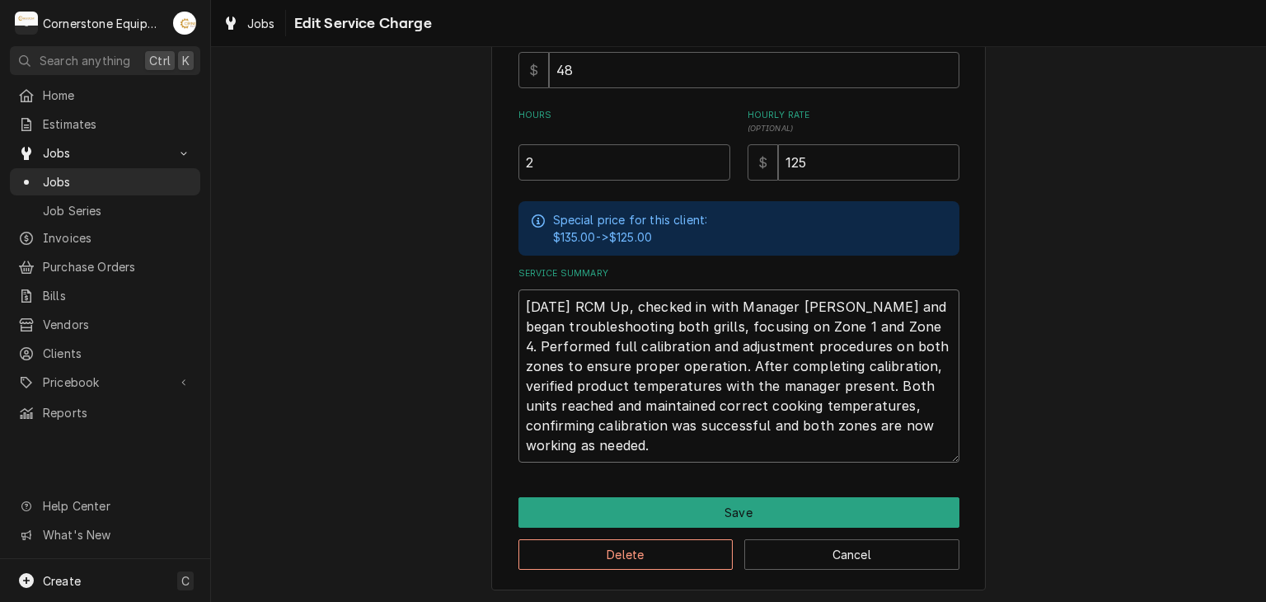
type textarea "x"
type textarea "[DATE] RCM U, checked in with Manager [PERSON_NAME] and began troubleshooting b…"
type textarea "x"
type textarea "[DATE] RCM , checked in with Manager [PERSON_NAME] and began troubleshooting bo…"
type textarea "x"
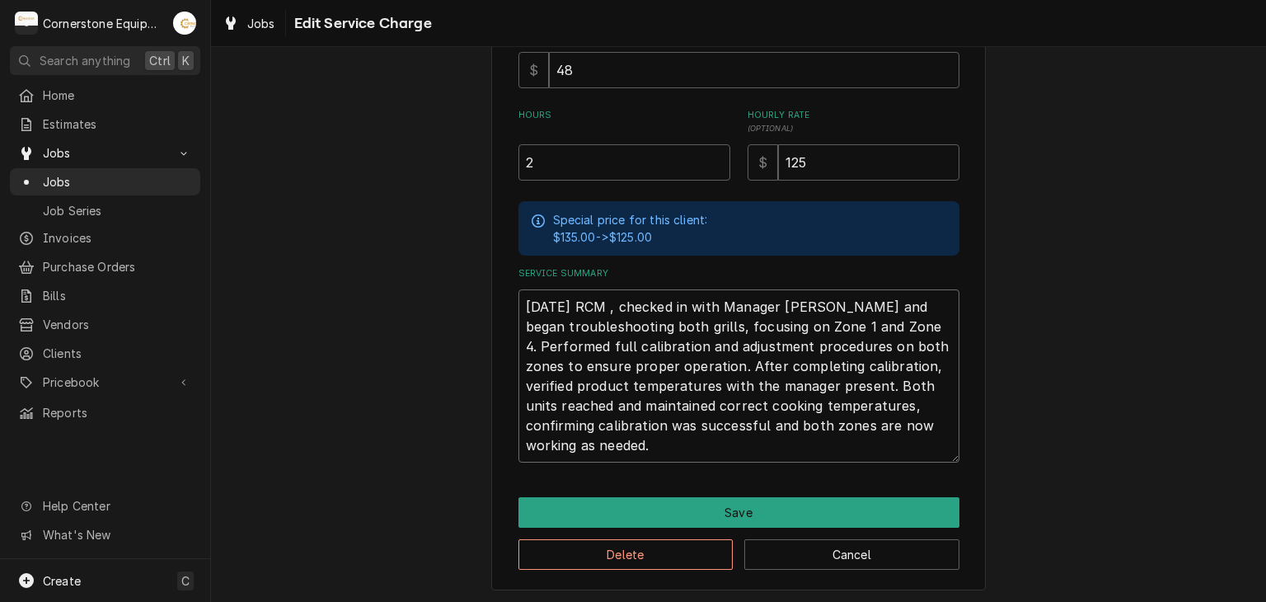
type textarea "[DATE] RCM, checked in with Manager [PERSON_NAME] and began troubleshooting bot…"
type textarea "x"
type textarea "[DATE] RCM-, checked in with Manager [PERSON_NAME] and began troubleshooting bo…"
type textarea "x"
type textarea "[DATE] RCM, checked in with Manager [PERSON_NAME] and began troubleshooting bot…"
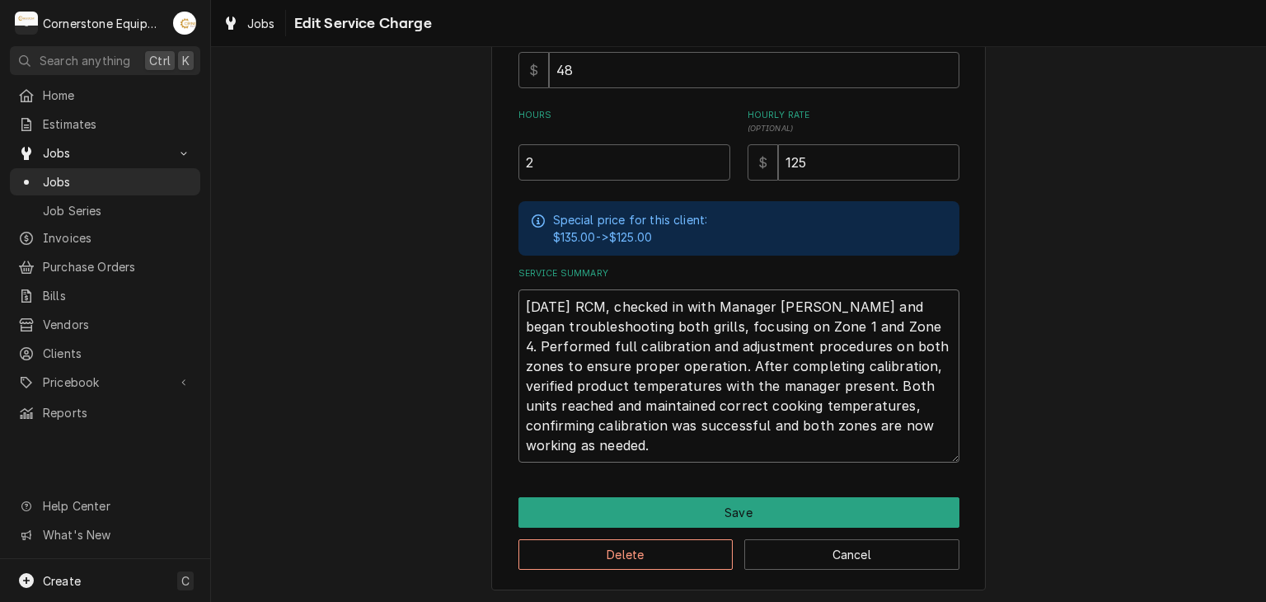
type textarea "x"
type textarea "[DATE] RCM , checked in with Manager [PERSON_NAME] and began troubleshooting bo…"
type textarea "x"
type textarea "[DATE] RCM -, checked in with Manager [PERSON_NAME] and began troubleshooting b…"
type textarea "x"
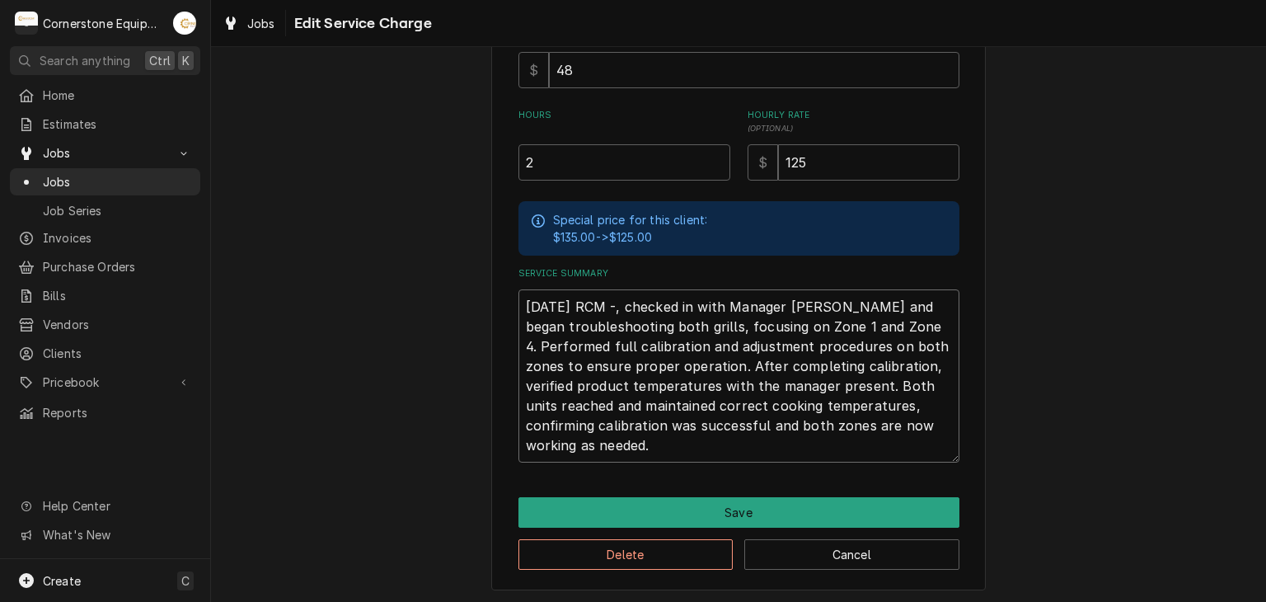
type textarea "[DATE] RCM - , checked in with Manager [PERSON_NAME] and began troubleshooting …"
type textarea "x"
type textarea "[DATE] RCM - W, checked in with Manager [PERSON_NAME] and began troubleshooting…"
type textarea "x"
type textarea "[DATE] RCM - Wh, checked in with Manager [PERSON_NAME] and began troubleshootin…"
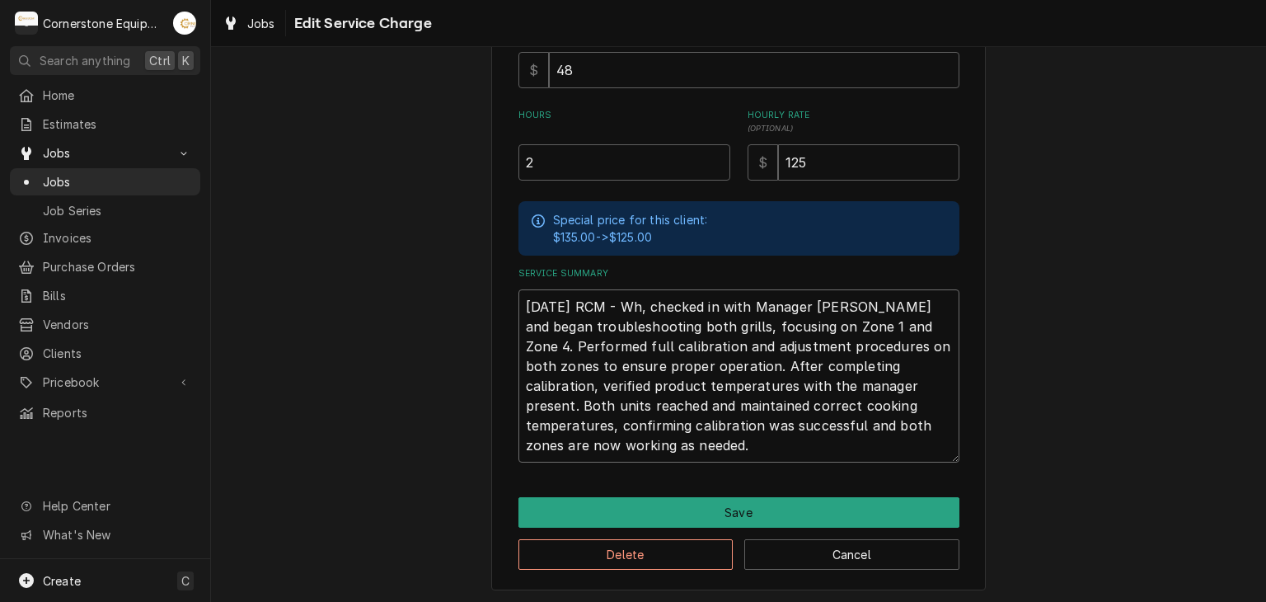
type textarea "x"
type textarea "[DATE] RCM - Whi, checked in with Manager [PERSON_NAME] and began troubleshooti…"
type textarea "x"
type textarea "[DATE] RCM - Whil, checked in with Manager [PERSON_NAME] and began troubleshoot…"
type textarea "x"
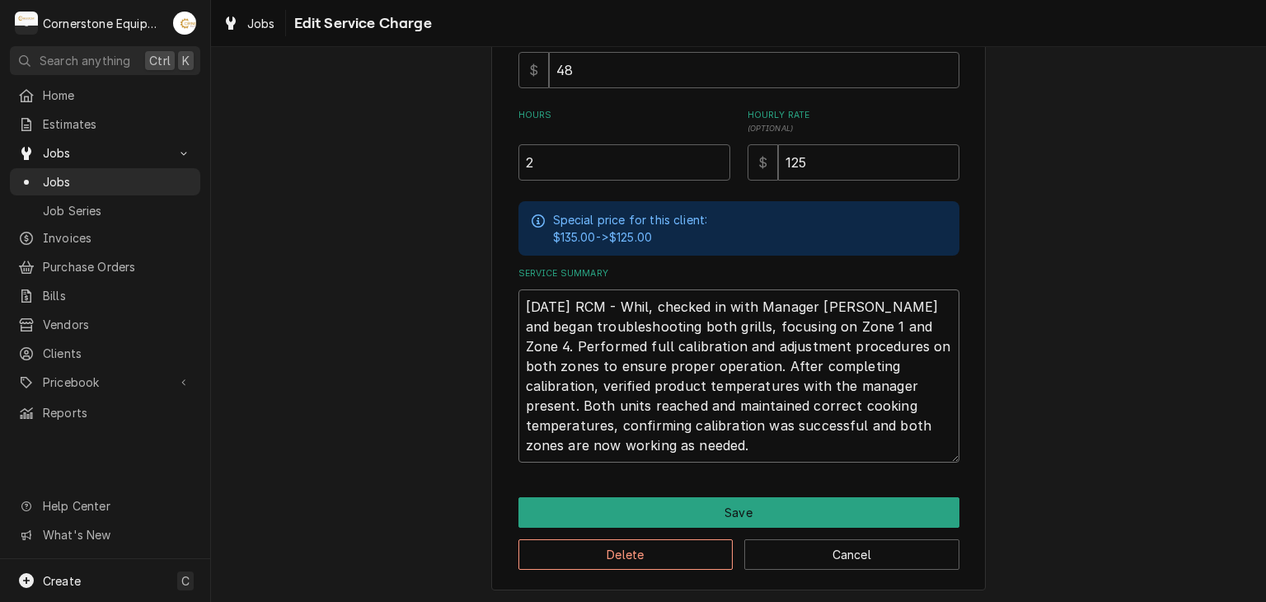
type textarea "[DATE] RCM - While, checked in with Manager [PERSON_NAME] and began troubleshoo…"
type textarea "x"
type textarea "[DATE] RCM - While , checked in with Manager [PERSON_NAME] and began troublesho…"
type textarea "x"
type textarea "[DATE] RCM - While O, checked in with Manager [PERSON_NAME] and began troublesh…"
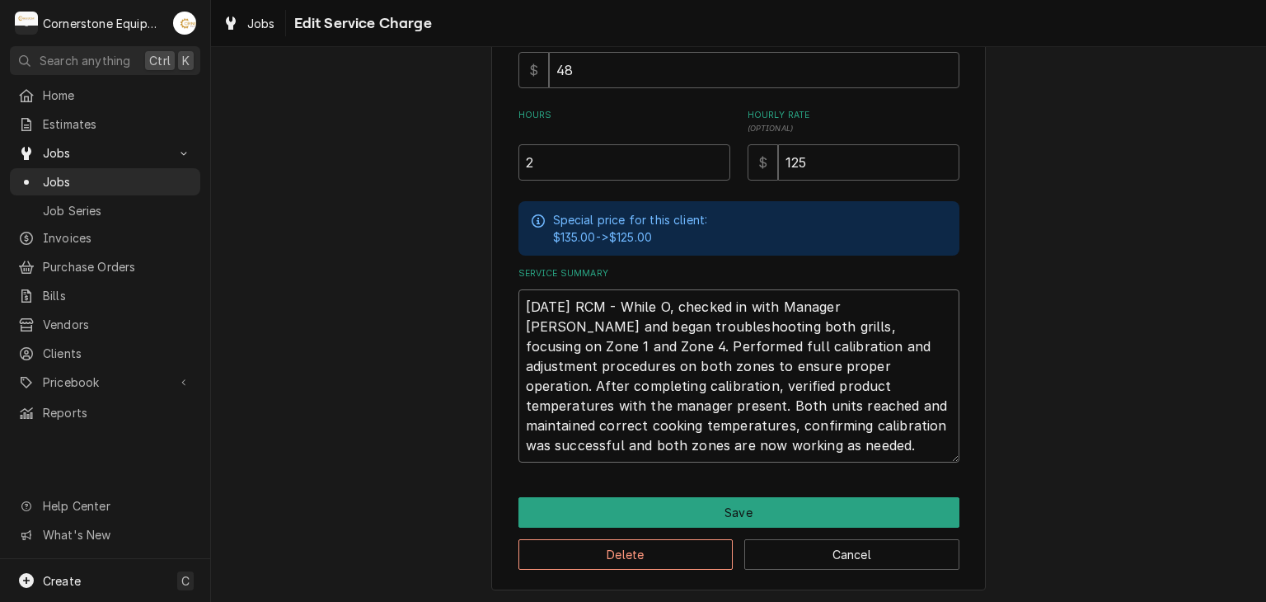
type textarea "x"
type textarea "[DATE] RCM - While ON, checked in with Manager [PERSON_NAME] and began troubles…"
type textarea "x"
type textarea "09/12/25 RCM - While O, checked in with Manager Sherri and began troubleshootin…"
type textarea "x"
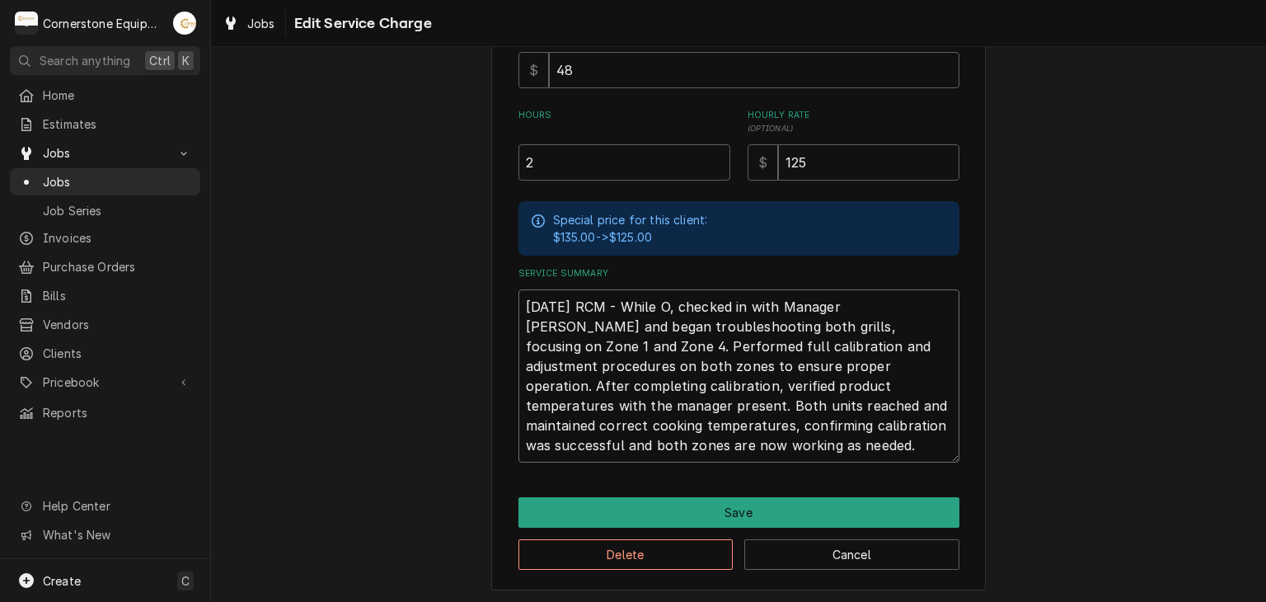
type textarea "09/12/25 RCM - While On, checked in with Manager Sherri and began troubleshooti…"
type textarea "x"
type textarea "09/12/25 RCM - While On-, checked in with Manager Sherri and began troubleshoot…"
type textarea "x"
type textarea "09/12/25 RCM - While On-s, checked in with Manager Sherri and began troubleshoo…"
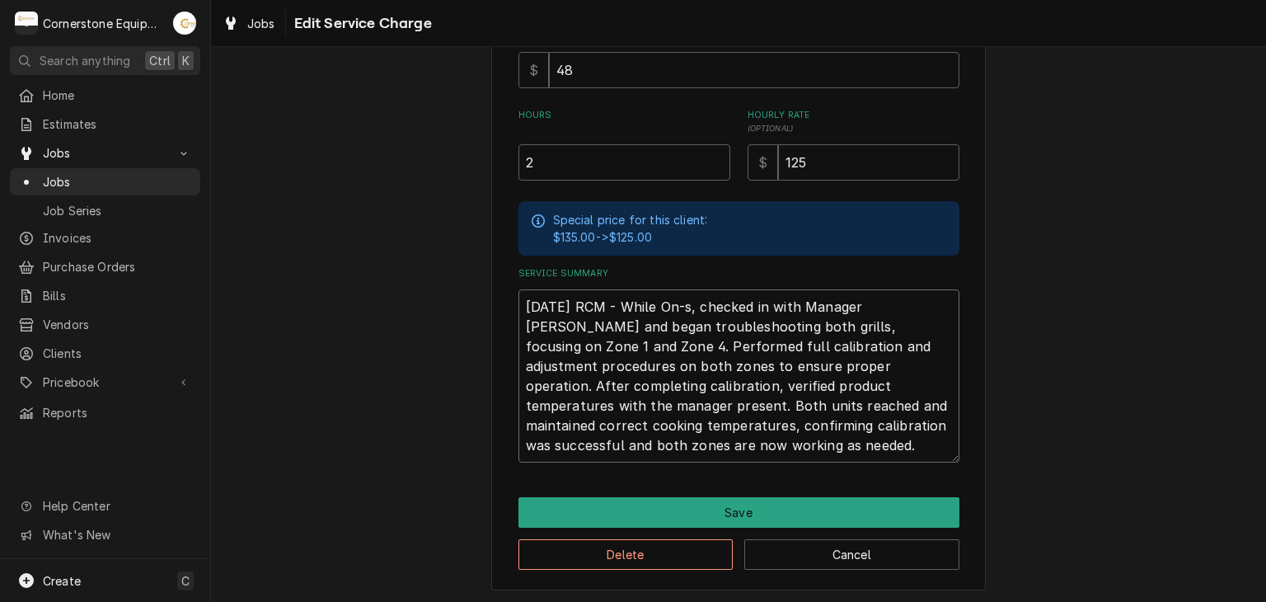
type textarea "x"
type textarea "09/12/25 RCM - While On-si, checked in with Manager Sherri and began troublesho…"
type textarea "x"
type textarea "09/12/25 RCM - While On-sit, checked in with Manager Sherri and began troublesh…"
type textarea "x"
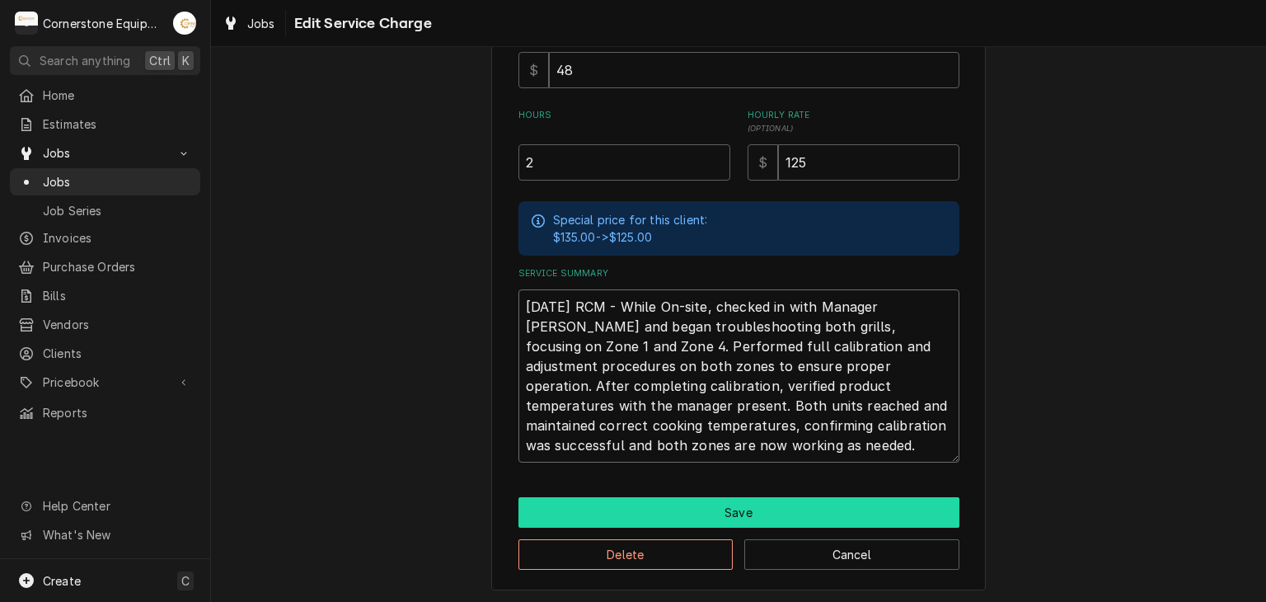
type textarea "09/12/25 RCM - While On-site, checked in with Manager Sherri and began troubles…"
click at [884, 497] on button "Save" at bounding box center [739, 512] width 441 height 31
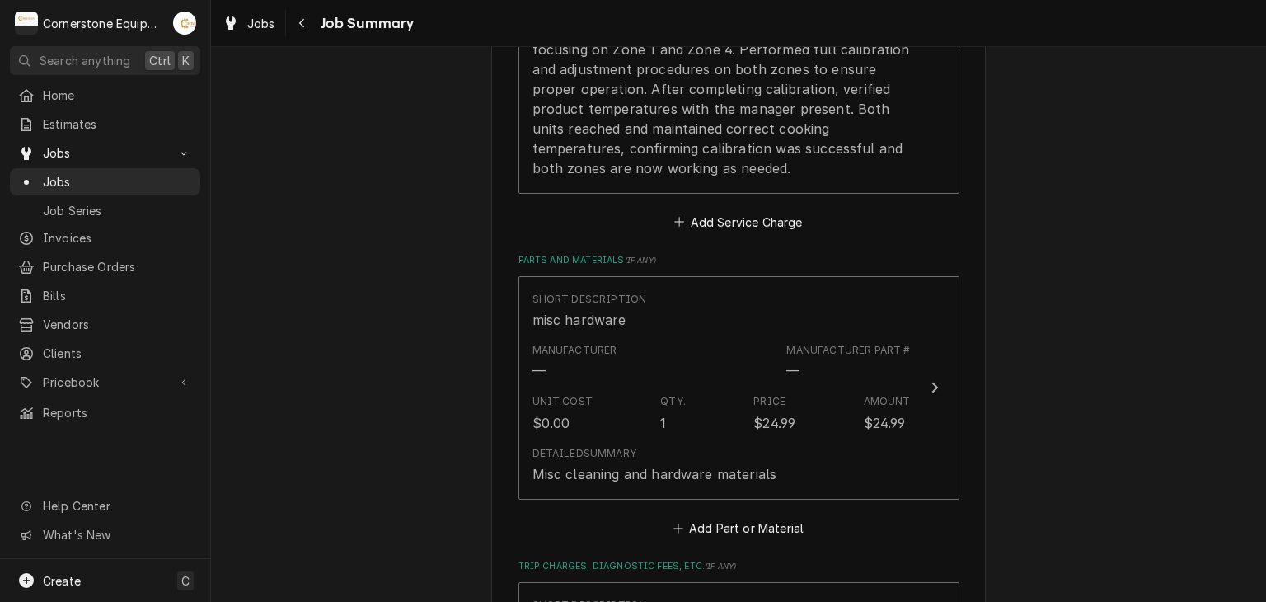
scroll to position [989, 0]
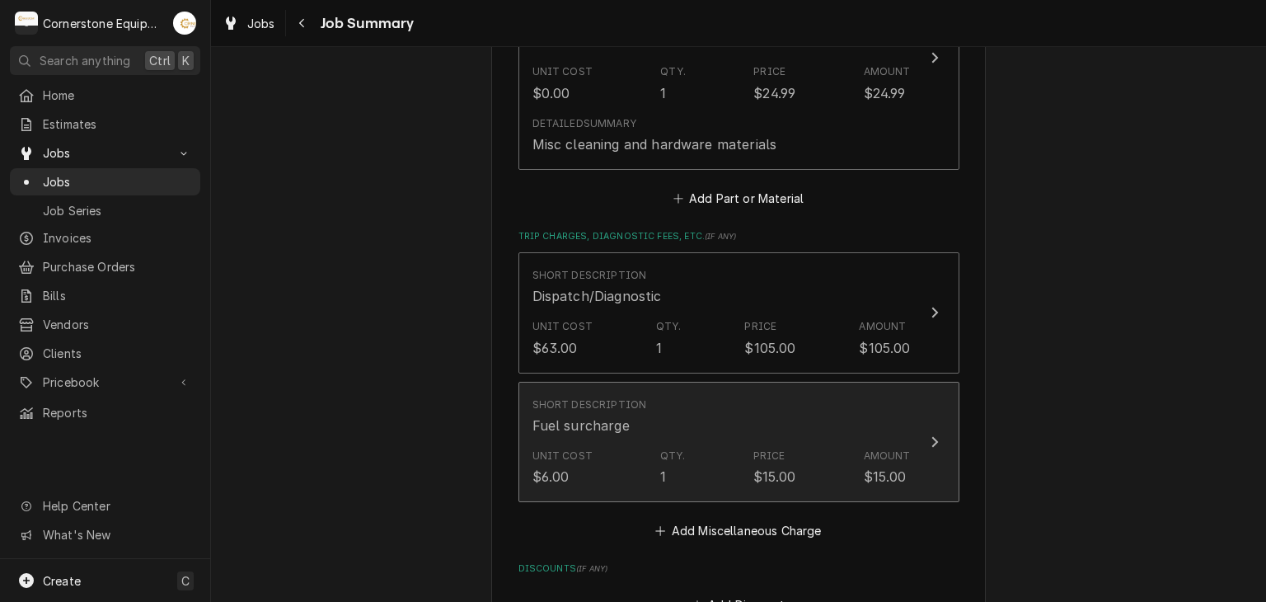
click at [626, 410] on div "Short Description" at bounding box center [590, 404] width 115 height 15
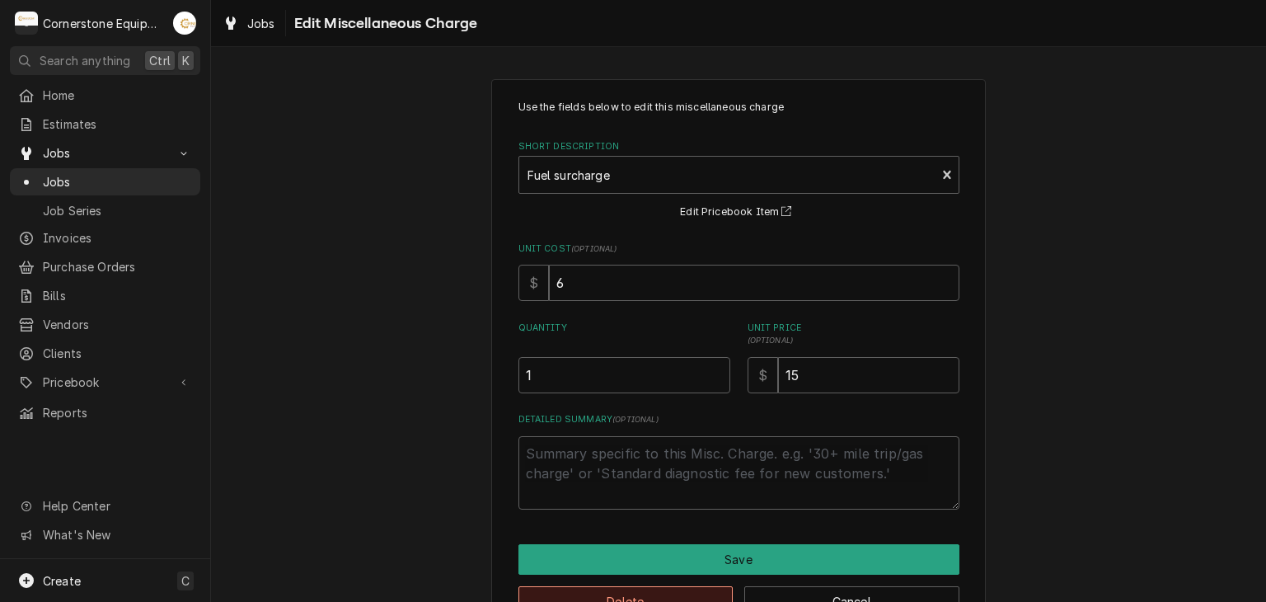
click at [706, 593] on button "Delete" at bounding box center [626, 601] width 215 height 31
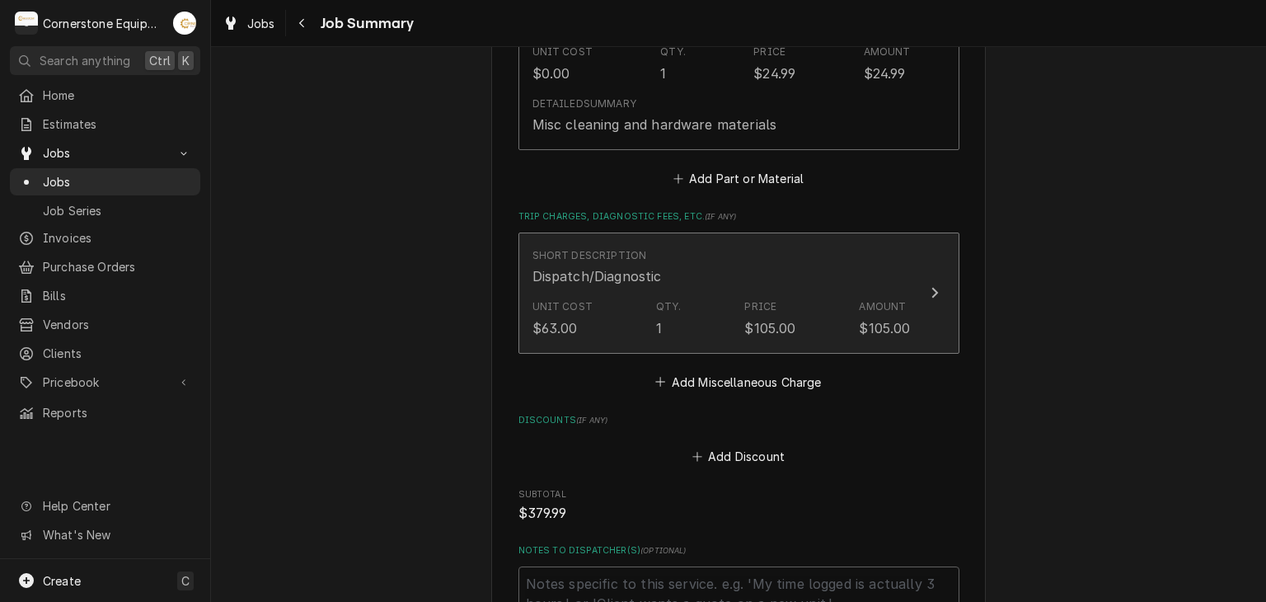
click at [669, 286] on div "Short Description Dispatch/Diagnostic" at bounding box center [722, 267] width 378 height 51
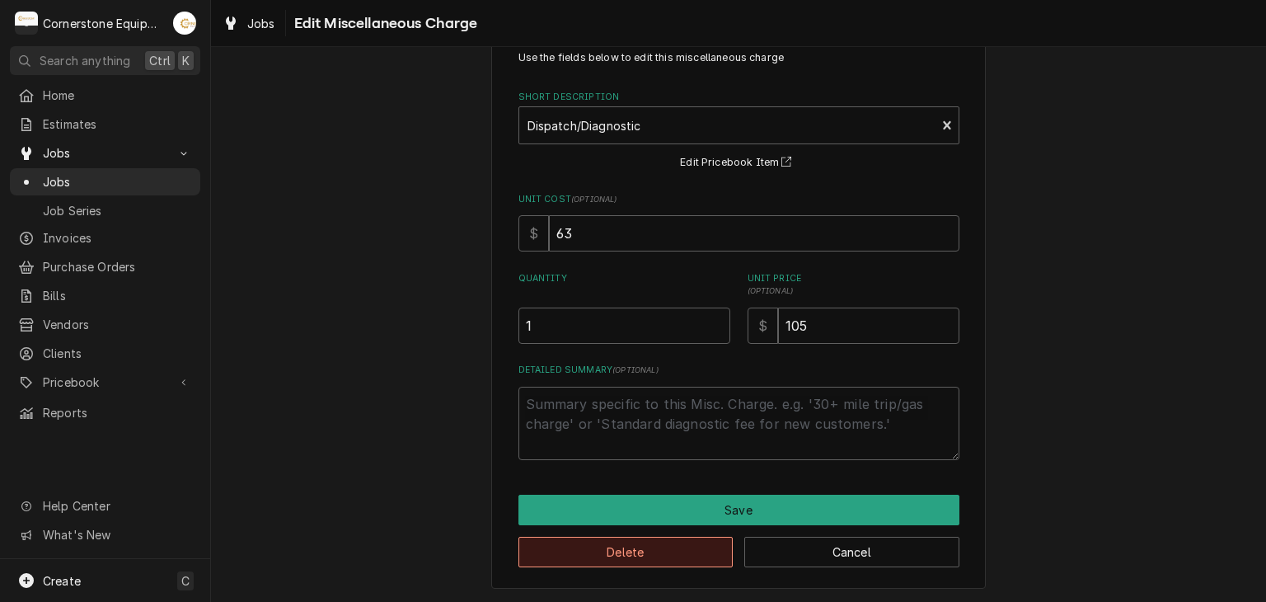
click at [669, 542] on button "Delete" at bounding box center [626, 552] width 215 height 31
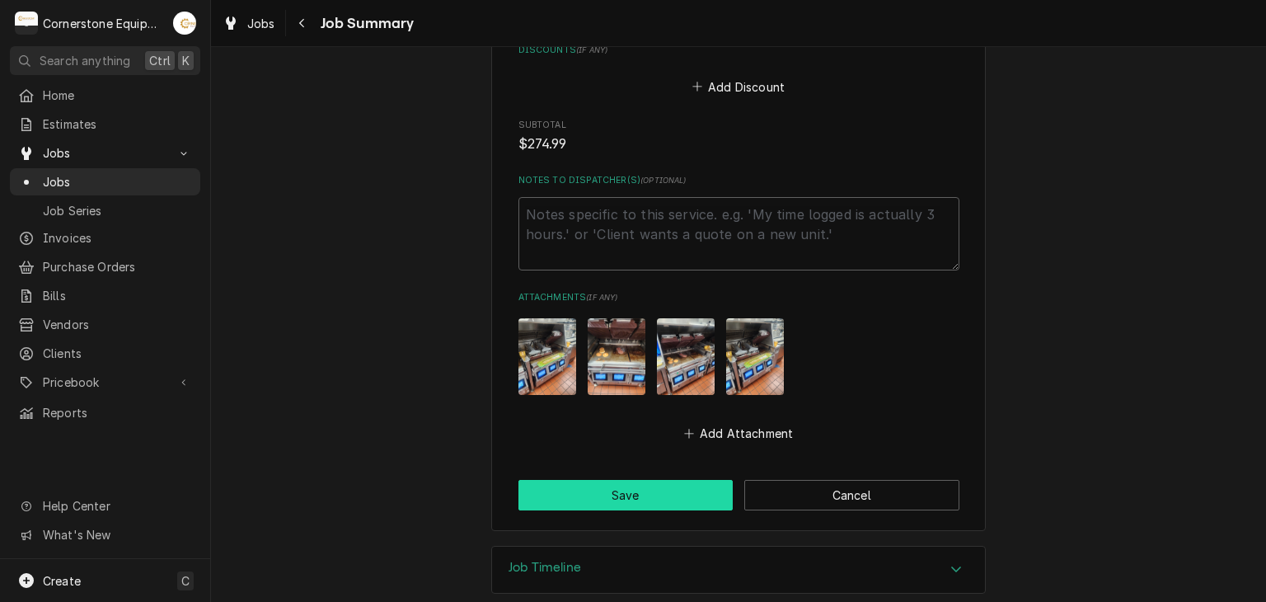
scroll to position [1270, 0]
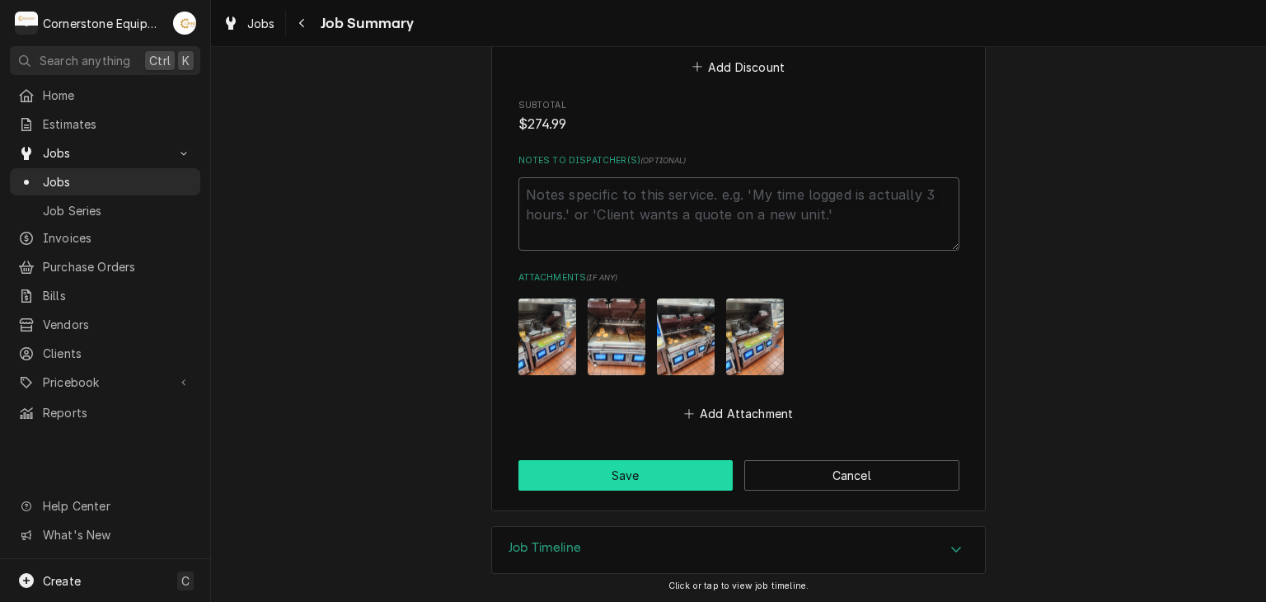
click at [627, 486] on button "Save" at bounding box center [626, 475] width 215 height 31
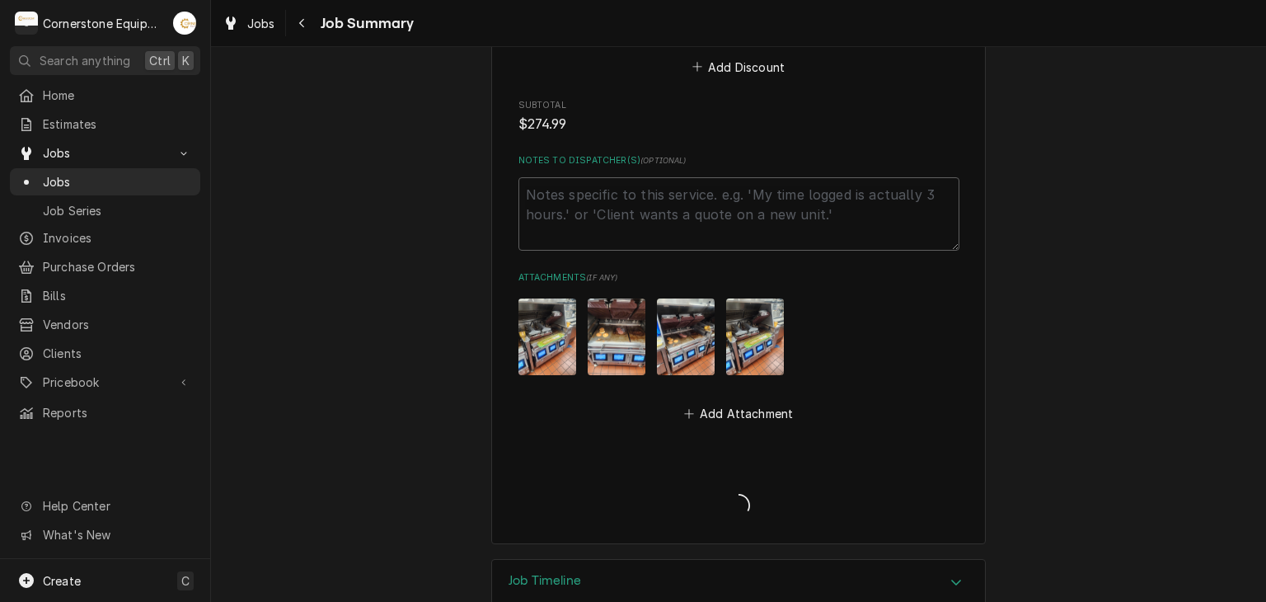
type textarea "x"
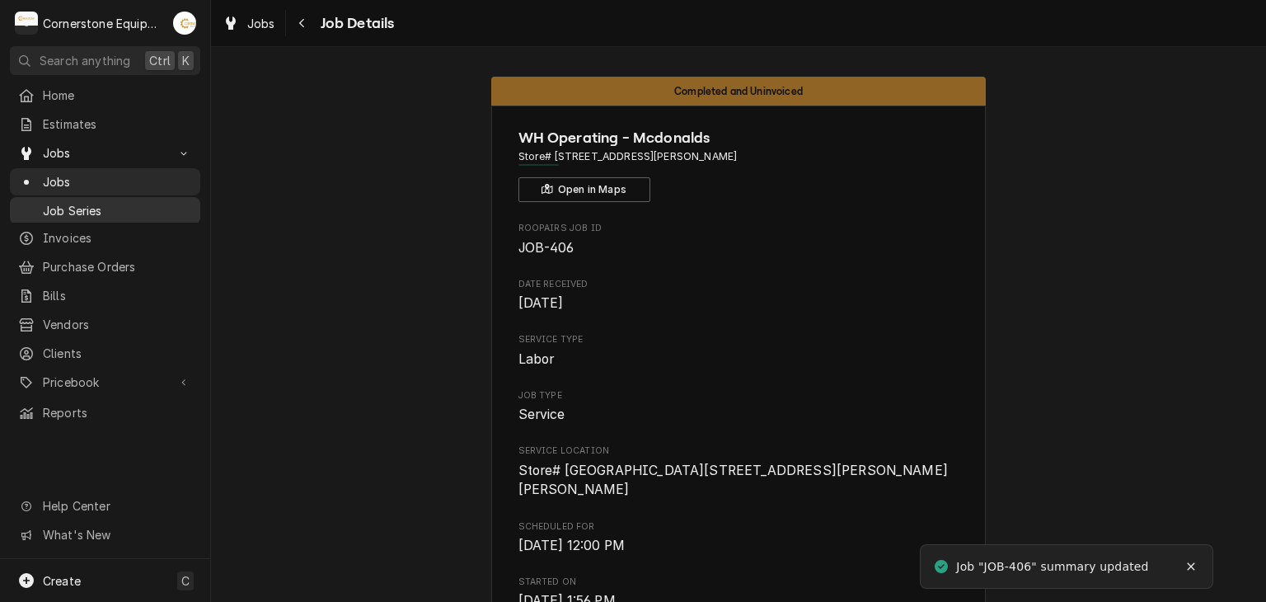
click at [143, 206] on span "Job Series" at bounding box center [117, 210] width 149 height 17
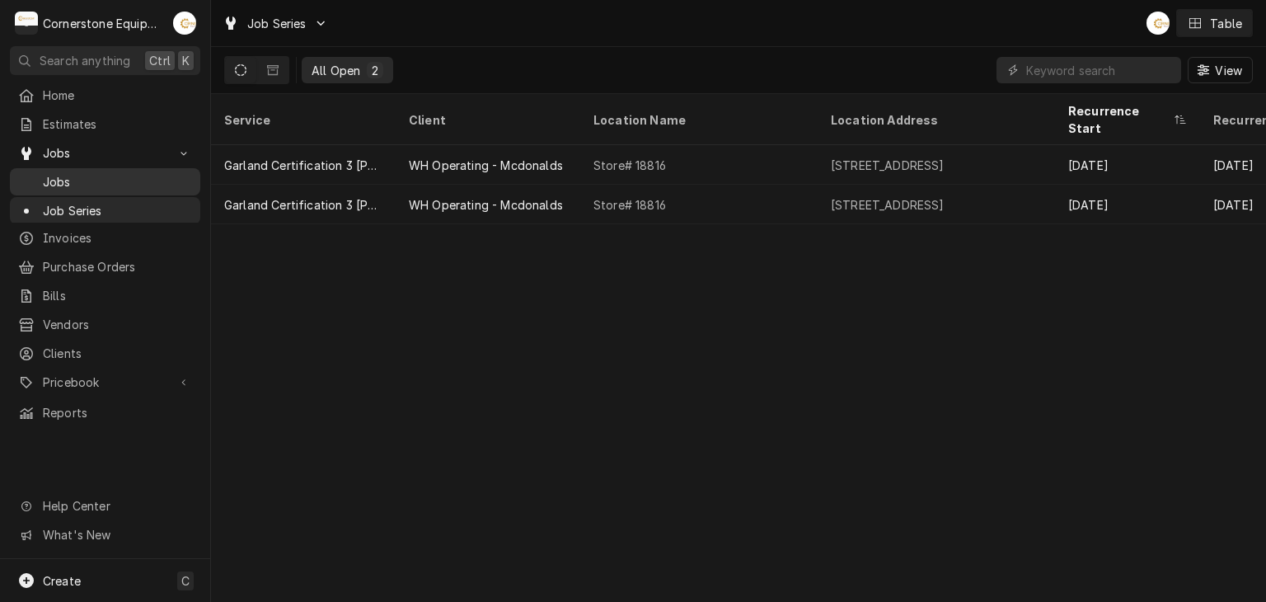
click at [115, 176] on span "Jobs" at bounding box center [117, 181] width 149 height 17
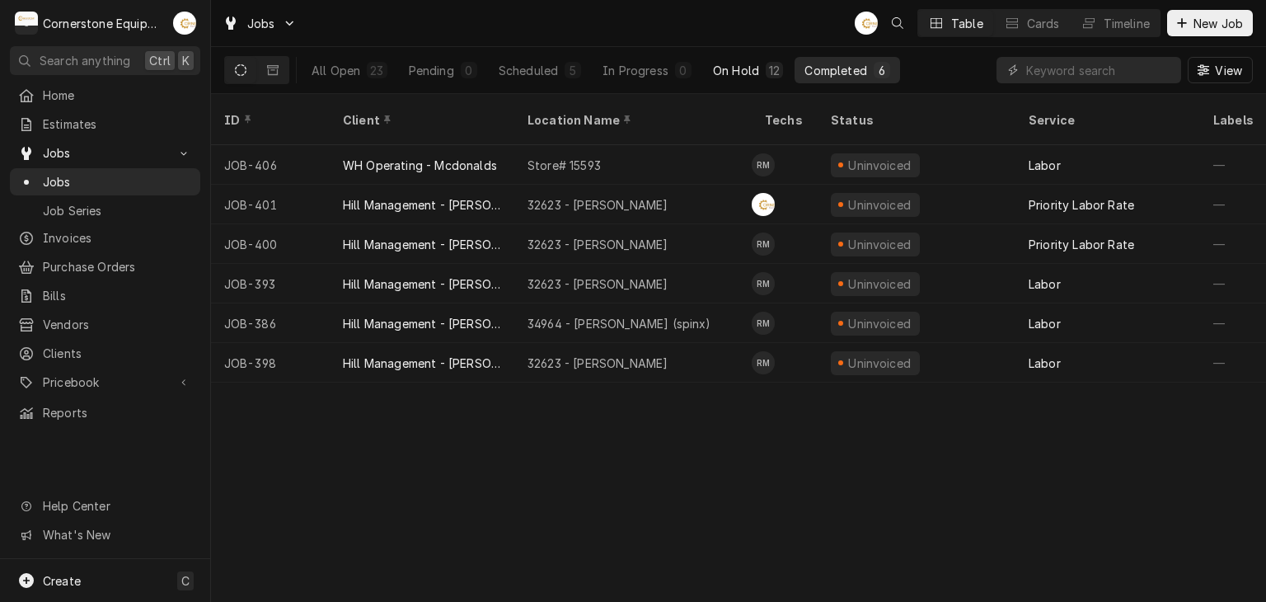
drag, startPoint x: 693, startPoint y: 84, endPoint x: 709, endPoint y: 77, distance: 17.3
click at [694, 83] on div "All Open 23 Pending 0 Scheduled 5 In Progress 0 On Hold 12 Completed 6" at bounding box center [601, 70] width 599 height 46
click at [718, 73] on div "On Hold" at bounding box center [736, 70] width 46 height 17
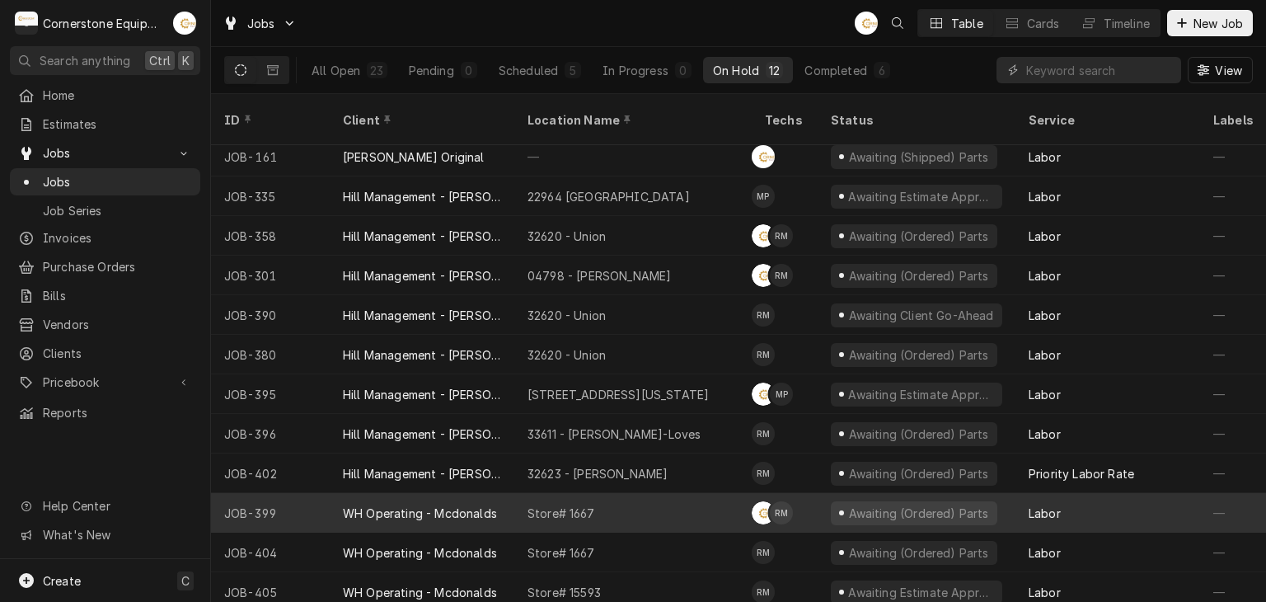
scroll to position [11, 0]
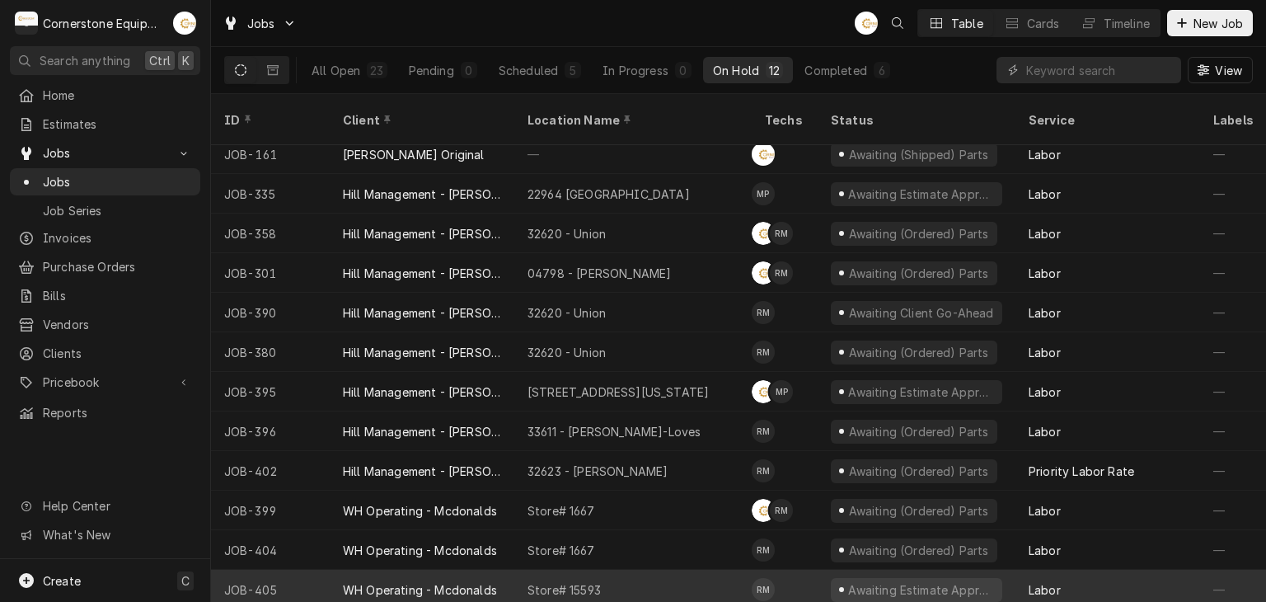
click at [564, 581] on div "Store# 15593" at bounding box center [564, 589] width 73 height 17
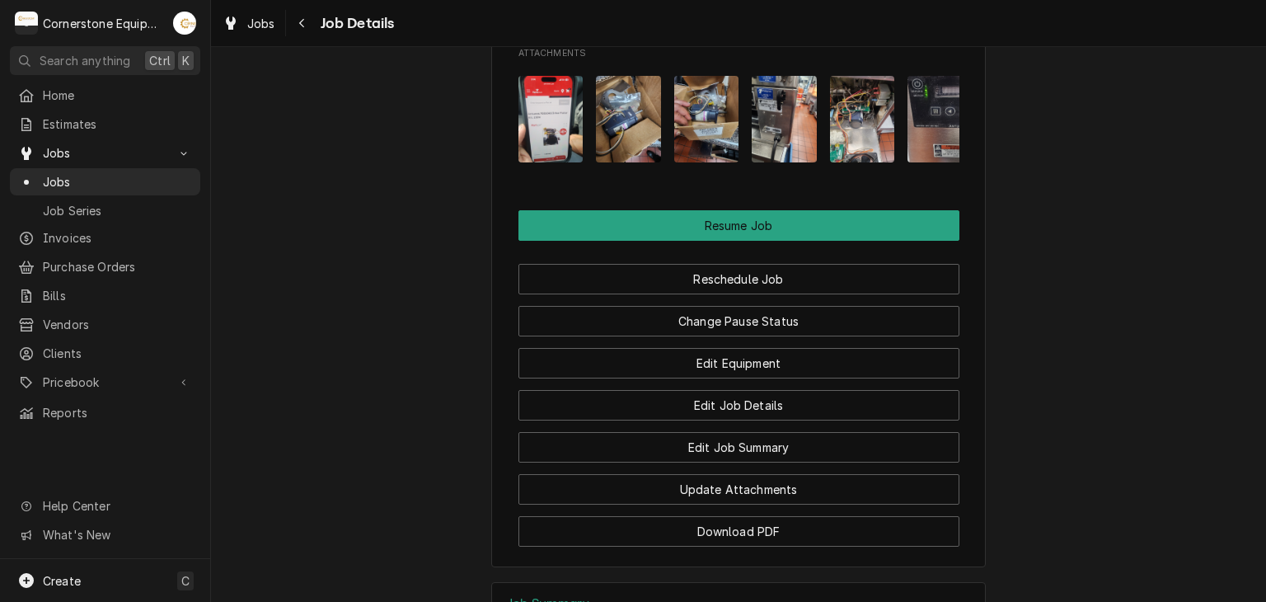
scroll to position [1890, 0]
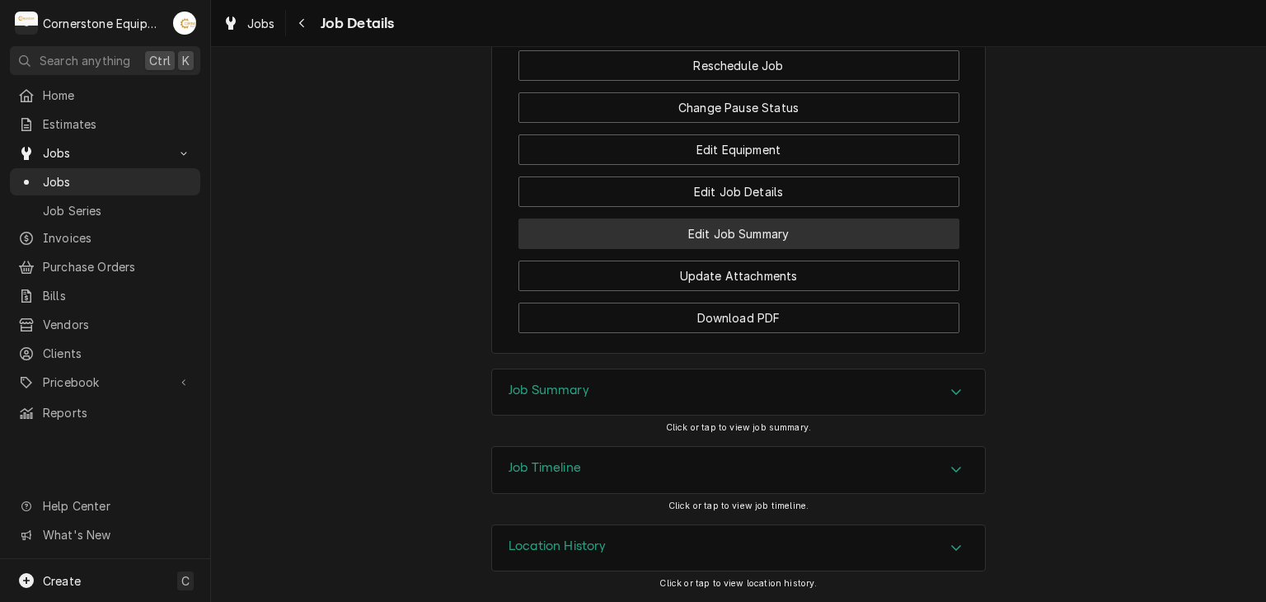
click at [702, 239] on button "Edit Job Summary" at bounding box center [739, 233] width 441 height 31
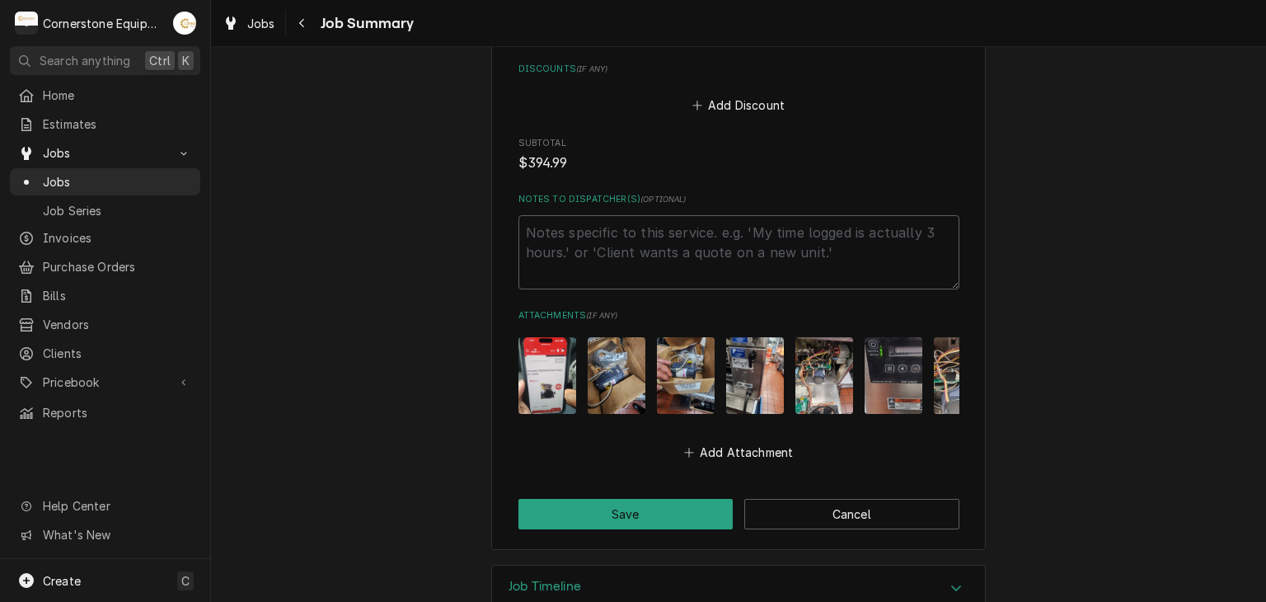
scroll to position [1461, 0]
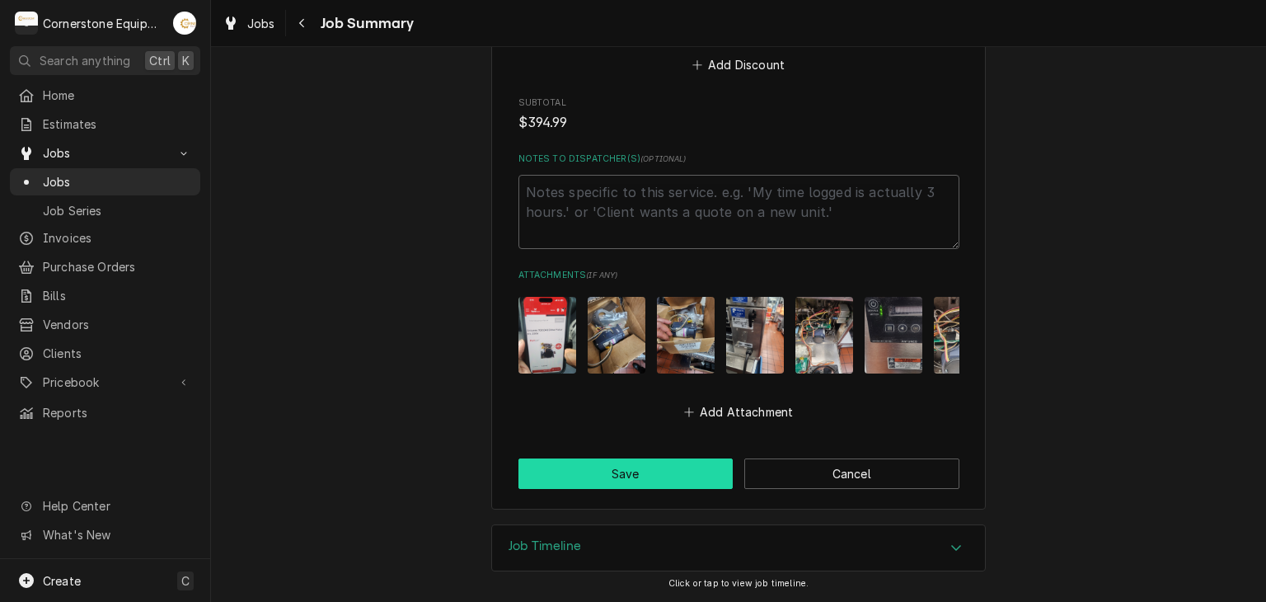
click at [633, 477] on button "Save" at bounding box center [626, 473] width 215 height 31
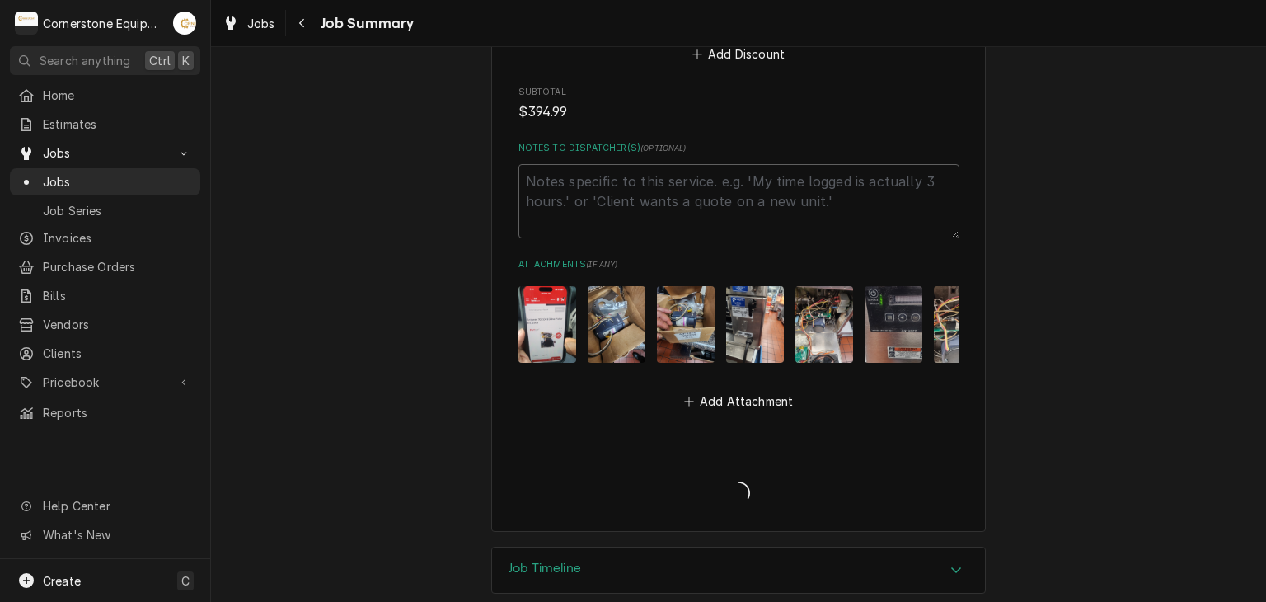
type textarea "x"
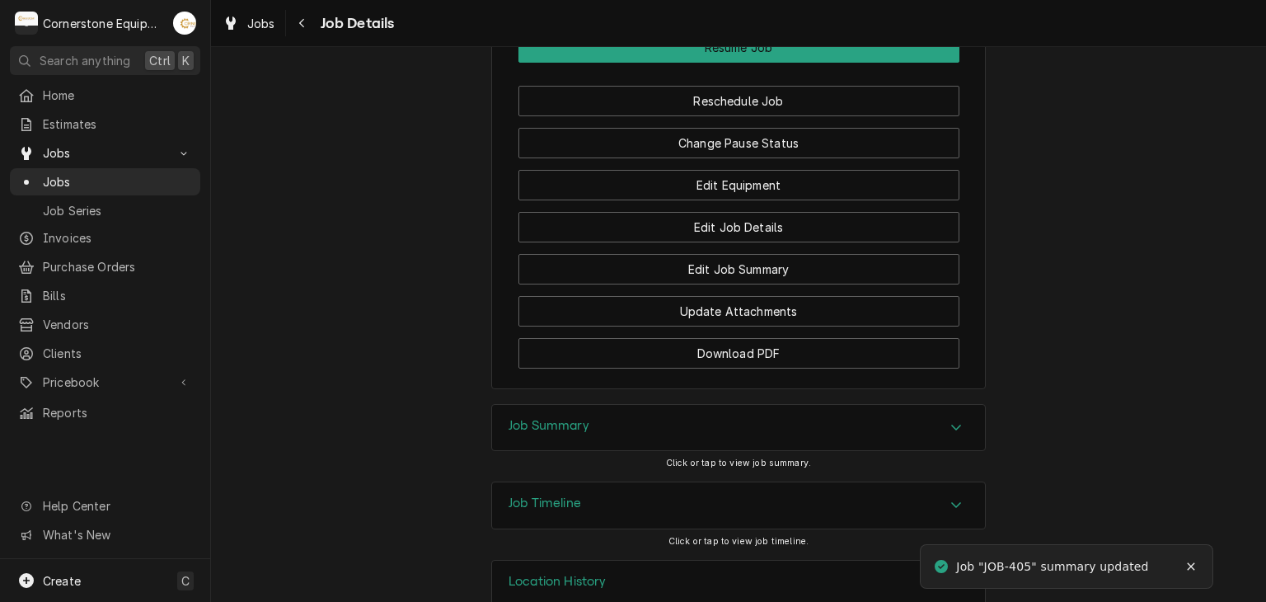
scroll to position [1890, 0]
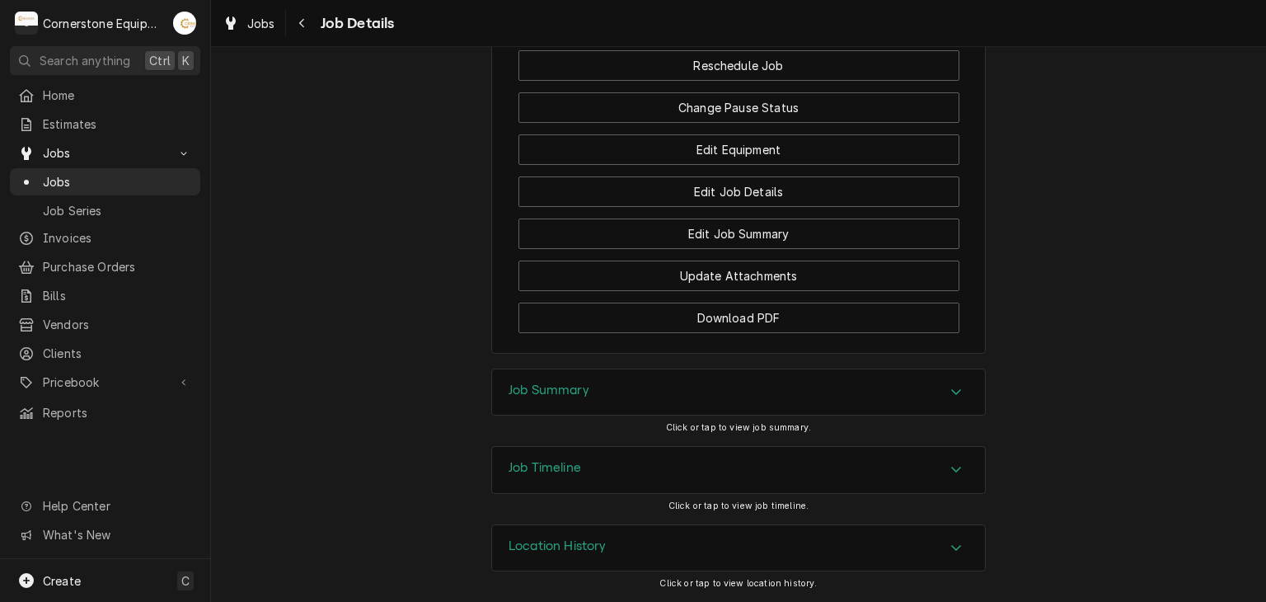
click at [208, 176] on div "Home Estimates Jobs Jobs Job Series Invoices Purchase Orders Bills Vendors Clie…" at bounding box center [105, 254] width 210 height 345
click at [173, 173] on span "Jobs" at bounding box center [117, 181] width 149 height 17
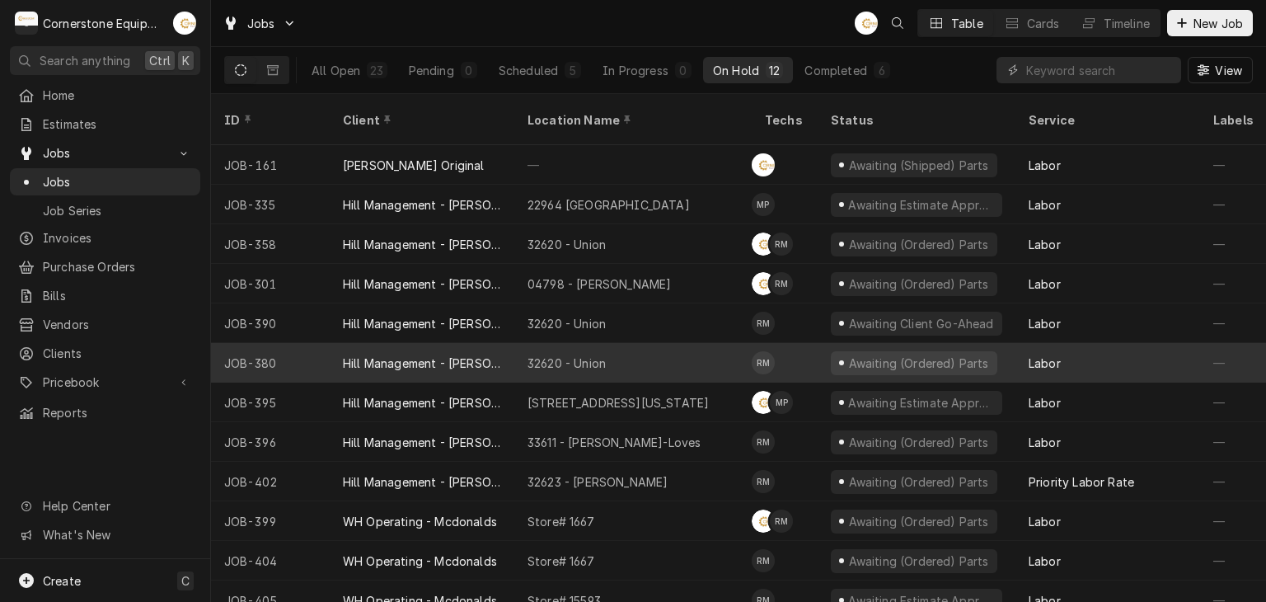
scroll to position [11, 0]
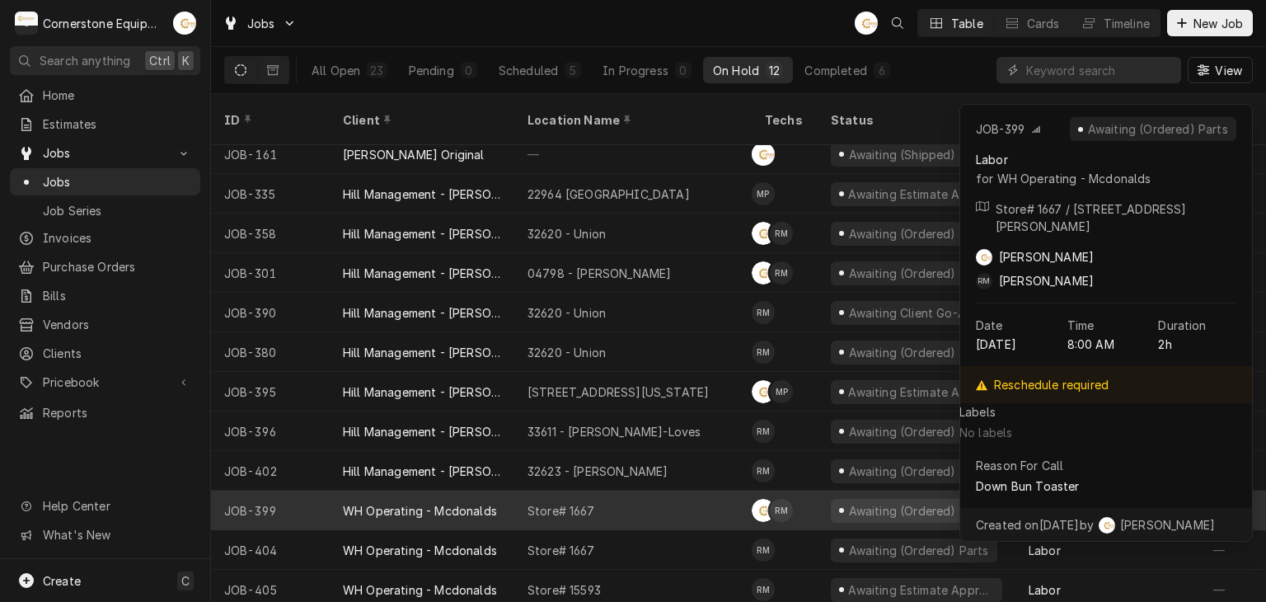
click at [657, 491] on div "Store# 1667" at bounding box center [632, 511] width 237 height 40
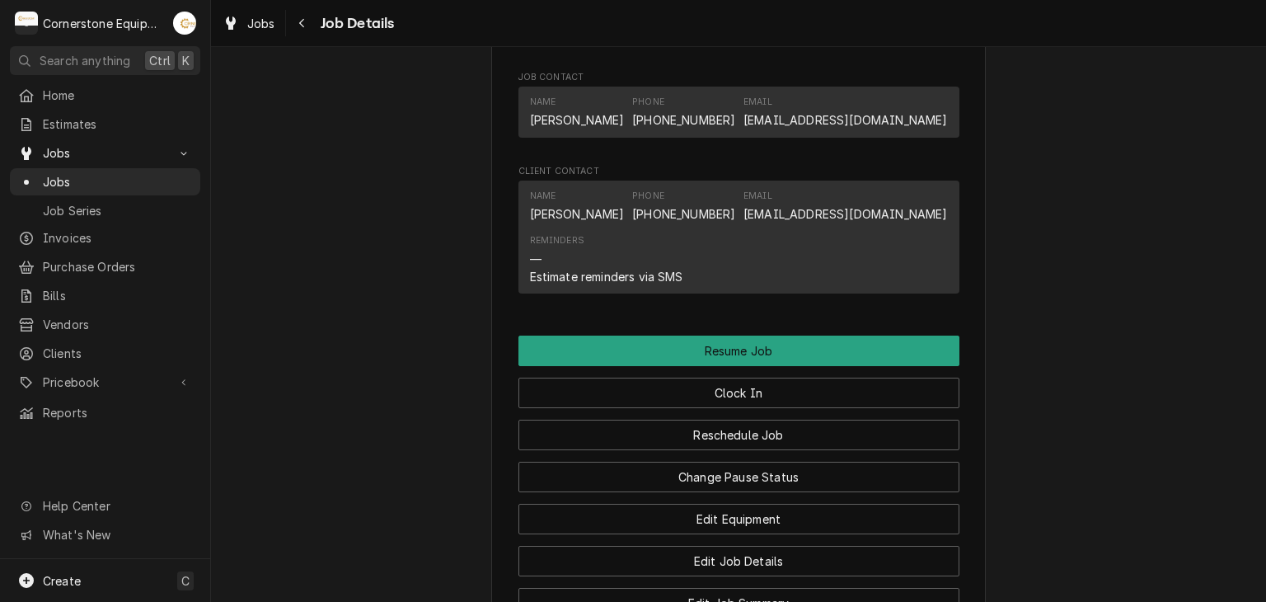
scroll to position [1649, 0]
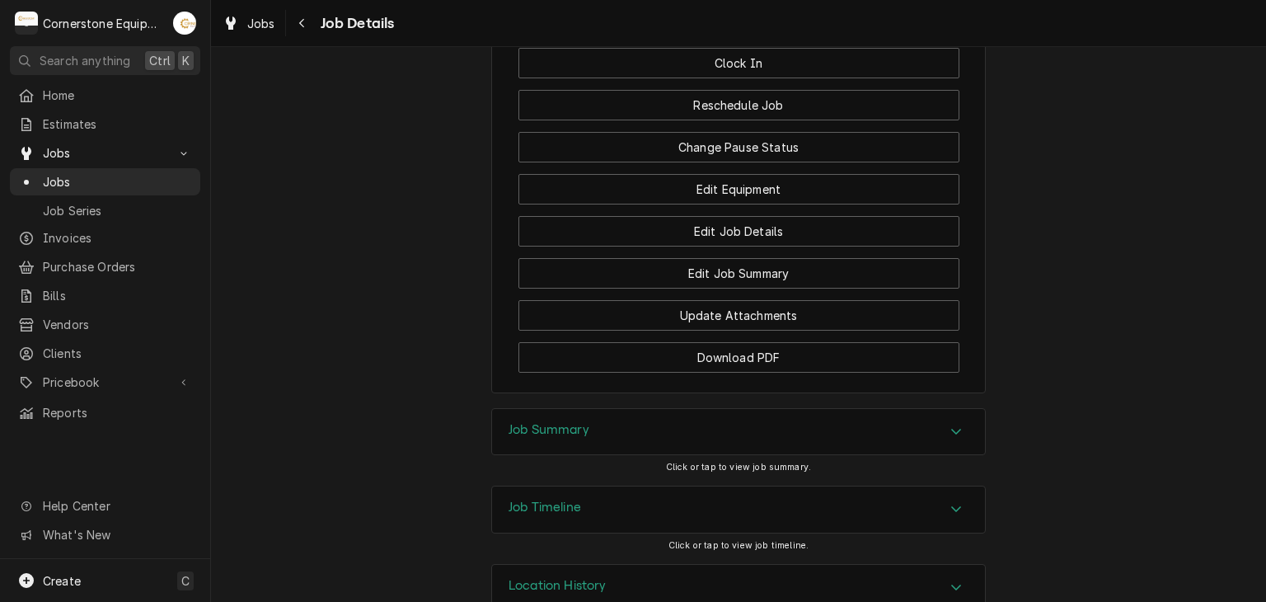
click at [684, 455] on div "Job Summary" at bounding box center [738, 432] width 493 height 46
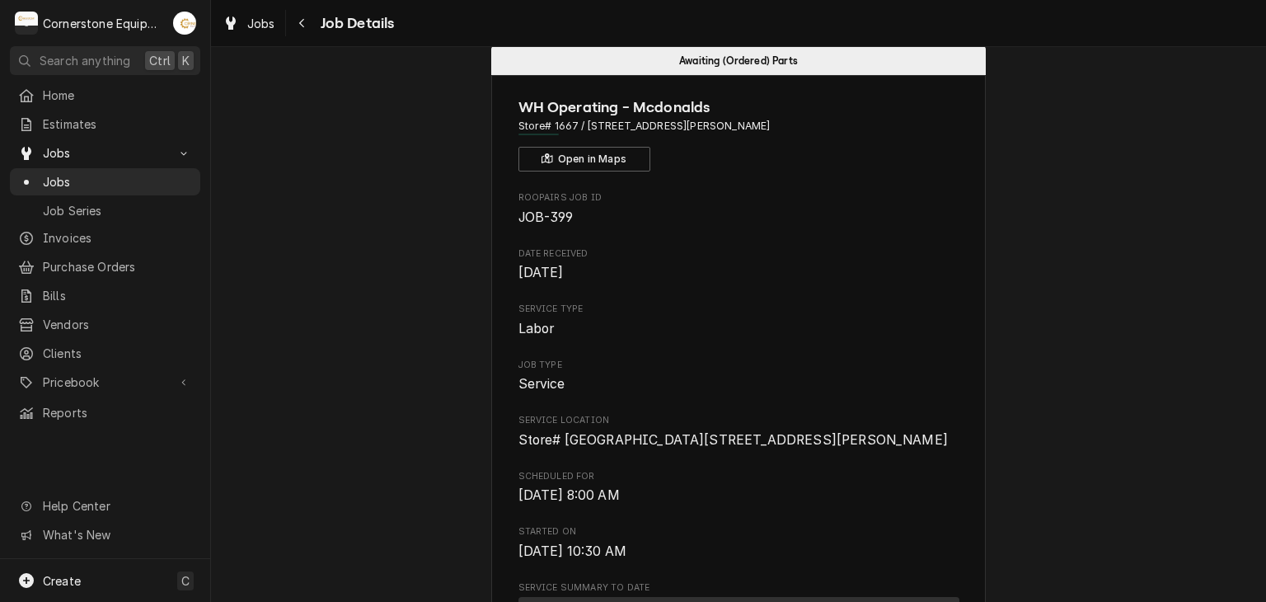
scroll to position [0, 0]
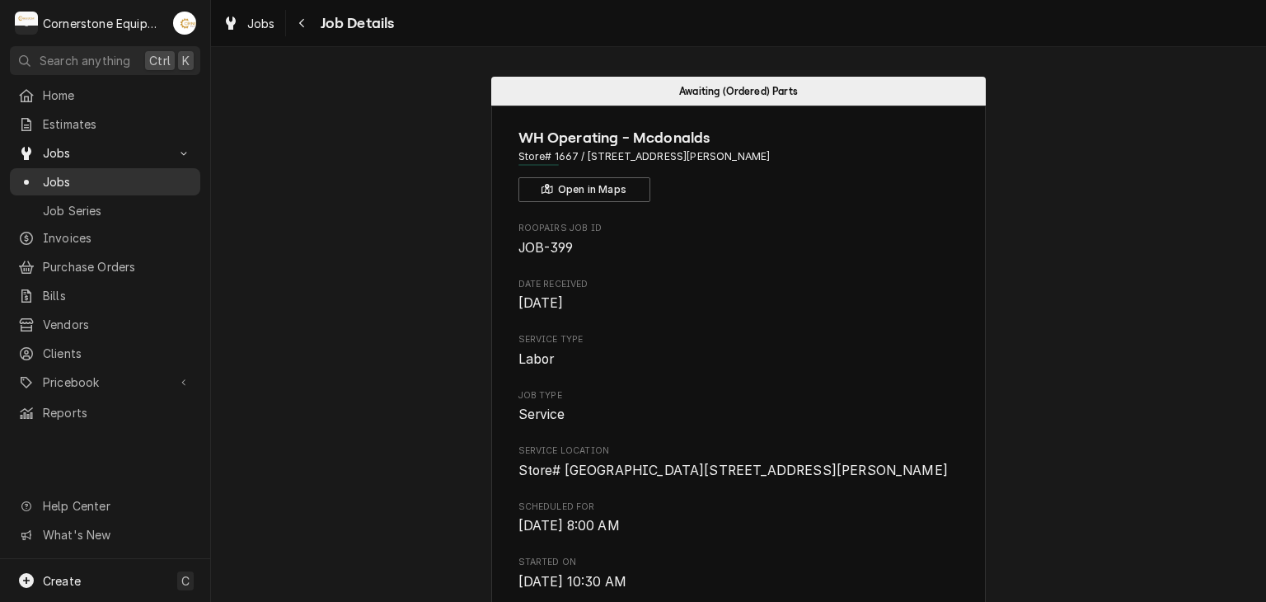
click at [158, 179] on span "Jobs" at bounding box center [117, 181] width 149 height 17
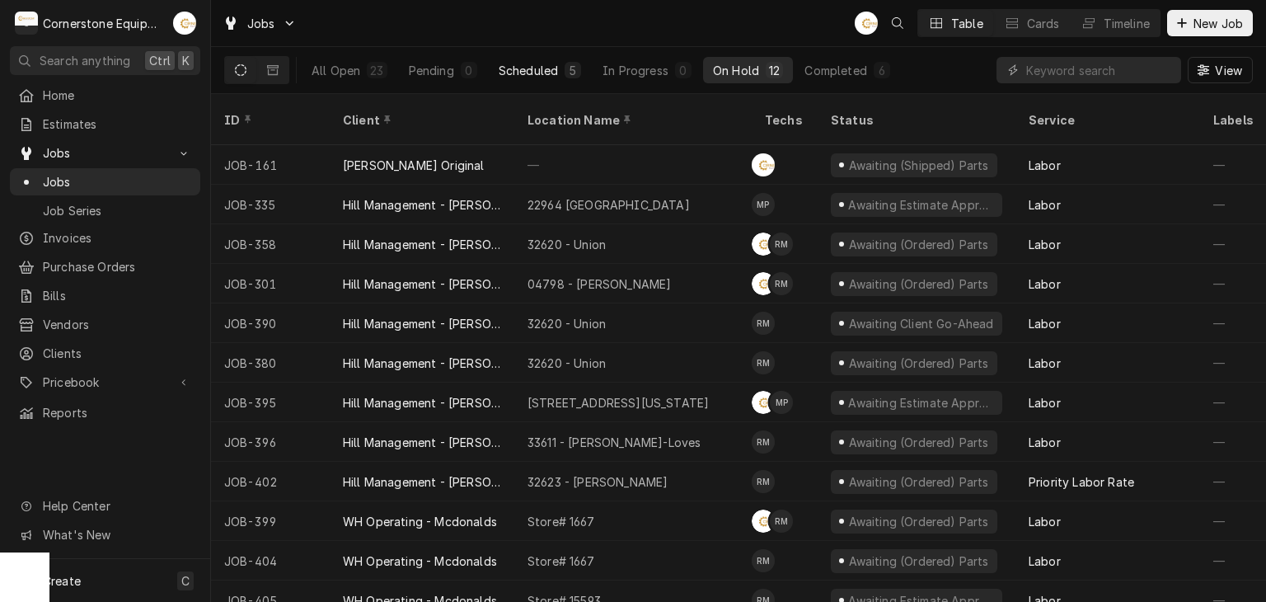
click at [536, 73] on div "Scheduled" at bounding box center [528, 70] width 59 height 17
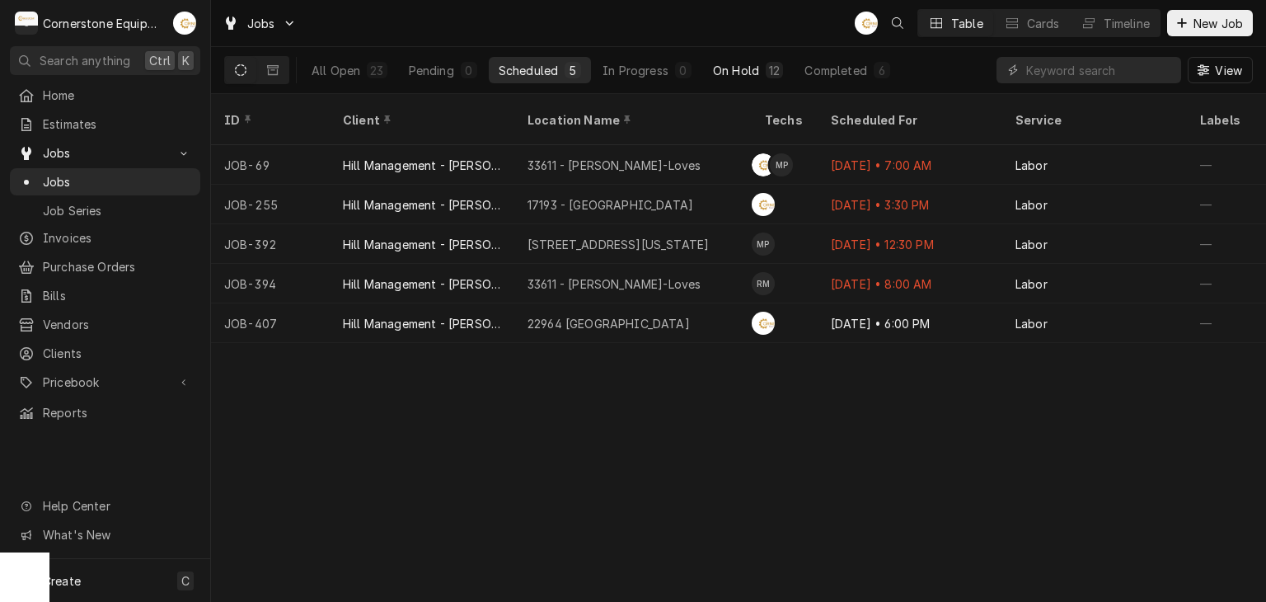
click at [739, 71] on div "On Hold" at bounding box center [736, 70] width 46 height 17
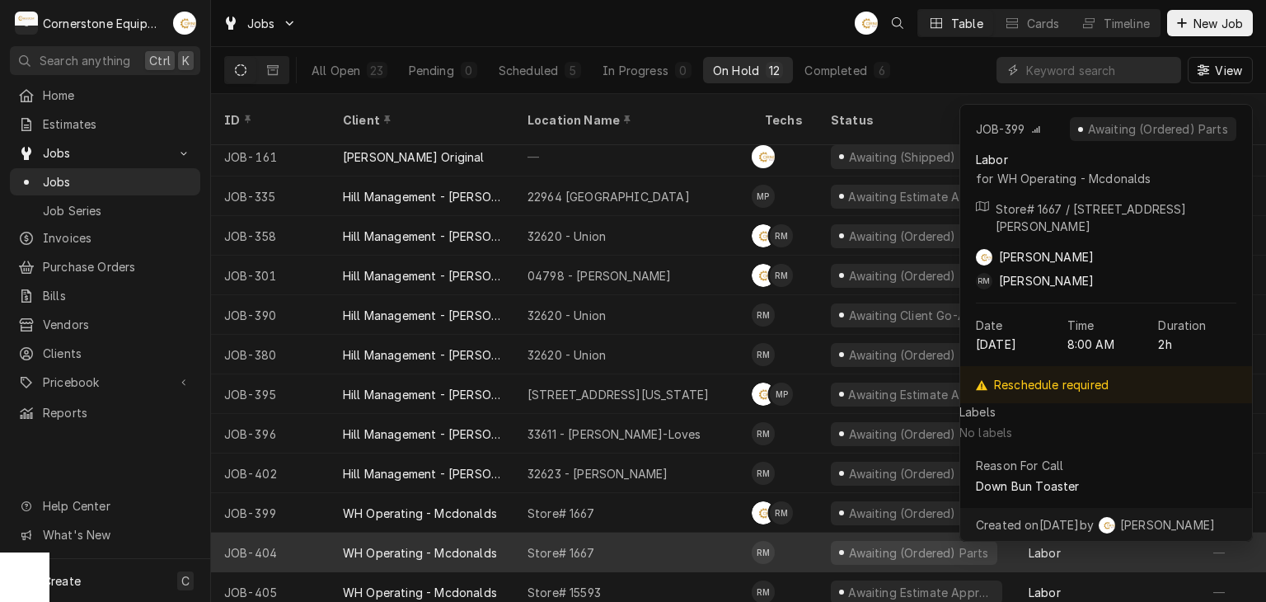
scroll to position [11, 0]
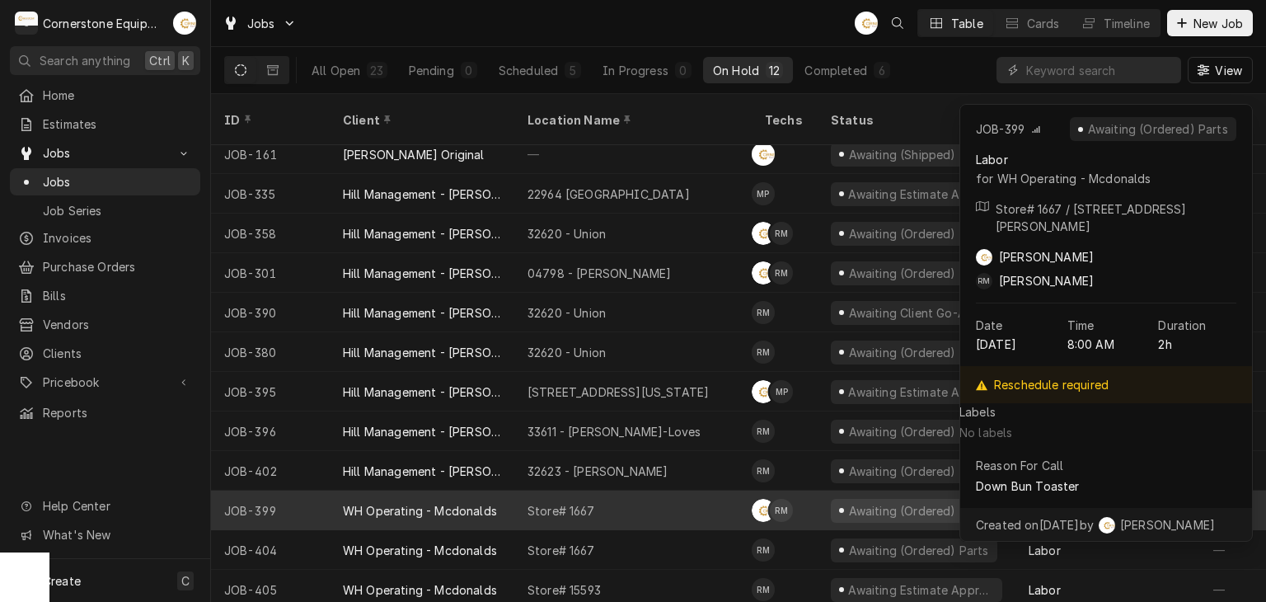
click at [673, 494] on div "Store# 1667" at bounding box center [632, 511] width 237 height 40
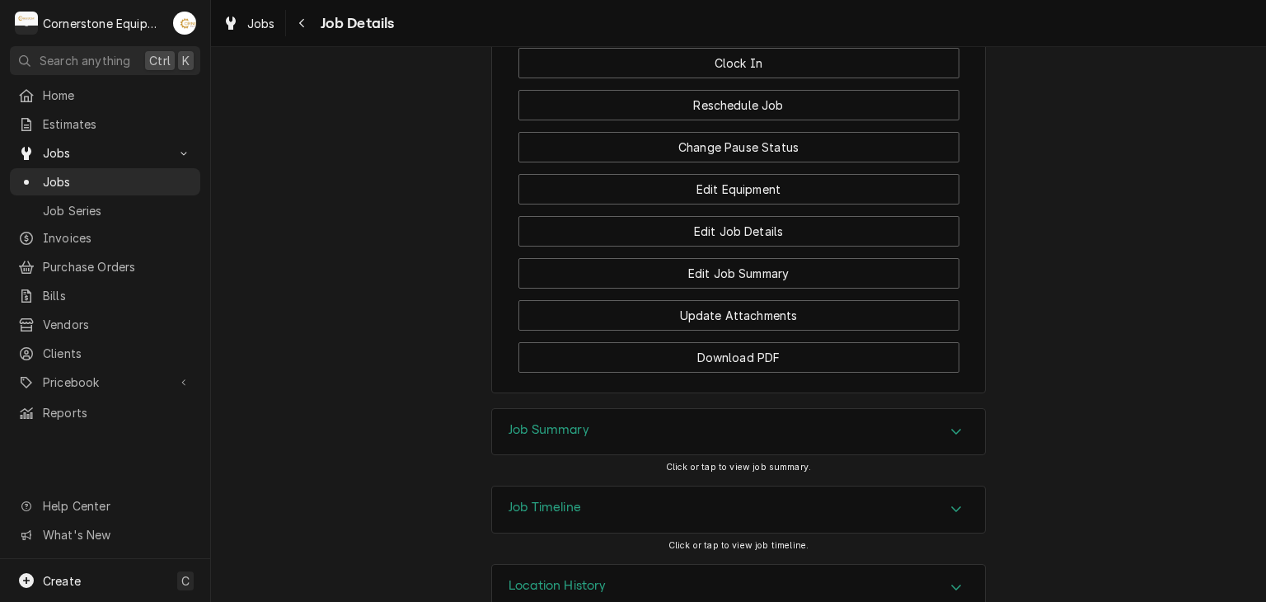
scroll to position [1722, 0]
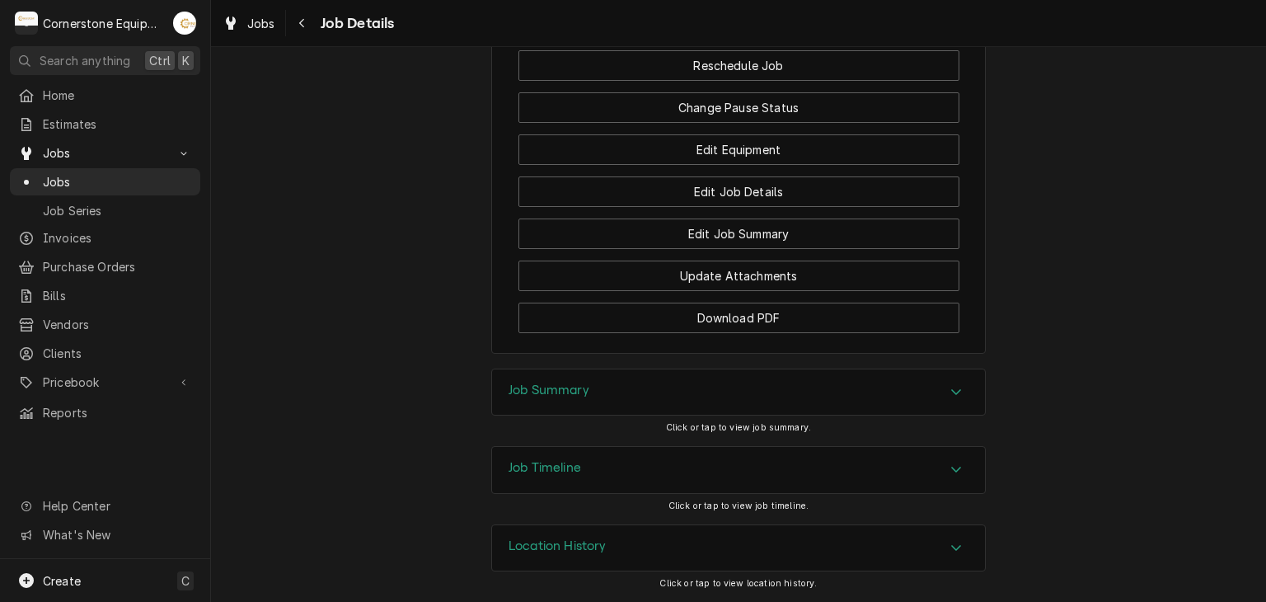
click at [640, 373] on div "Job Summary" at bounding box center [738, 392] width 493 height 46
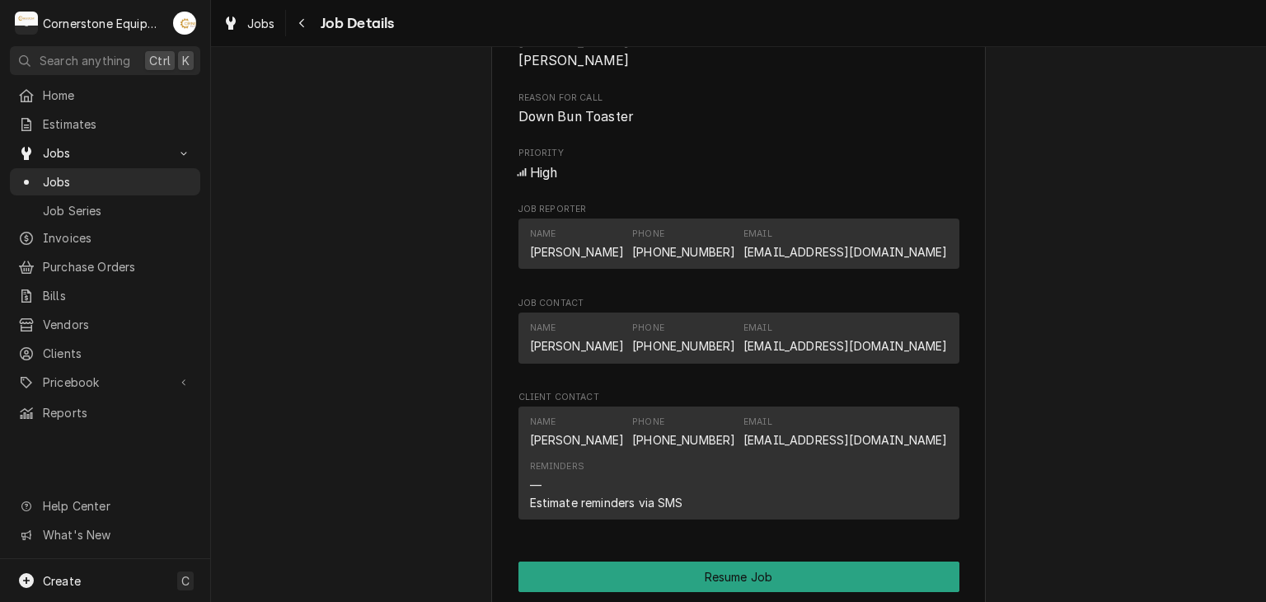
scroll to position [1423, 0]
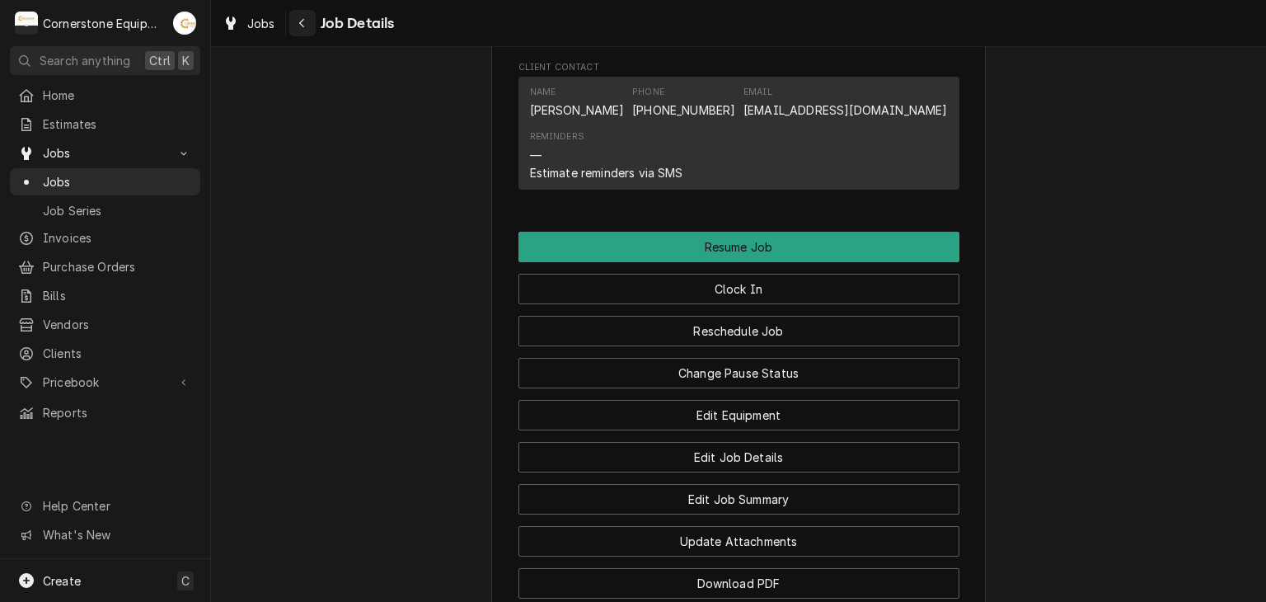
click at [294, 17] on button "Navigate back" at bounding box center [302, 23] width 26 height 26
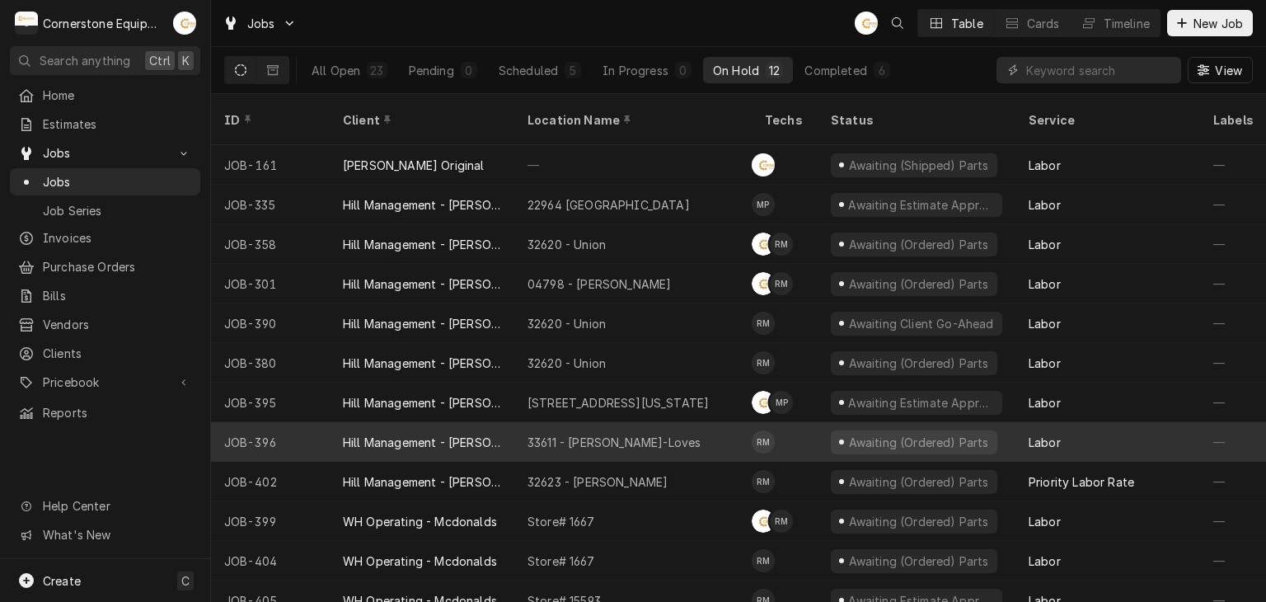
scroll to position [11, 0]
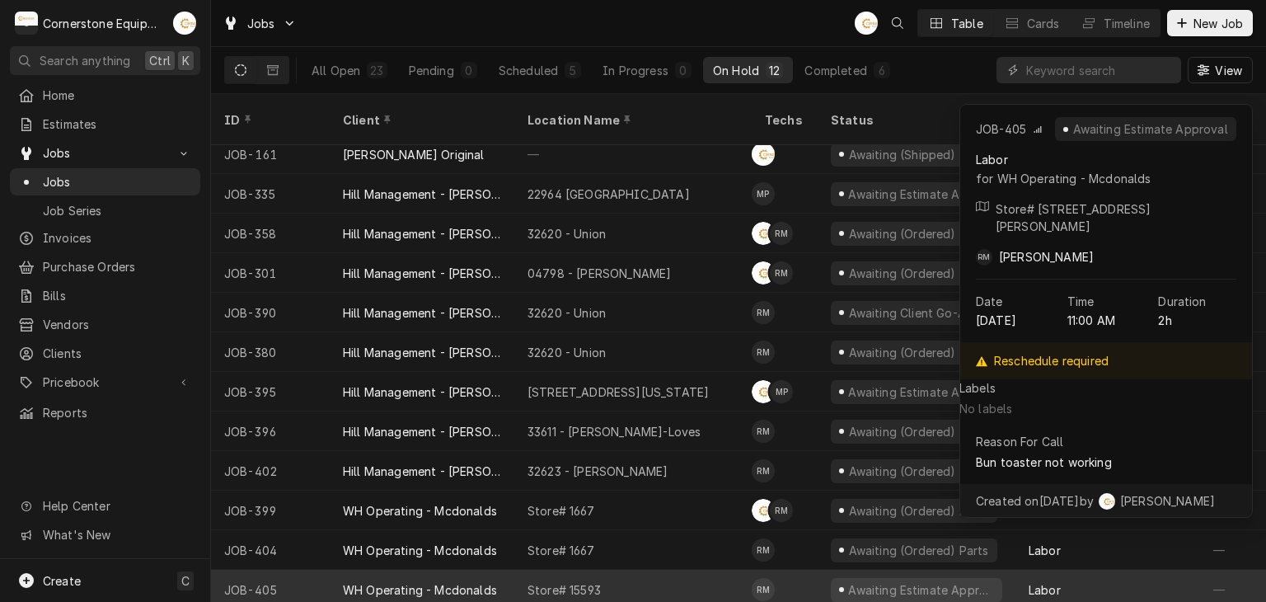
click at [681, 574] on div "Store# 15593" at bounding box center [632, 590] width 237 height 40
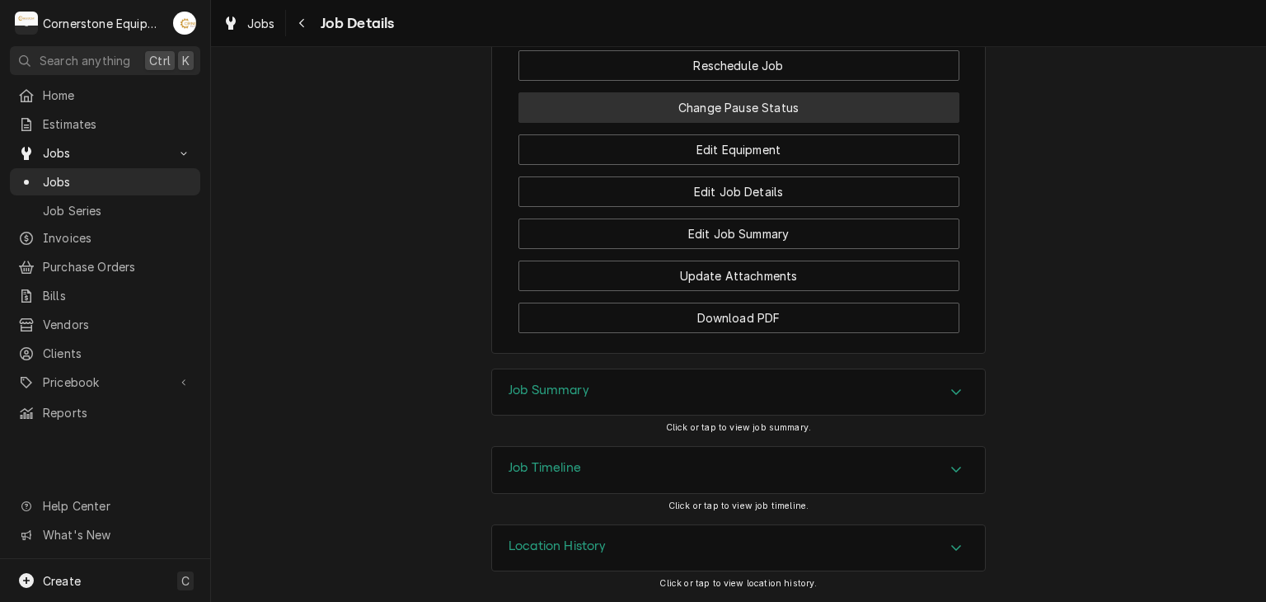
scroll to position [1230, 0]
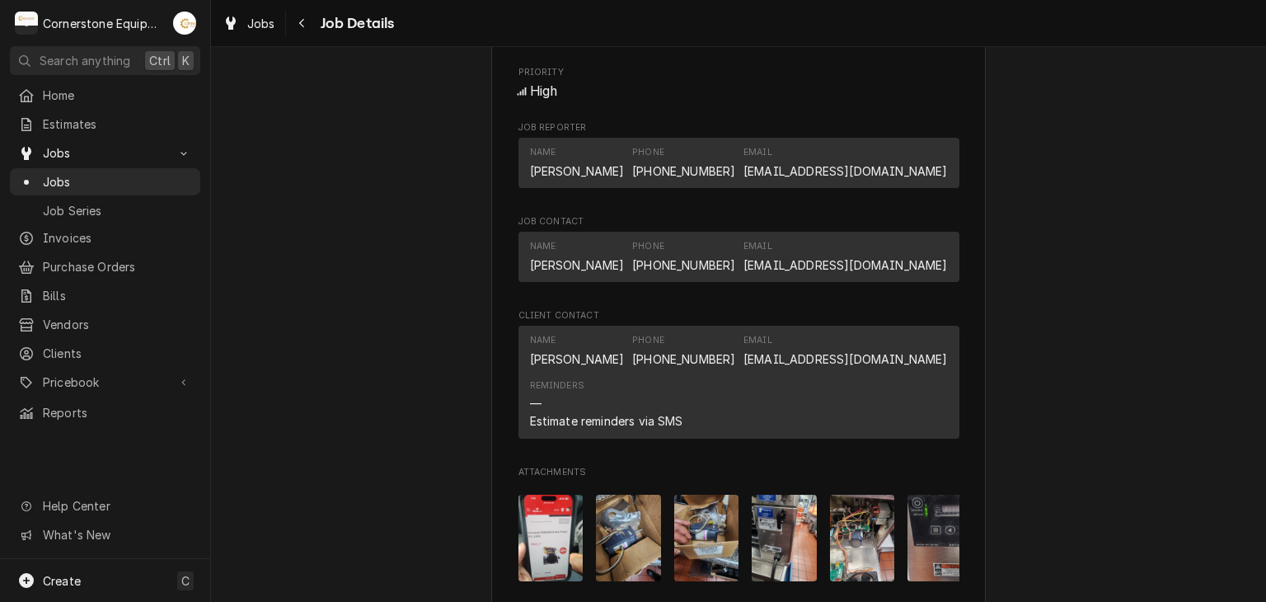
click at [641, 557] on img "Attachments" at bounding box center [628, 538] width 65 height 87
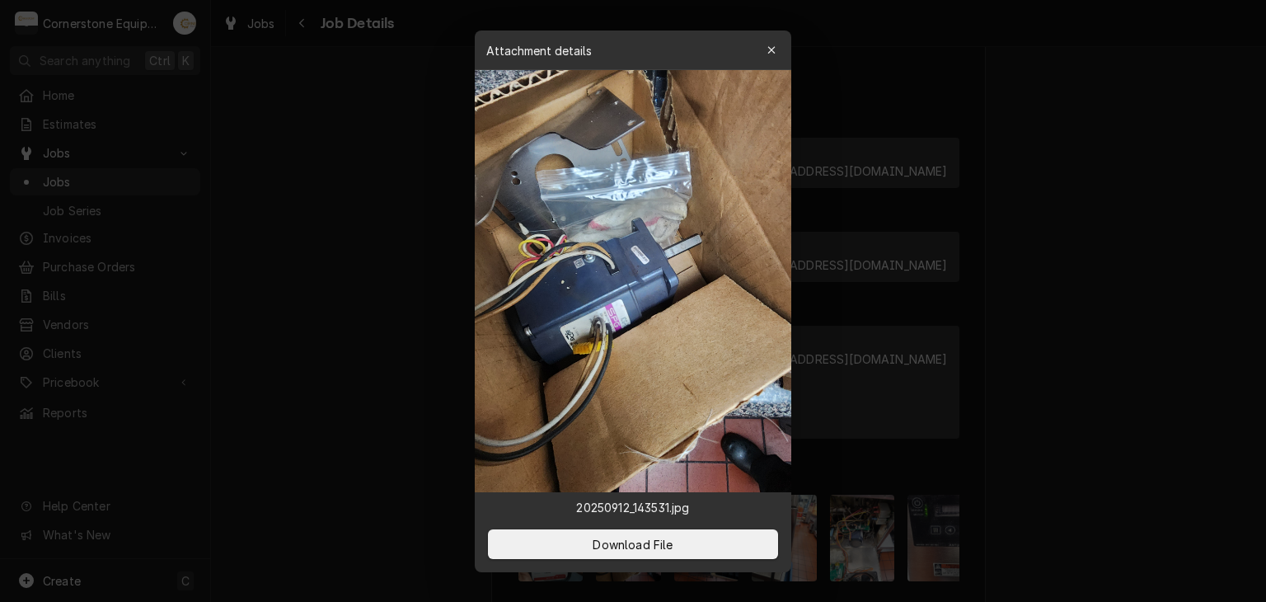
click at [915, 434] on div at bounding box center [633, 301] width 1266 height 602
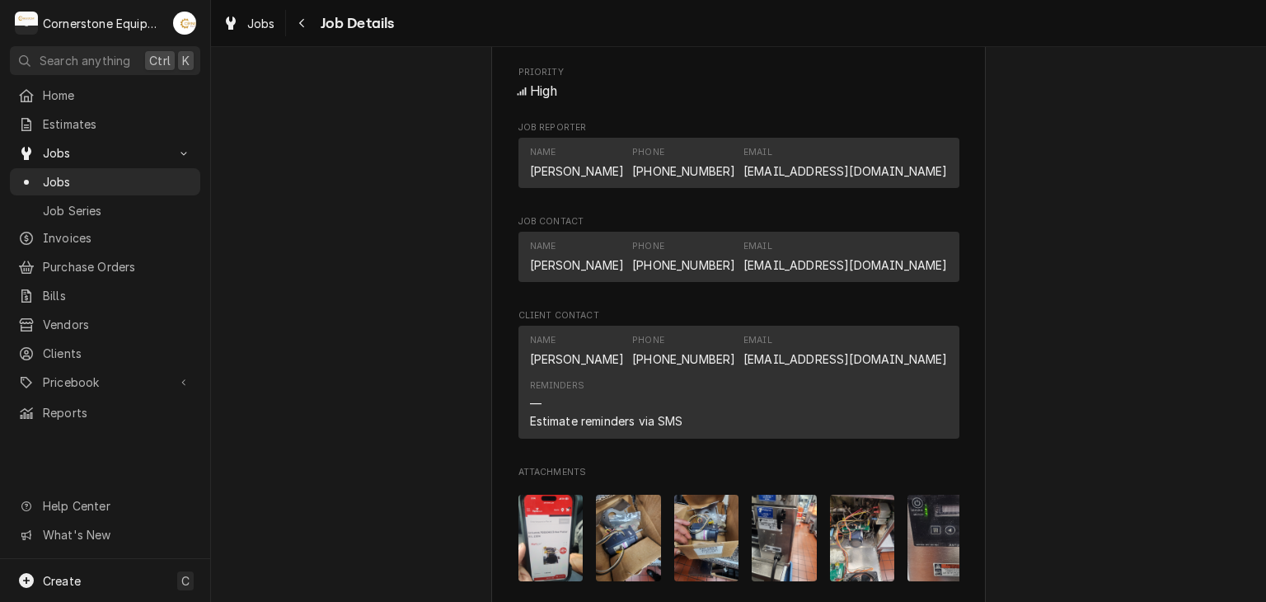
scroll to position [1560, 0]
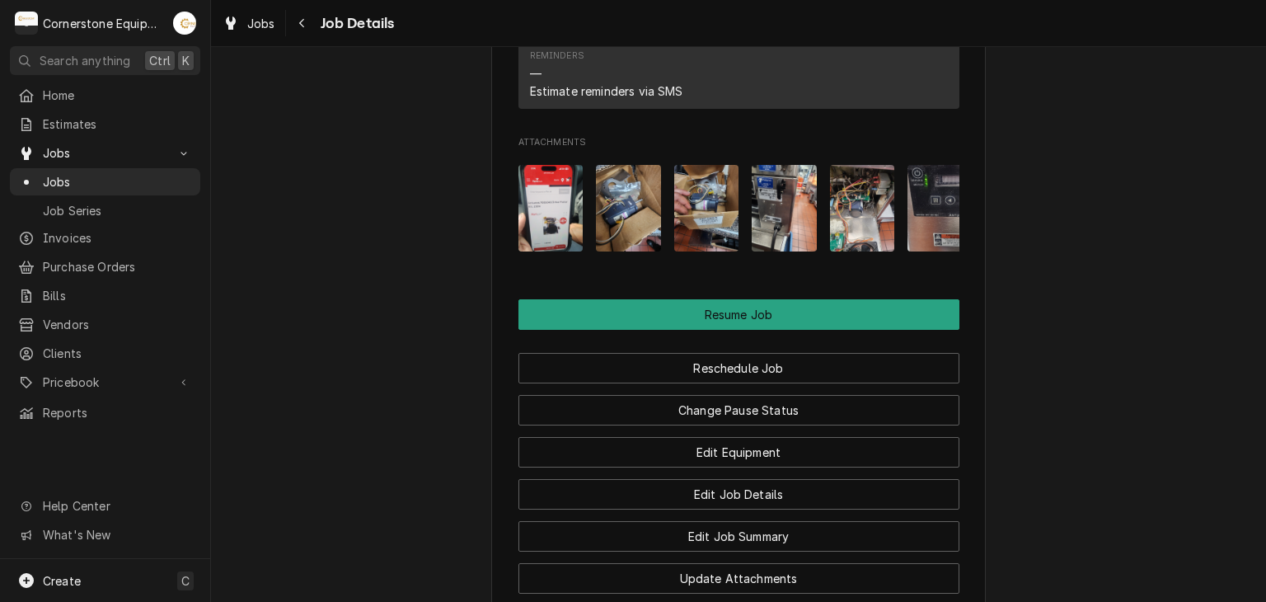
click at [885, 231] on img "Attachments" at bounding box center [862, 208] width 65 height 87
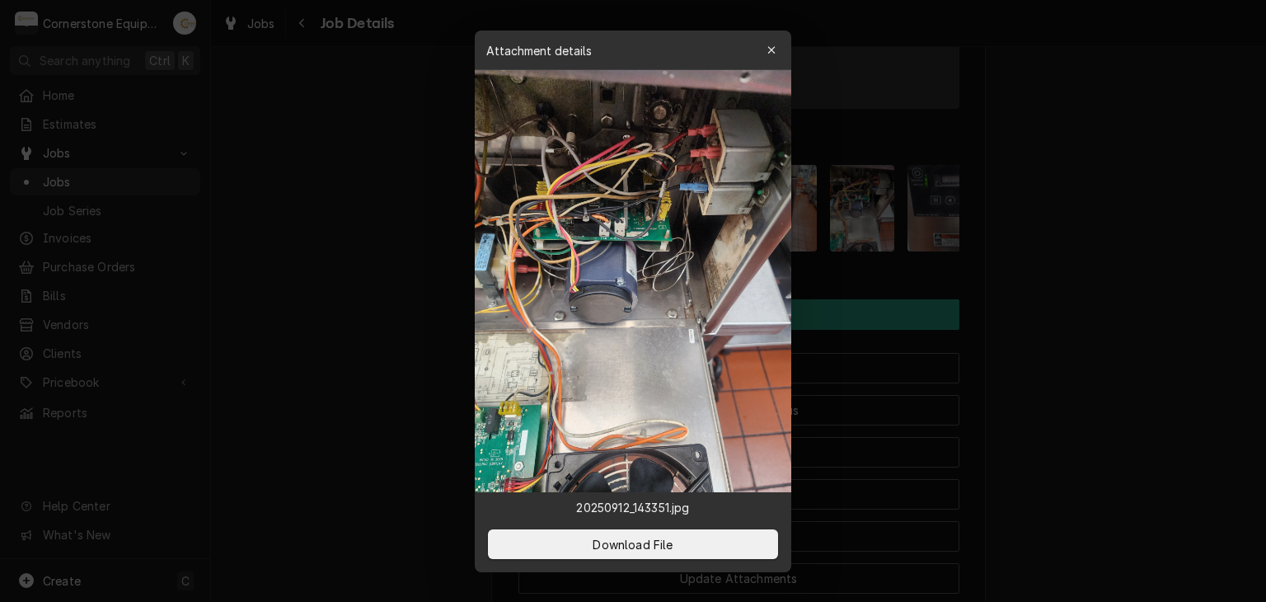
click at [885, 322] on div at bounding box center [633, 301] width 1266 height 602
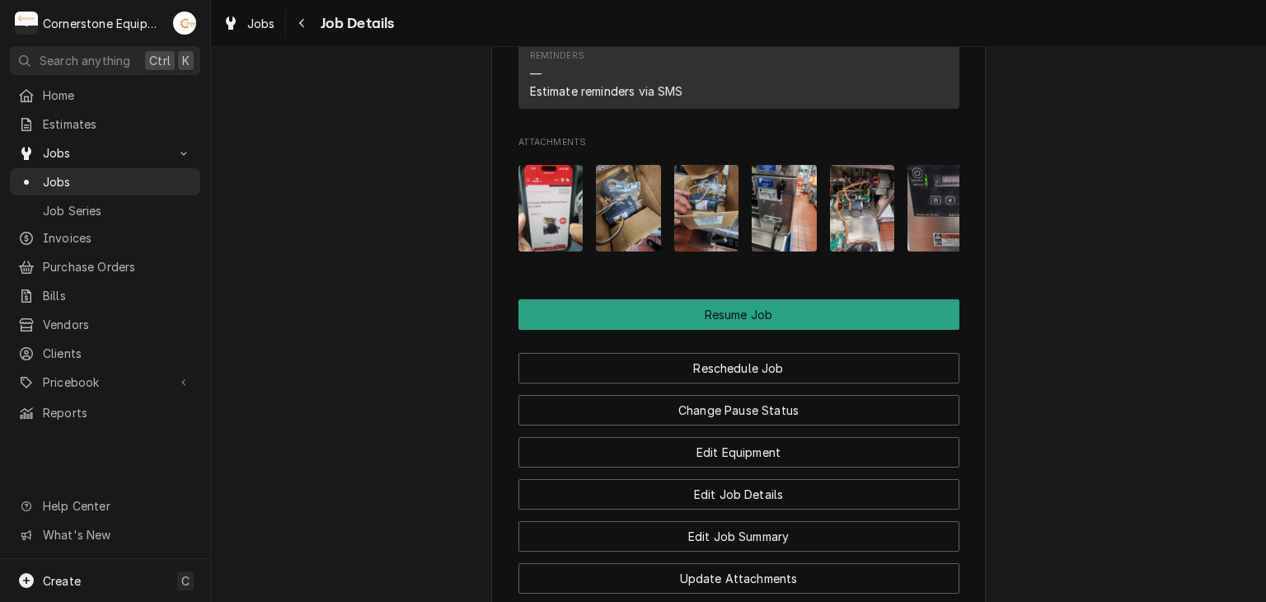
click at [871, 251] on img "Attachments" at bounding box center [862, 208] width 65 height 87
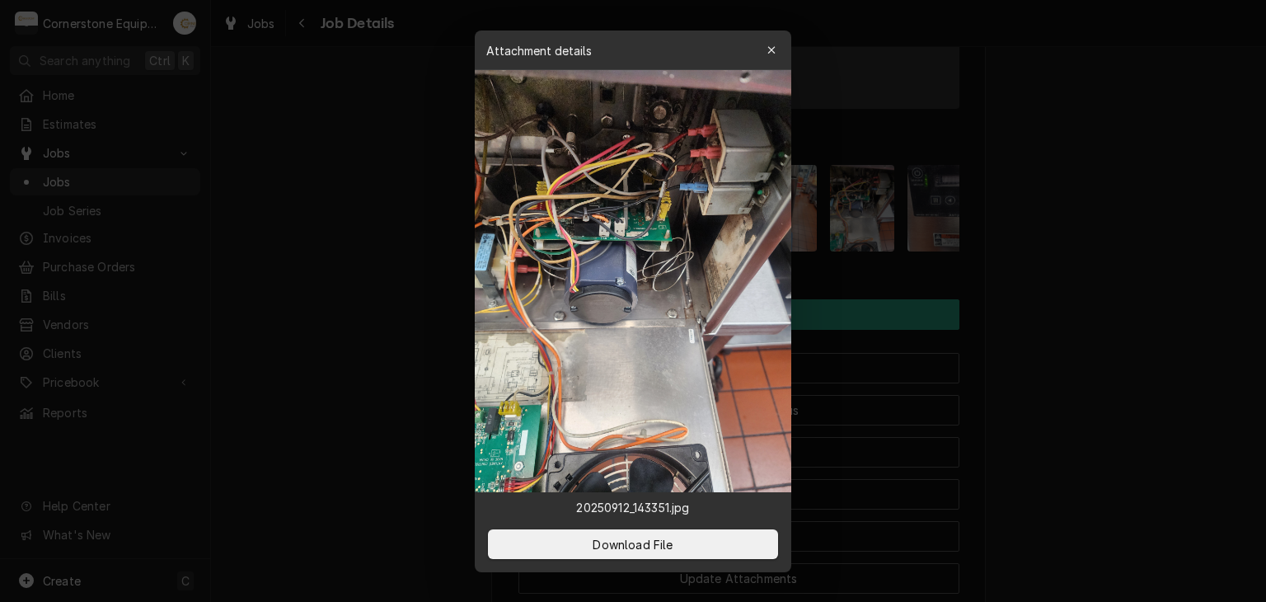
click at [865, 299] on div at bounding box center [633, 301] width 1266 height 602
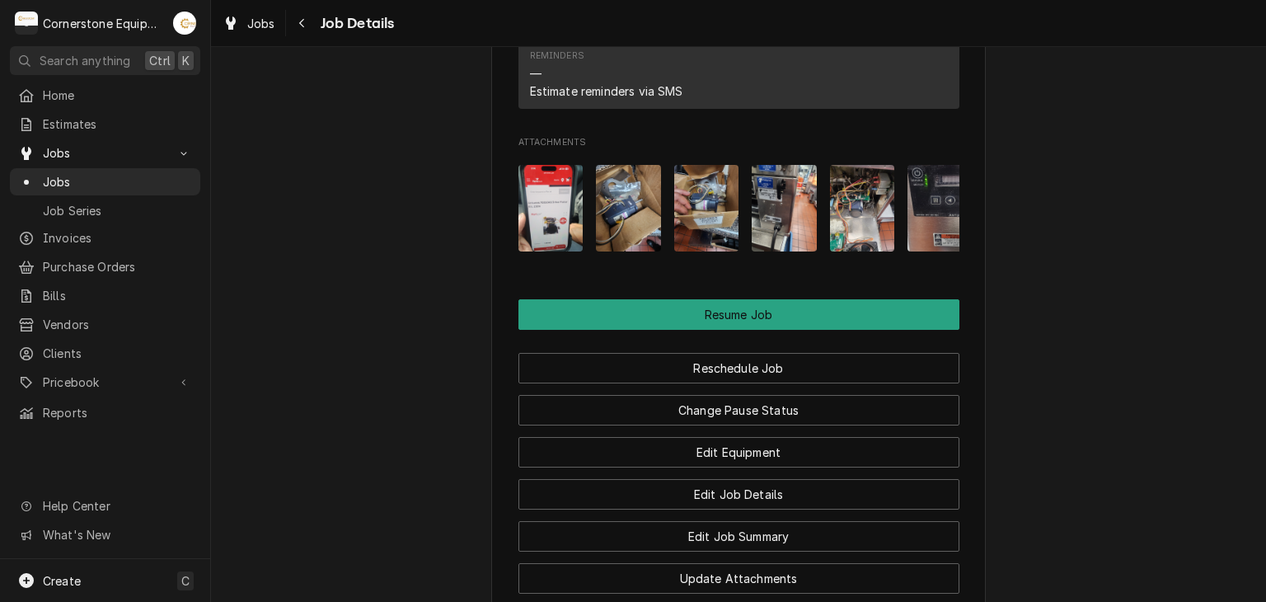
drag, startPoint x: 755, startPoint y: 298, endPoint x: 798, endPoint y: 295, distance: 42.9
drag, startPoint x: 798, startPoint y: 295, endPoint x: 804, endPoint y: 289, distance: 8.8
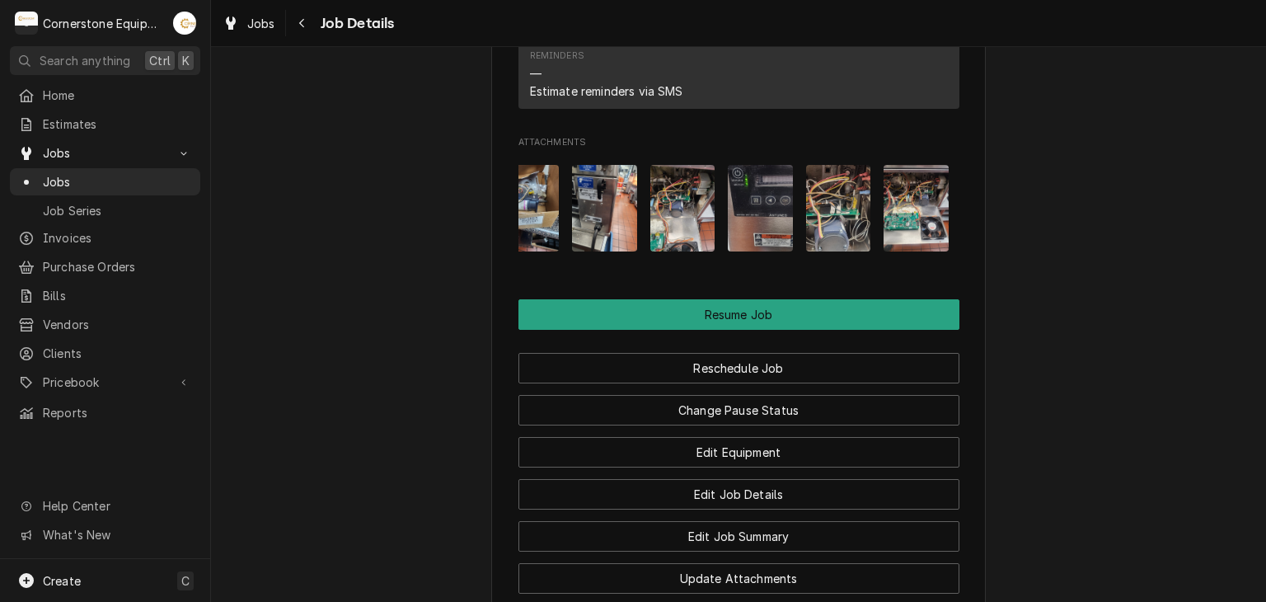
scroll to position [0, 181]
click at [843, 228] on img "Attachments" at bounding box center [837, 208] width 65 height 87
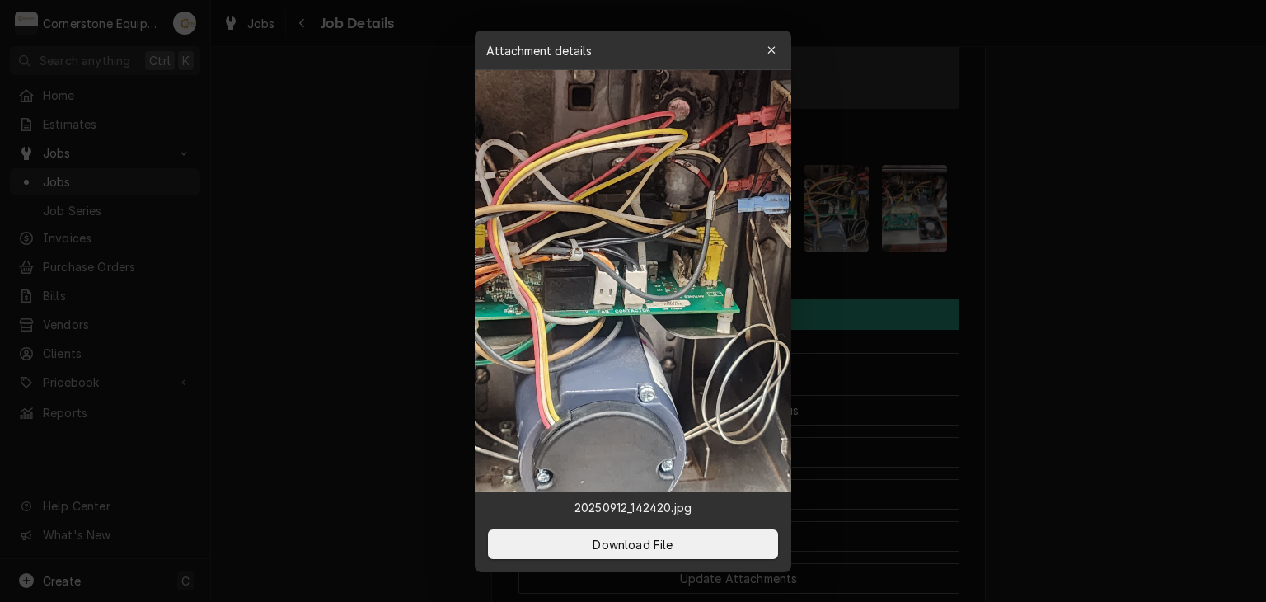
click at [1031, 230] on div at bounding box center [633, 301] width 1266 height 602
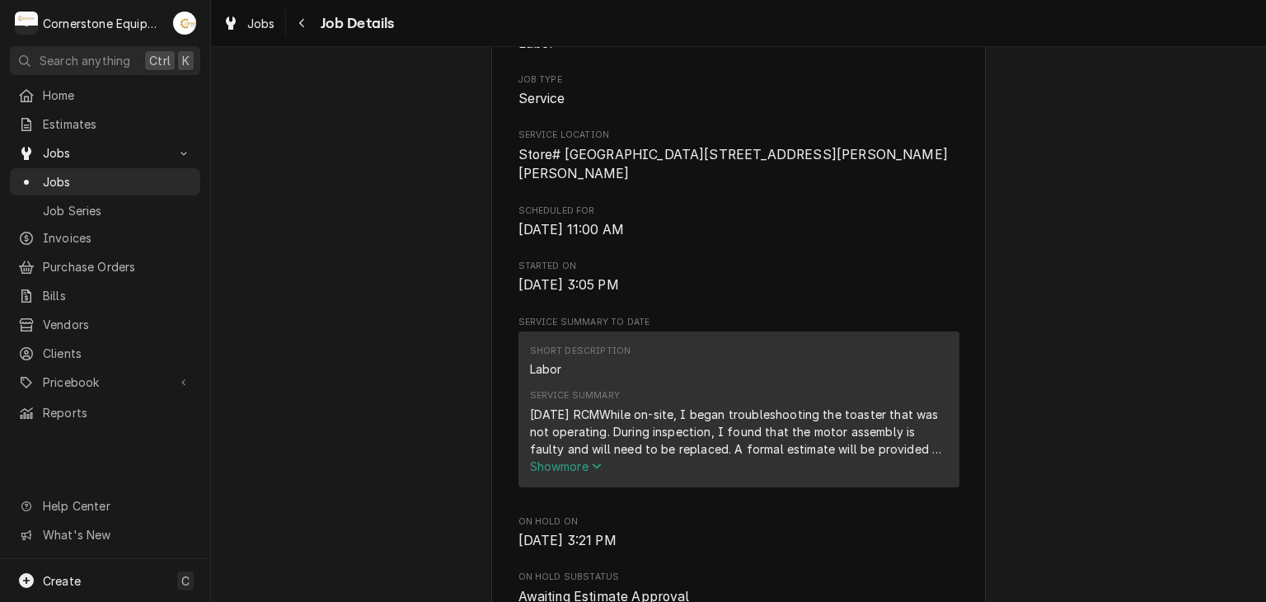
scroll to position [0, 0]
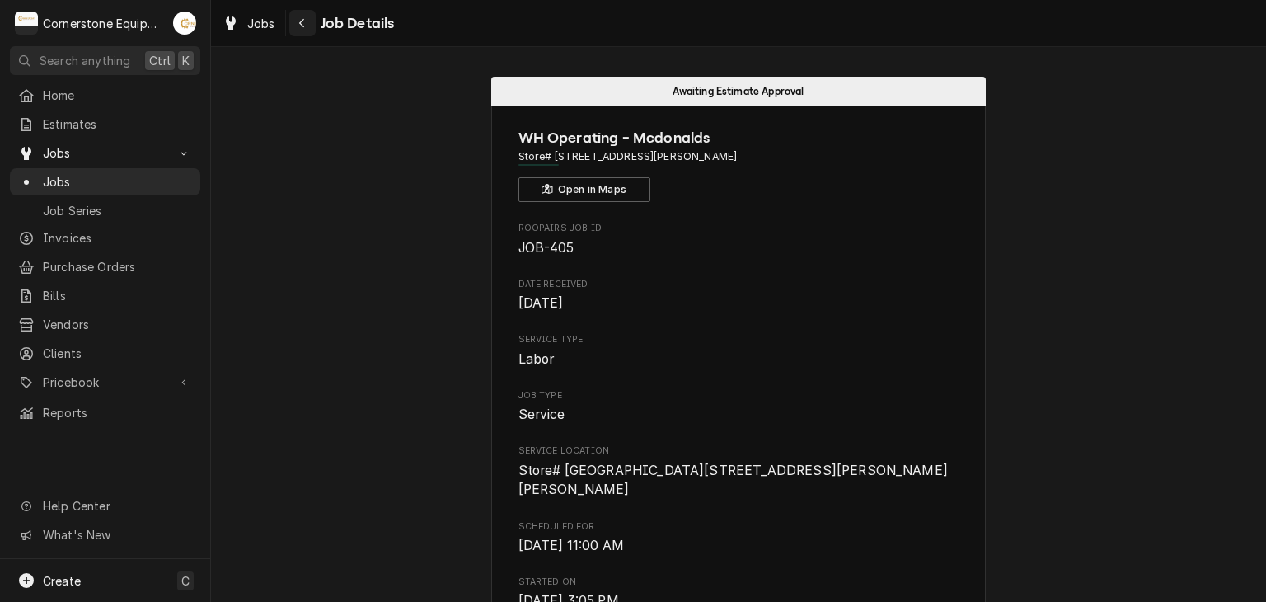
click at [297, 27] on div "Navigate back" at bounding box center [302, 23] width 16 height 16
